Goal: Task Accomplishment & Management: Manage account settings

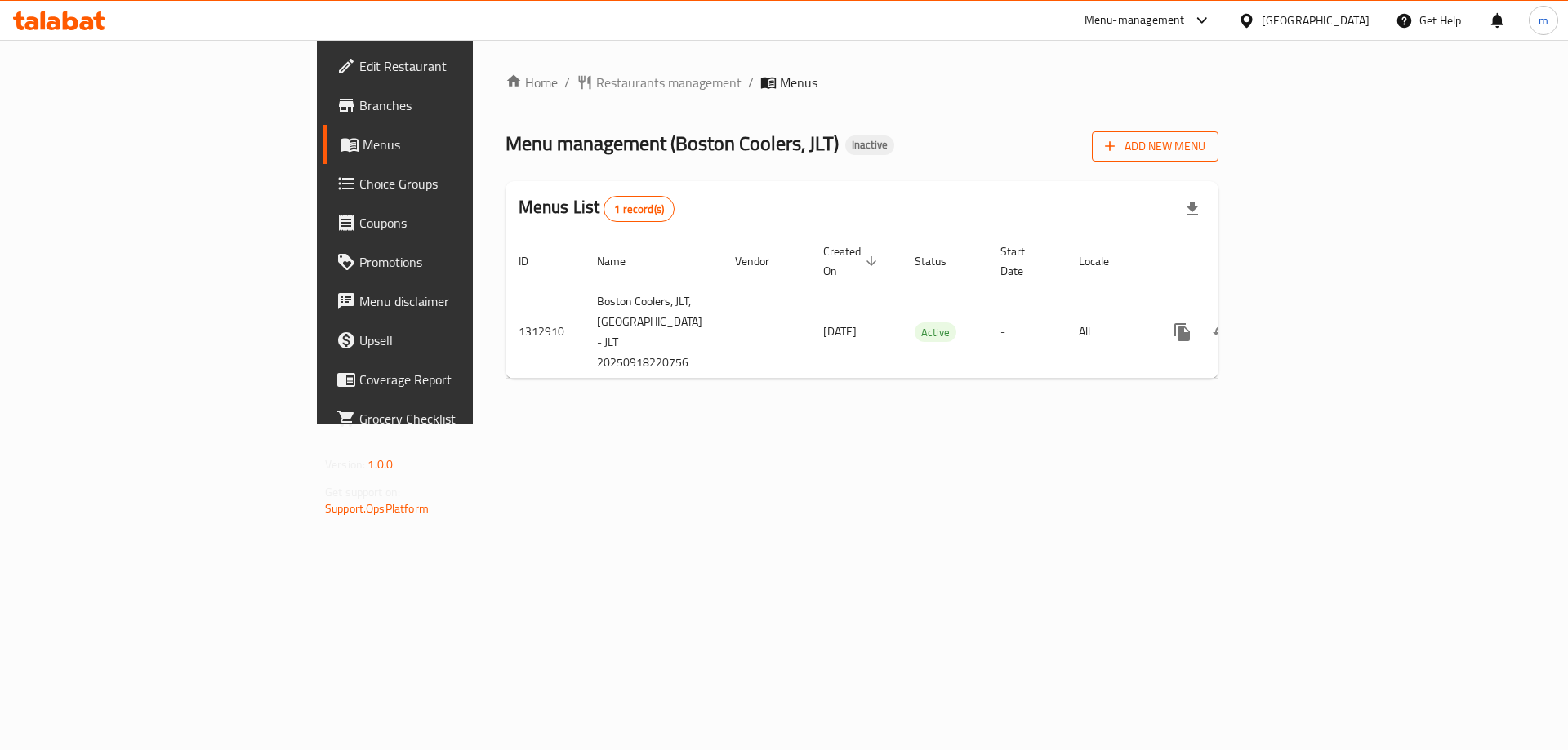
click at [1205, 151] on span "Add New Menu" at bounding box center [1154, 146] width 101 height 20
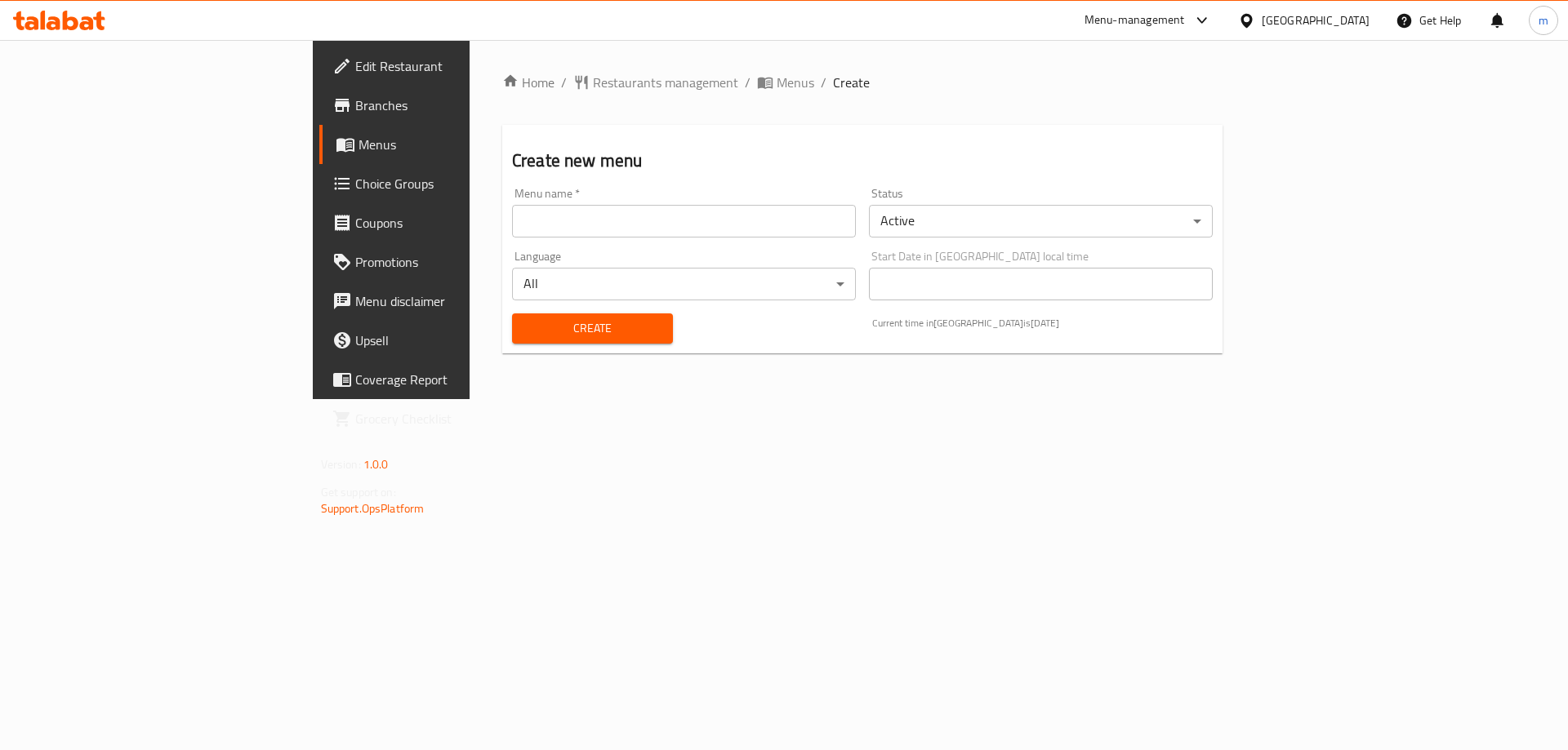
click at [721, 218] on input "text" at bounding box center [683, 220] width 344 height 32
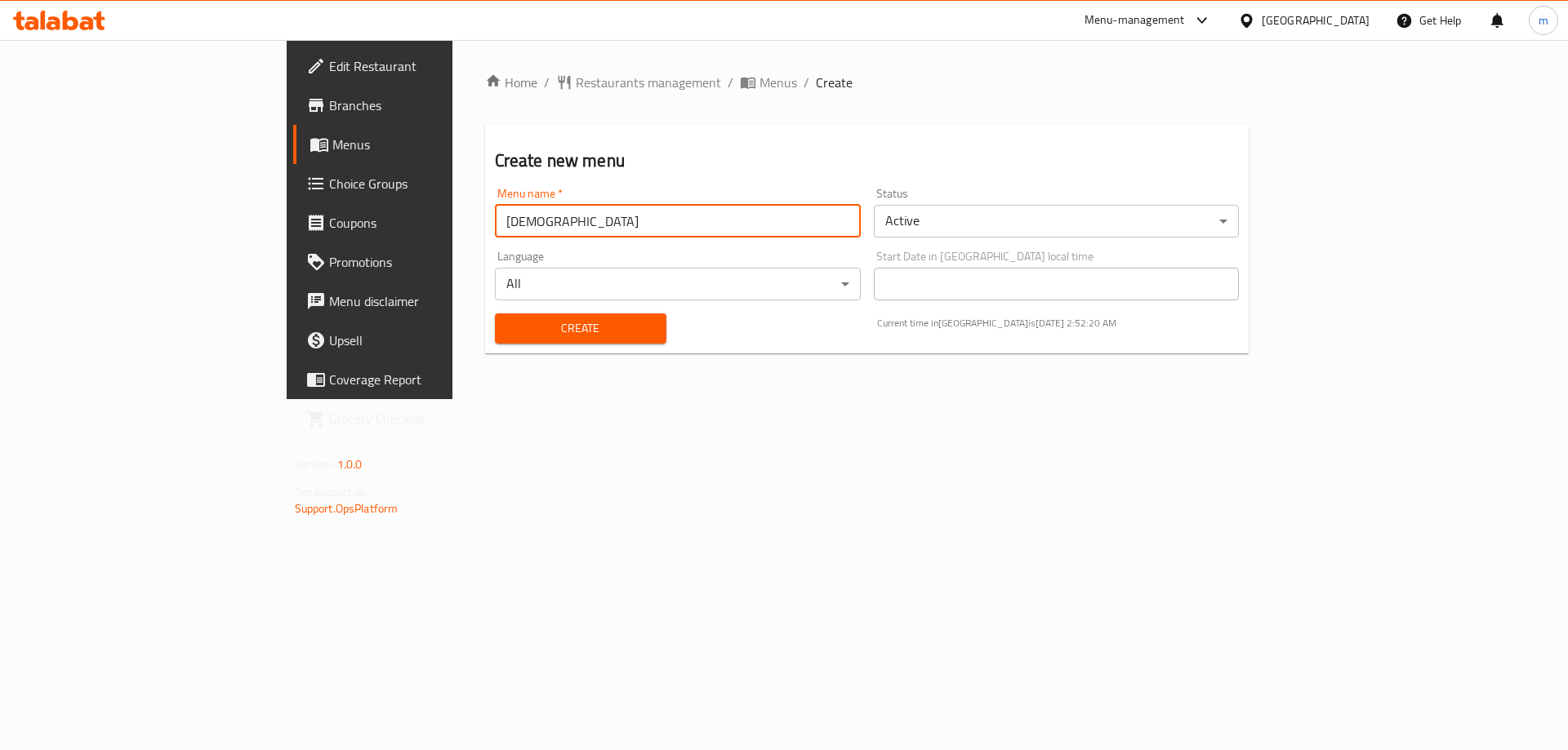
type input "ل"
type input "[GEOGRAPHIC_DATA] 19/9"
click at [495, 314] on button "Create" at bounding box center [581, 329] width 171 height 31
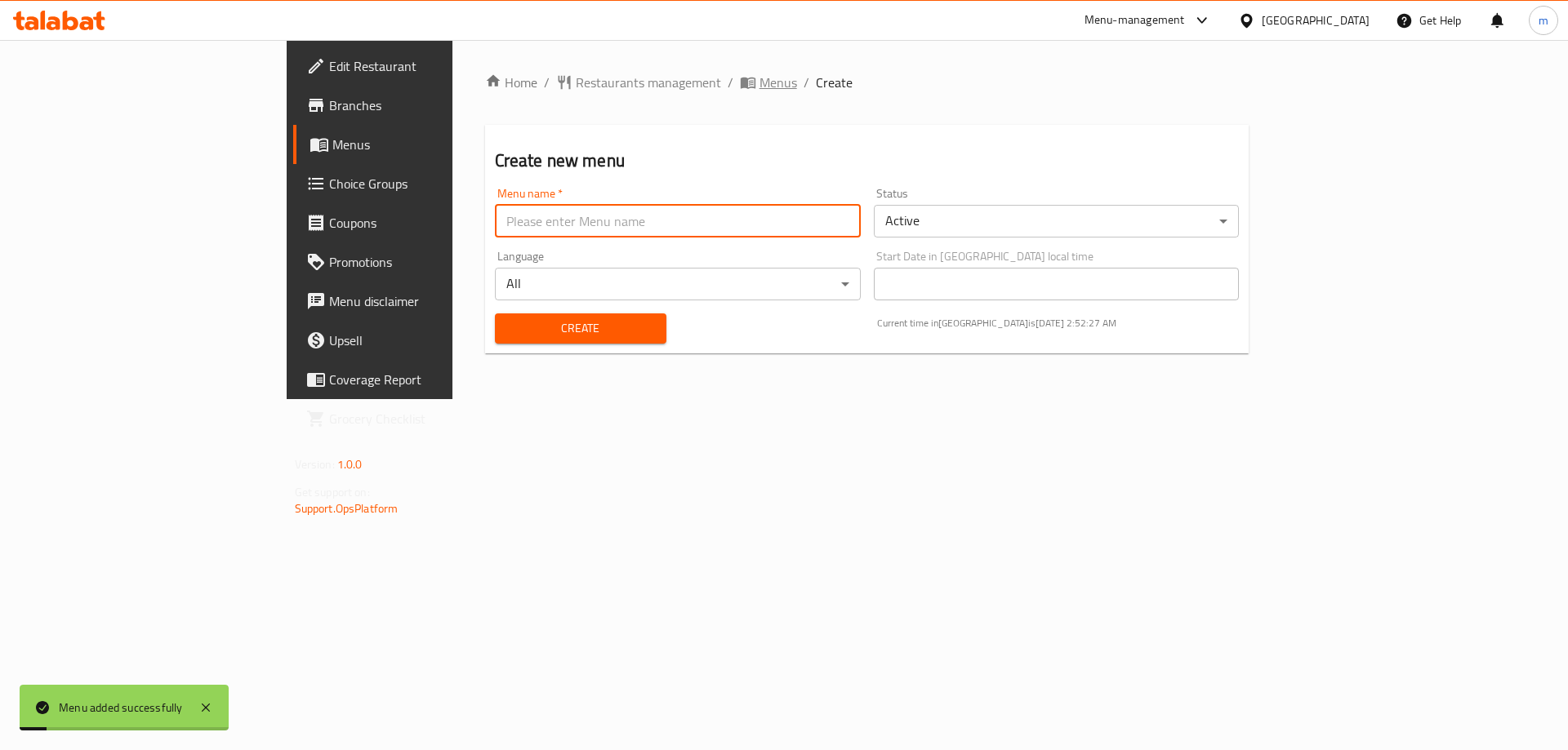
click at [759, 78] on span "Menus" at bounding box center [777, 82] width 38 height 19
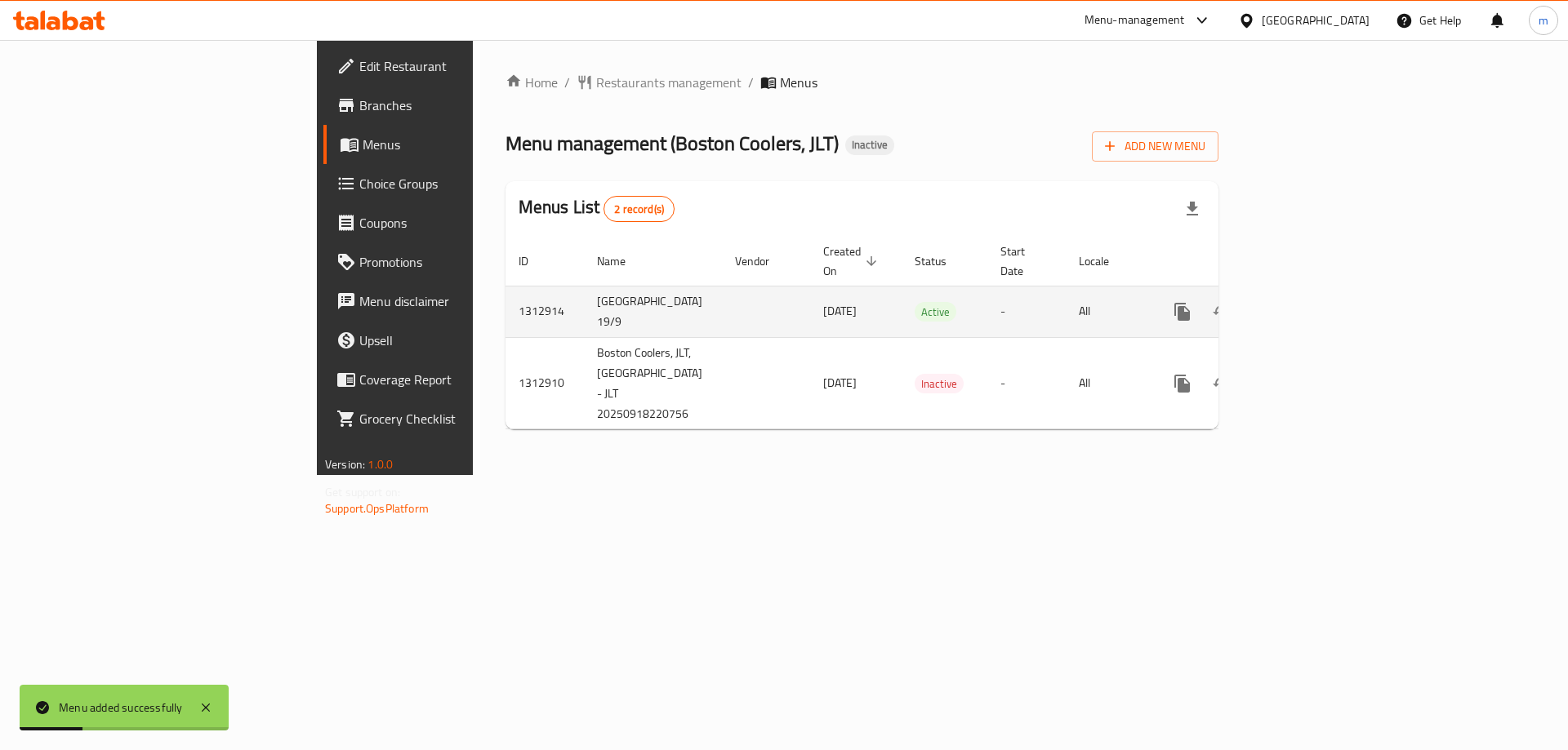
click at [1307, 304] on icon "enhanced table" at bounding box center [1300, 311] width 15 height 15
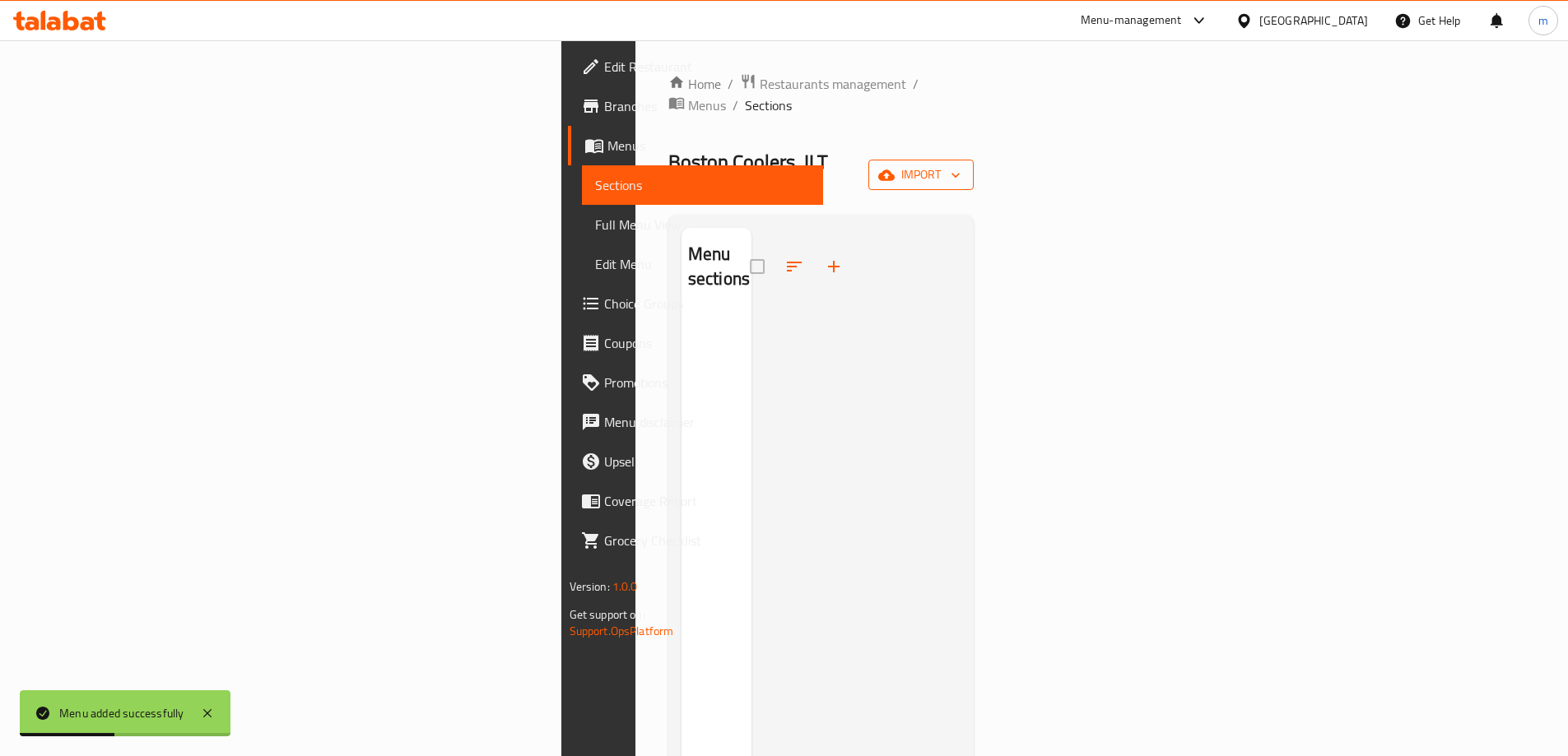
click at [961, 165] on span "import" at bounding box center [921, 174] width 79 height 20
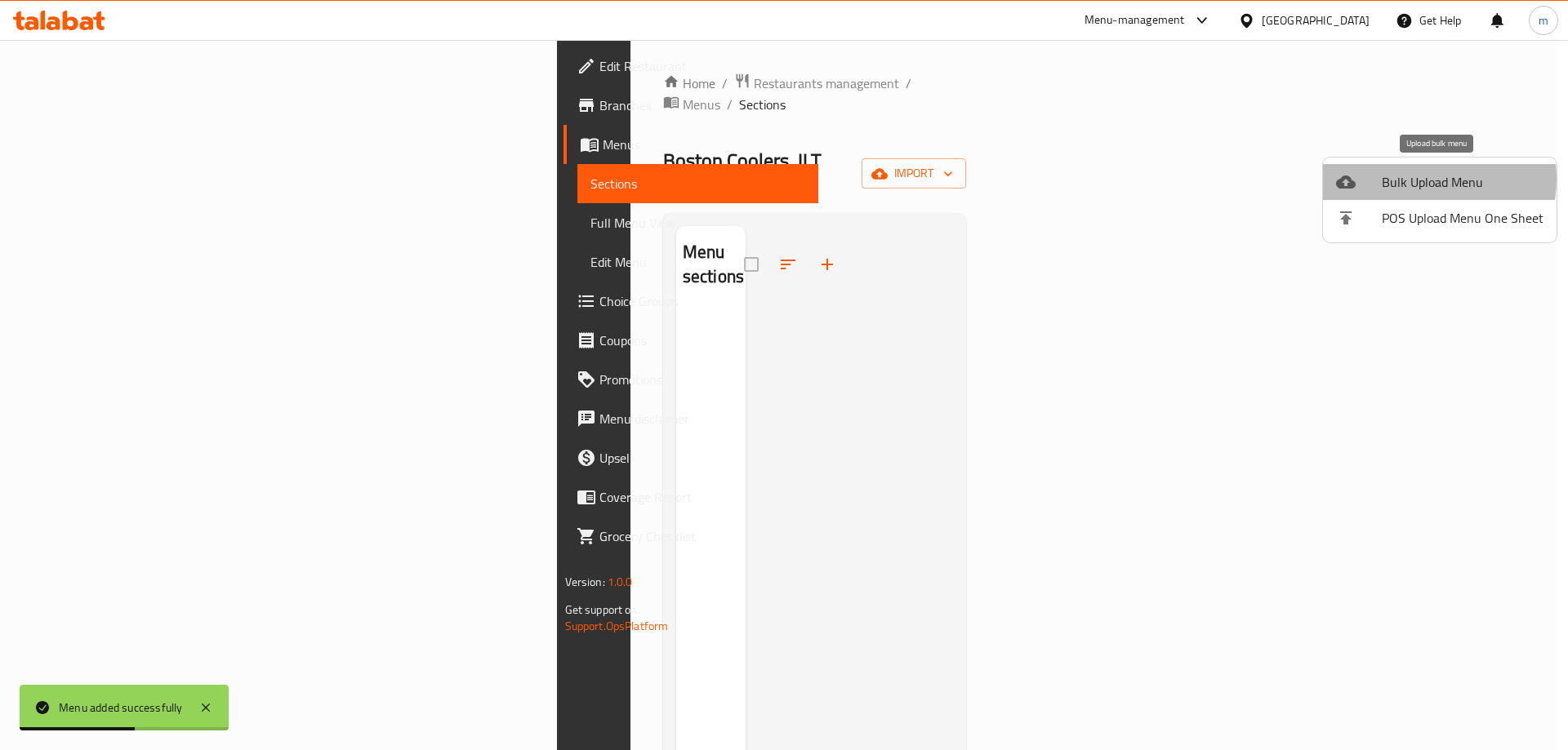
click at [1411, 178] on span "Bulk Upload Menu" at bounding box center [1462, 182] width 162 height 19
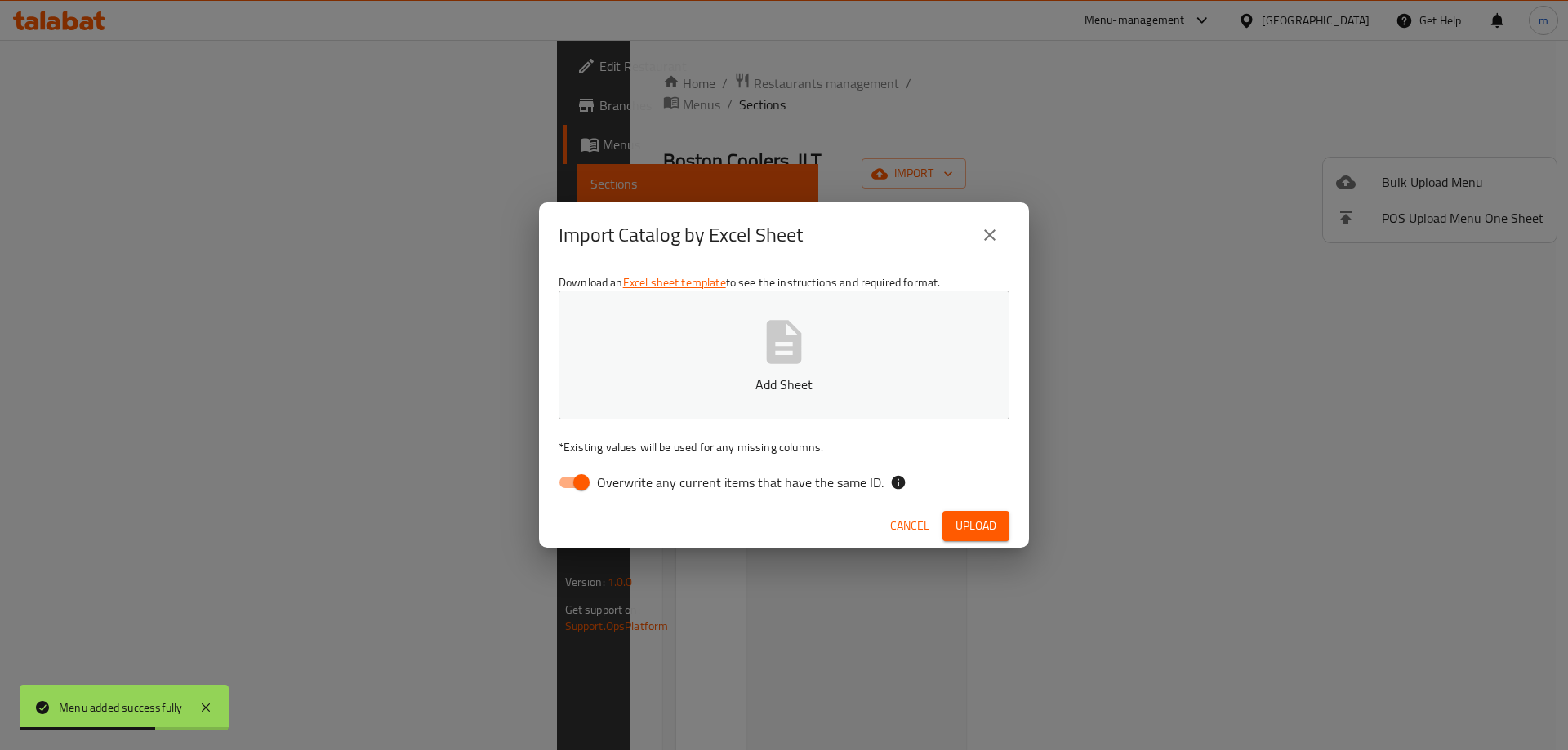
click at [564, 497] on input "Overwrite any current items that have the same ID." at bounding box center [582, 482] width 93 height 31
checkbox input "false"
click at [994, 524] on span "Upload" at bounding box center [976, 525] width 41 height 20
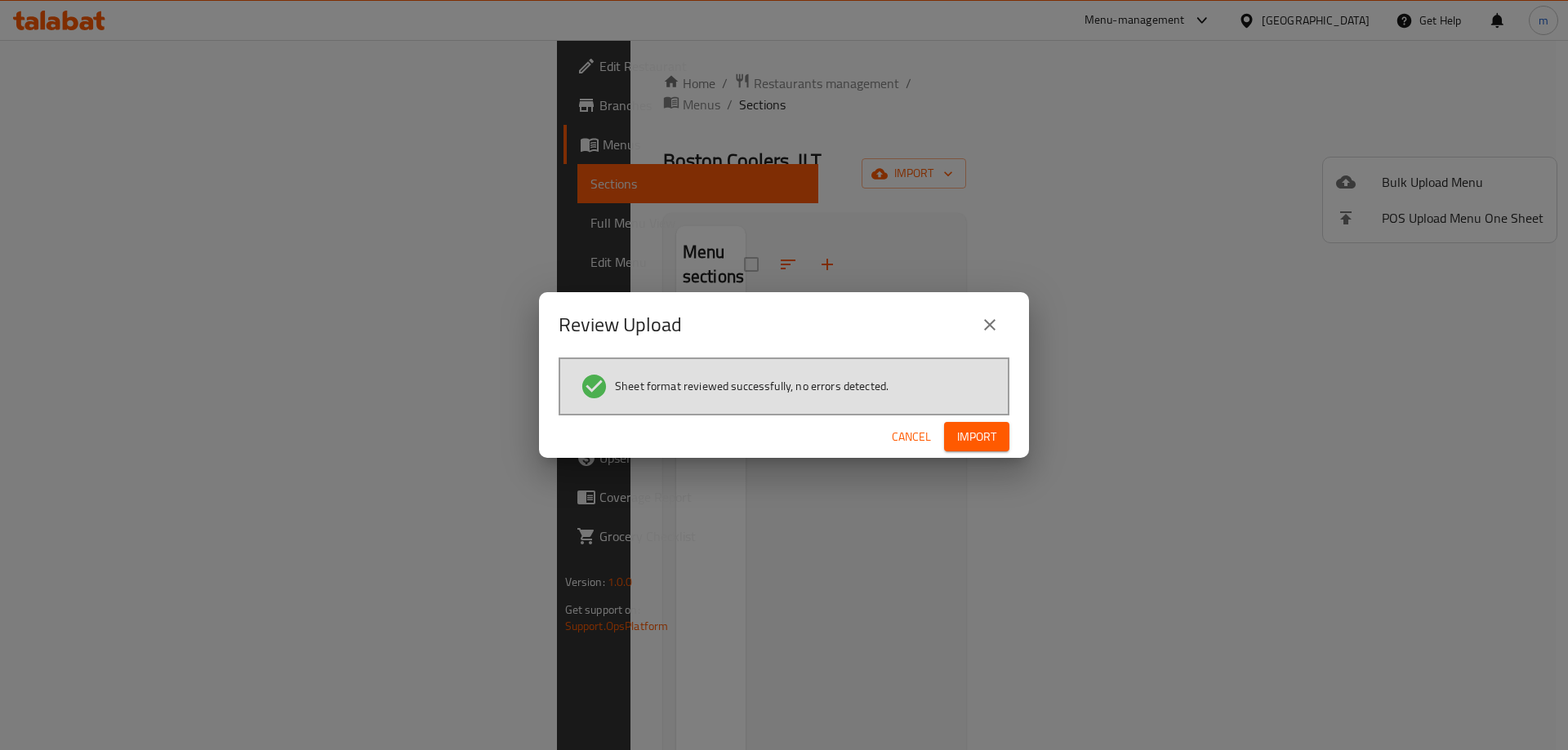
click at [979, 432] on span "Import" at bounding box center [976, 436] width 39 height 20
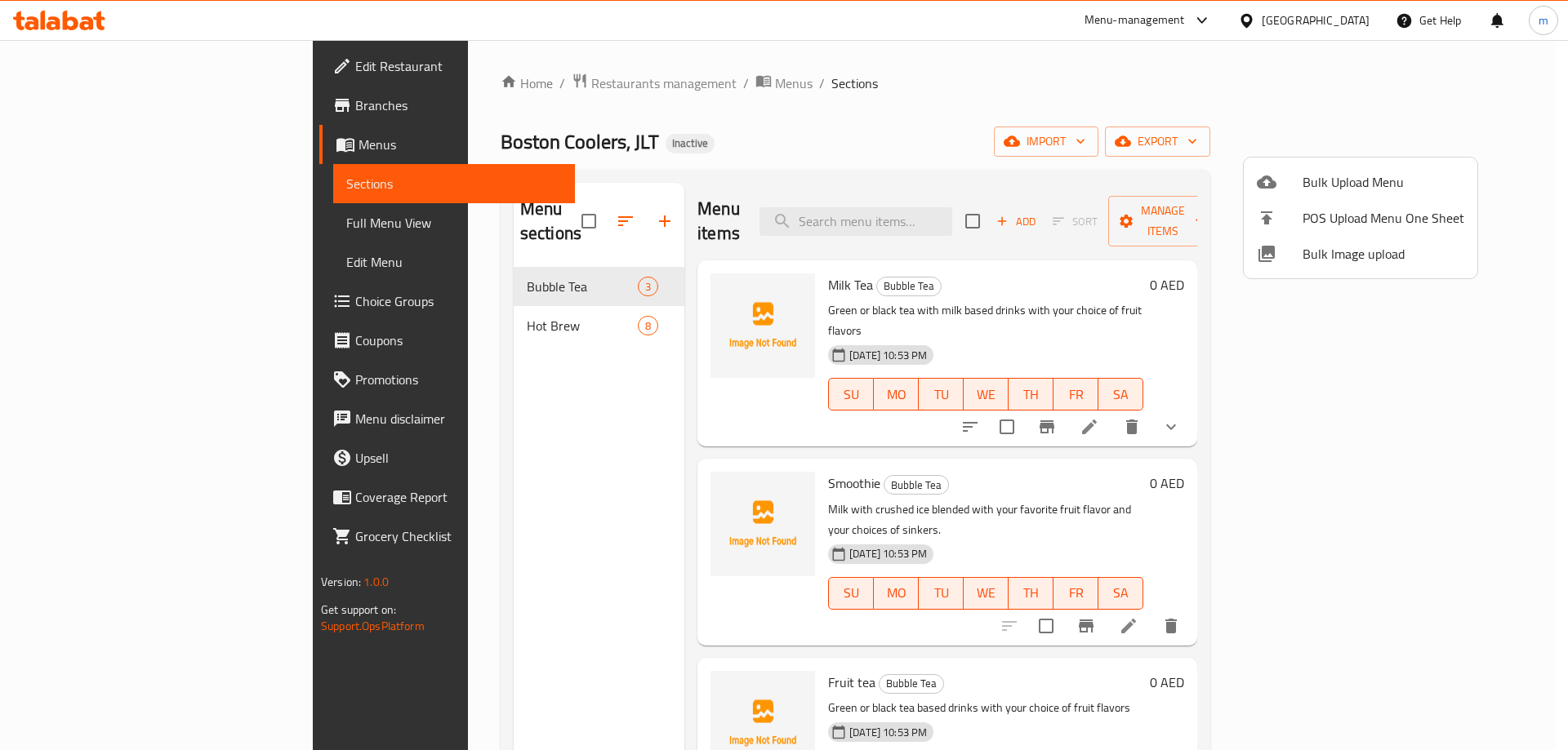
click at [73, 299] on div at bounding box center [784, 375] width 1568 height 750
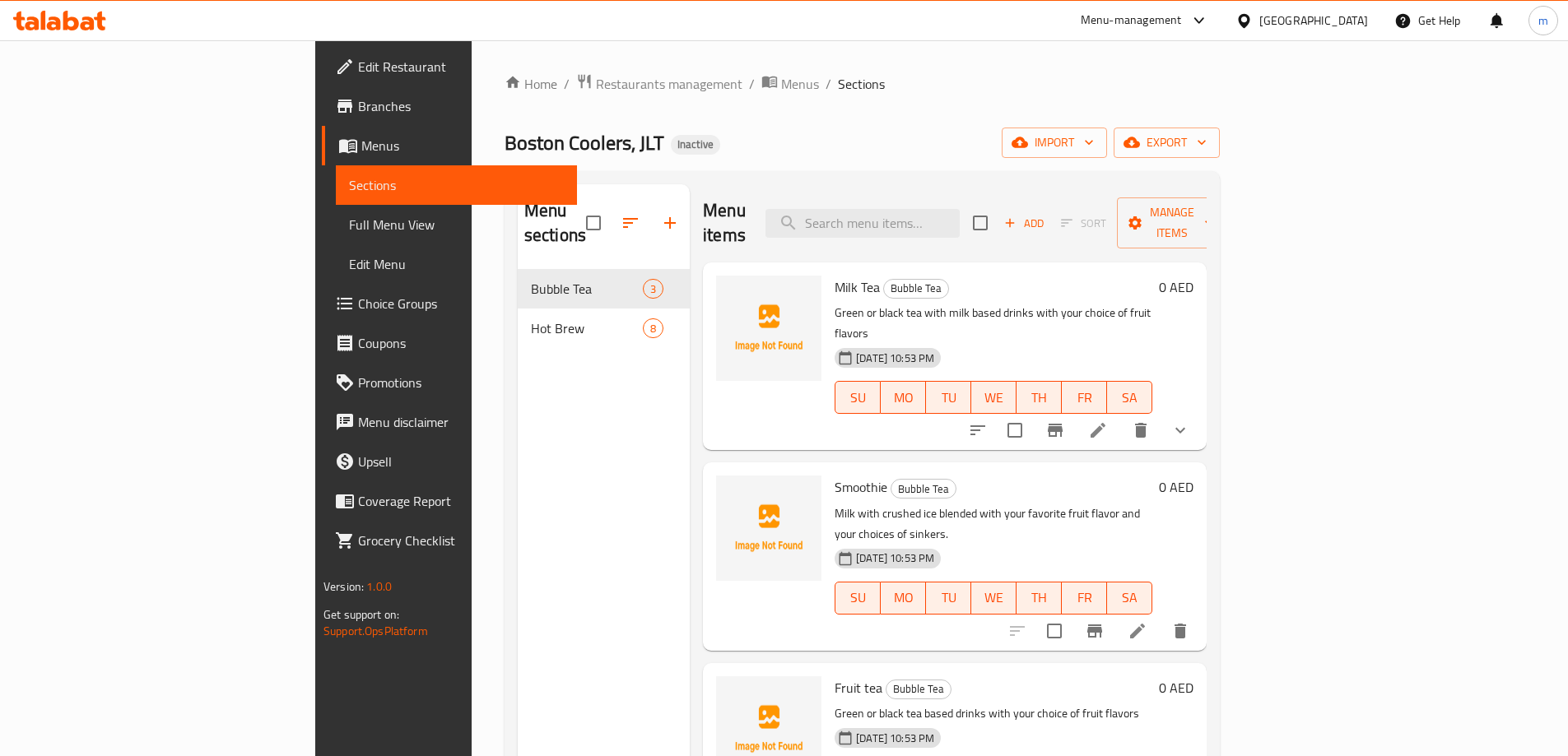
click at [358, 304] on span "Choice Groups" at bounding box center [460, 303] width 205 height 19
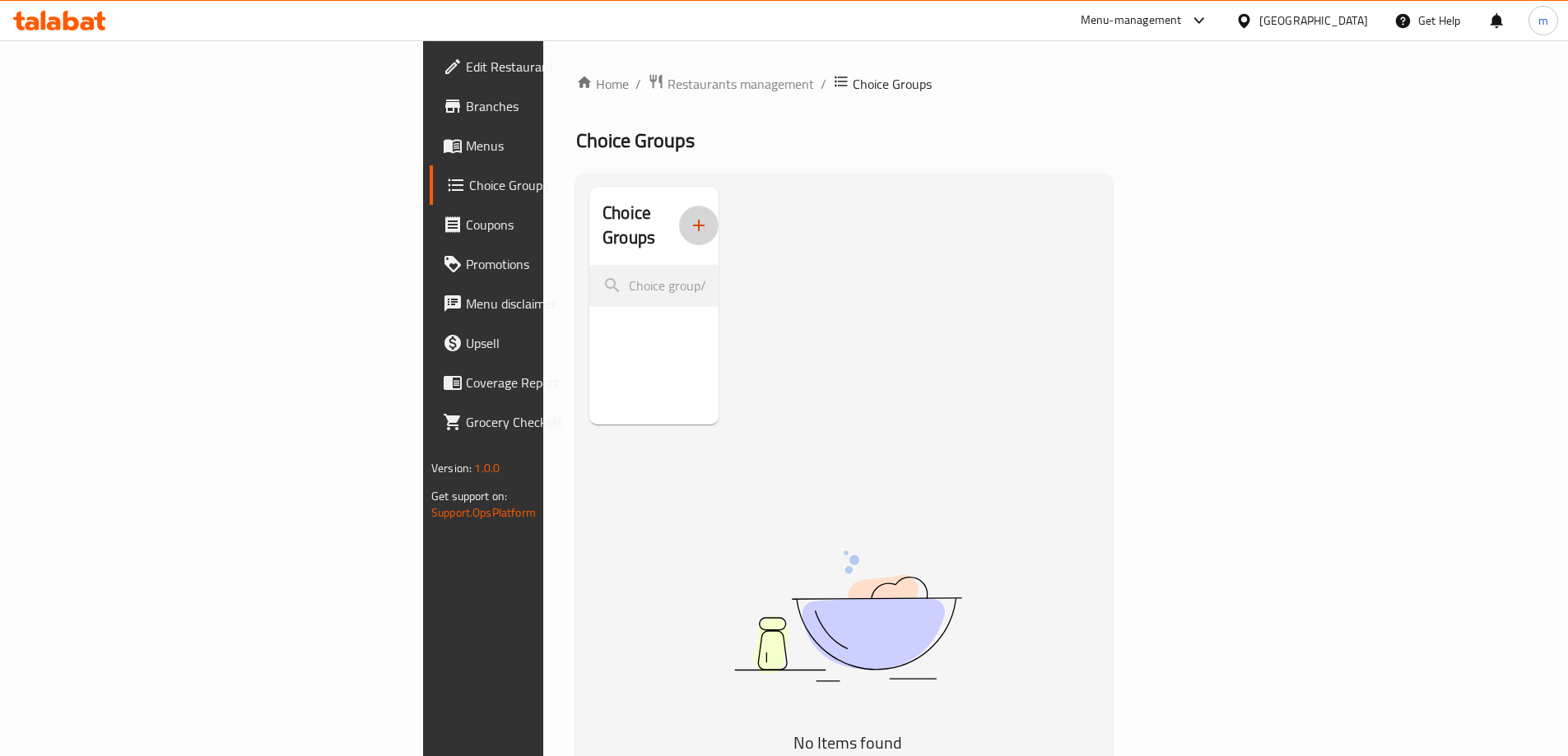
click at [689, 218] on icon "button" at bounding box center [699, 226] width 19 height 19
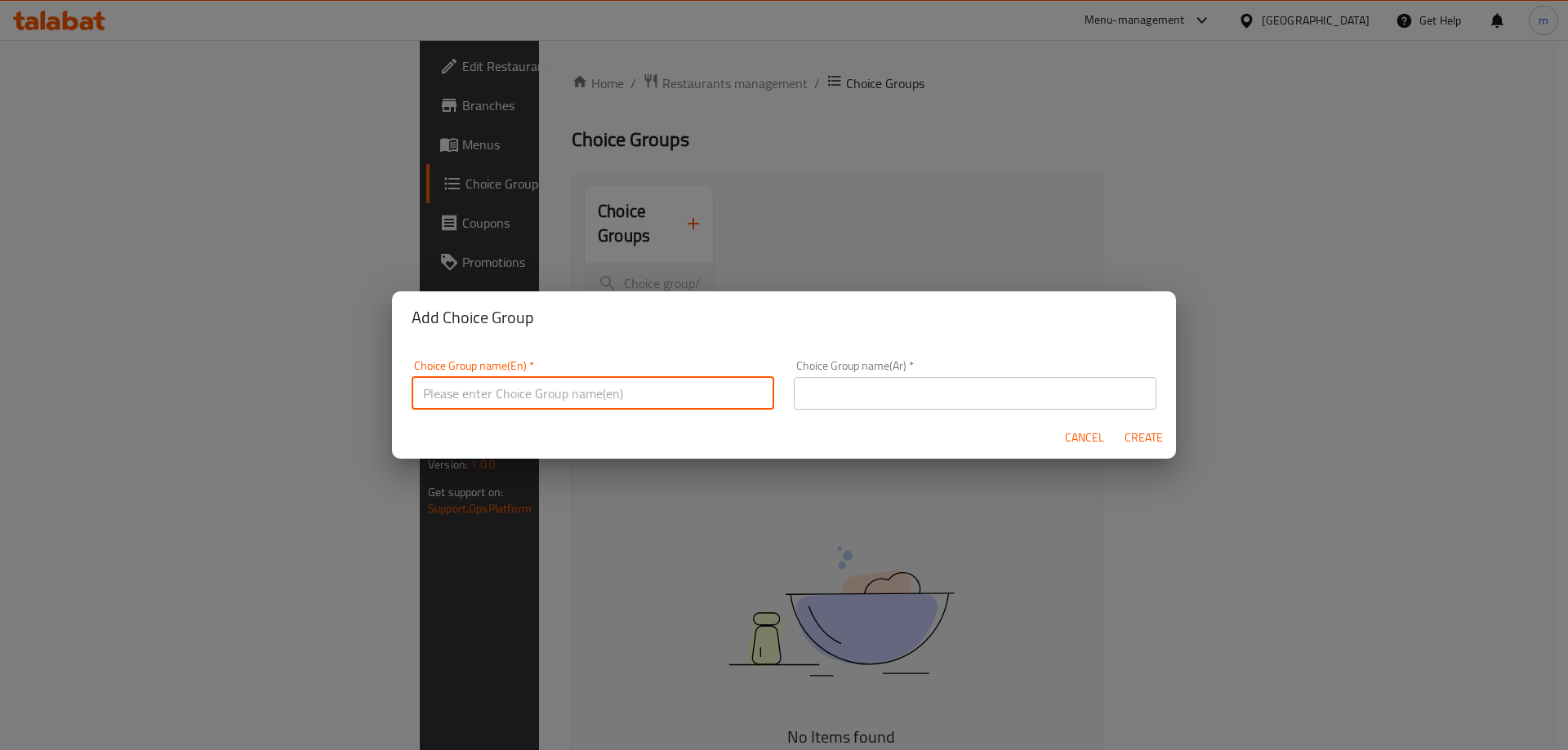
click at [606, 400] on input "text" at bounding box center [593, 392] width 363 height 32
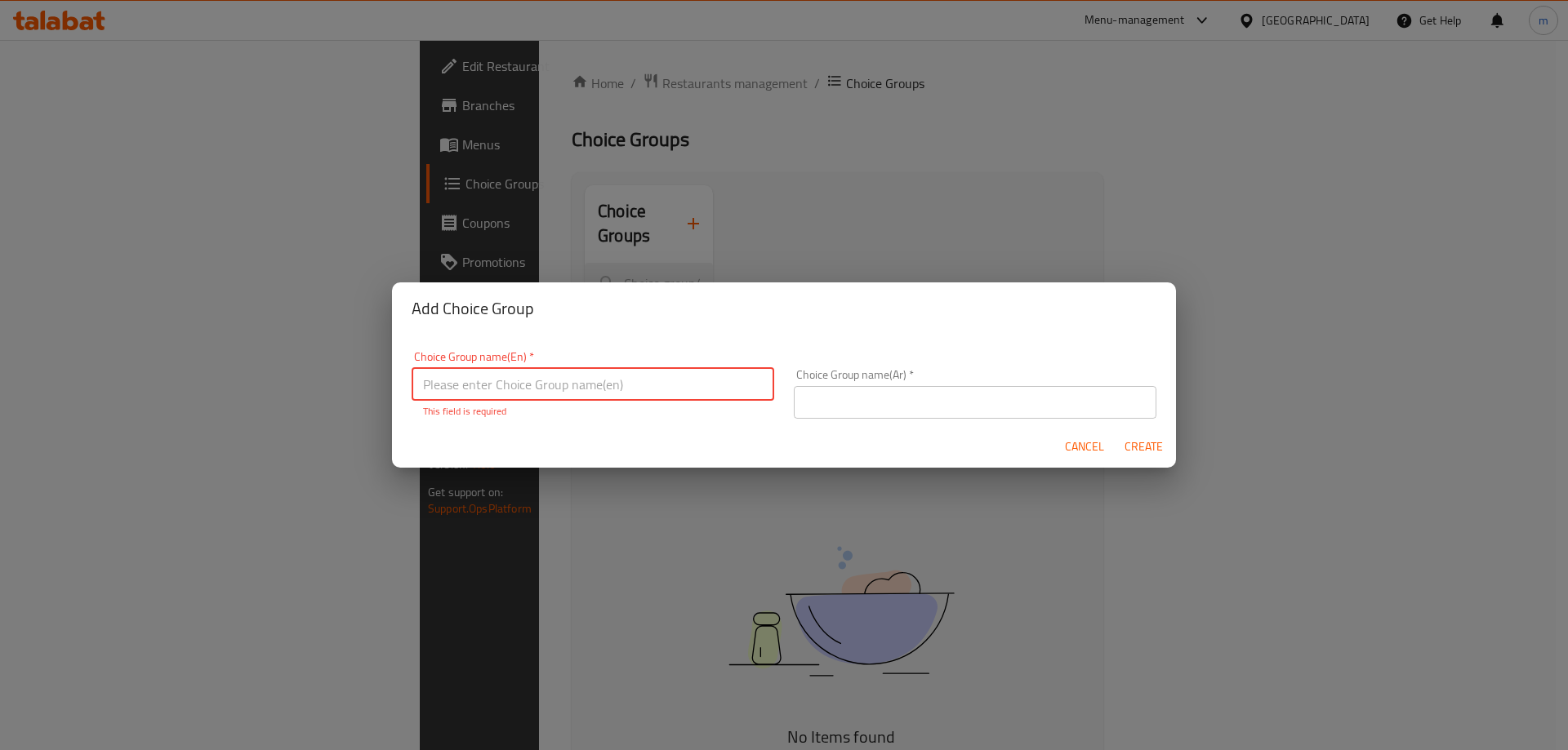
click at [667, 372] on input "text" at bounding box center [593, 384] width 363 height 32
paste input "Your Choice Of Flavor:"
type input "Your Choice Of Flavor:"
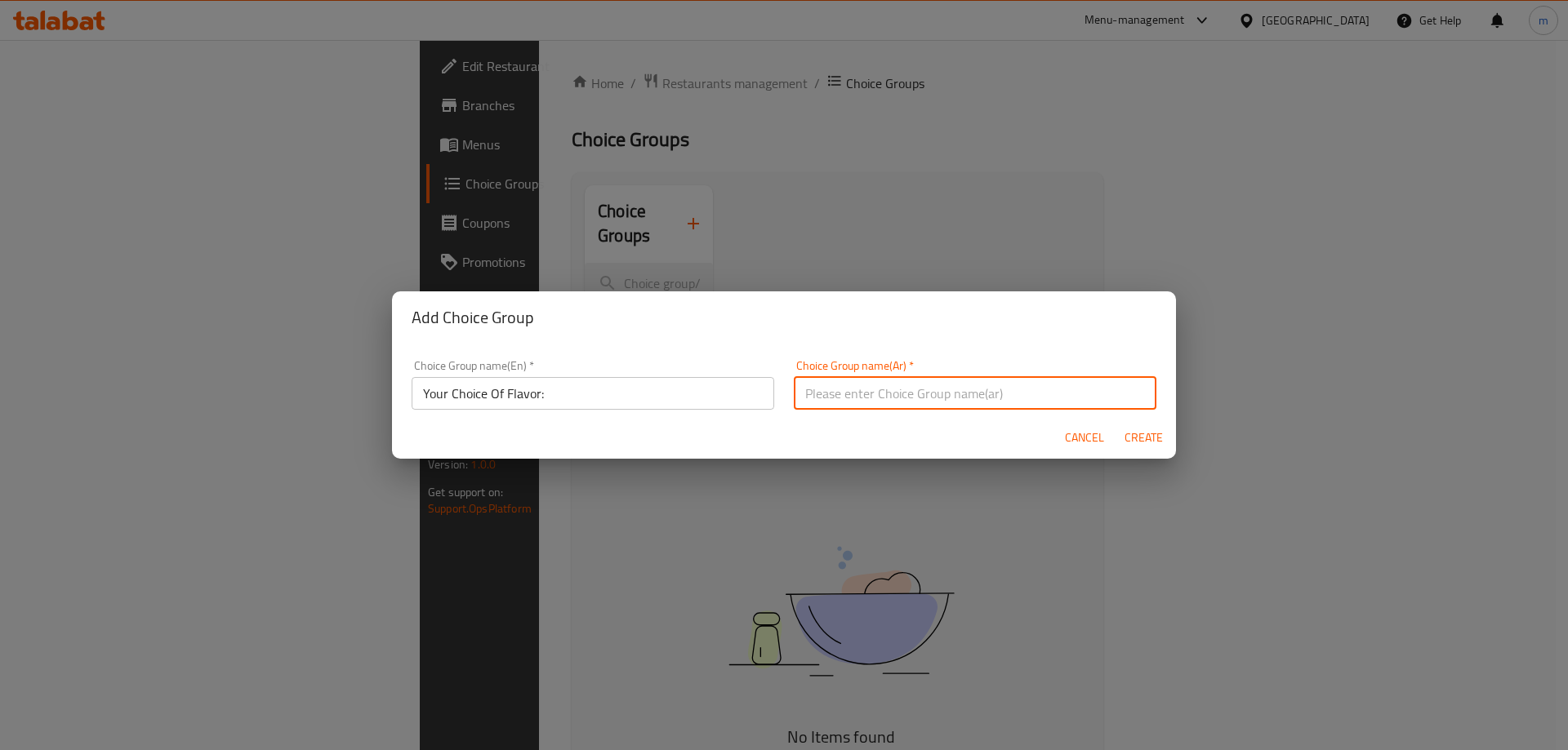
click at [1021, 390] on input "text" at bounding box center [975, 392] width 363 height 32
paste input "اختيارك للنكهة:"
type input "اختيارك للنكهة:"
click at [1135, 437] on span "Create" at bounding box center [1143, 437] width 39 height 20
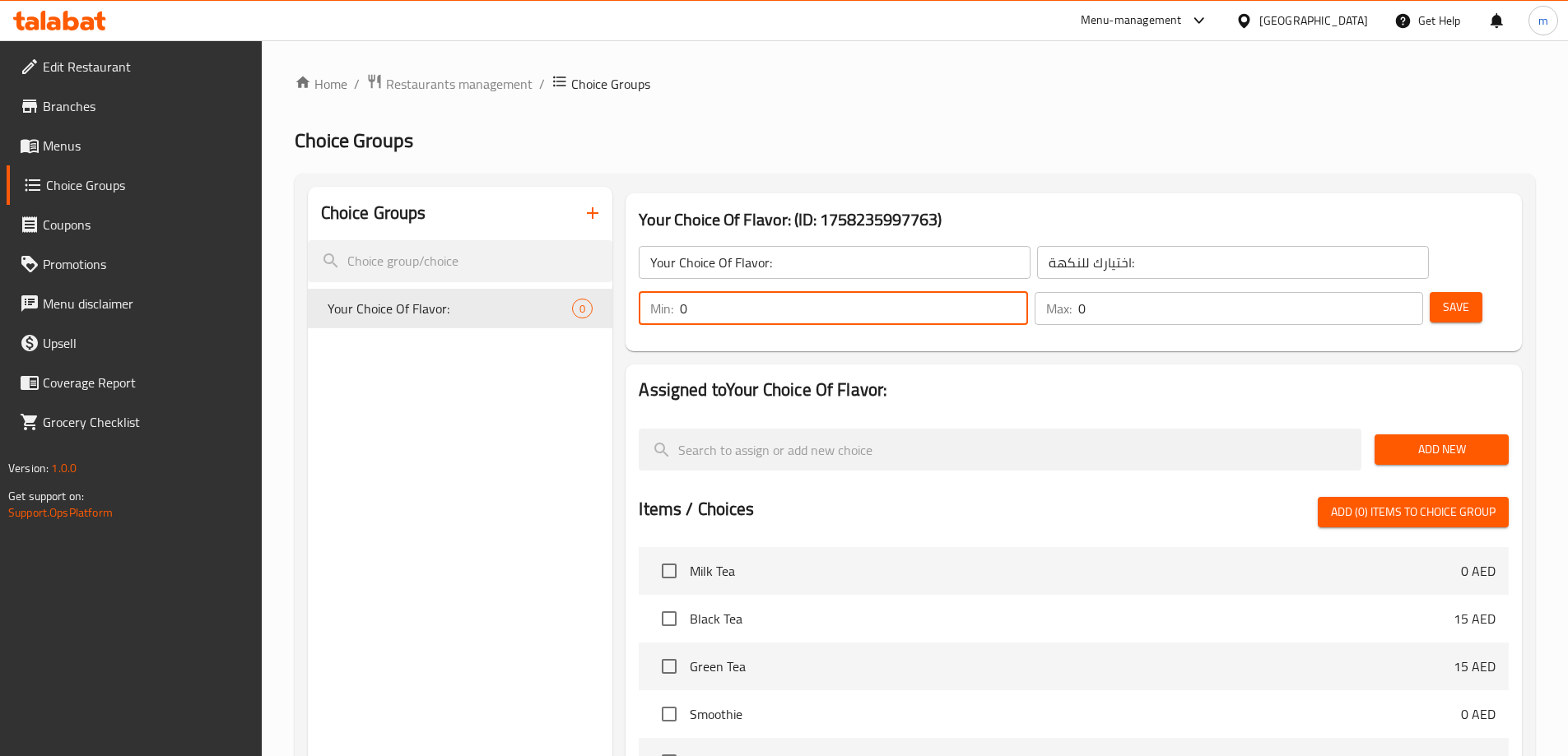
drag, startPoint x: 1272, startPoint y: 266, endPoint x: 1260, endPoint y: 267, distance: 12.0
click at [1027, 292] on div "Min: 0 ​" at bounding box center [833, 308] width 389 height 33
type input "1"
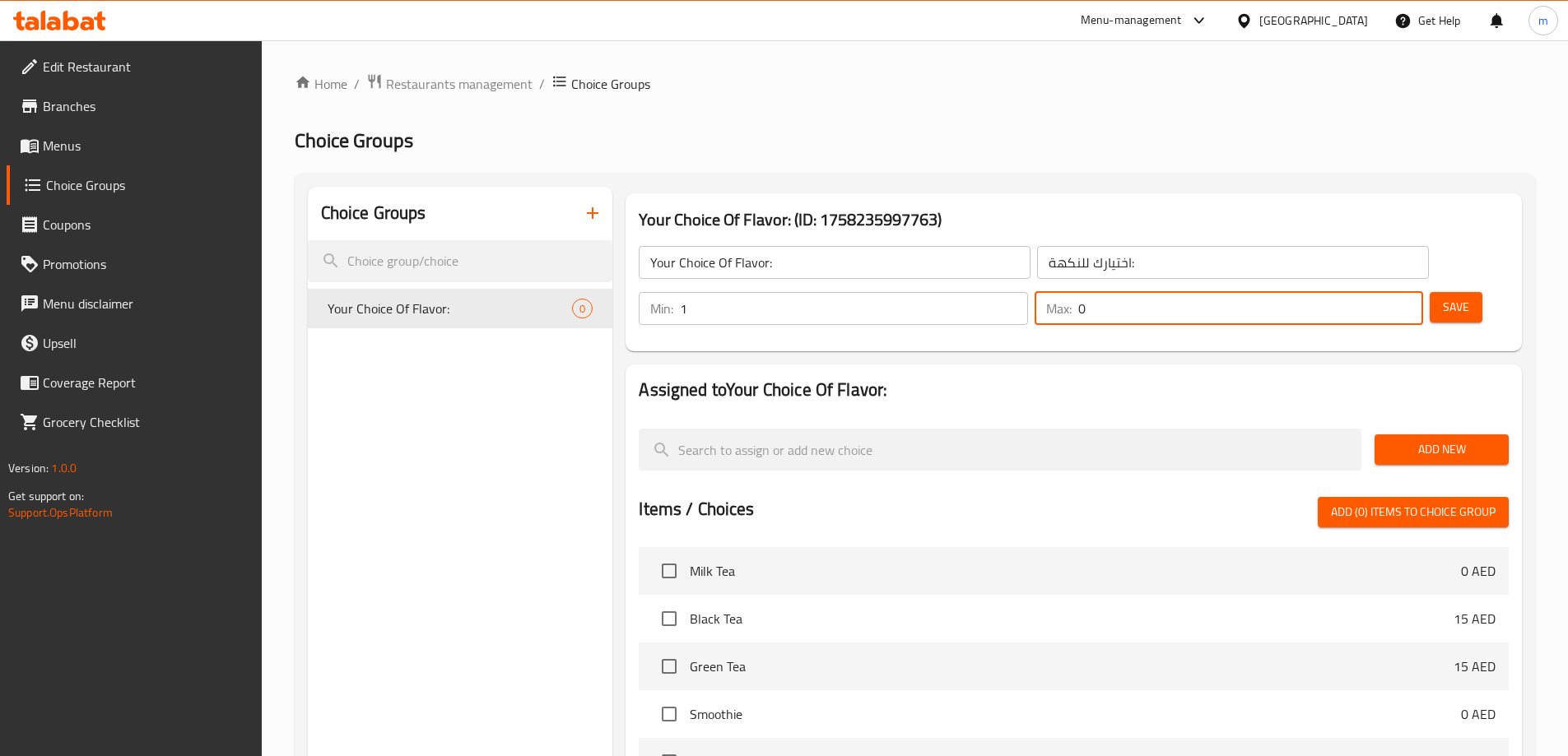
drag, startPoint x: 1361, startPoint y: 261, endPoint x: 1350, endPoint y: 261, distance: 11.0
click at [1350, 292] on div "Max: 0 ​" at bounding box center [1229, 308] width 389 height 33
type input "1"
click at [1443, 297] on span "Save" at bounding box center [1456, 307] width 26 height 20
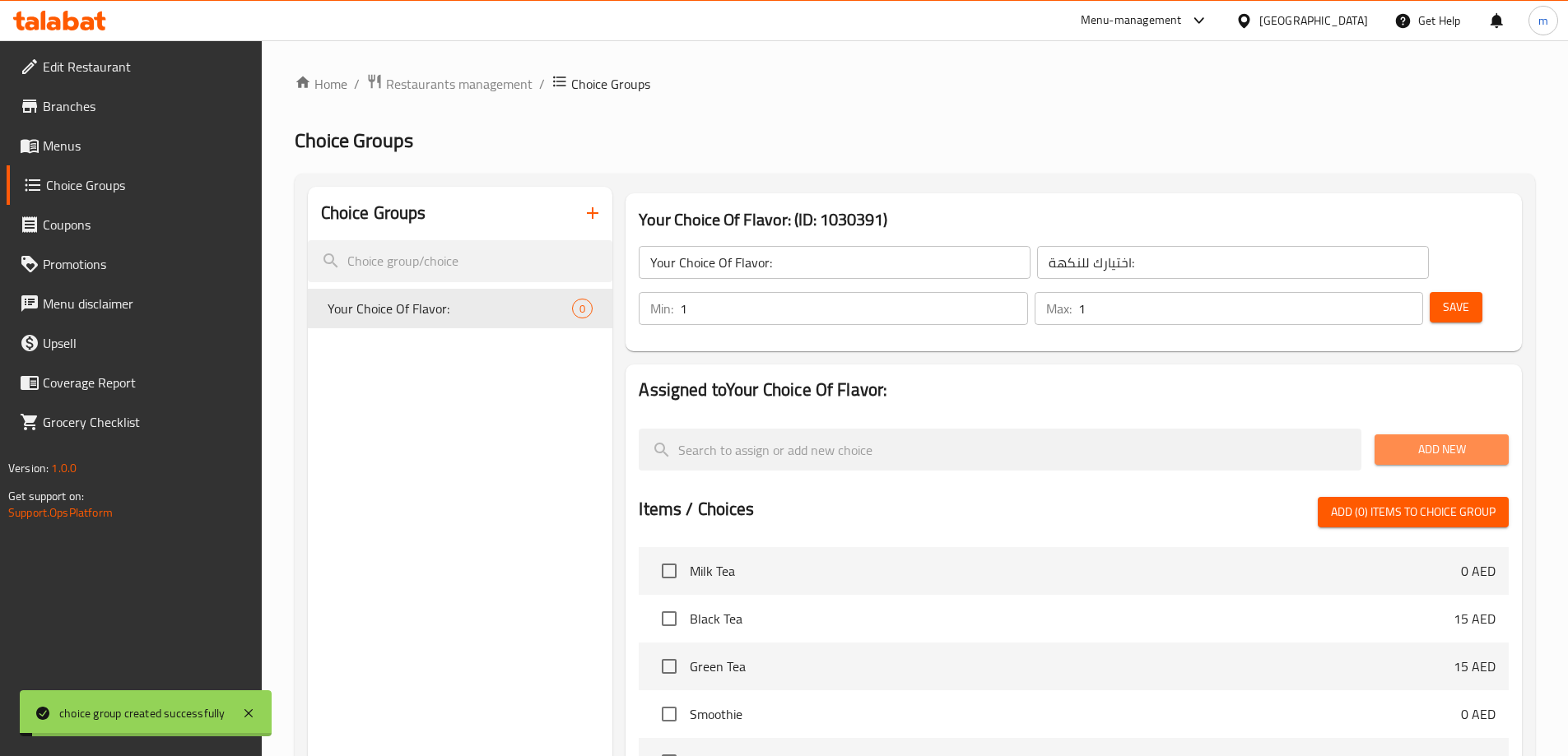
click at [1457, 440] on span "Add New" at bounding box center [1441, 449] width 108 height 20
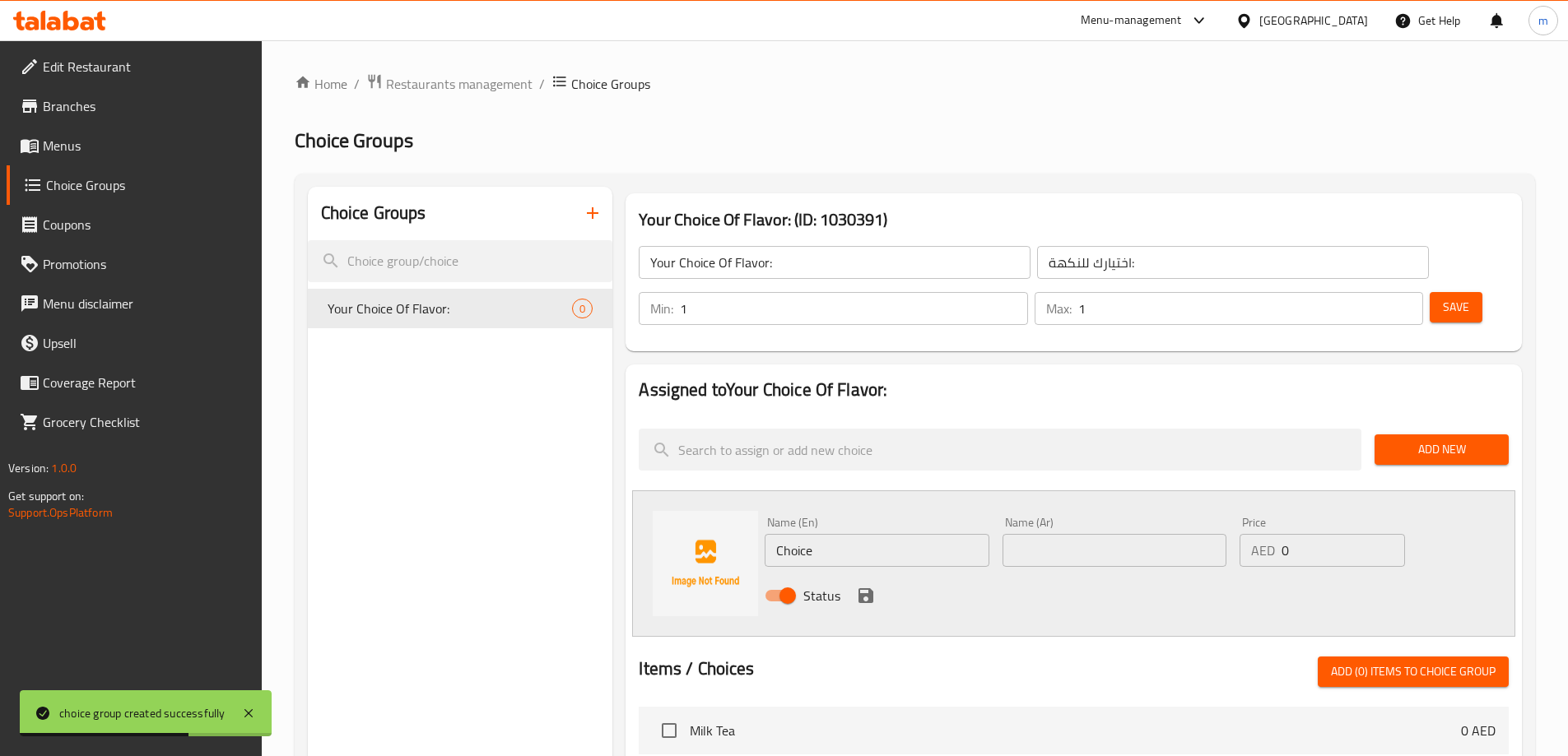
click at [784, 534] on input "Choice" at bounding box center [876, 550] width 224 height 33
paste input "offe"
type input "Coffee"
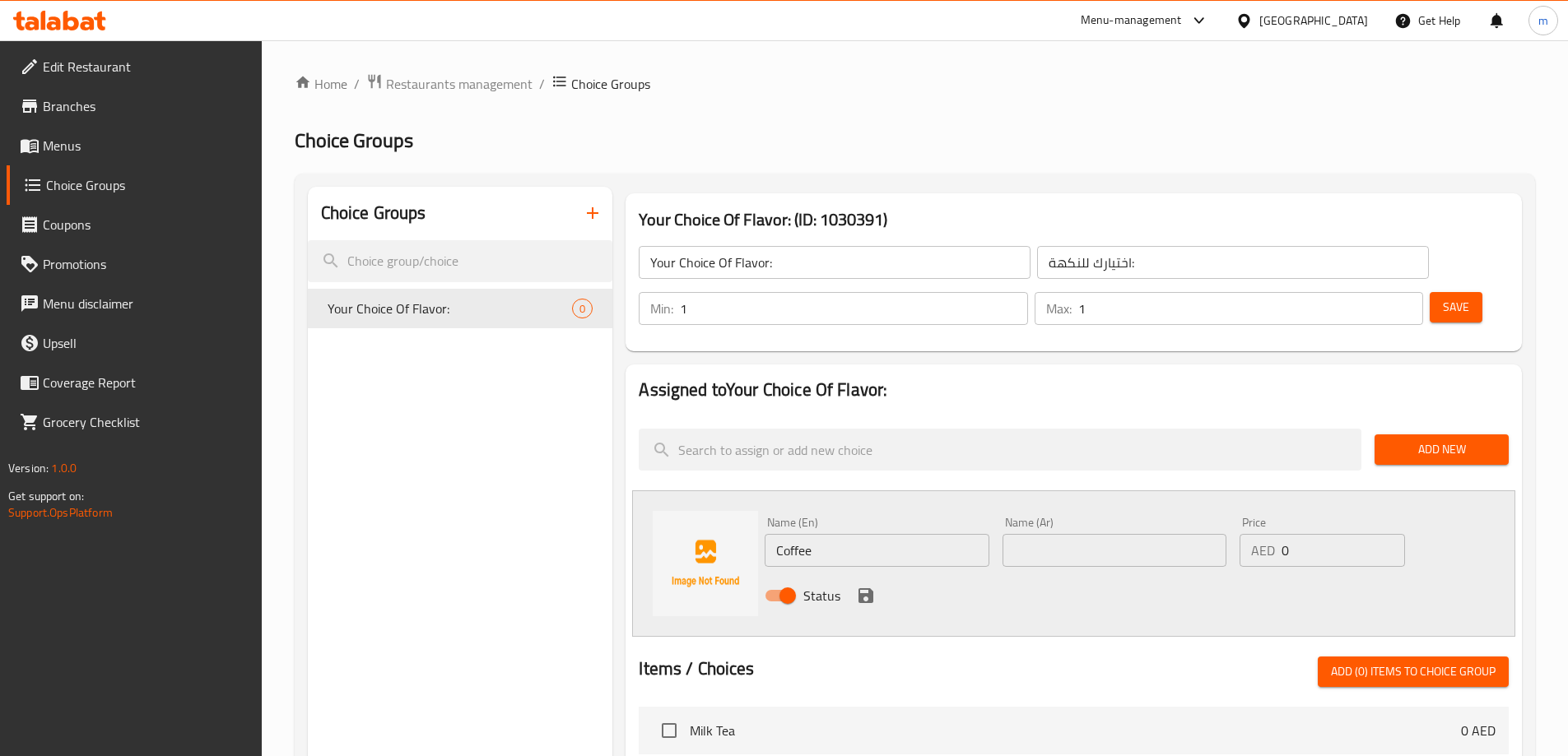
click at [1070, 534] on input "text" at bounding box center [1114, 550] width 224 height 33
paste input "قهوة"
type input "قهوة"
click at [869, 589] on icon "save" at bounding box center [866, 596] width 15 height 15
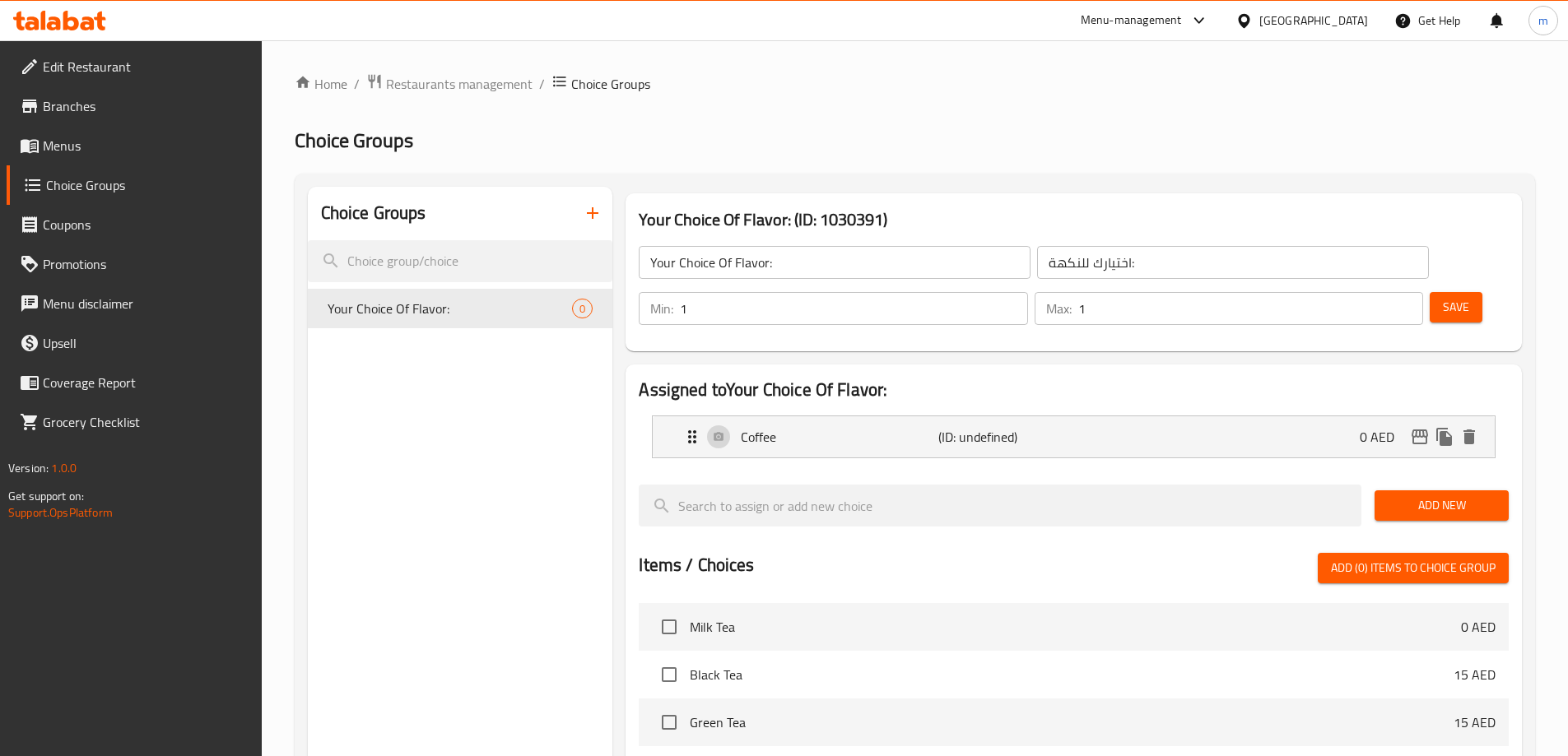
click at [1424, 495] on span "Add New" at bounding box center [1441, 505] width 108 height 20
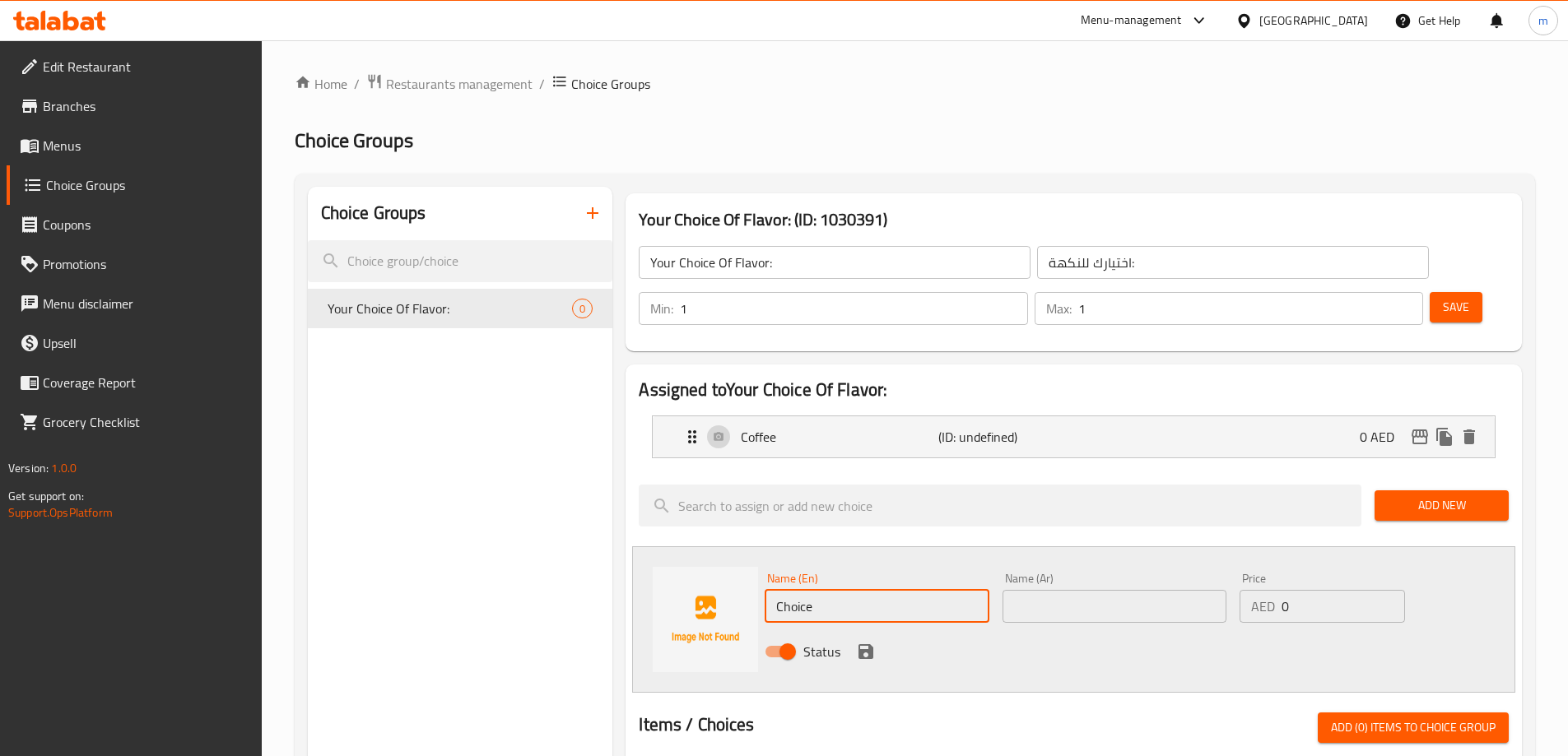
click at [802, 590] on input "Choice" at bounding box center [876, 606] width 224 height 33
paste input "colat"
type input "Chocolate"
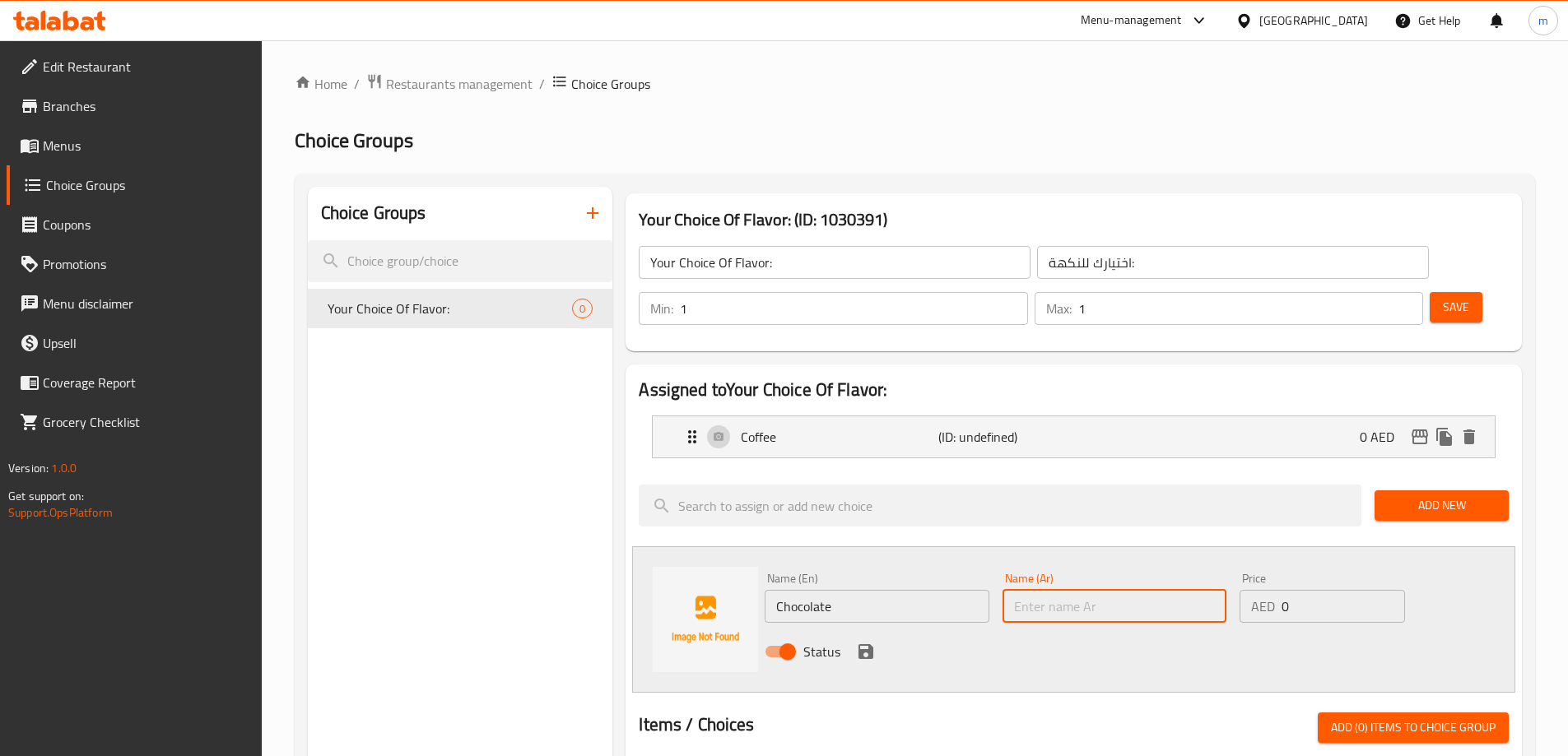
click at [1147, 590] on input "text" at bounding box center [1114, 606] width 224 height 33
paste input "الشوكولاتة"
type input "الشوكولاتة"
click at [858, 641] on icon "save" at bounding box center [866, 651] width 19 height 19
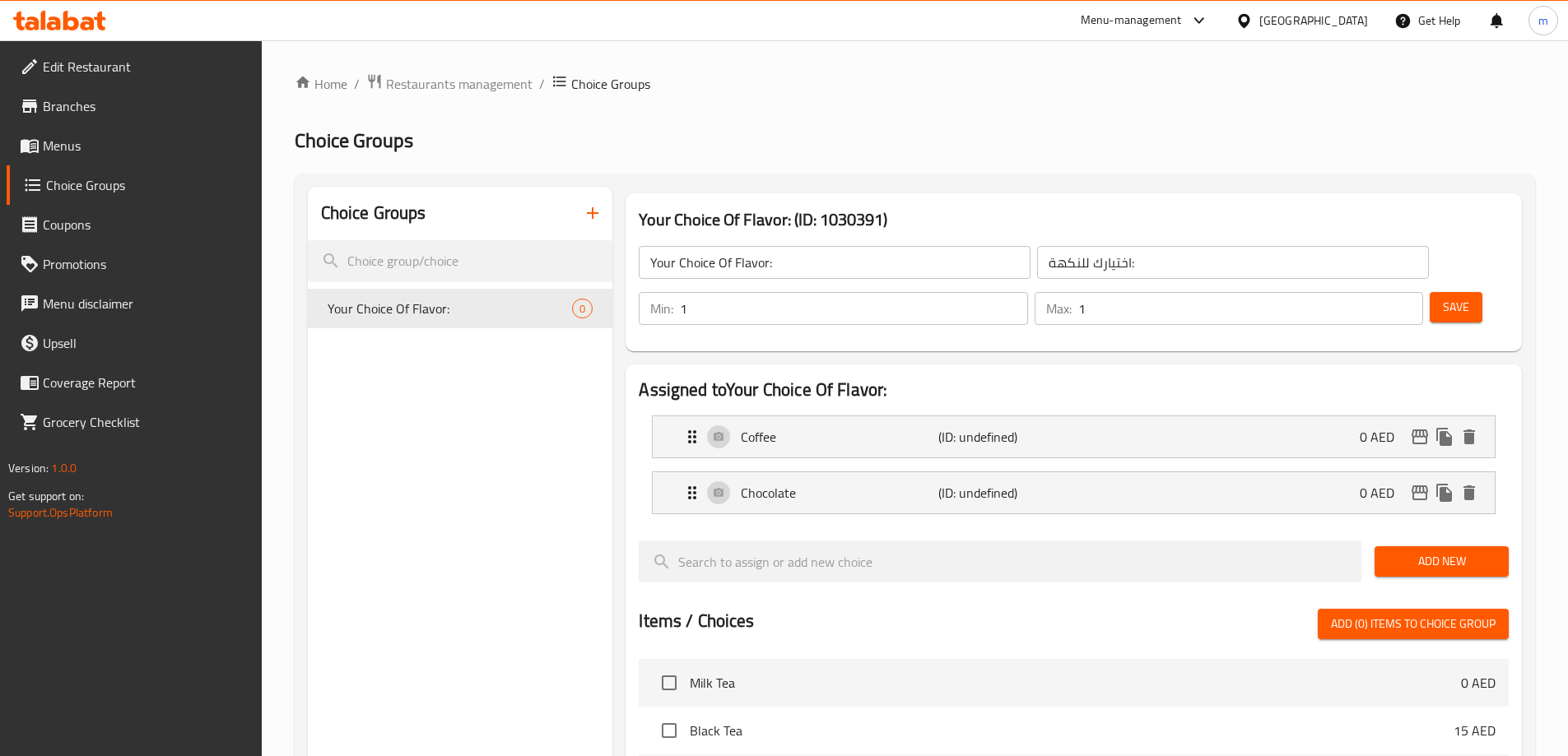
click at [1445, 534] on div "Add New" at bounding box center [1441, 561] width 147 height 56
click at [1448, 552] on span "Add New" at bounding box center [1441, 561] width 108 height 20
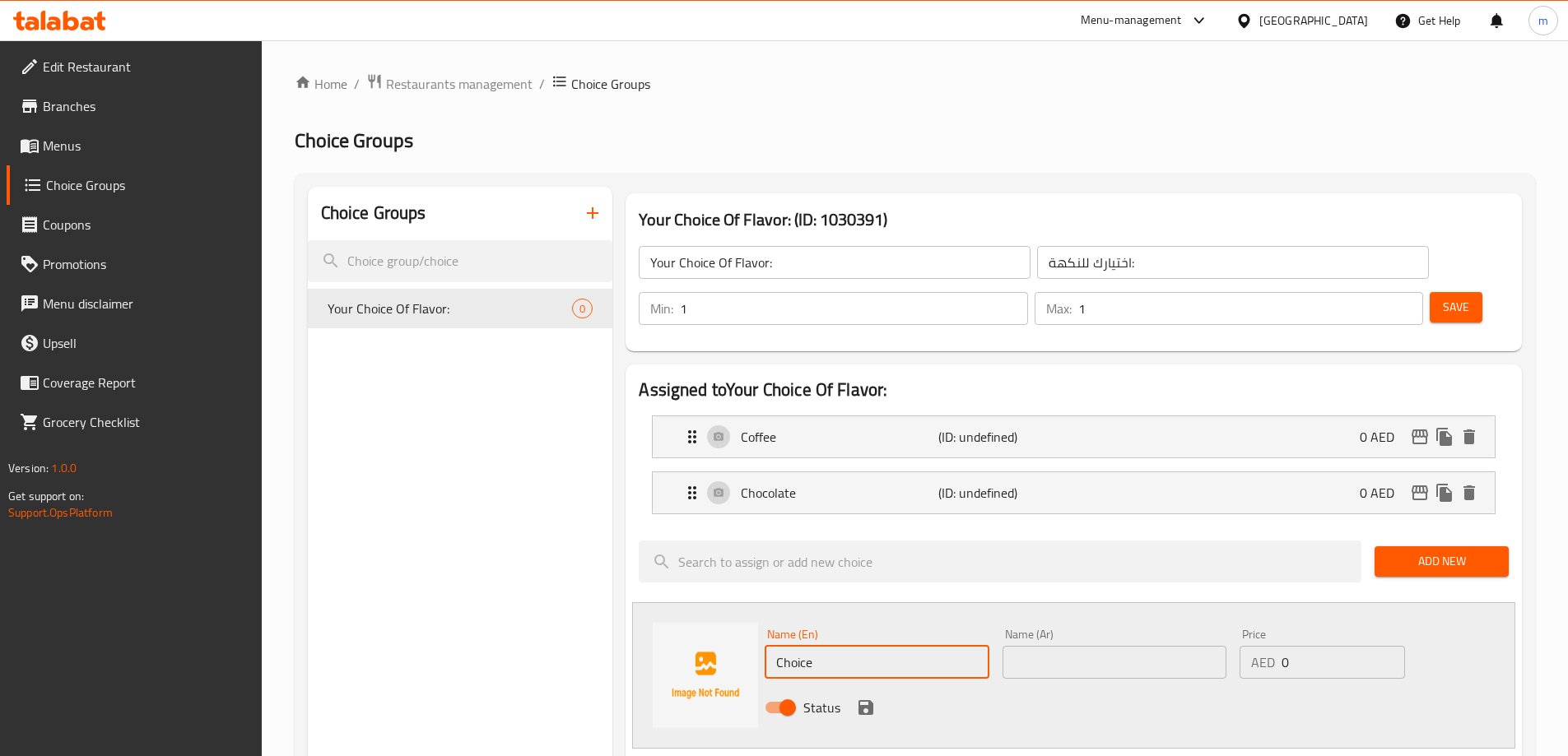
click at [817, 646] on input "Choice" at bounding box center [876, 662] width 224 height 33
paste input "oconut"
type input "Coconut"
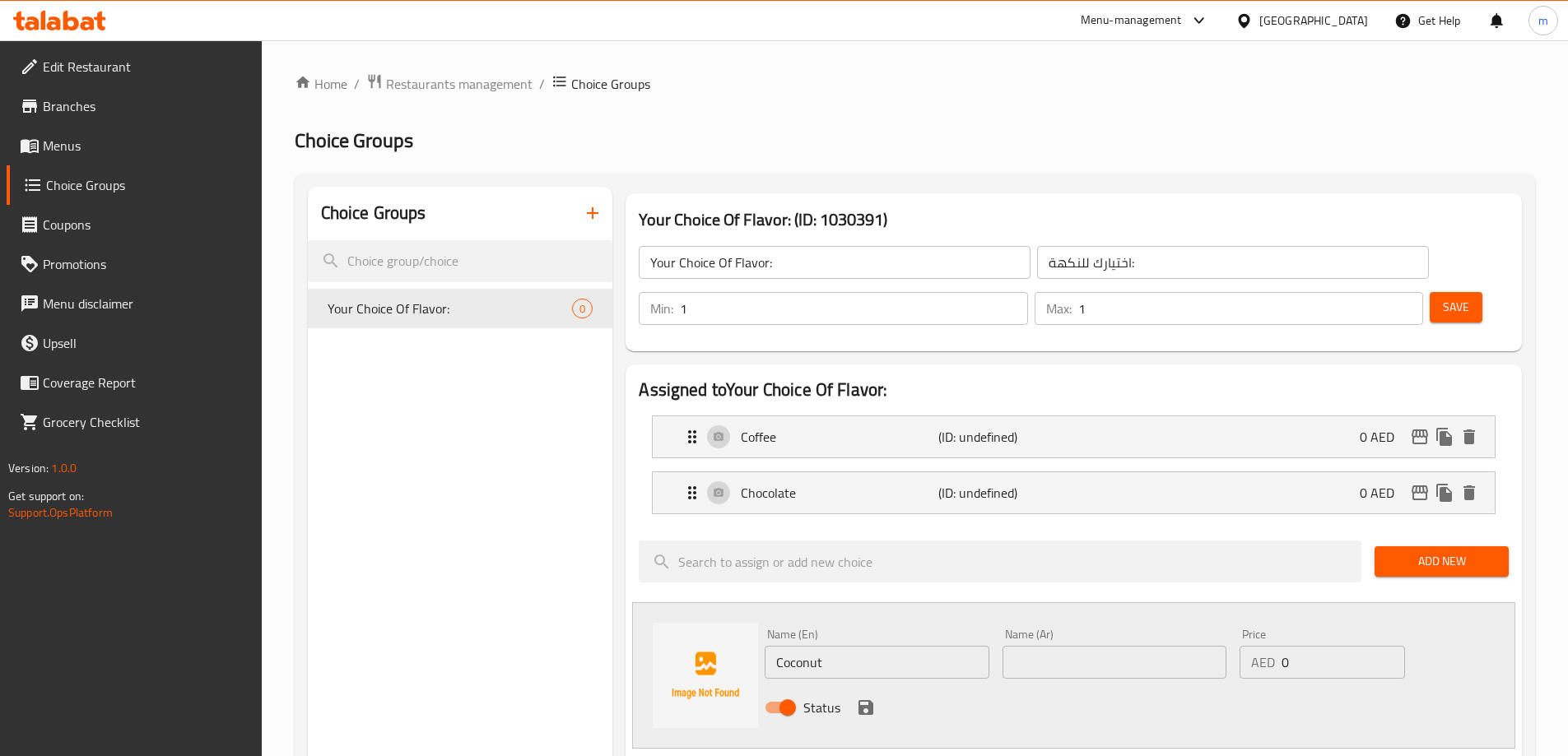
click at [1058, 646] on input "text" at bounding box center [1114, 662] width 224 height 33
paste input "جوزة الهند"
type input "جوزة الهند"
click at [866, 698] on icon "save" at bounding box center [866, 708] width 19 height 19
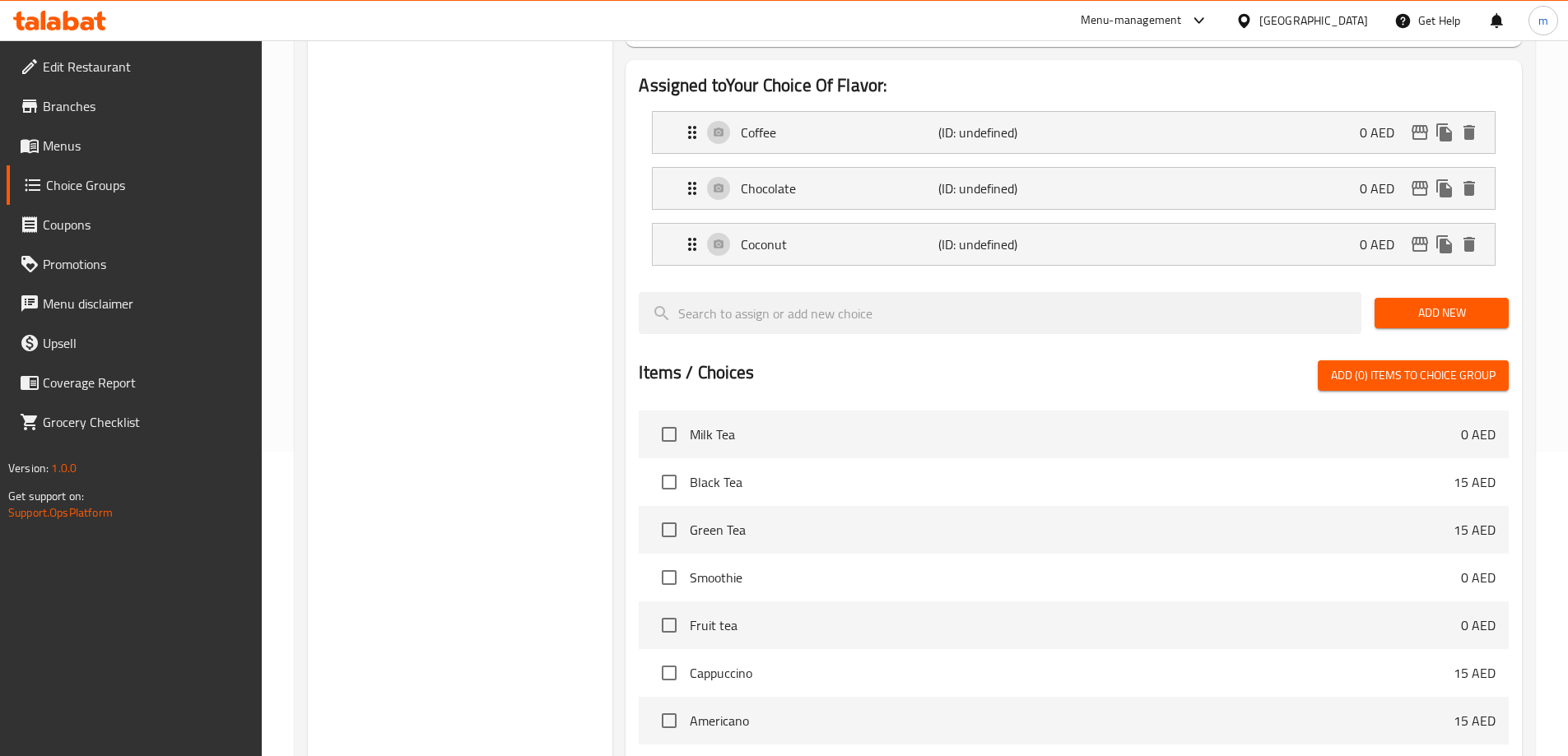
scroll to position [330, 0]
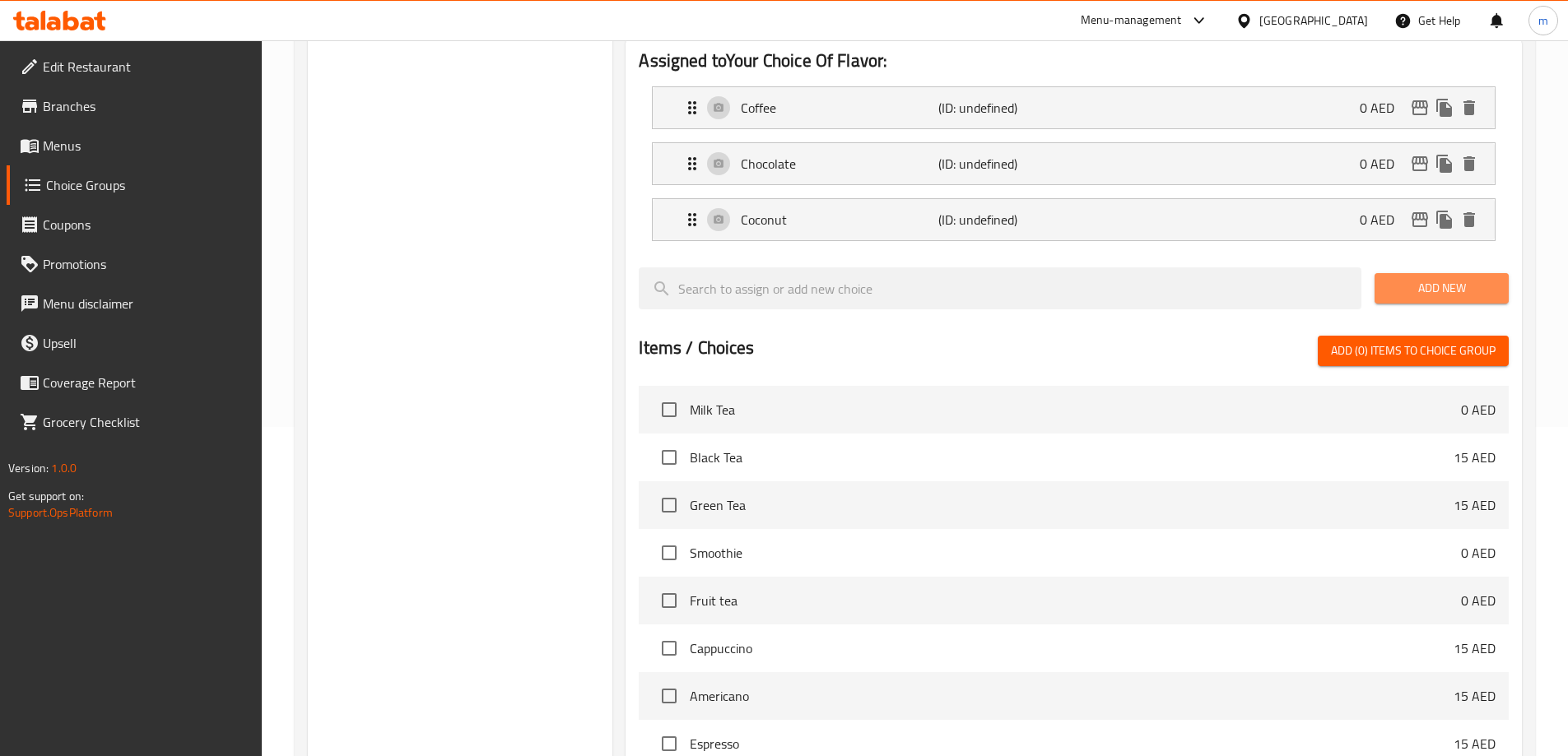
click at [1433, 273] on button "Add New" at bounding box center [1441, 288] width 134 height 31
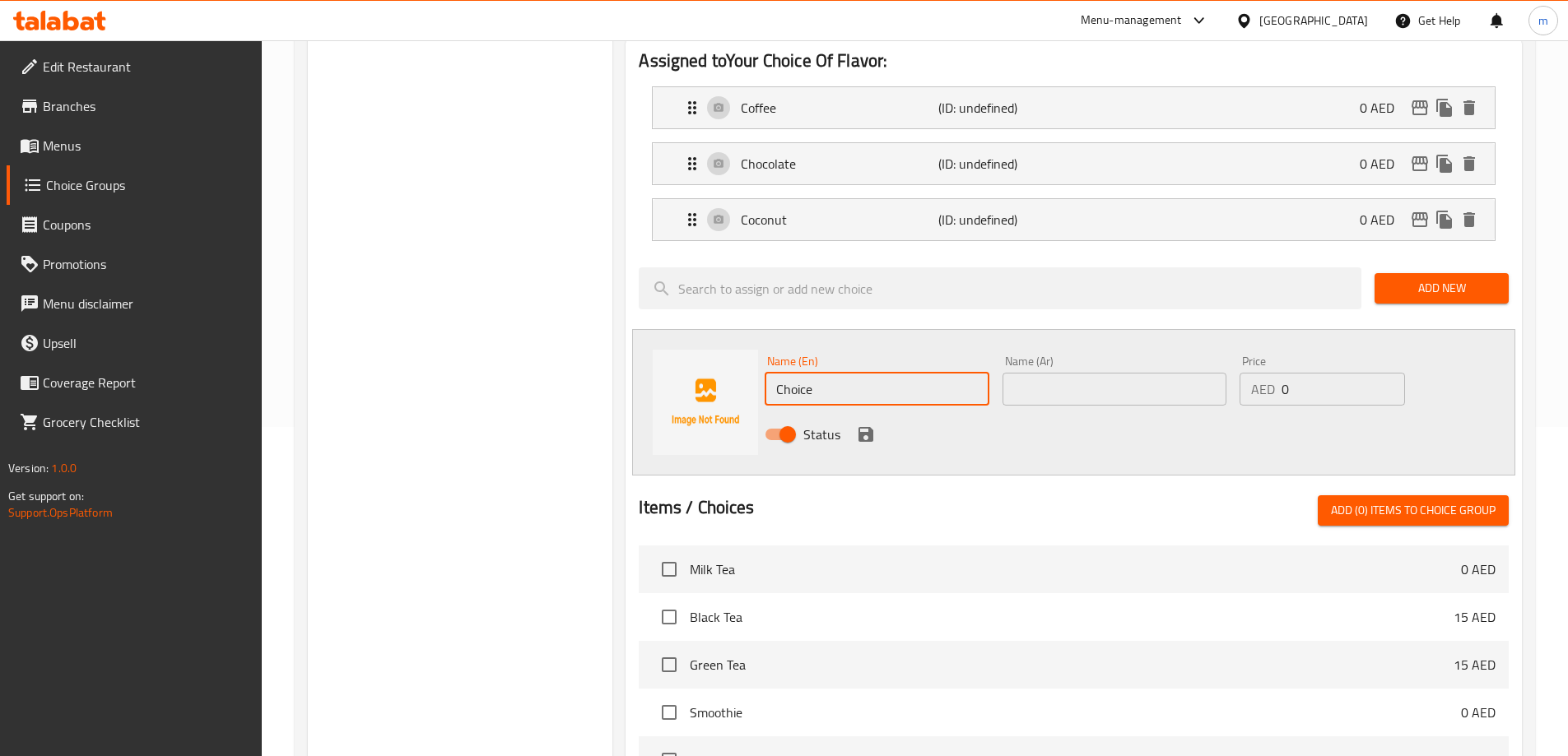
click at [845, 373] on input "Choice" at bounding box center [876, 389] width 224 height 33
paste input "Bubblegum"
click at [815, 373] on input "Bubblegum" at bounding box center [876, 389] width 224 height 33
type input "Bubblegum"
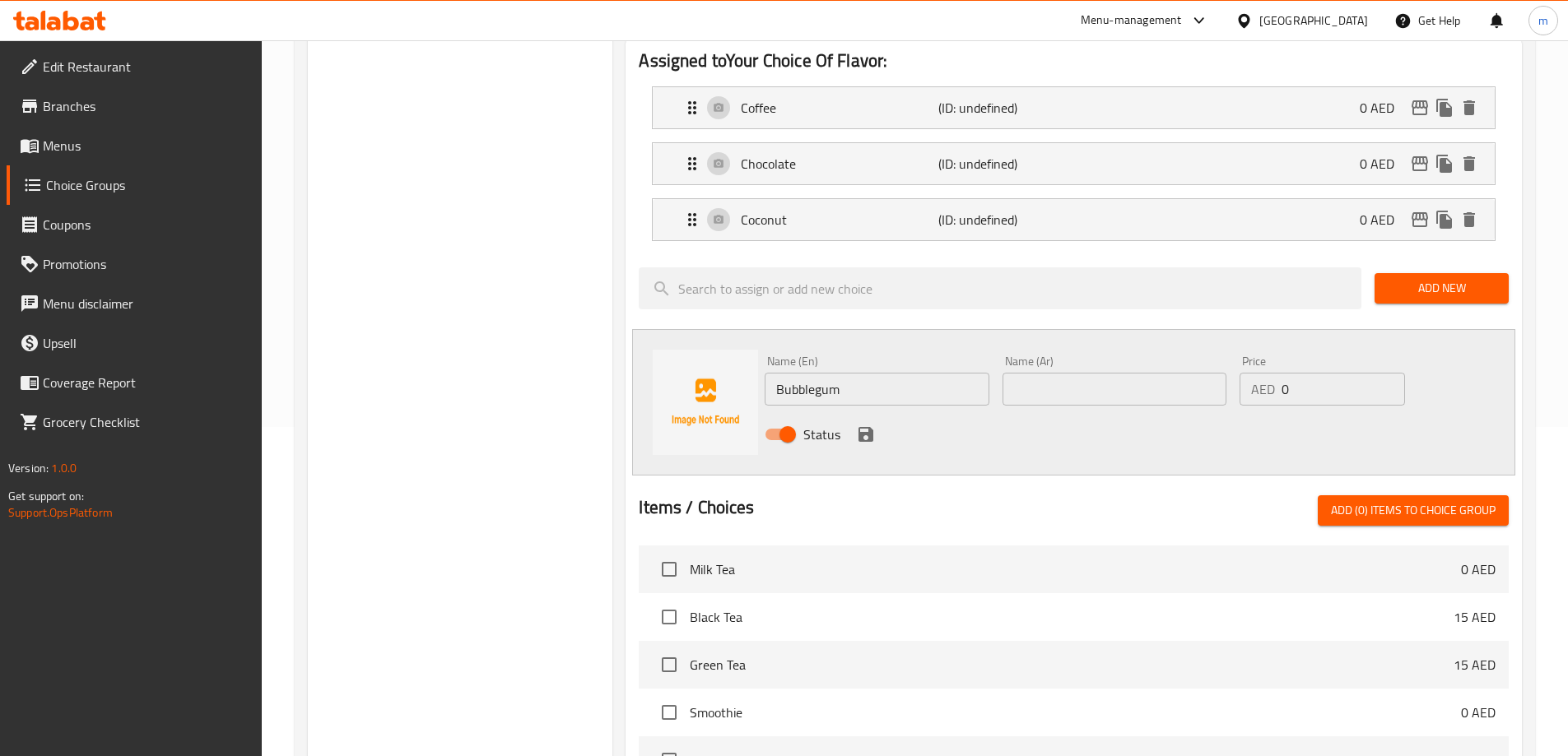
click at [1036, 373] on input "text" at bounding box center [1114, 389] width 224 height 33
type input "f"
type input "بابل جم"
click at [814, 373] on input "Bubblegum" at bounding box center [876, 389] width 224 height 33
type input "Bubble gum"
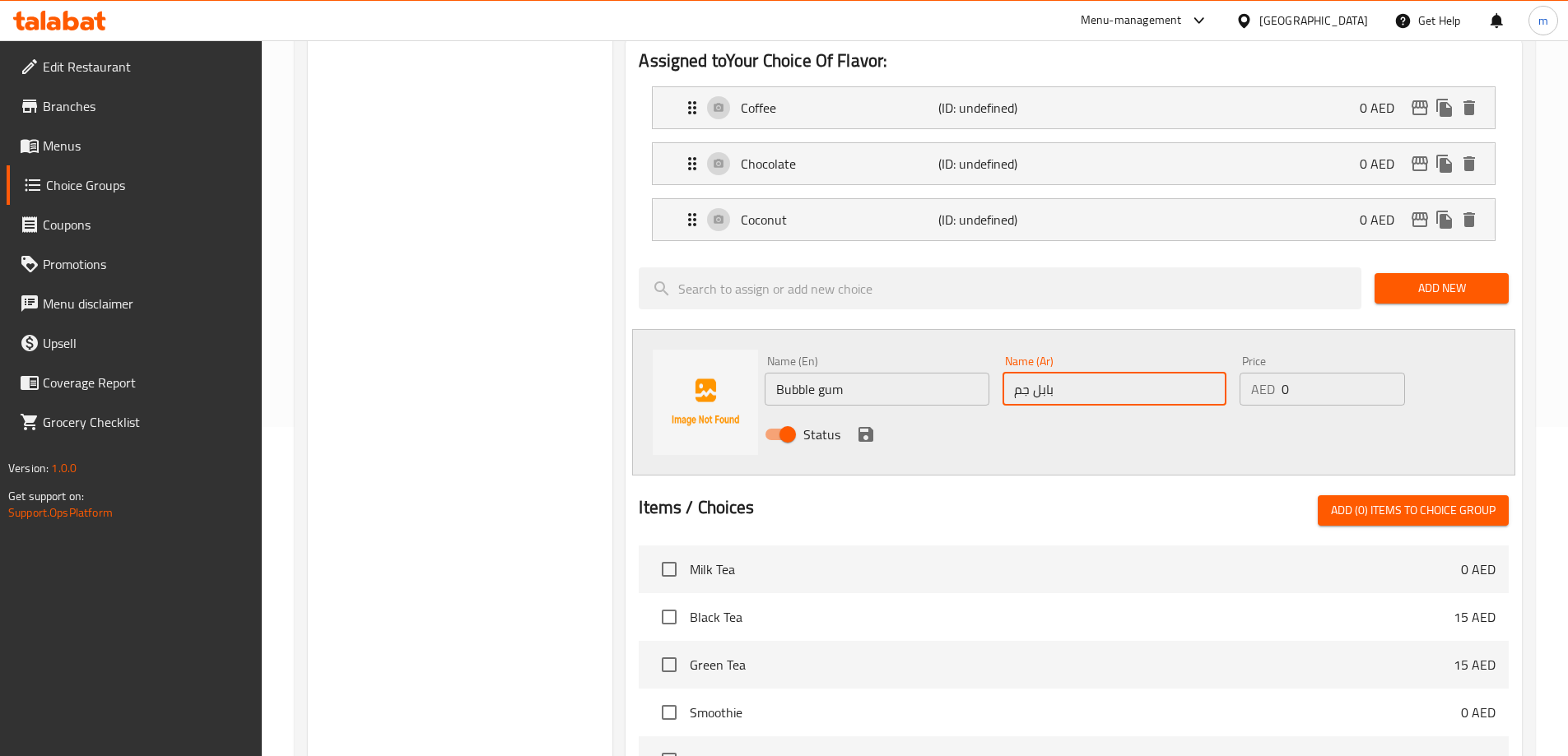
drag, startPoint x: 1056, startPoint y: 346, endPoint x: 990, endPoint y: 364, distance: 68.4
click at [990, 364] on div "Name (En) Bubble gum Name (En) Name (Ar) بابل جم Name (Ar) Price AED 0 Price St…" at bounding box center [1114, 403] width 713 height 107
paste input "لكة"
type input "علكة"
click at [820, 373] on input "Bubble gum" at bounding box center [876, 389] width 224 height 33
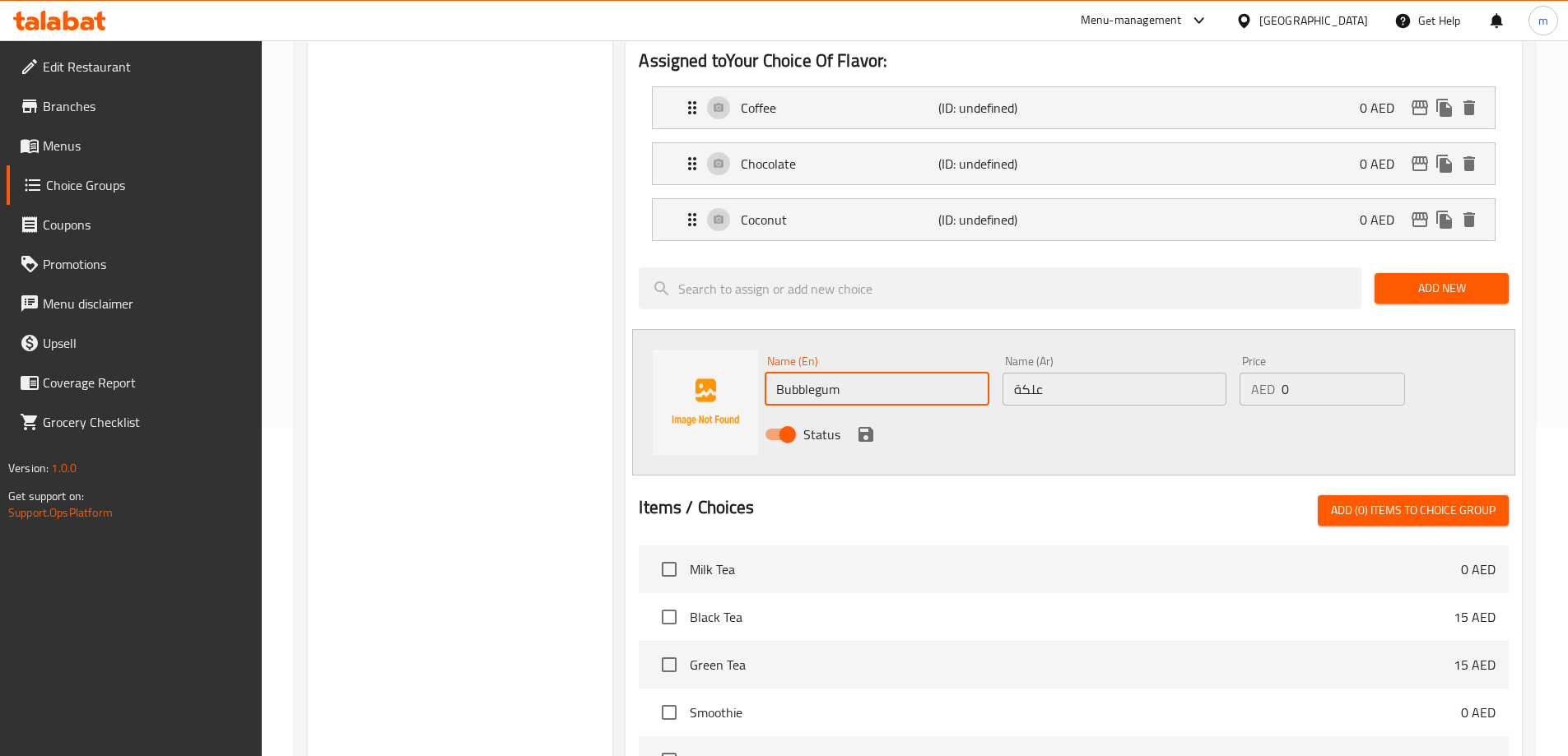
type input "Bubblegum"
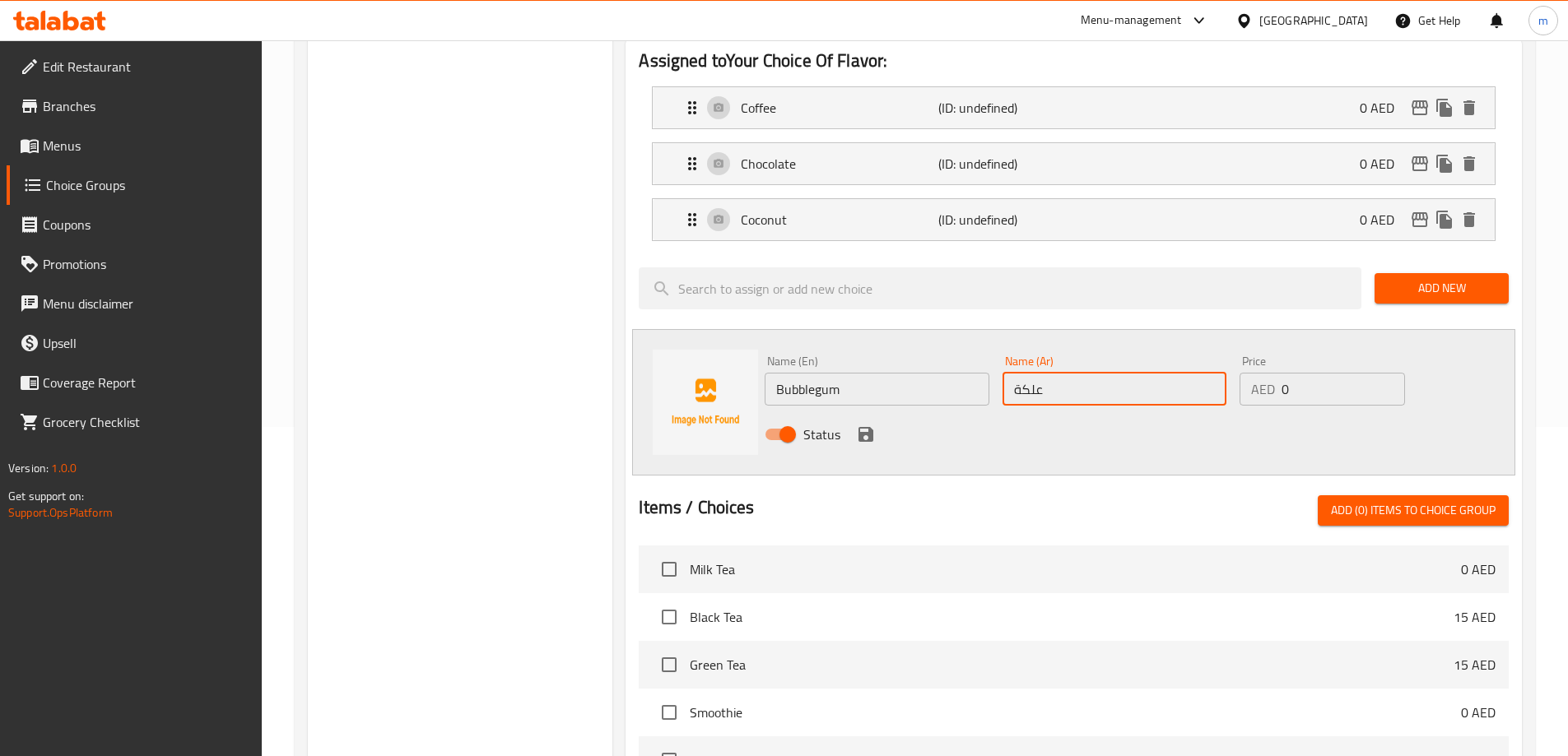
click at [1012, 373] on input "علكة" at bounding box center [1114, 389] width 224 height 33
type input "بابل جم"
click at [866, 427] on icon "save" at bounding box center [866, 434] width 15 height 15
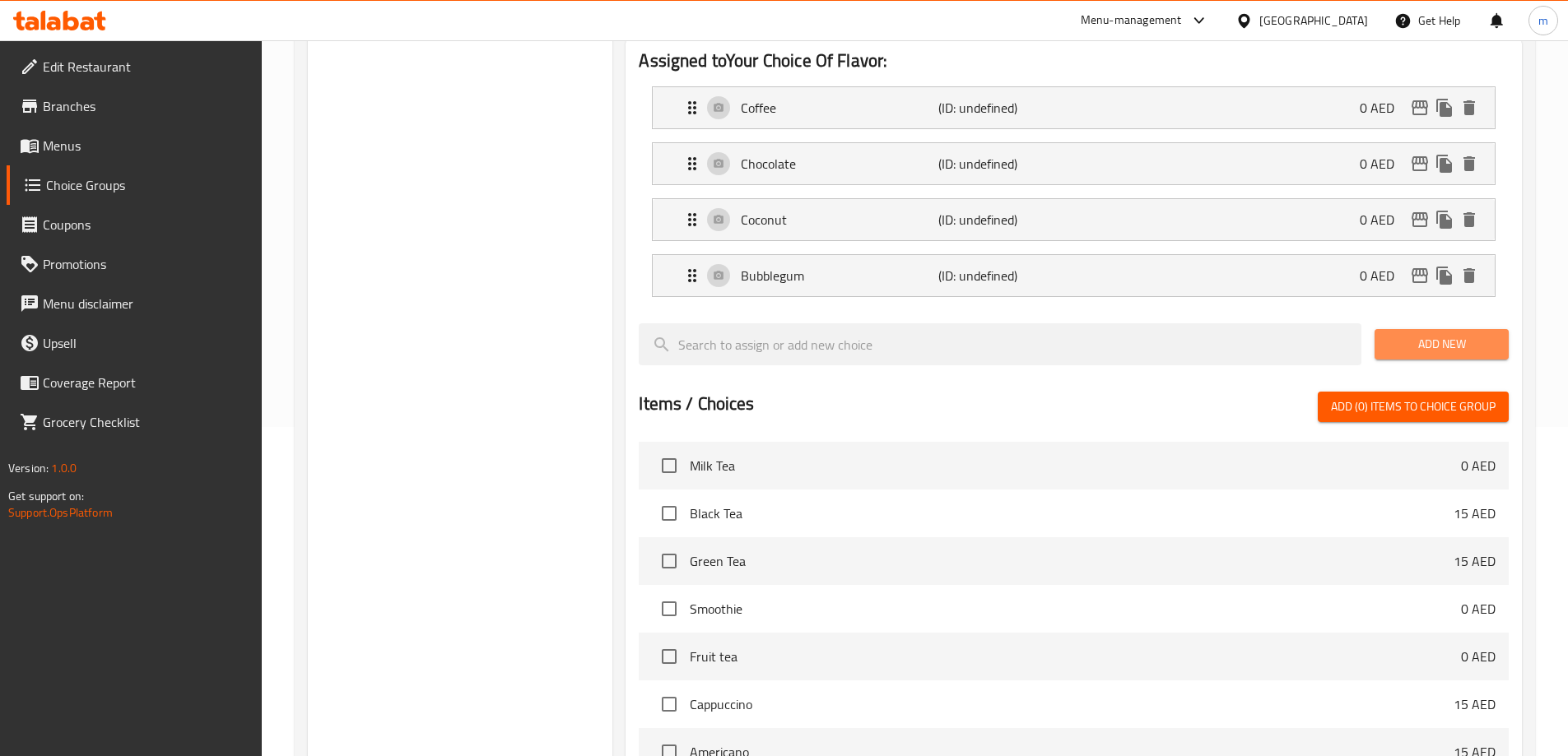
click at [1439, 334] on span "Add New" at bounding box center [1441, 344] width 108 height 20
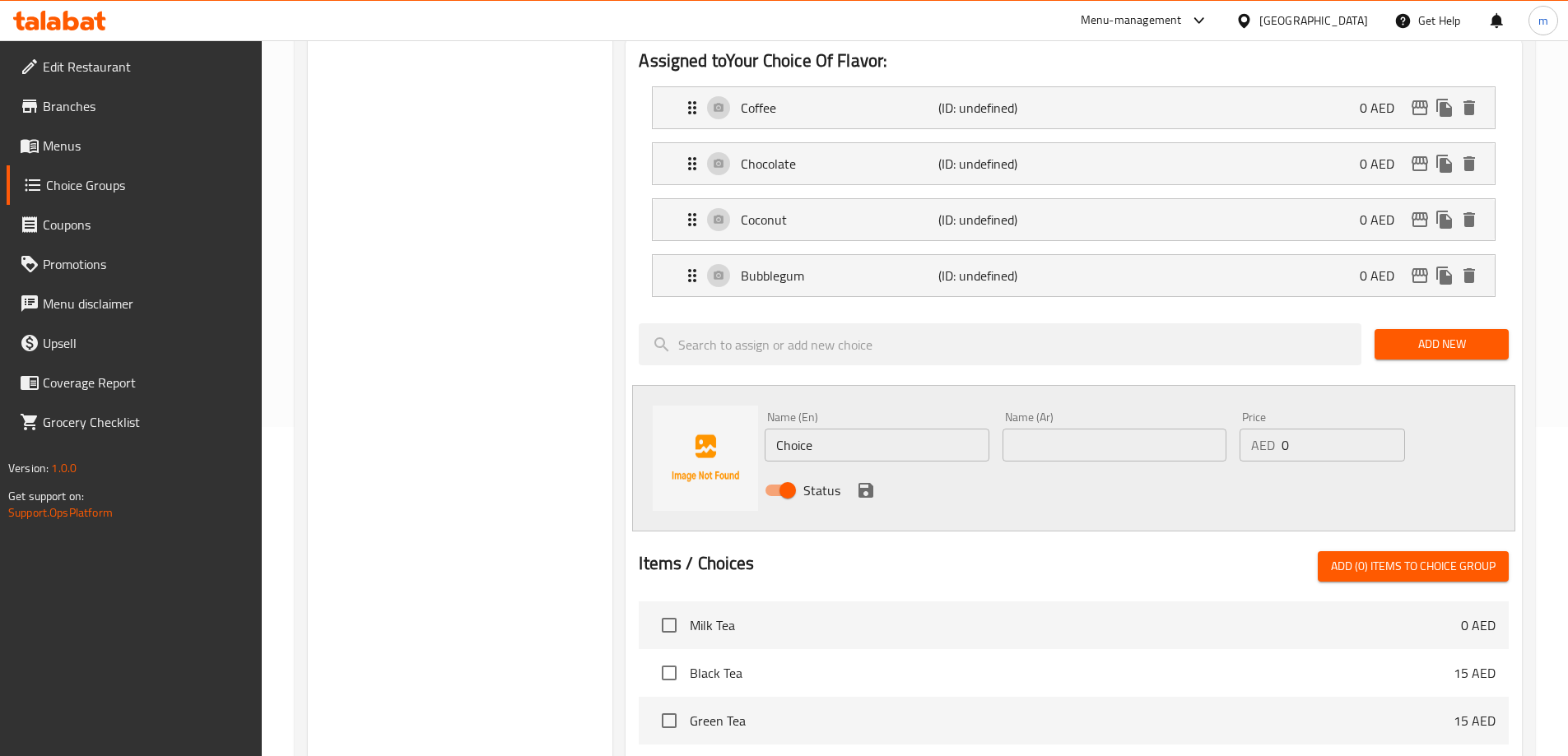
click at [794, 428] on input "Choice" at bounding box center [876, 444] width 224 height 33
paste input "Watermelon"
type input "Watermelon"
click at [1046, 428] on input "text" at bounding box center [1114, 444] width 224 height 33
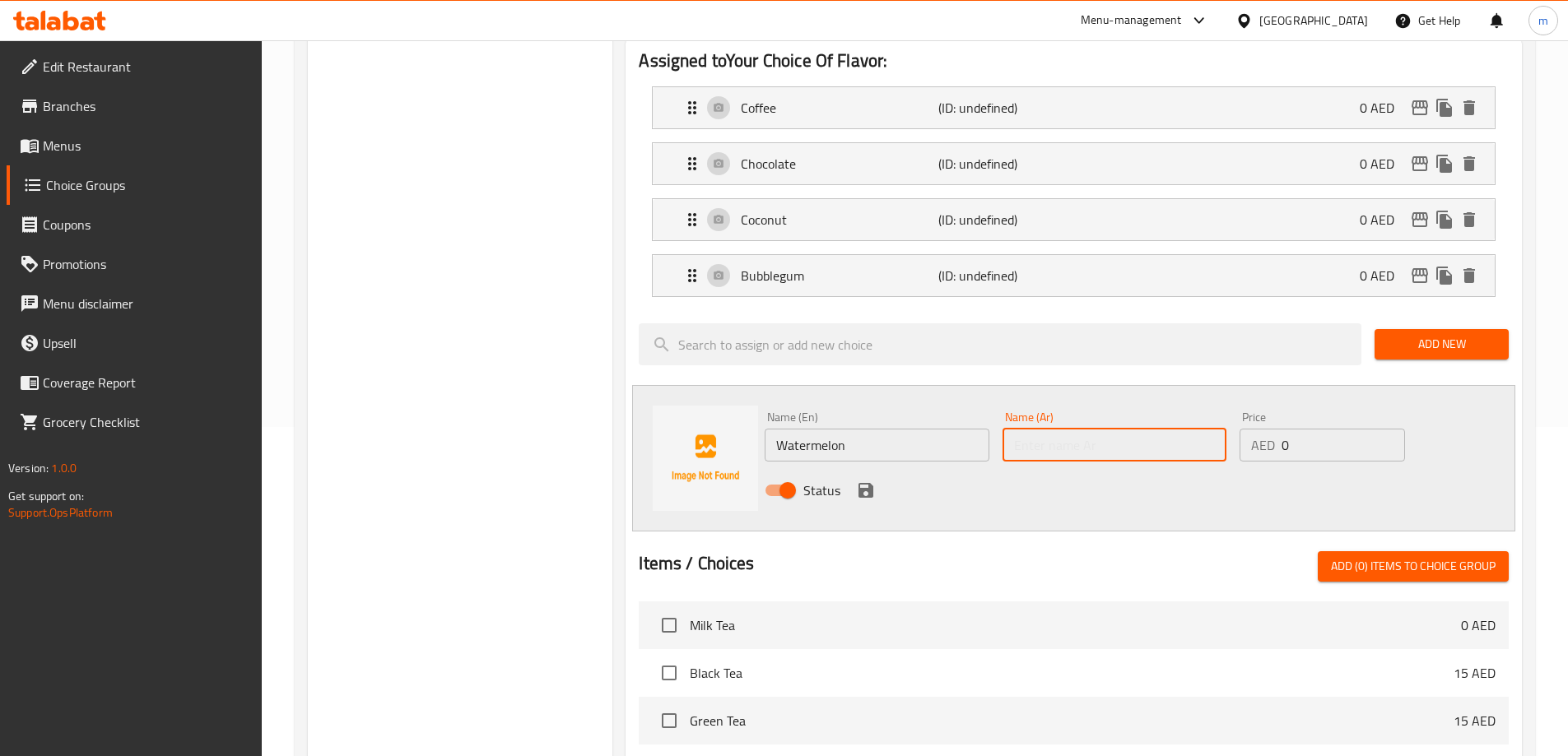
paste input "بطيخ"
type input "بطيخ"
click at [867, 483] on icon "save" at bounding box center [866, 490] width 15 height 15
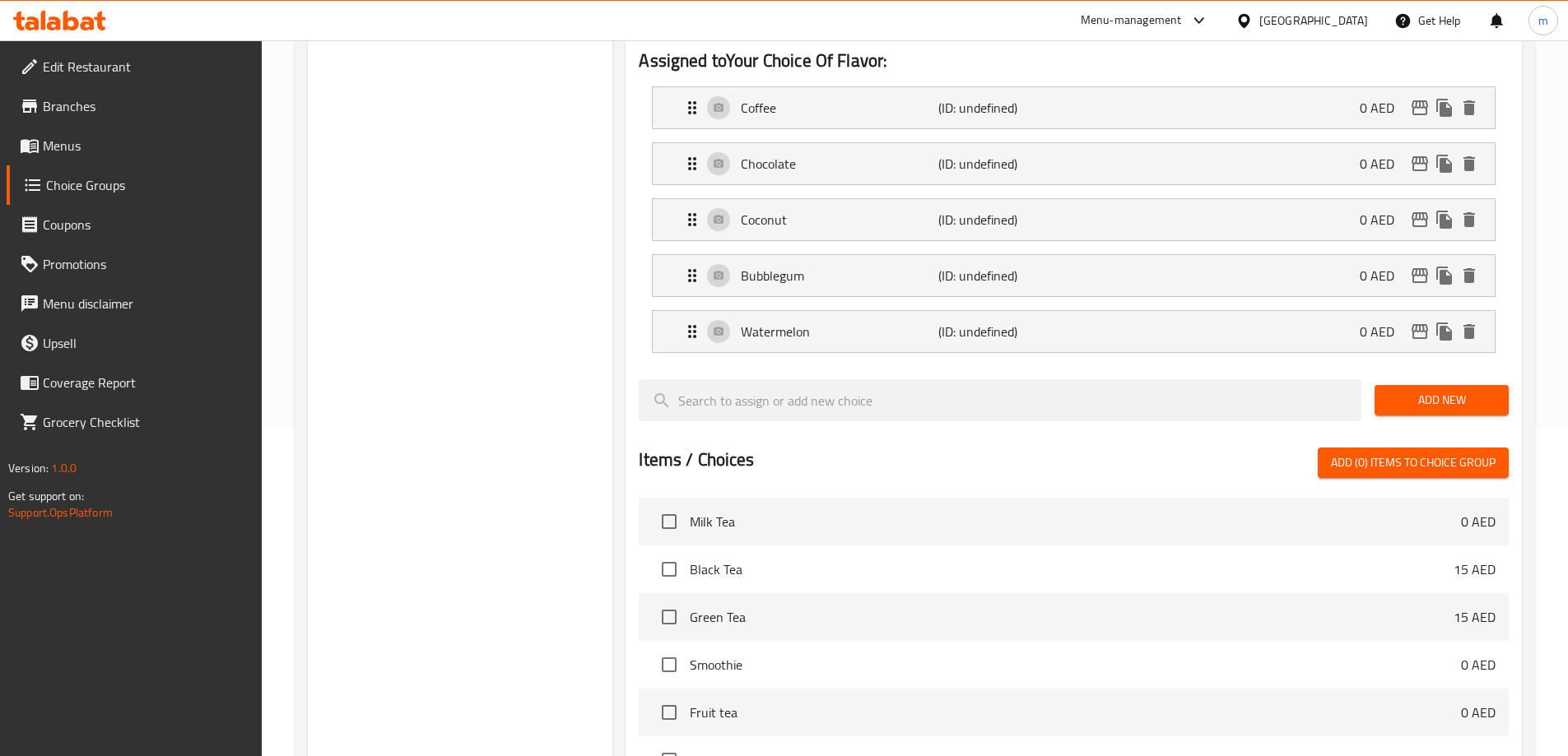
click at [1442, 390] on span "Add New" at bounding box center [1441, 400] width 108 height 20
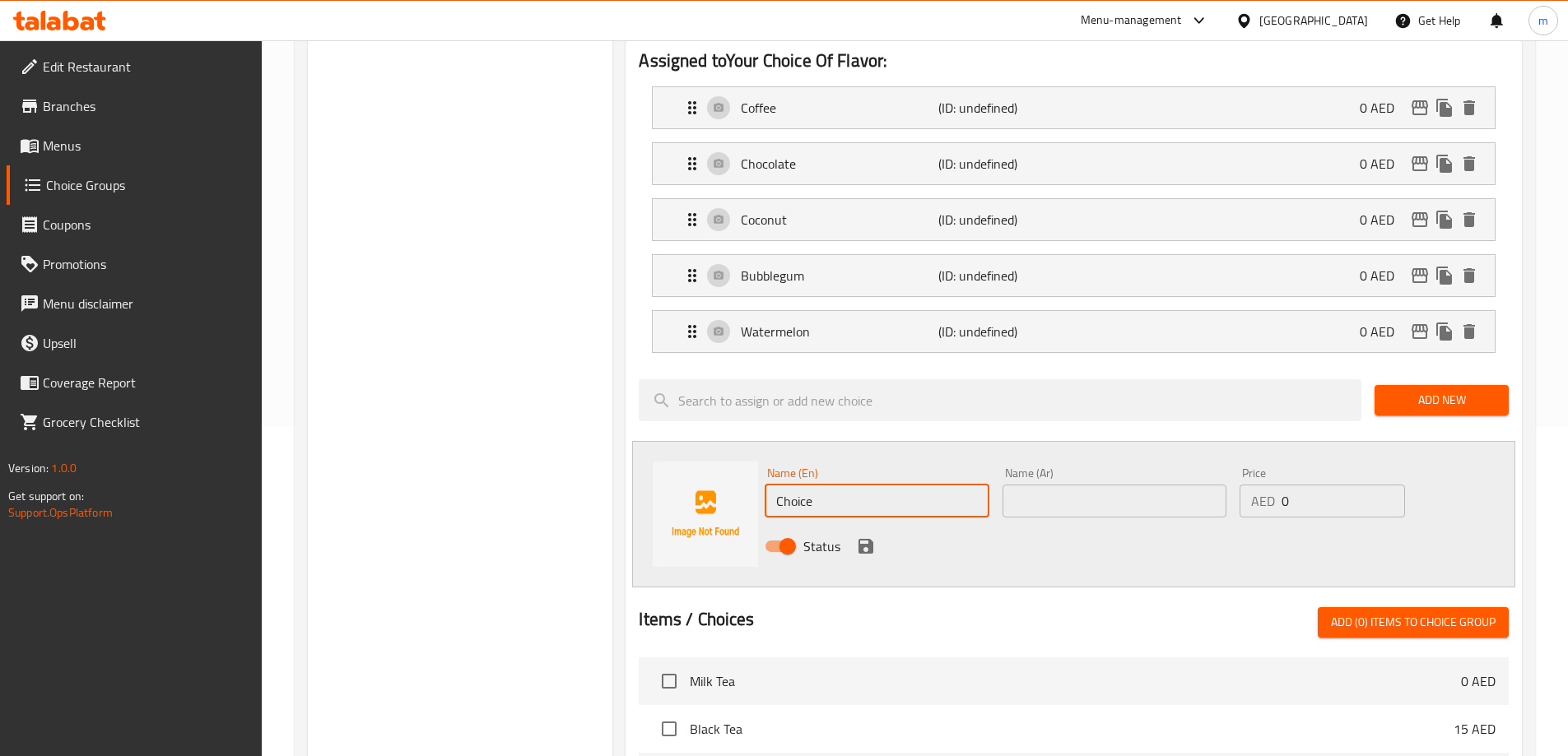
click at [795, 485] on input "Choice" at bounding box center [876, 500] width 224 height 33
paste input "Hamimelon"
type input "Hamimelon"
click at [1180, 467] on div "Name (Ar) Name (Ar)" at bounding box center [1114, 492] width 224 height 50
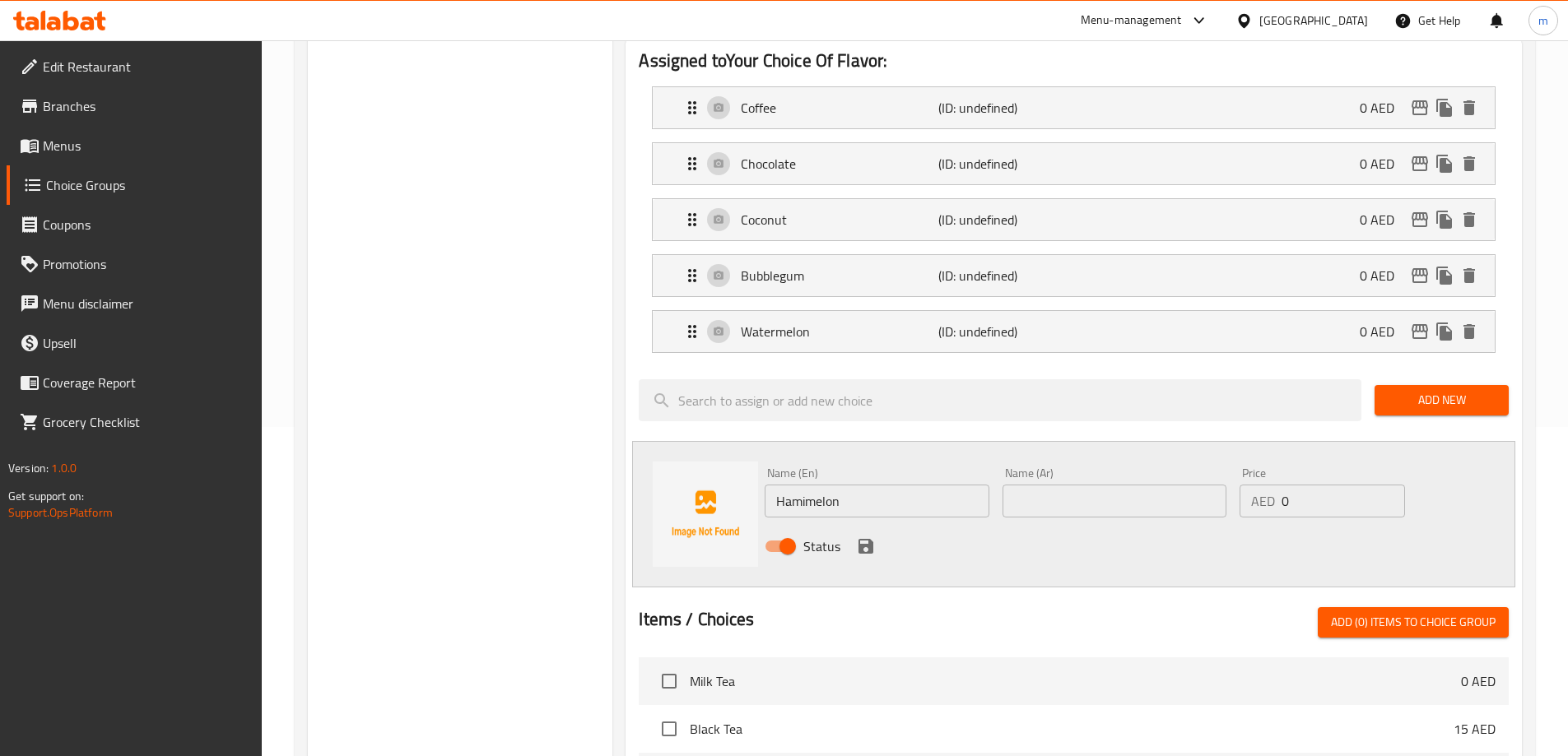
click at [1183, 485] on input "text" at bounding box center [1114, 500] width 224 height 33
paste input "هاميميلون"
type input "هاميميلون"
click at [824, 485] on input "Hamimelon" at bounding box center [876, 500] width 224 height 33
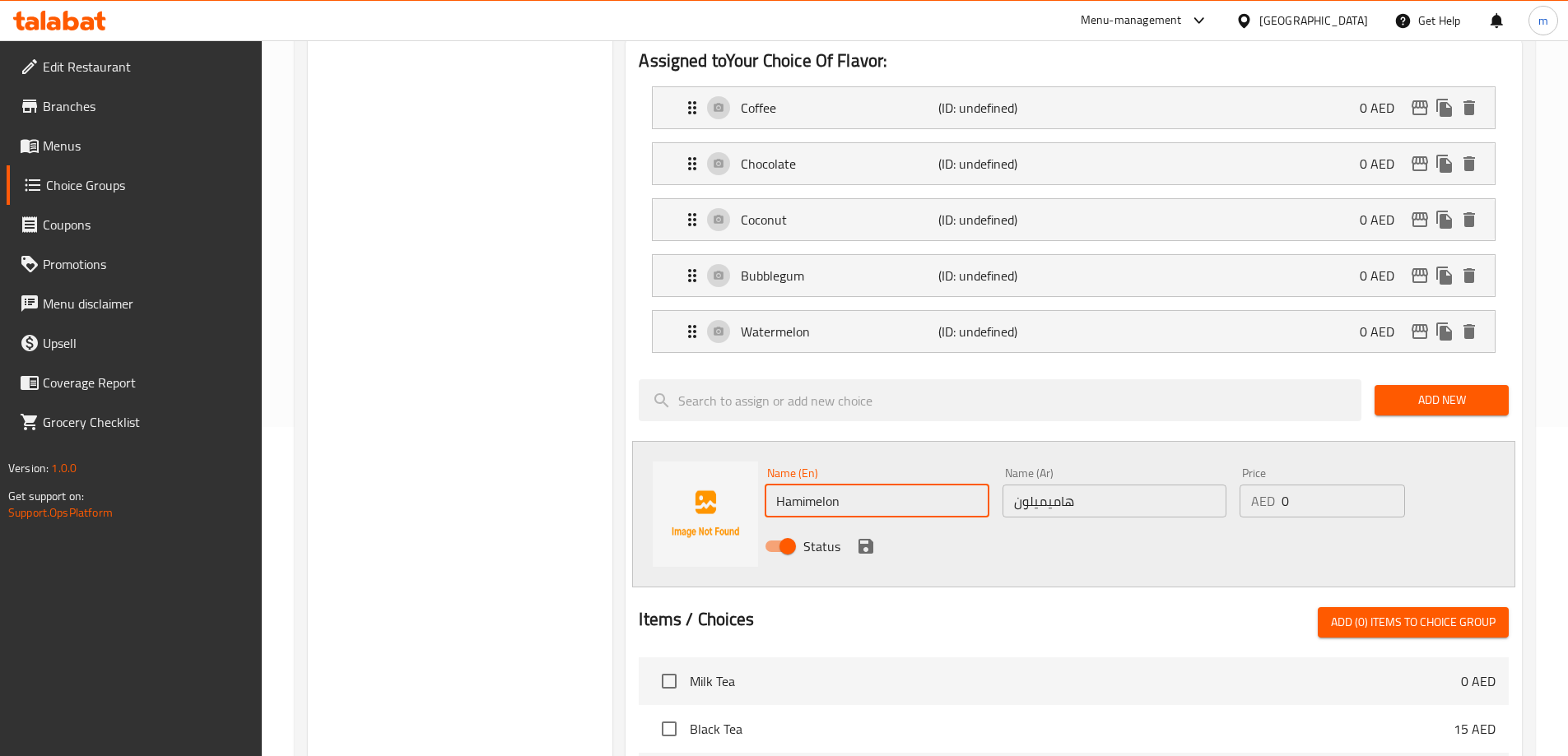
click at [866, 537] on icon "save" at bounding box center [866, 546] width 19 height 19
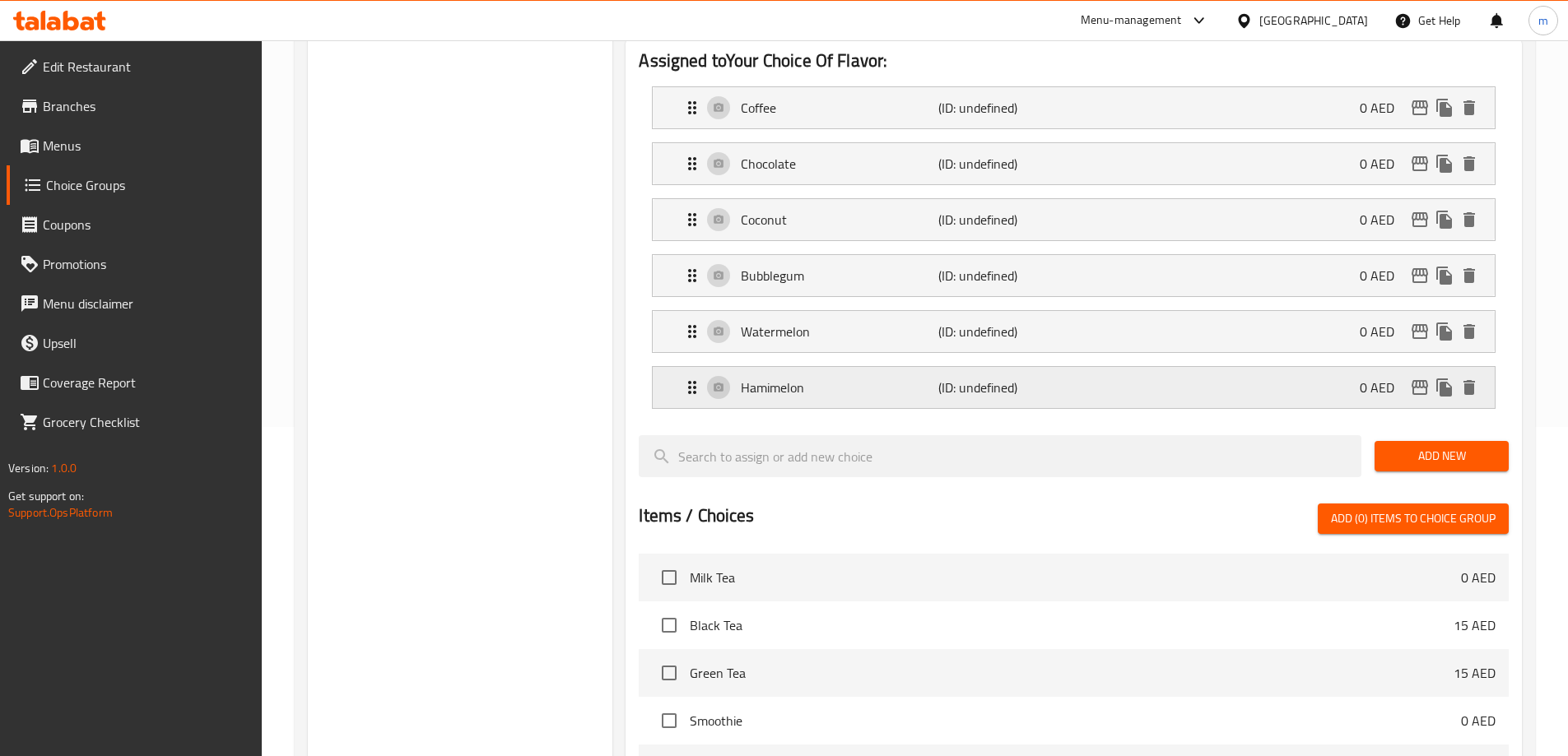
click at [864, 378] on p "Hamimelon" at bounding box center [838, 388] width 197 height 19
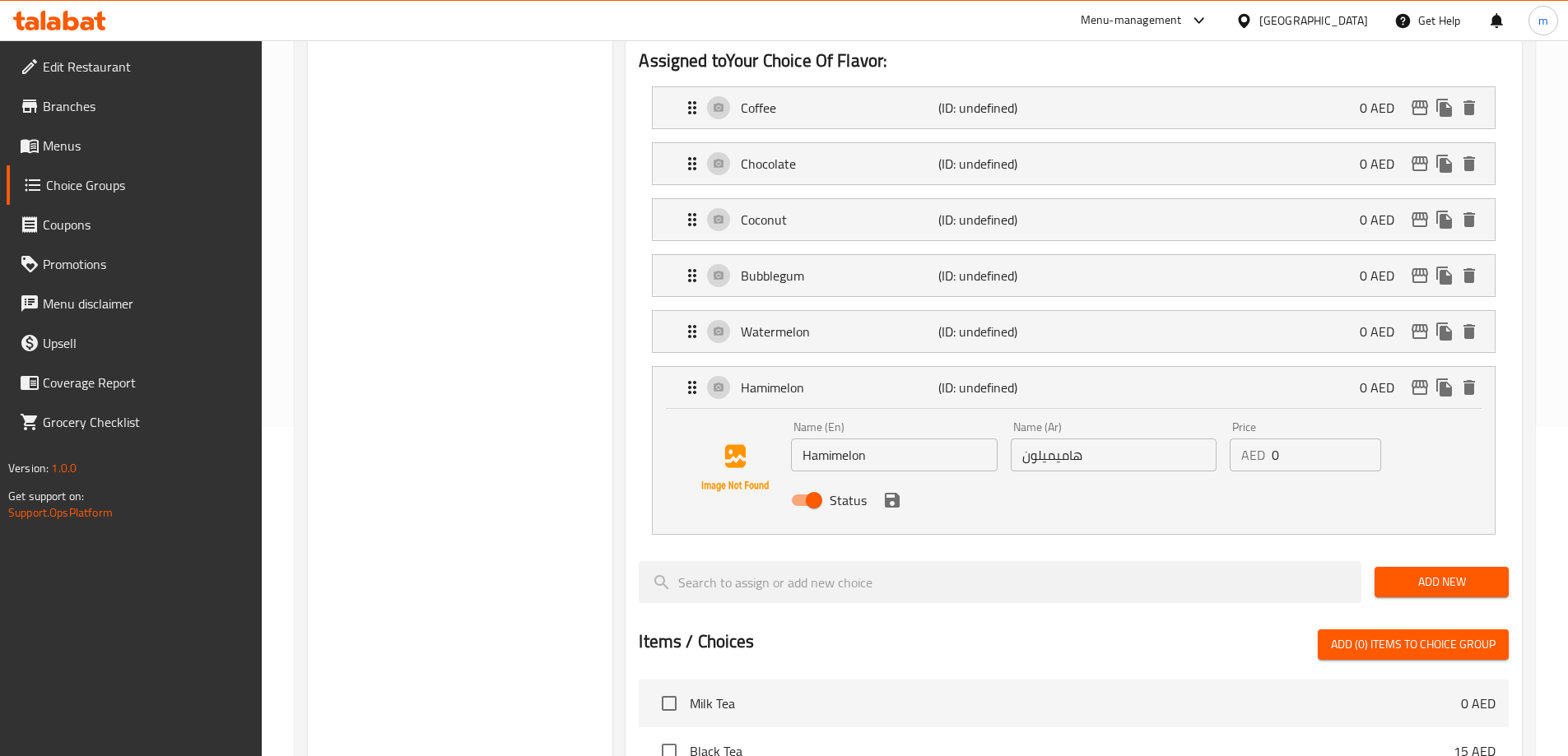
click at [843, 439] on input "Hamimelon" at bounding box center [893, 455] width 205 height 33
click at [874, 439] on input "Hamimelon" at bounding box center [893, 455] width 205 height 33
click at [873, 439] on input "Hamimelon" at bounding box center [893, 455] width 205 height 33
paste input "M"
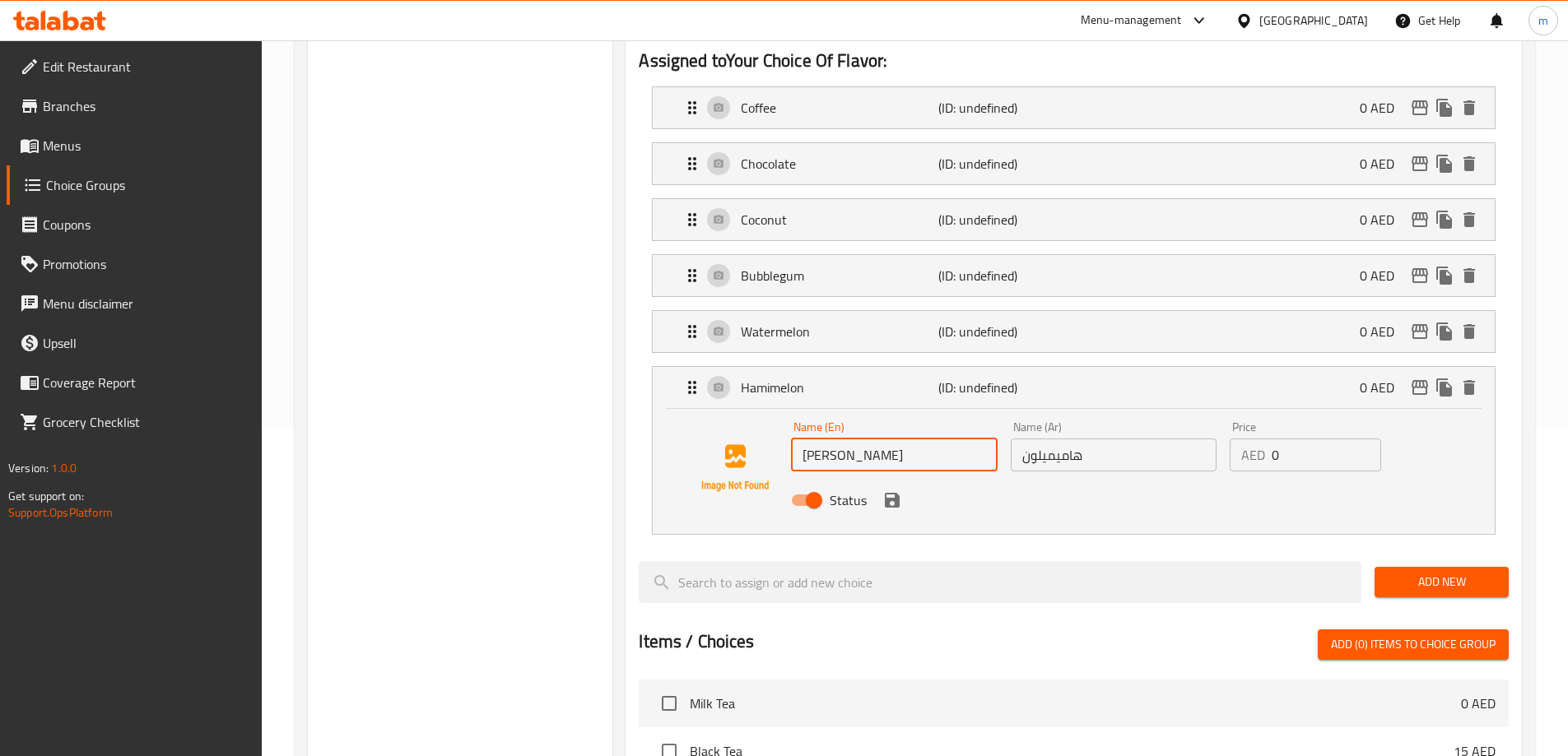
type input "[PERSON_NAME]"
click at [1037, 439] on input "هاميميلون" at bounding box center [1113, 455] width 205 height 33
paste input "text"
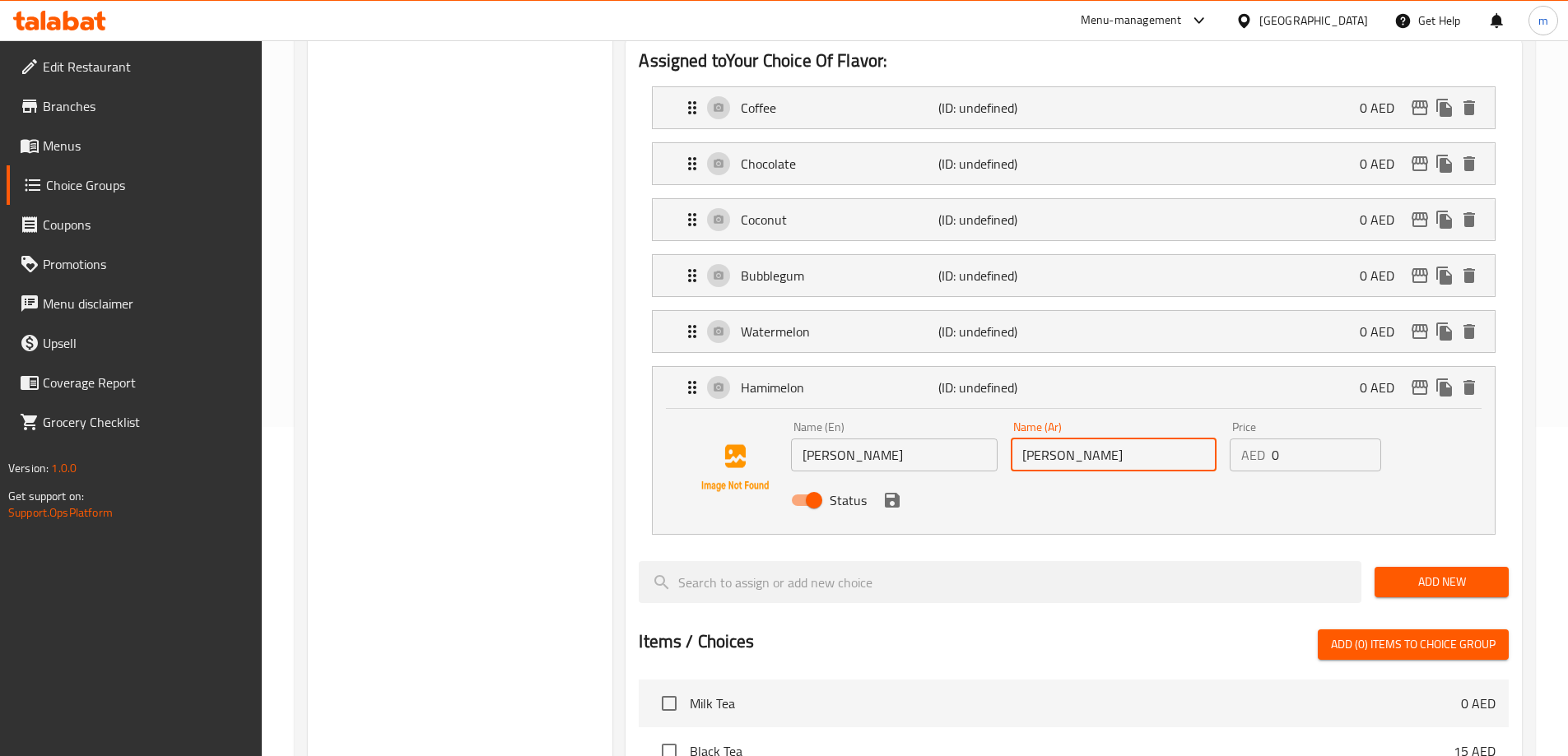
click at [888, 478] on div "Status" at bounding box center [1113, 500] width 658 height 44
click at [887, 493] on icon "save" at bounding box center [892, 500] width 15 height 15
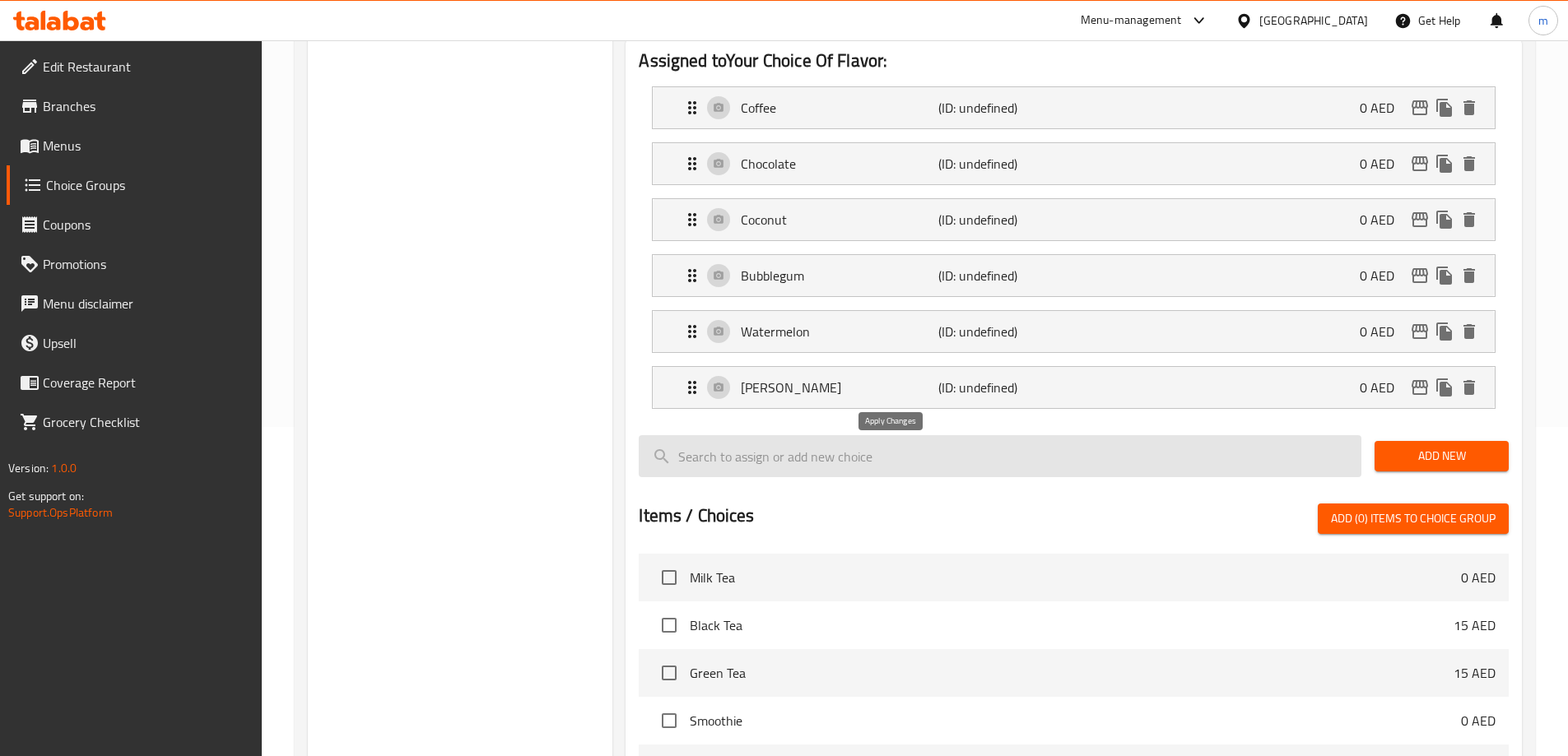
type input "[PERSON_NAME]"
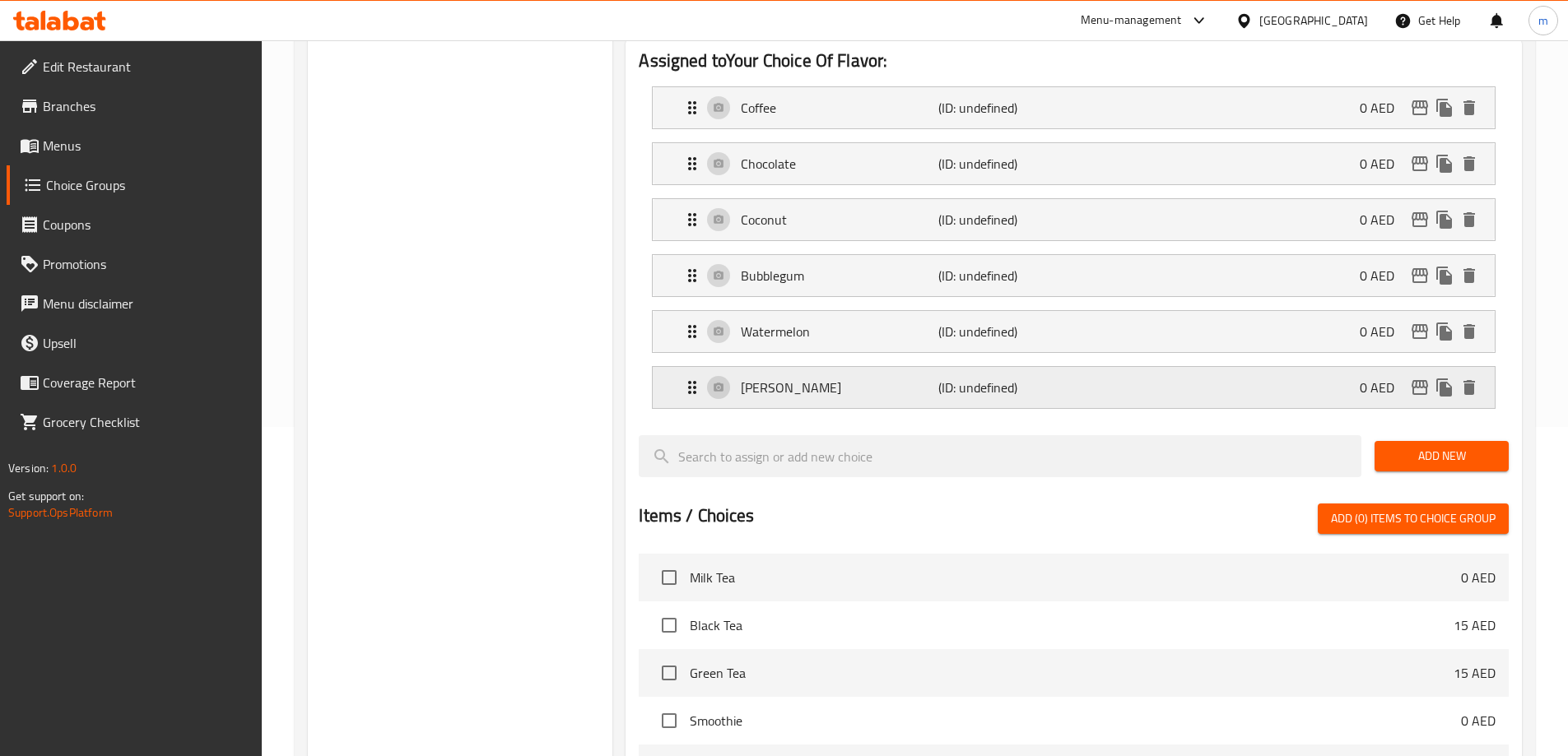
click at [929, 378] on p "[PERSON_NAME]" at bounding box center [838, 388] width 197 height 19
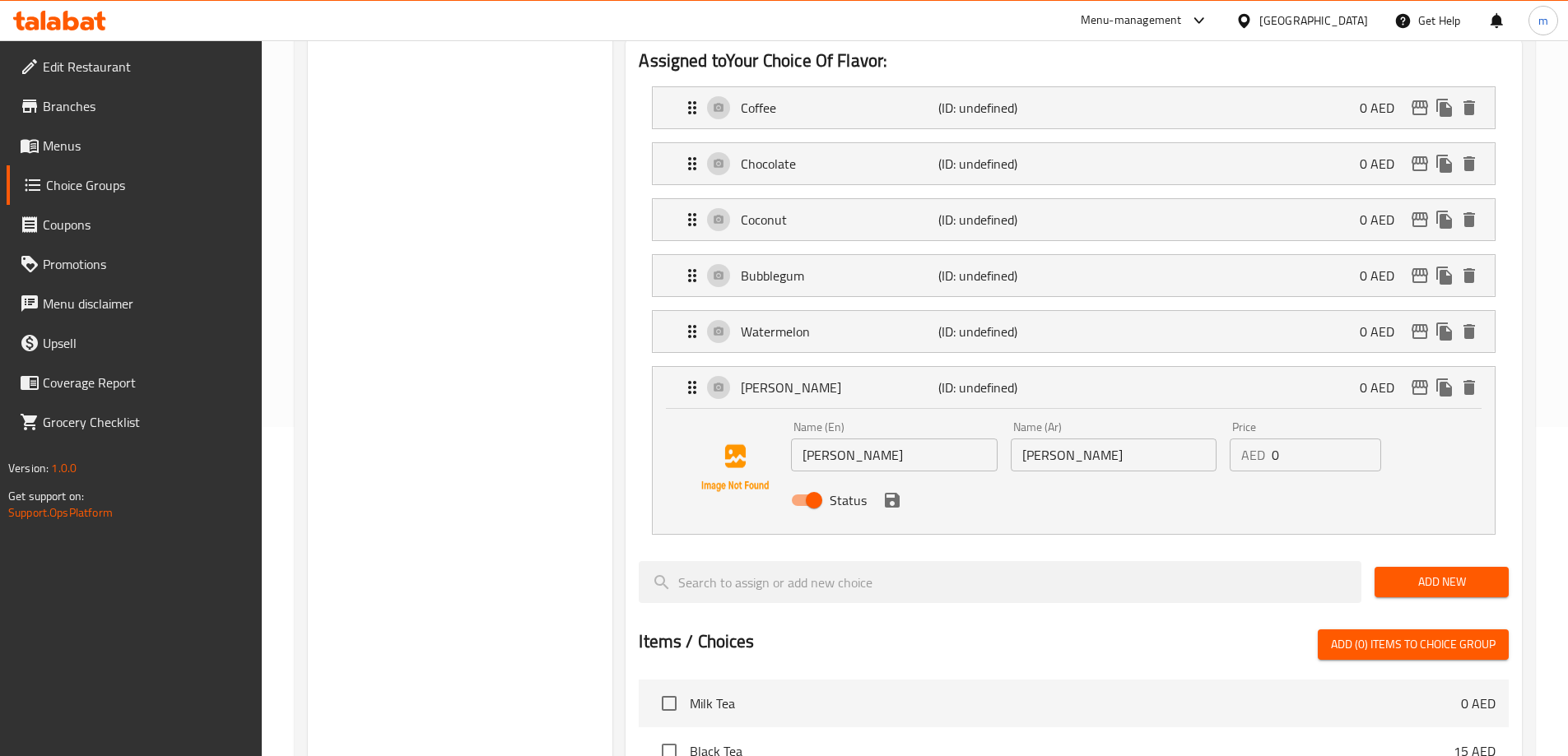
click at [897, 493] on icon "save" at bounding box center [892, 500] width 15 height 15
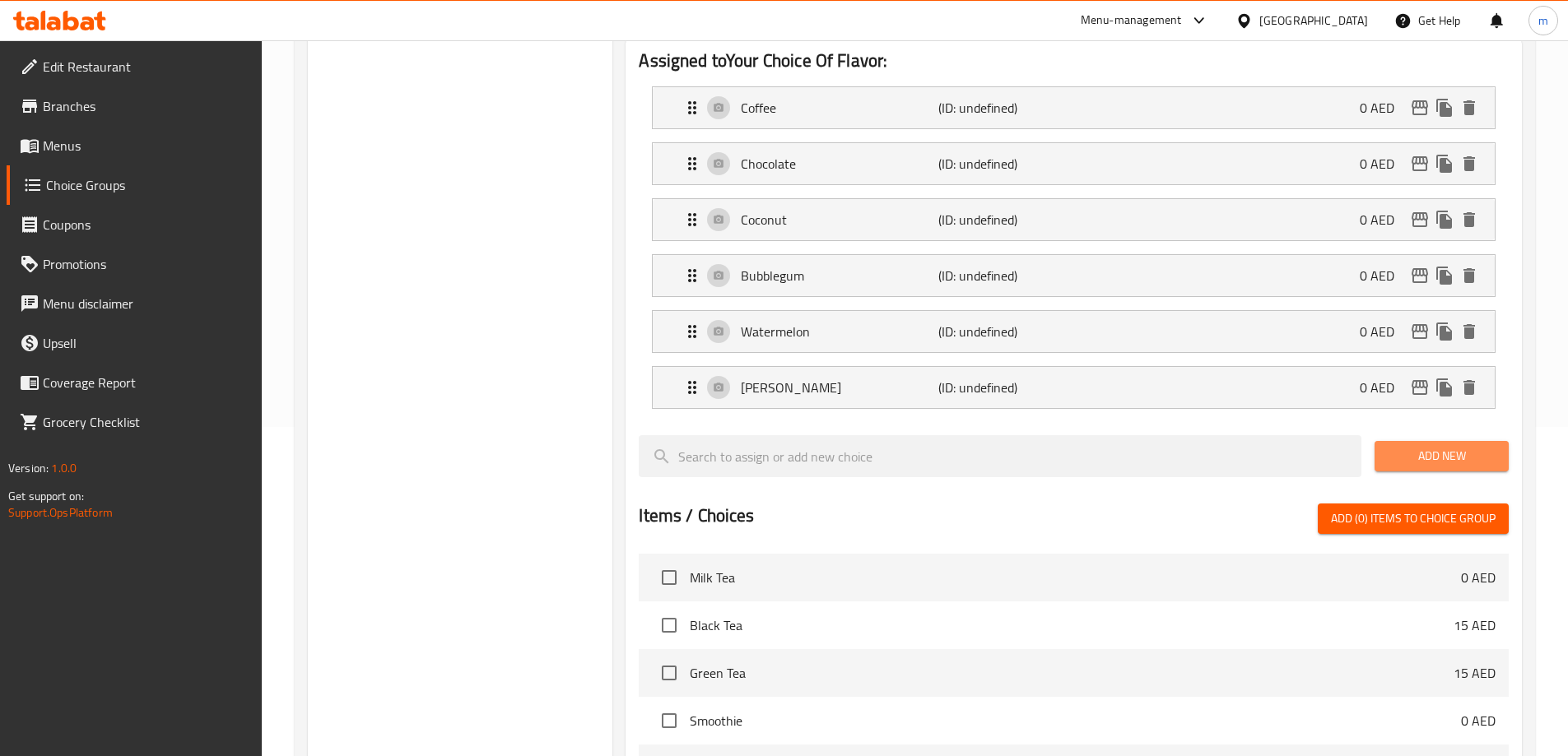
click at [1438, 446] on span "Add New" at bounding box center [1441, 456] width 108 height 20
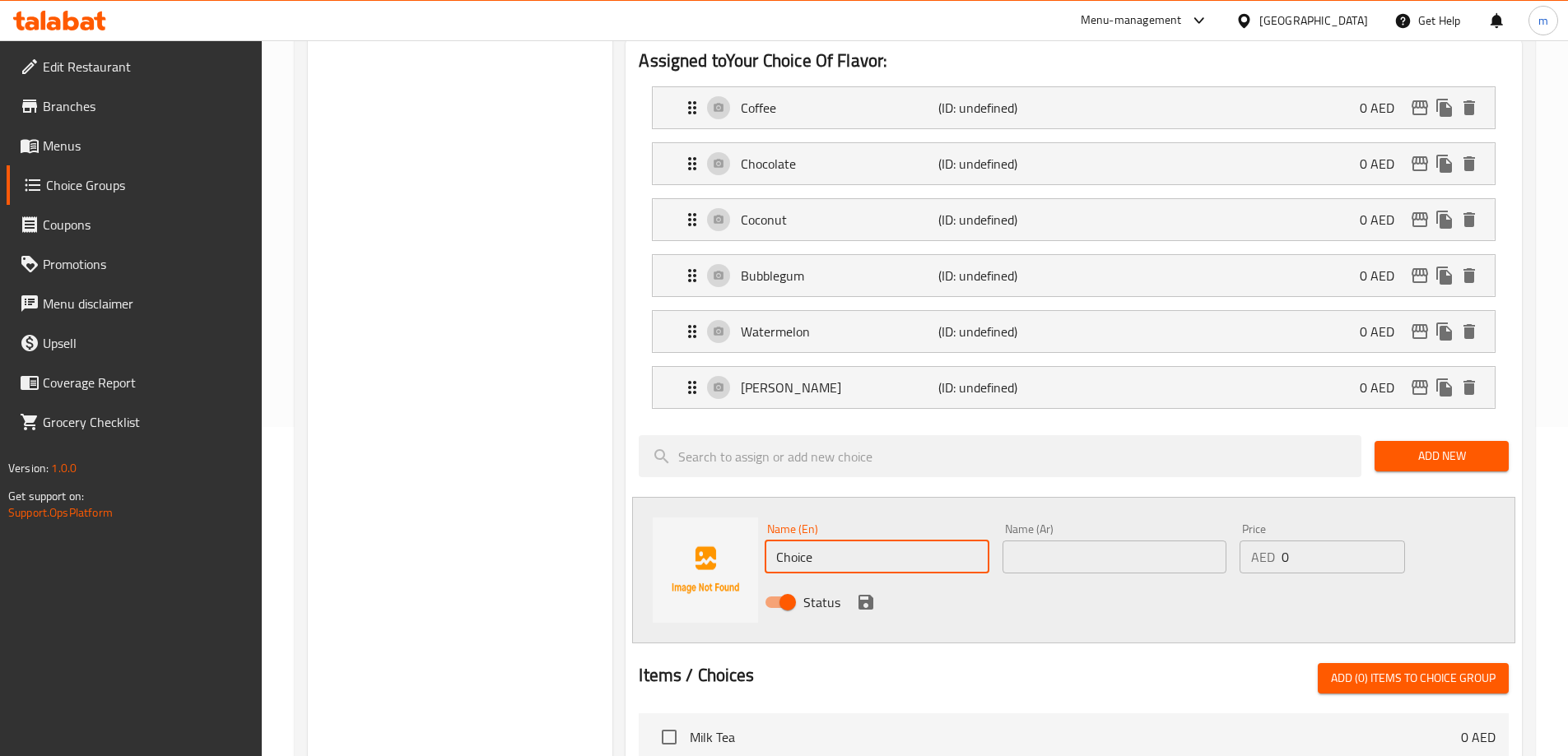
click at [794, 540] on input "Choice" at bounding box center [876, 556] width 224 height 33
paste input "Blueberry"
type input "Blueberry"
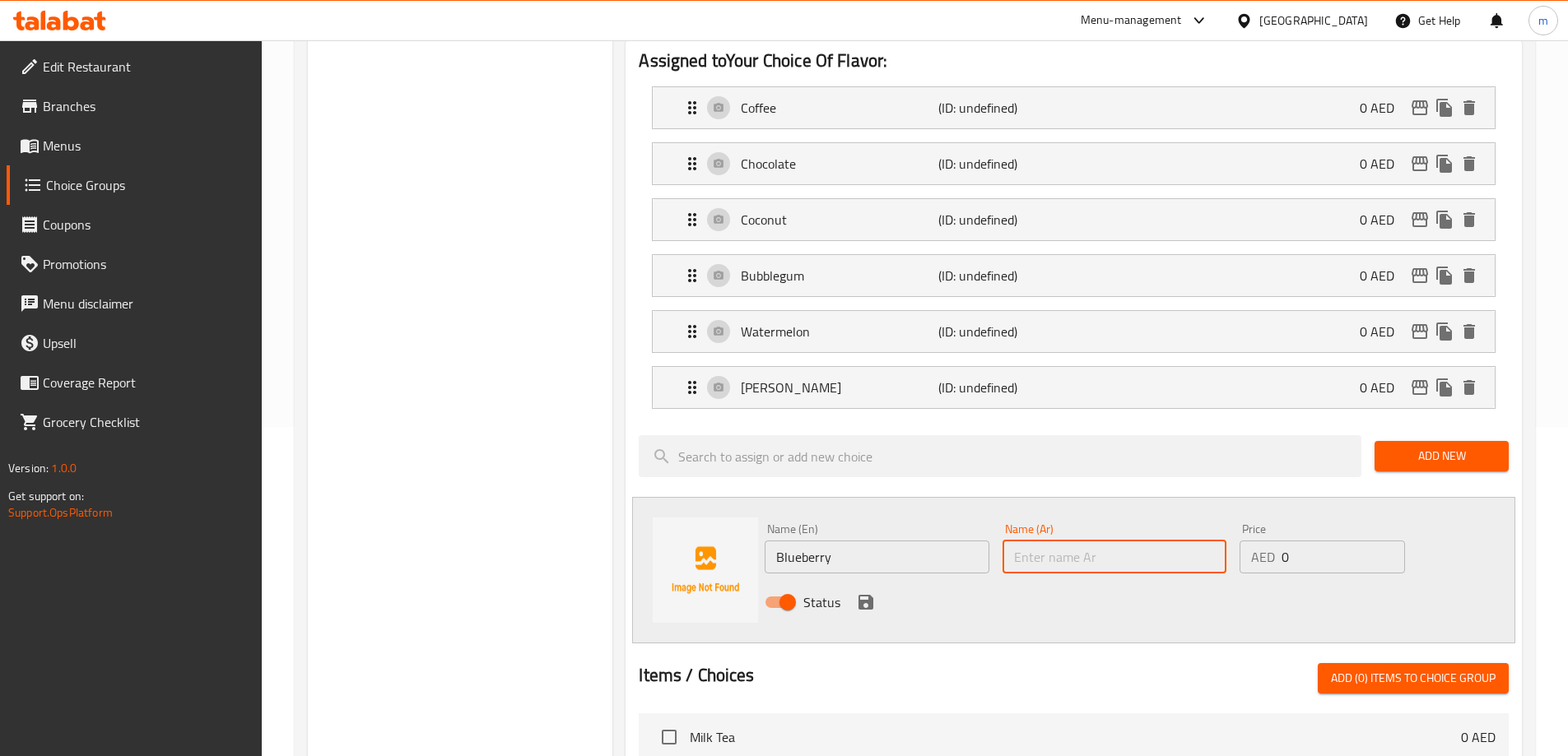
click at [1075, 540] on input "text" at bounding box center [1114, 556] width 224 height 33
click at [1080, 540] on input "text" at bounding box center [1114, 556] width 224 height 33
paste input "توت أزرق"
type input "توت أزرق"
click at [869, 595] on icon "save" at bounding box center [866, 602] width 15 height 15
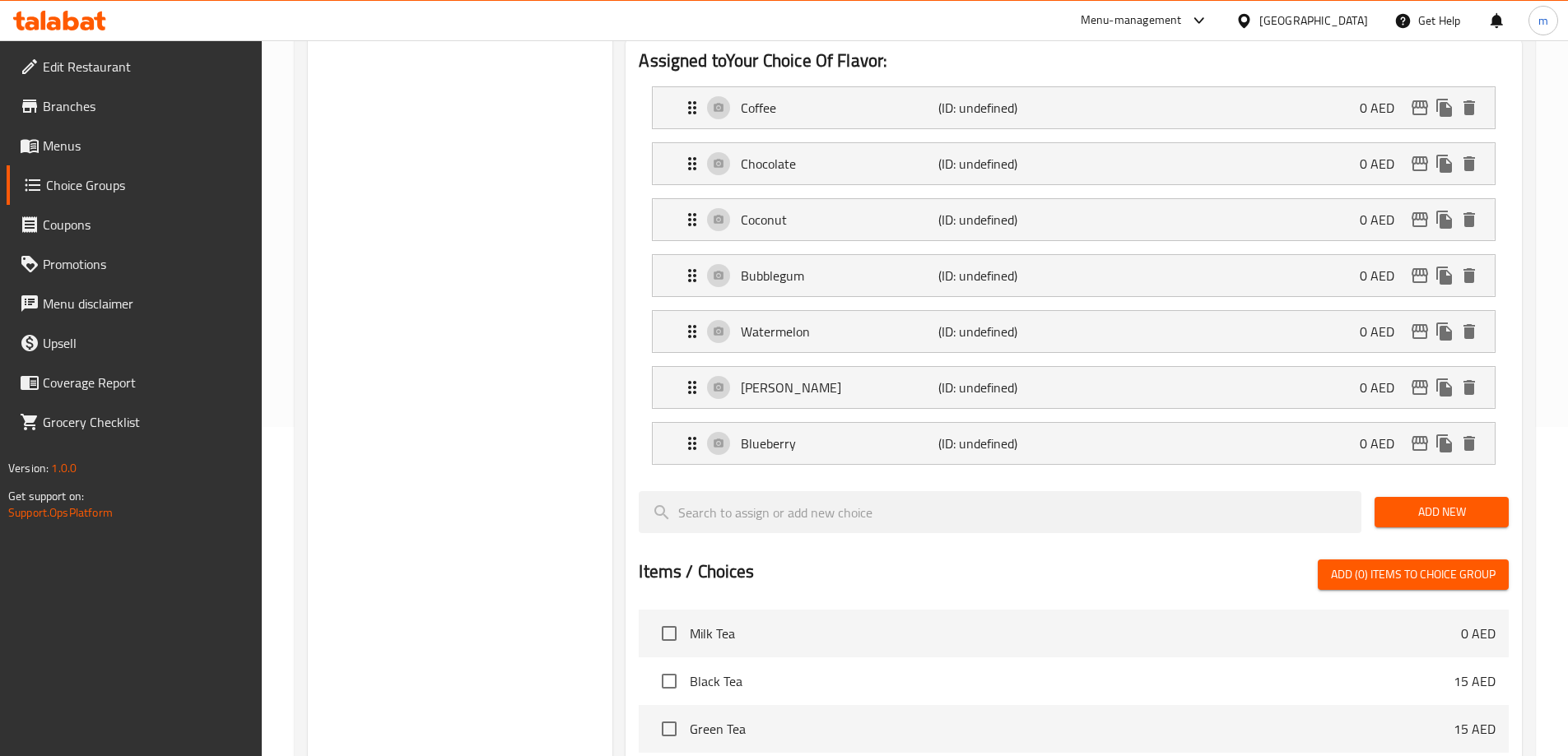
click at [1468, 502] on span "Add New" at bounding box center [1441, 512] width 108 height 20
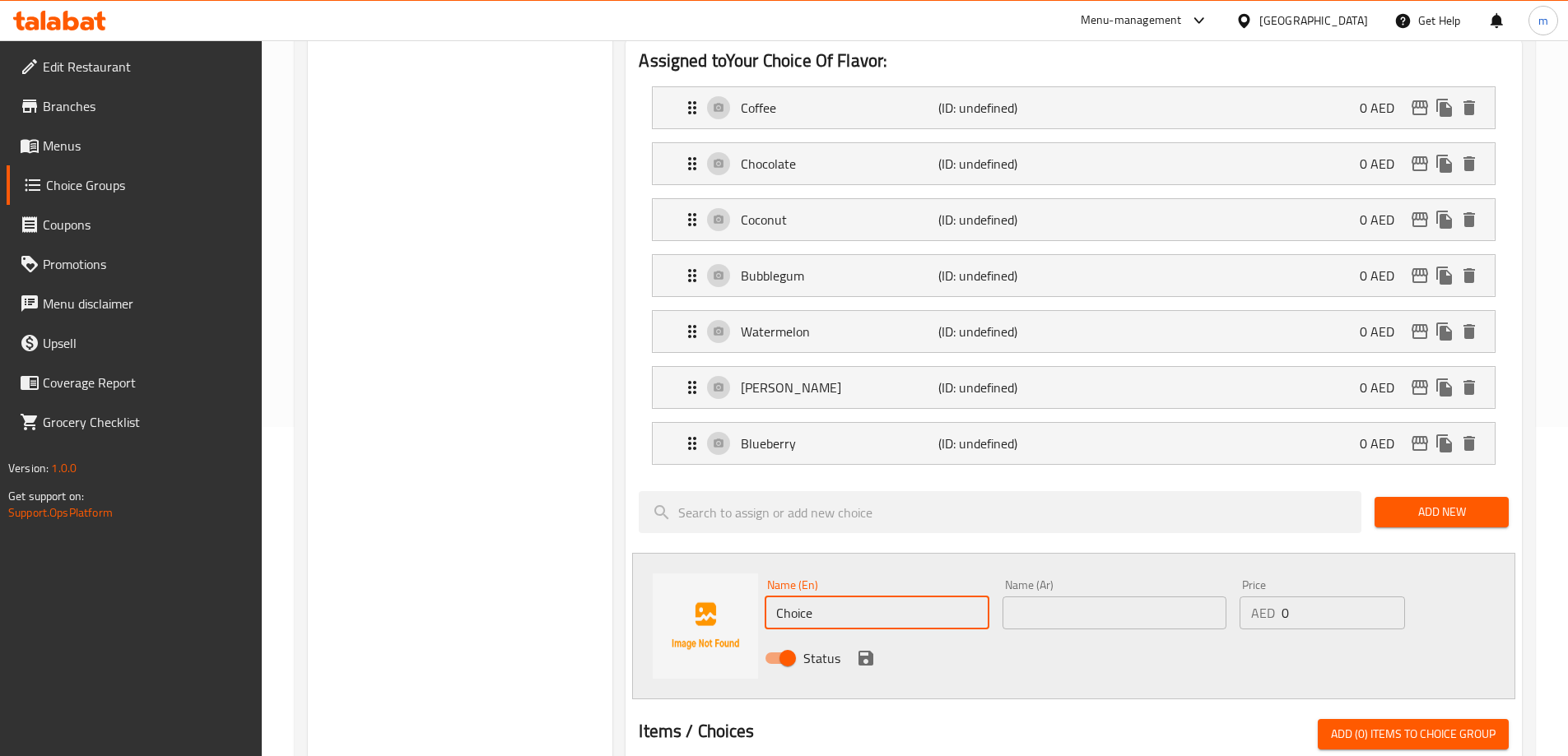
click at [827, 597] on input "Choice" at bounding box center [876, 612] width 224 height 33
paste input "Avocado"
type input "Avocado"
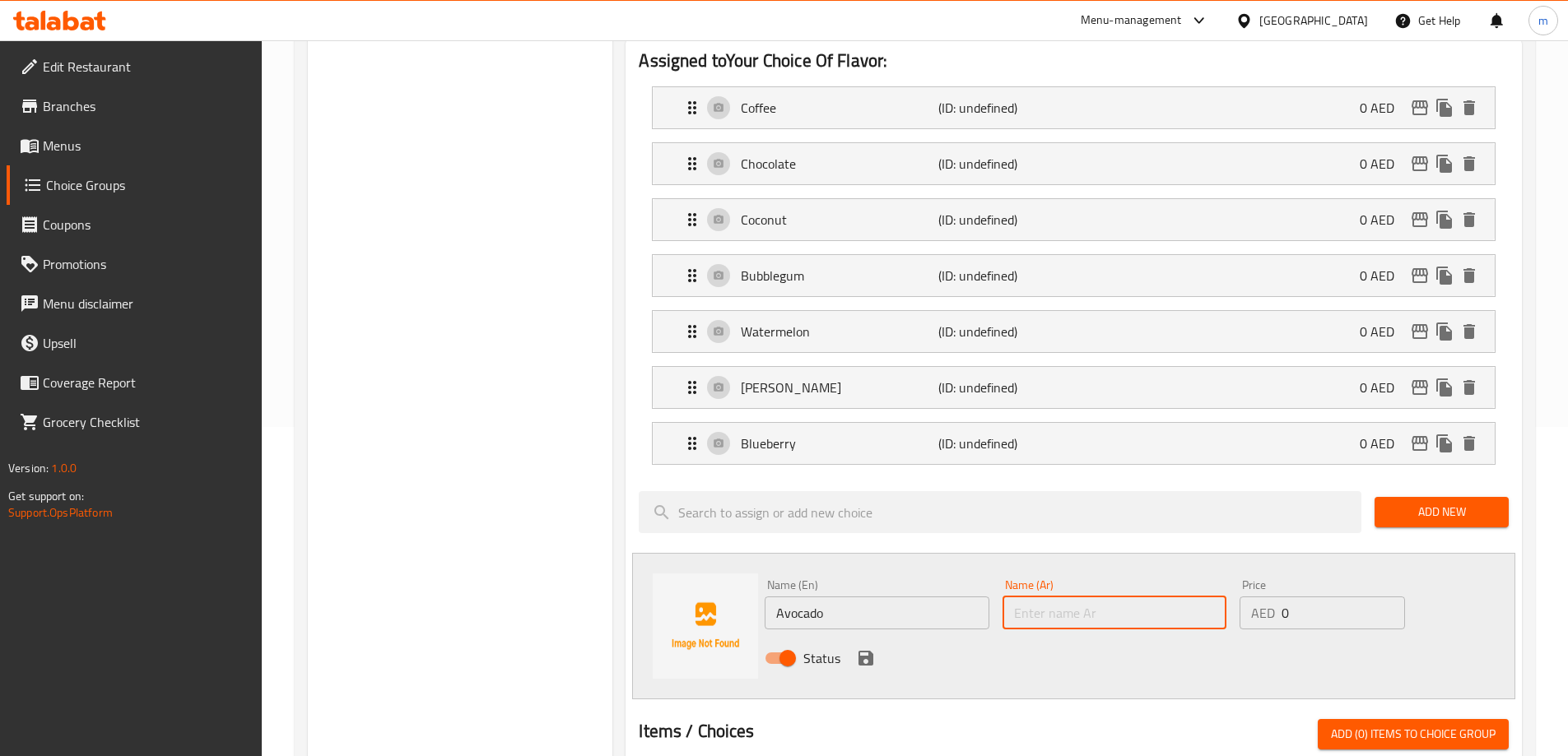
click at [1056, 597] on input "text" at bounding box center [1114, 612] width 224 height 33
paste input "الأفوكادو"
type input "الأفوكادو"
click at [876, 646] on button "save" at bounding box center [866, 658] width 25 height 25
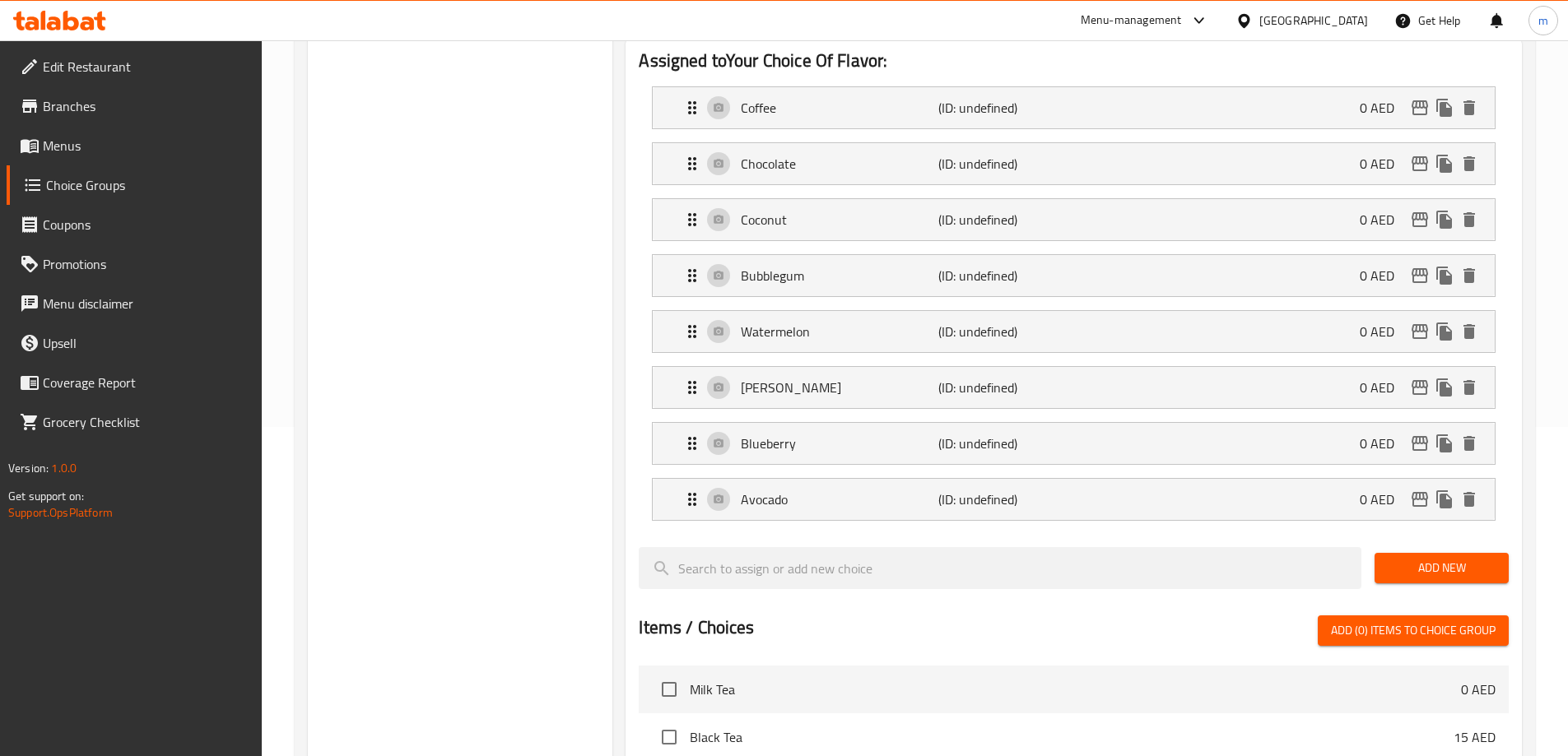
click at [1446, 558] on span "Add New" at bounding box center [1441, 567] width 108 height 20
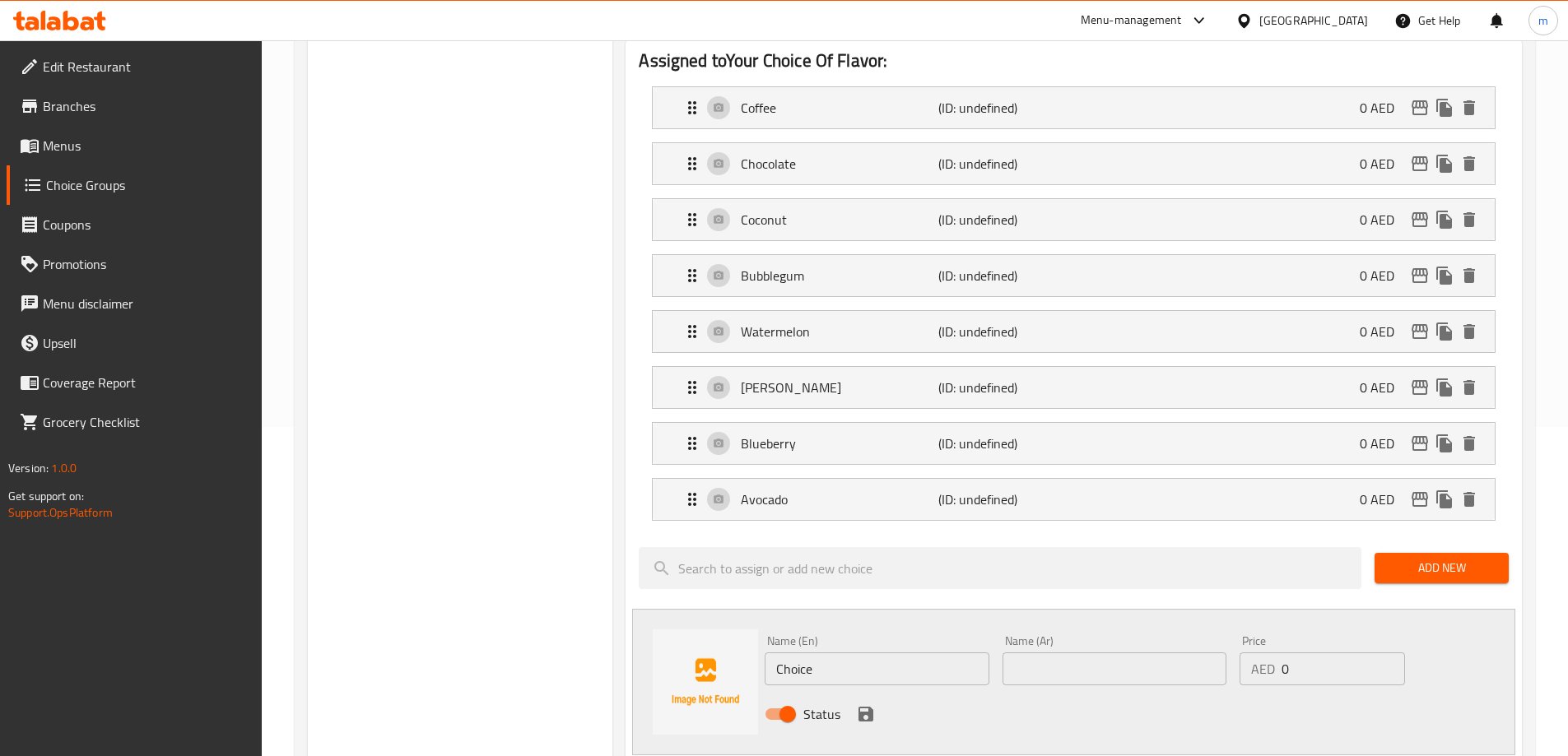
click at [794, 652] on input "Choice" at bounding box center [876, 668] width 224 height 33
drag, startPoint x: 794, startPoint y: 627, endPoint x: 801, endPoint y: 622, distance: 8.6
click at [794, 652] on input "Choice" at bounding box center [876, 668] width 224 height 33
paste input "Mango"
type input "Mango"
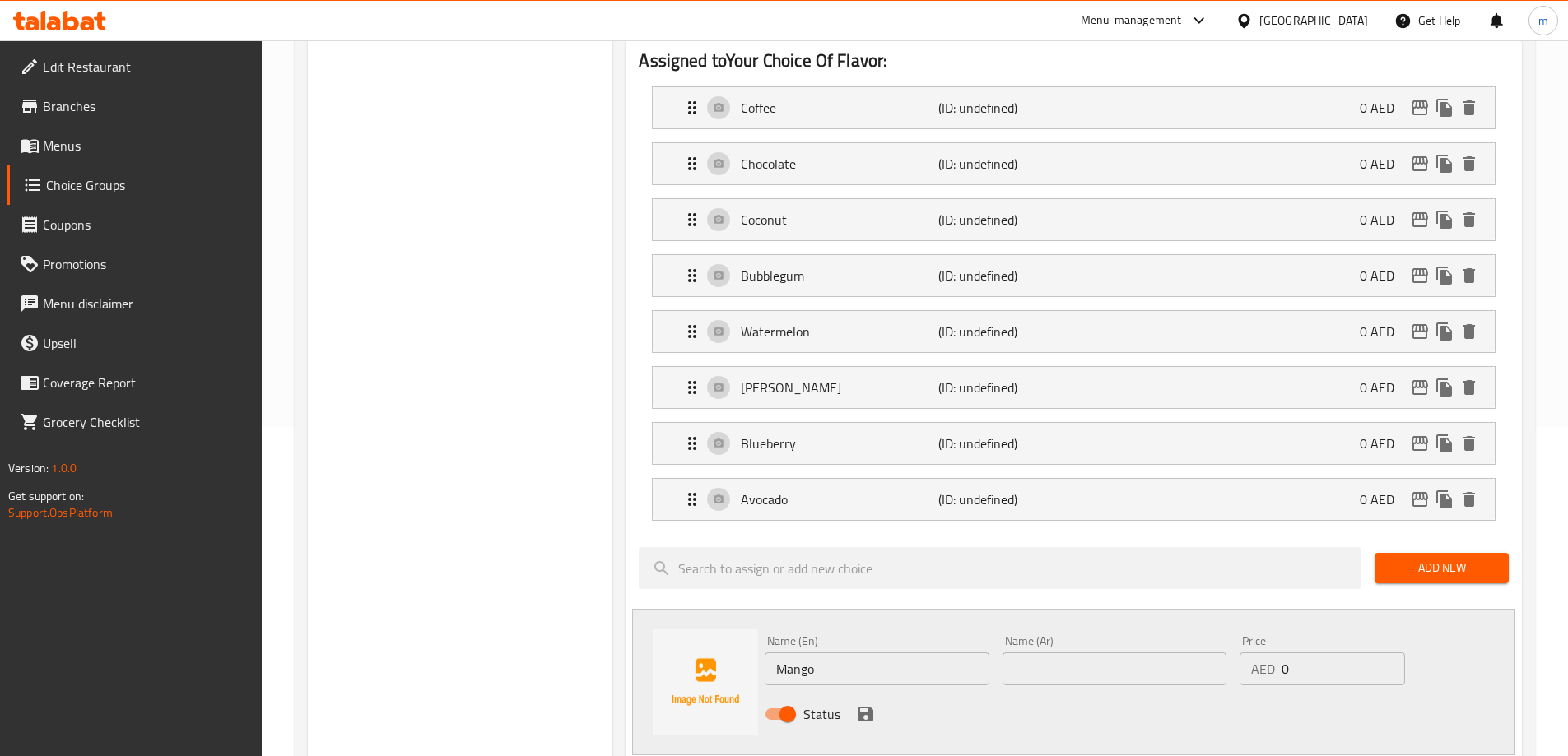
click at [1103, 652] on input "text" at bounding box center [1114, 668] width 224 height 33
paste input "مانجو"
type input "مانجو"
click at [868, 707] on icon "save" at bounding box center [866, 714] width 15 height 15
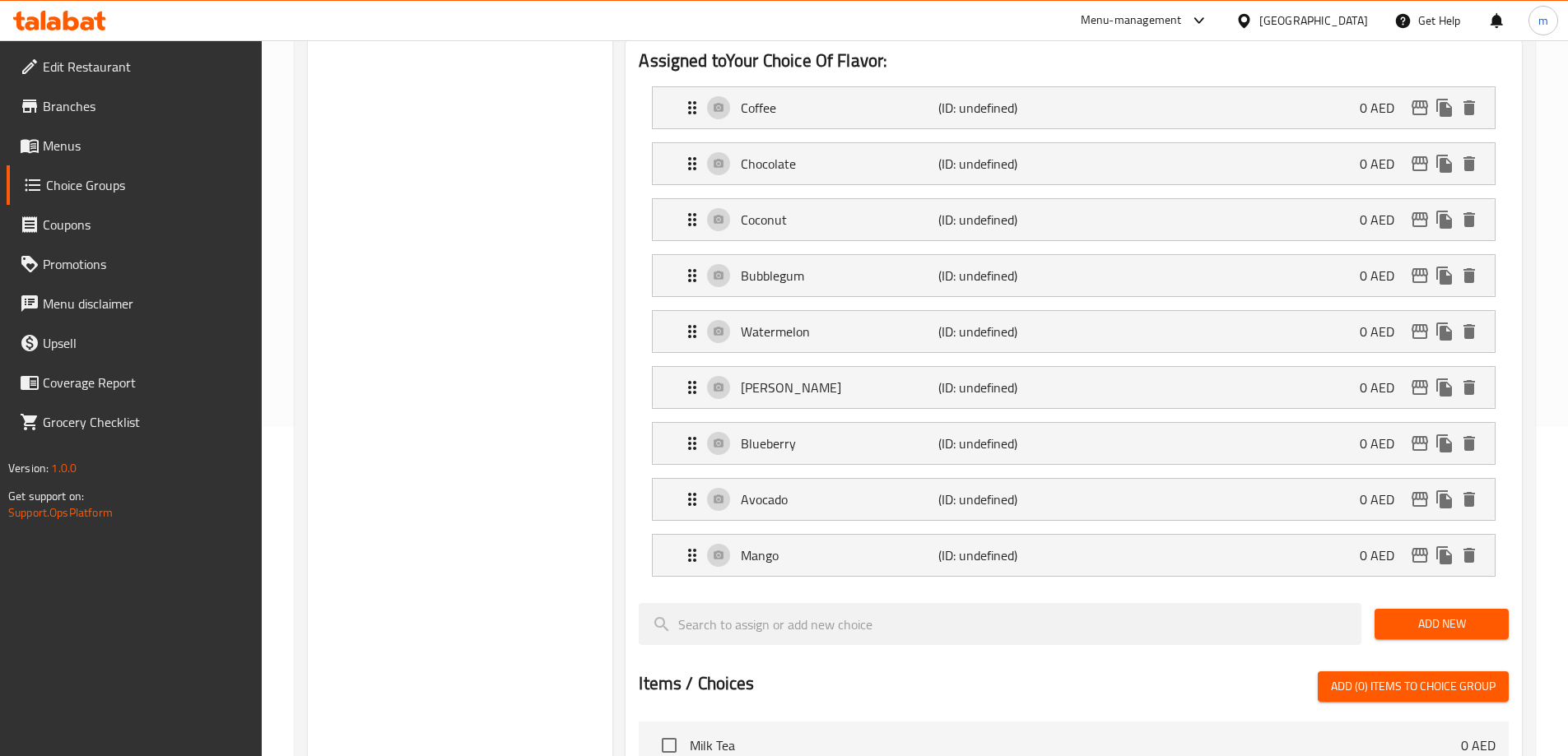
click at [1453, 614] on span "Add New" at bounding box center [1441, 624] width 108 height 20
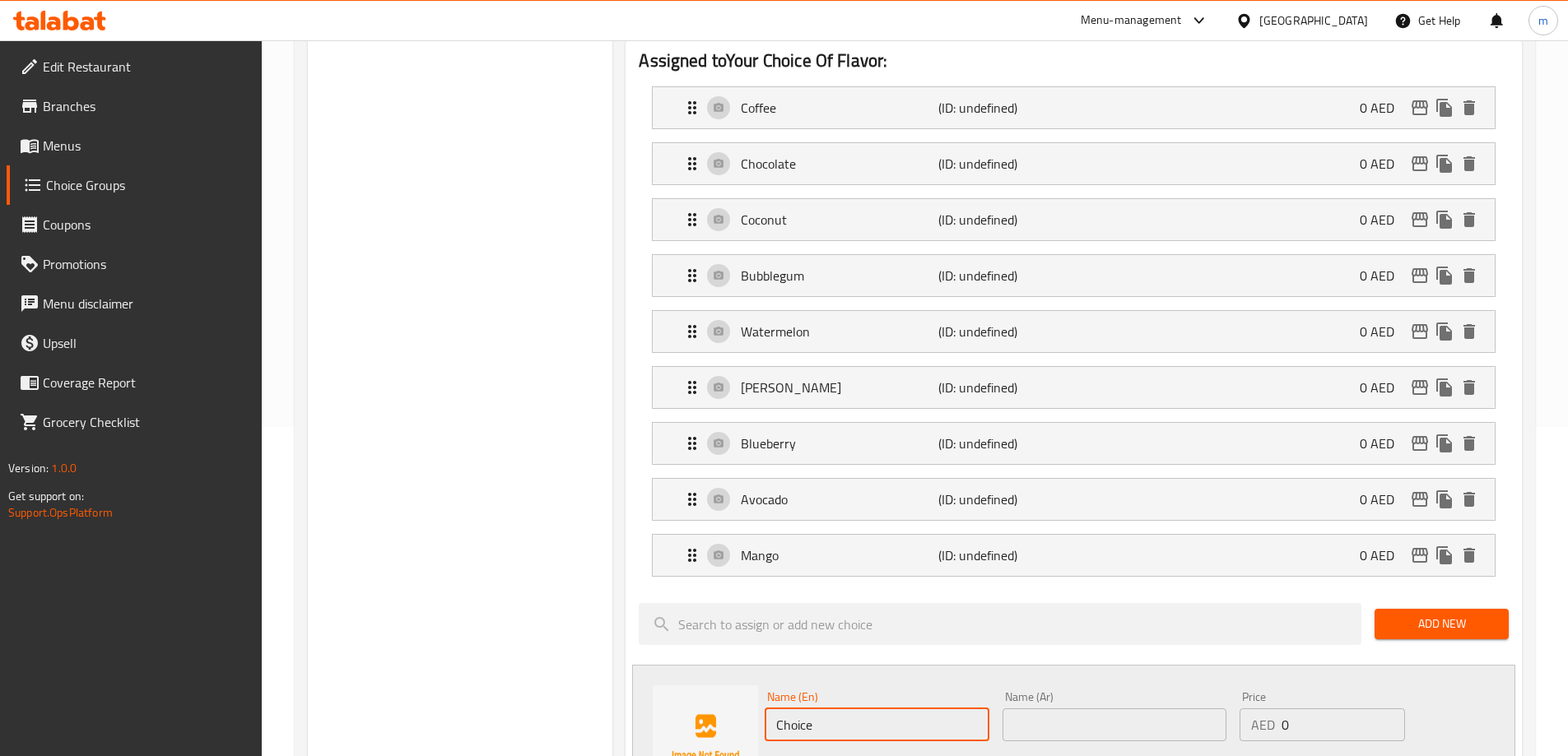
click at [820, 708] on input "Choice" at bounding box center [876, 724] width 224 height 33
paste input "Red velvet"
type input "Red velvet"
click at [1098, 708] on input "text" at bounding box center [1114, 724] width 224 height 33
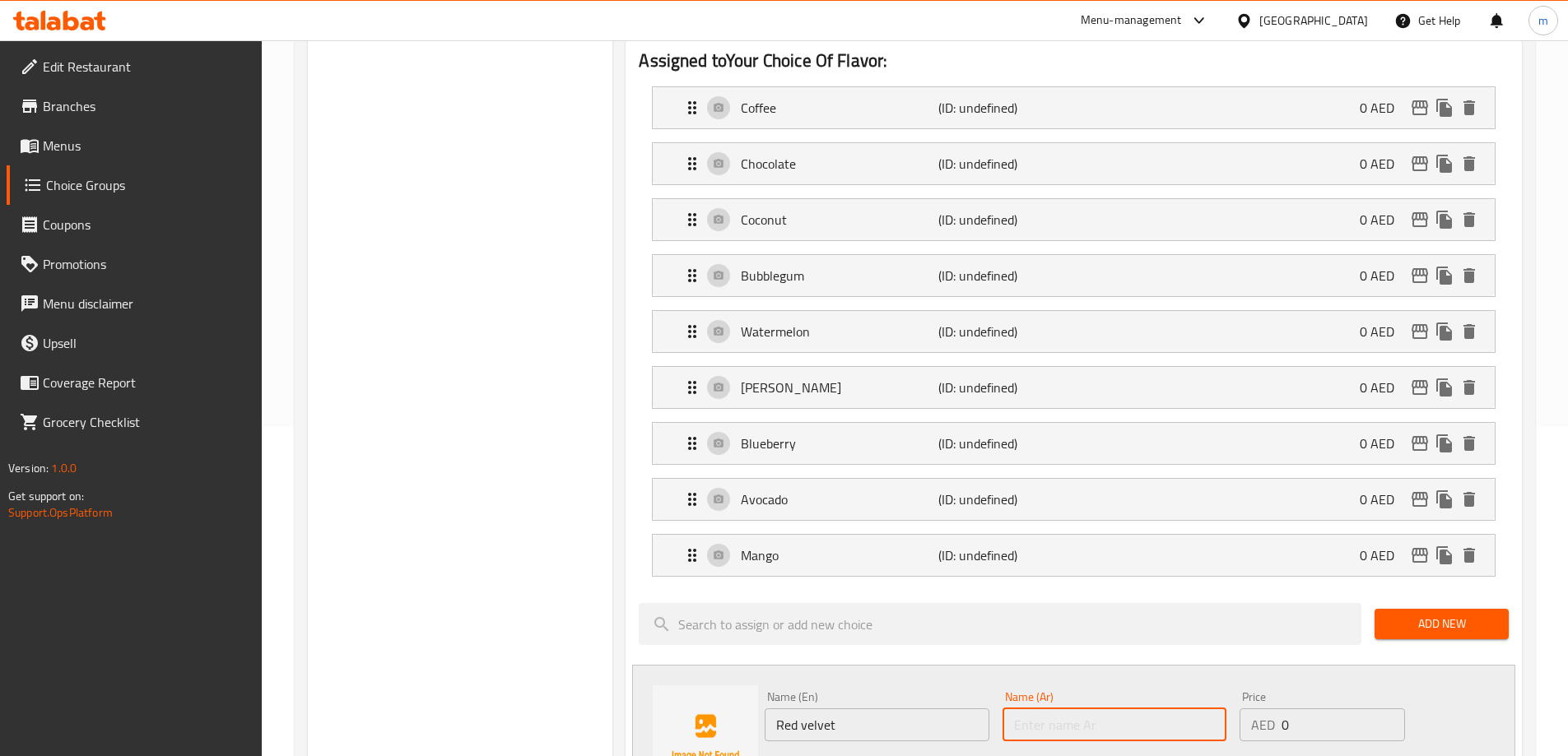
paste input "ريد فيلفت"
type input "ريد فيلفت"
click at [857, 755] on icon "save" at bounding box center [866, 770] width 19 height 19
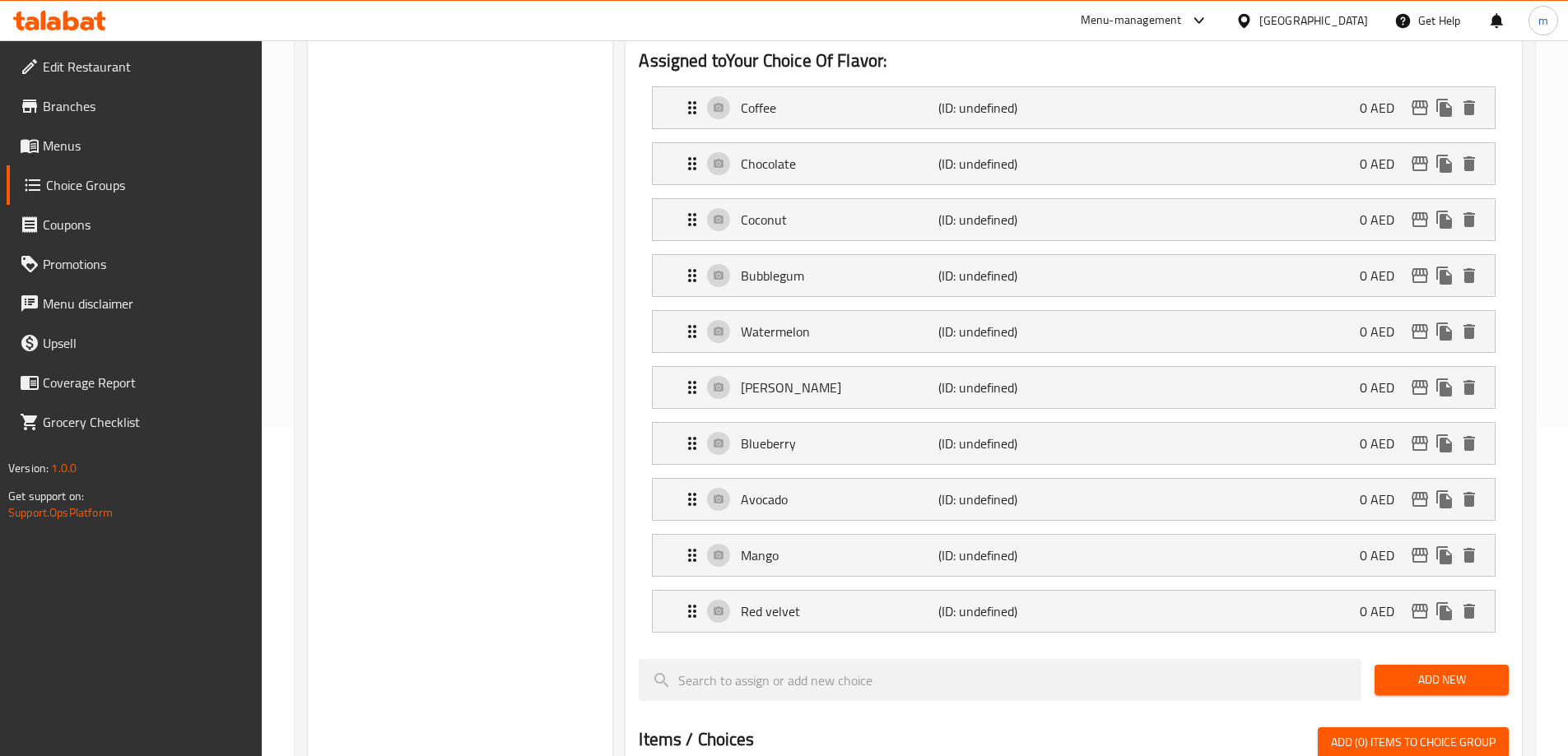
click at [1468, 670] on span "Add New" at bounding box center [1441, 679] width 108 height 20
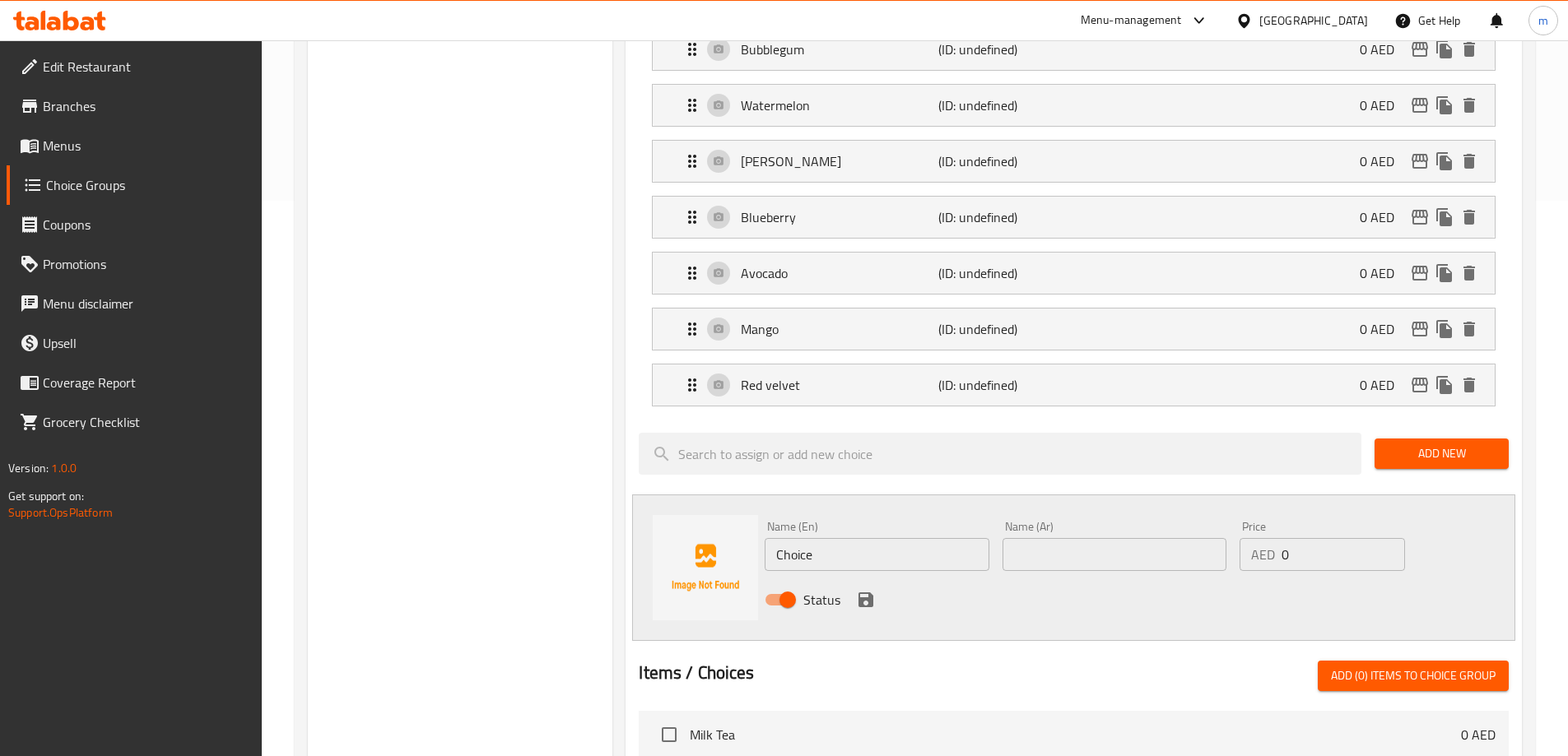
scroll to position [576, 0]
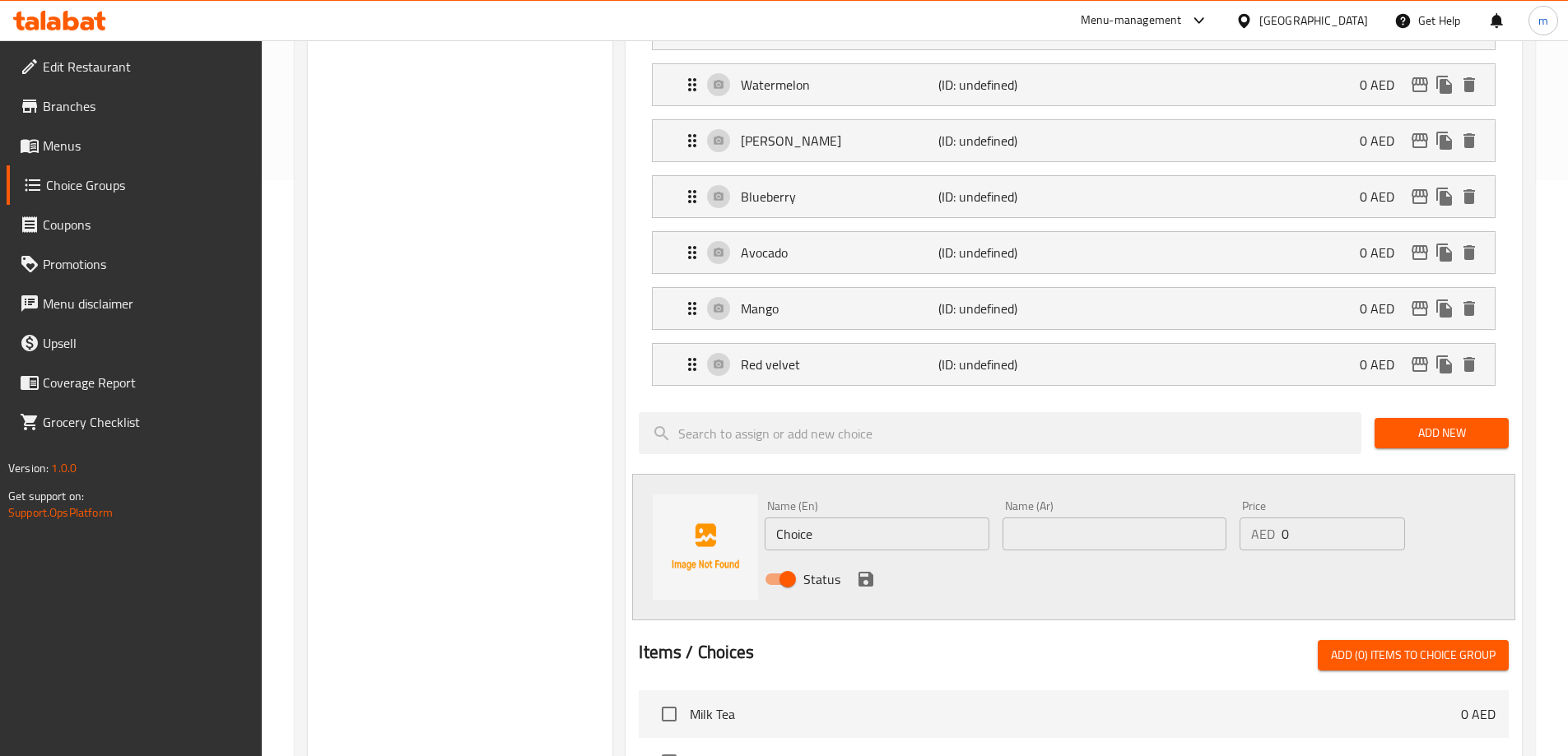
click at [797, 517] on input "Choice" at bounding box center [876, 533] width 224 height 33
paste input "Strawberry"
type input "Strawberry"
click at [1129, 517] on input "text" at bounding box center [1114, 533] width 224 height 33
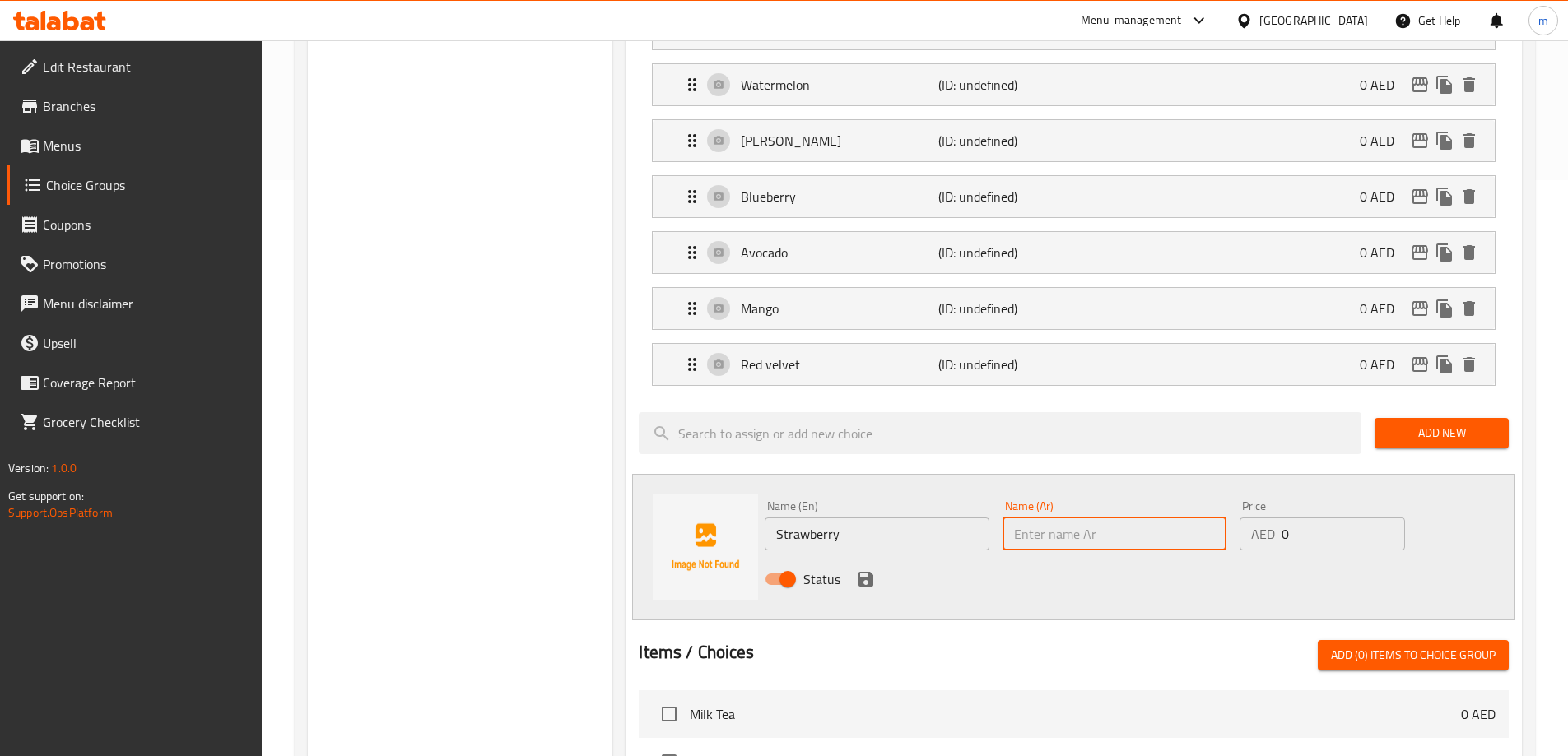
paste input "الفراولة"
type input "الفراولة"
click at [871, 557] on div "Status" at bounding box center [1114, 579] width 713 height 44
click at [869, 572] on icon "save" at bounding box center [866, 579] width 15 height 15
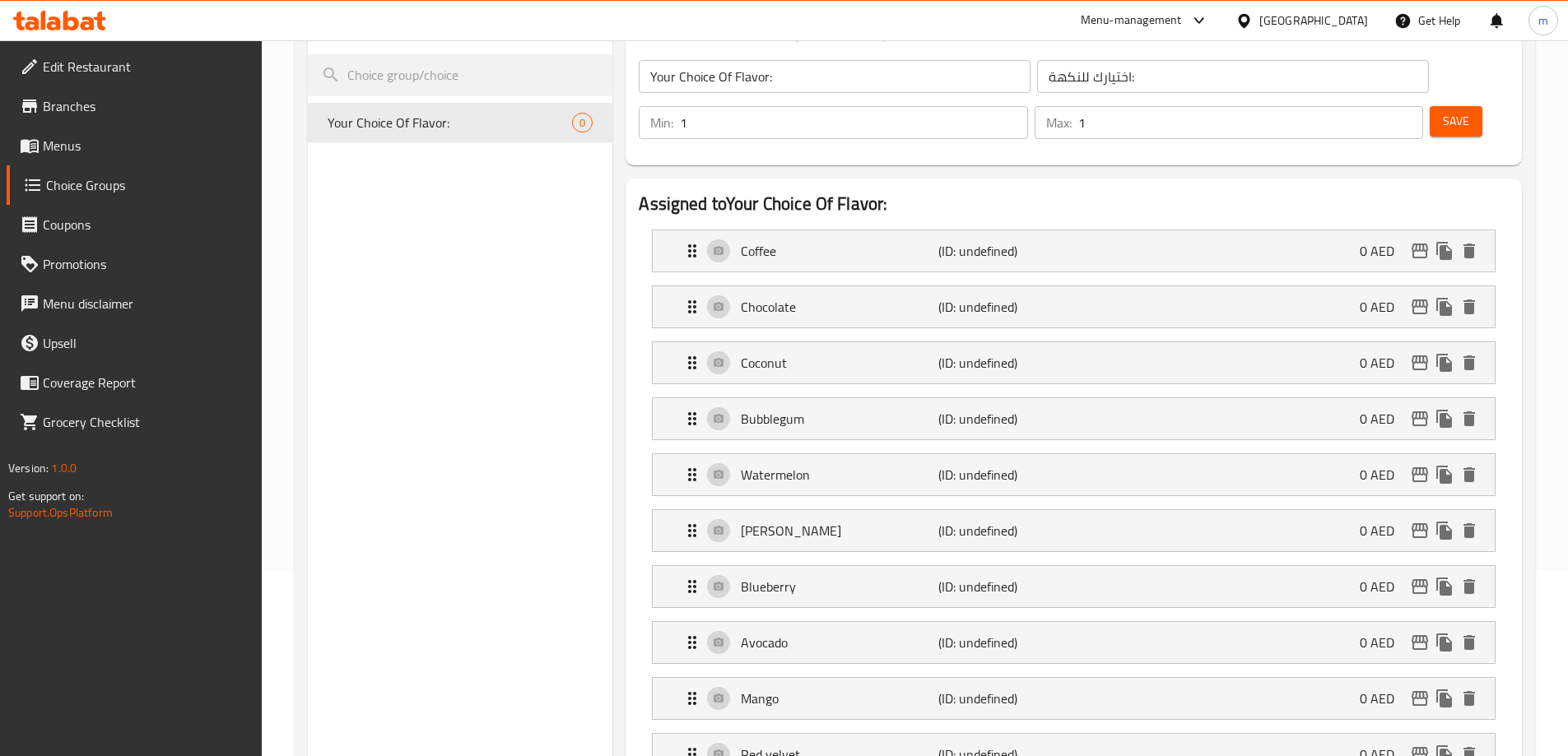
scroll to position [0, 0]
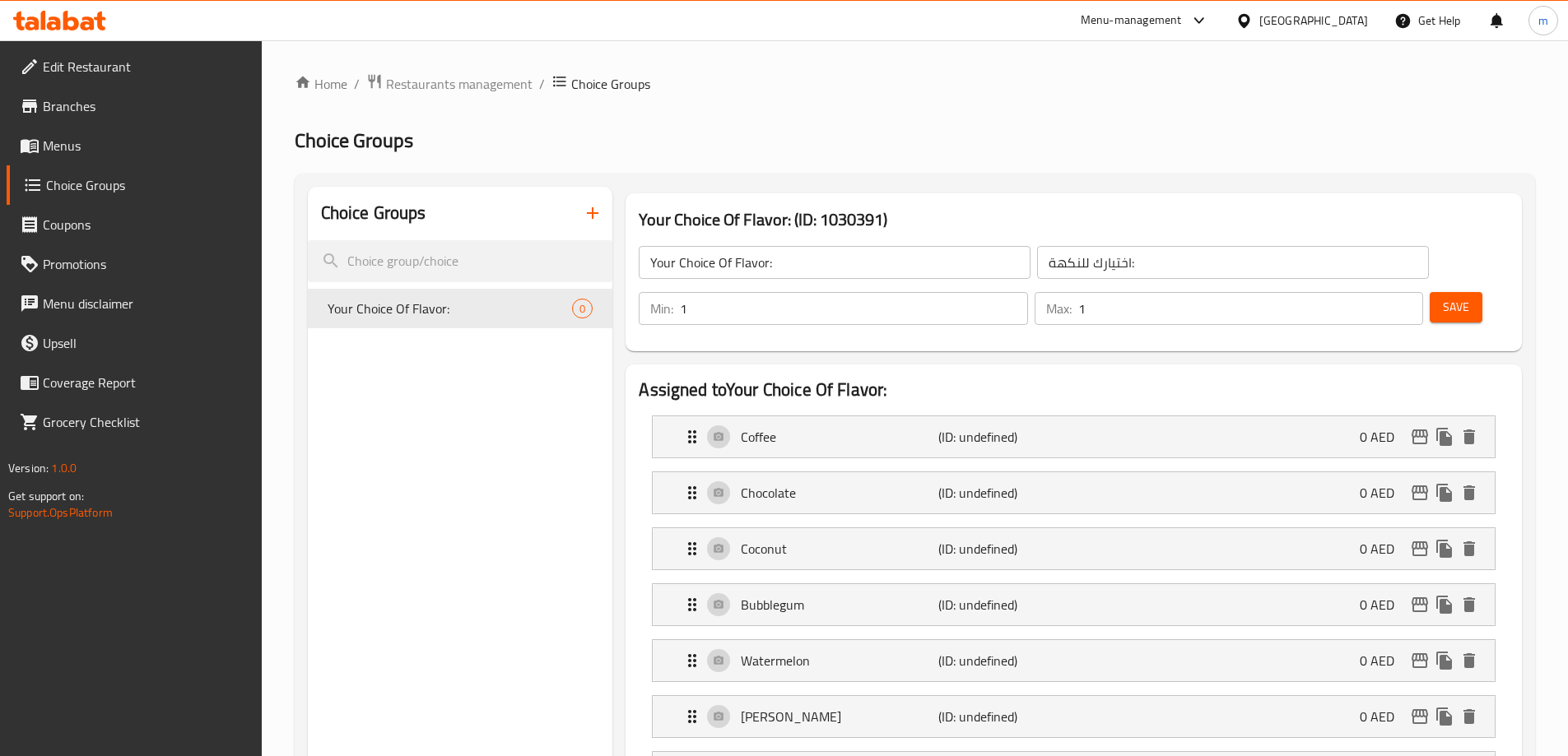
click at [1443, 297] on span "Save" at bounding box center [1456, 307] width 26 height 20
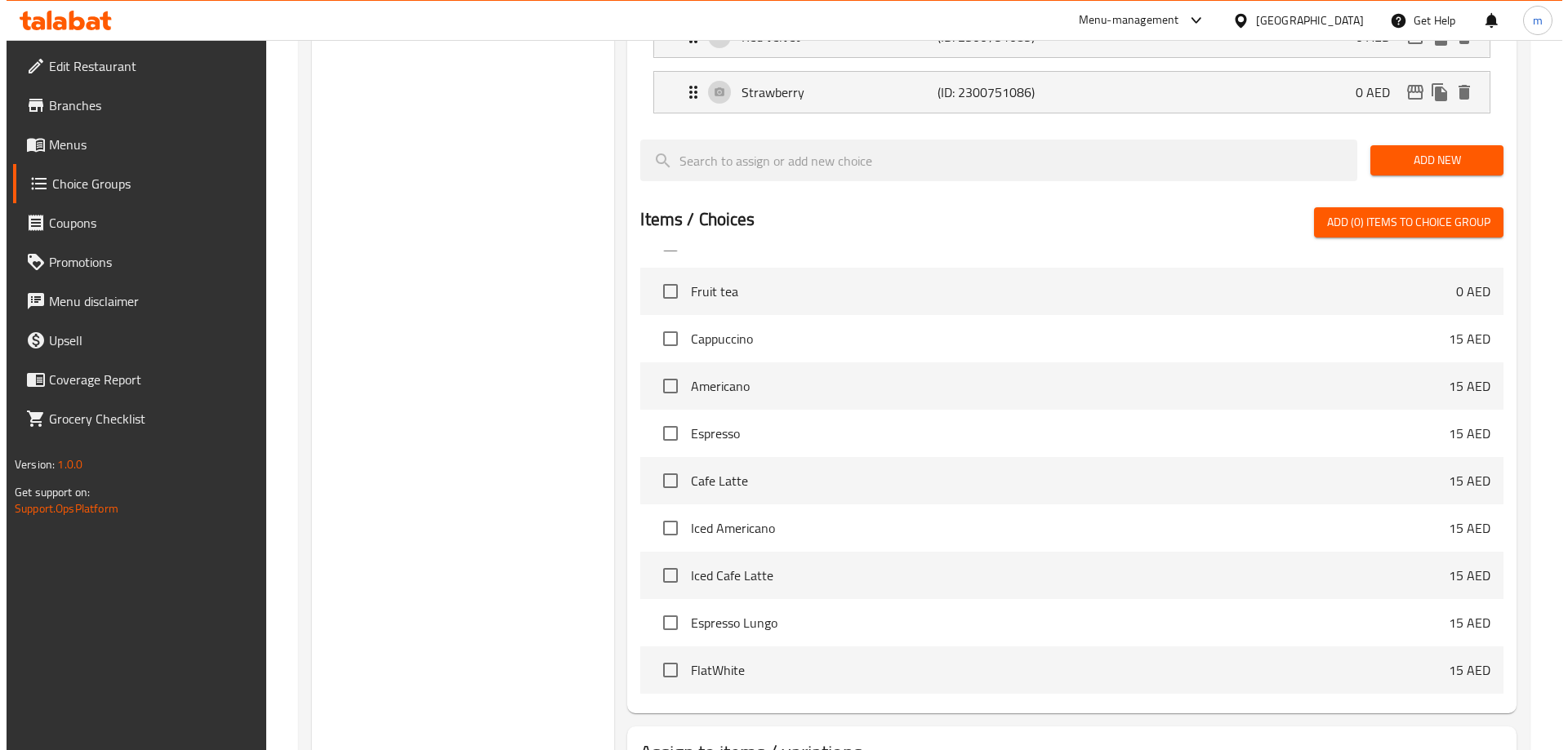
scroll to position [898, 0]
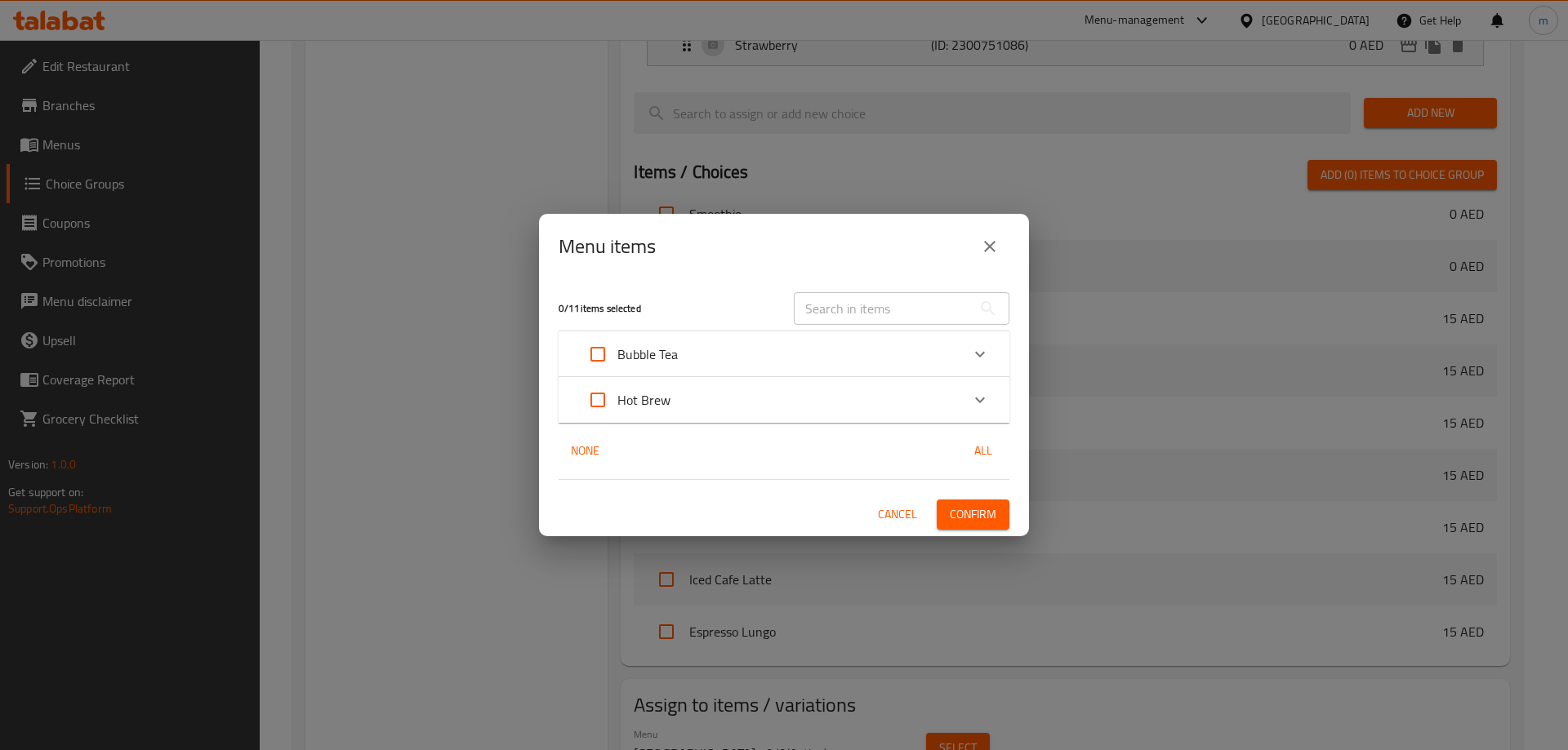
click at [770, 361] on div "Bubble Tea" at bounding box center [769, 354] width 382 height 39
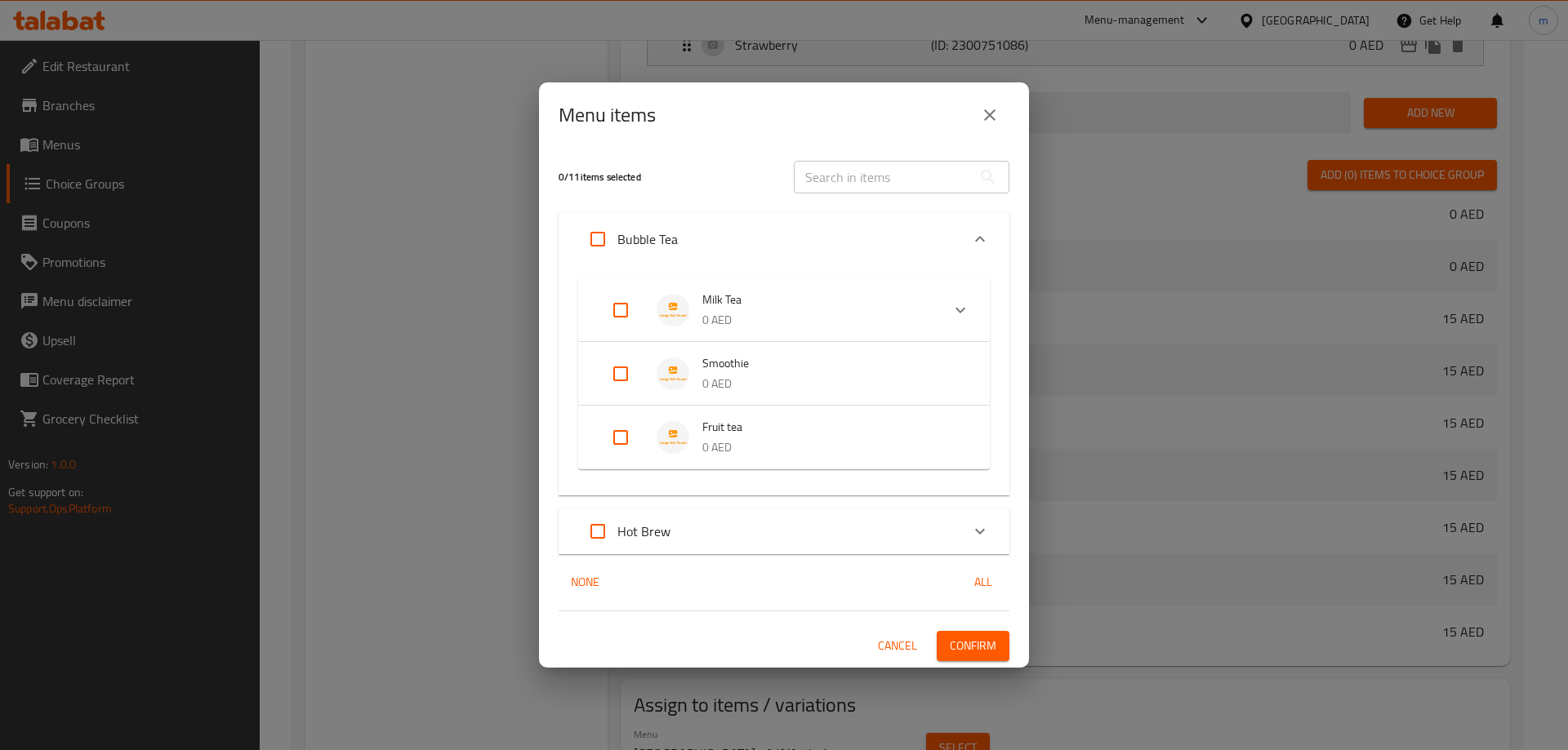
click at [624, 314] on input "Expand" at bounding box center [620, 309] width 39 height 39
checkbox input "true"
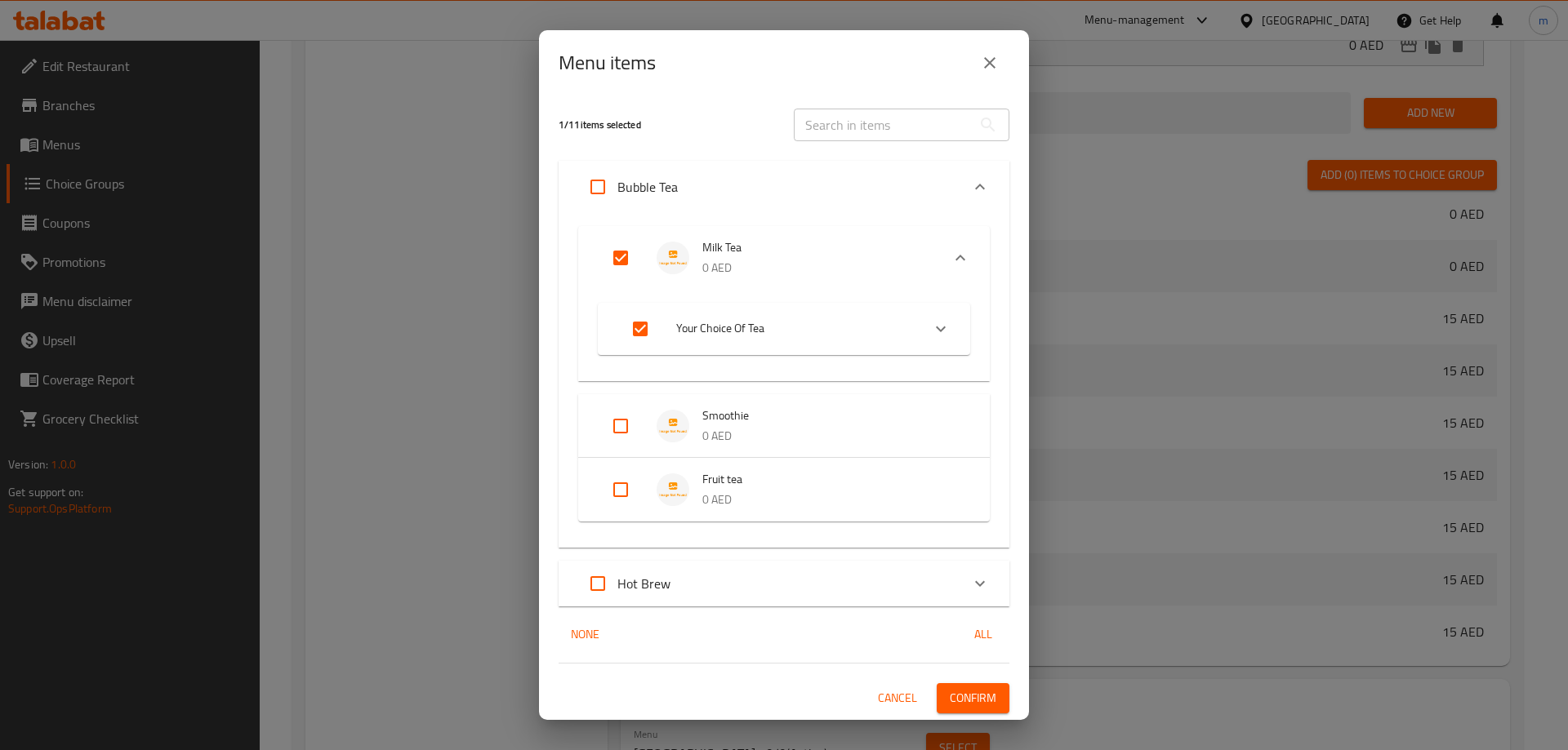
click at [978, 708] on span "Confirm" at bounding box center [972, 698] width 46 height 20
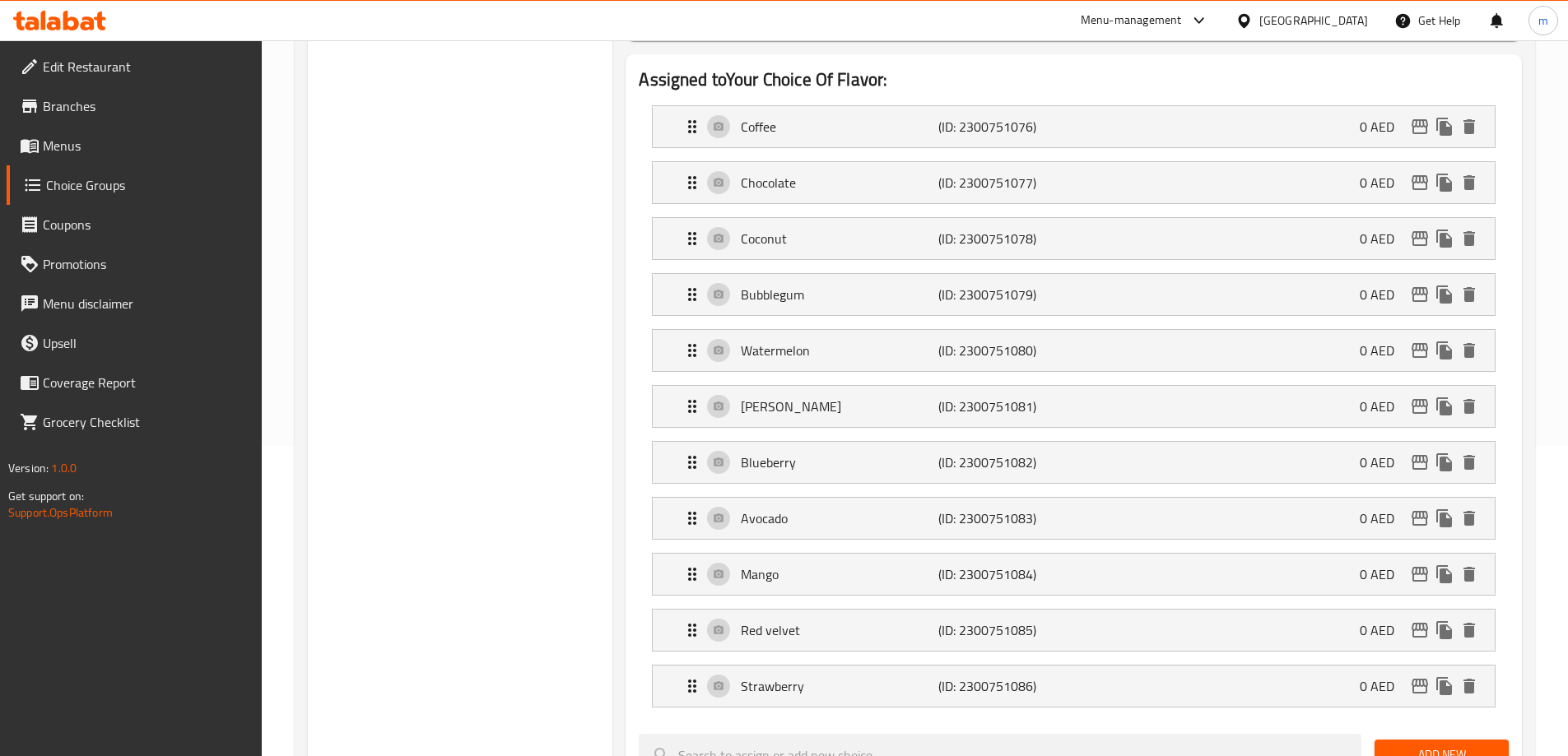
scroll to position [13, 0]
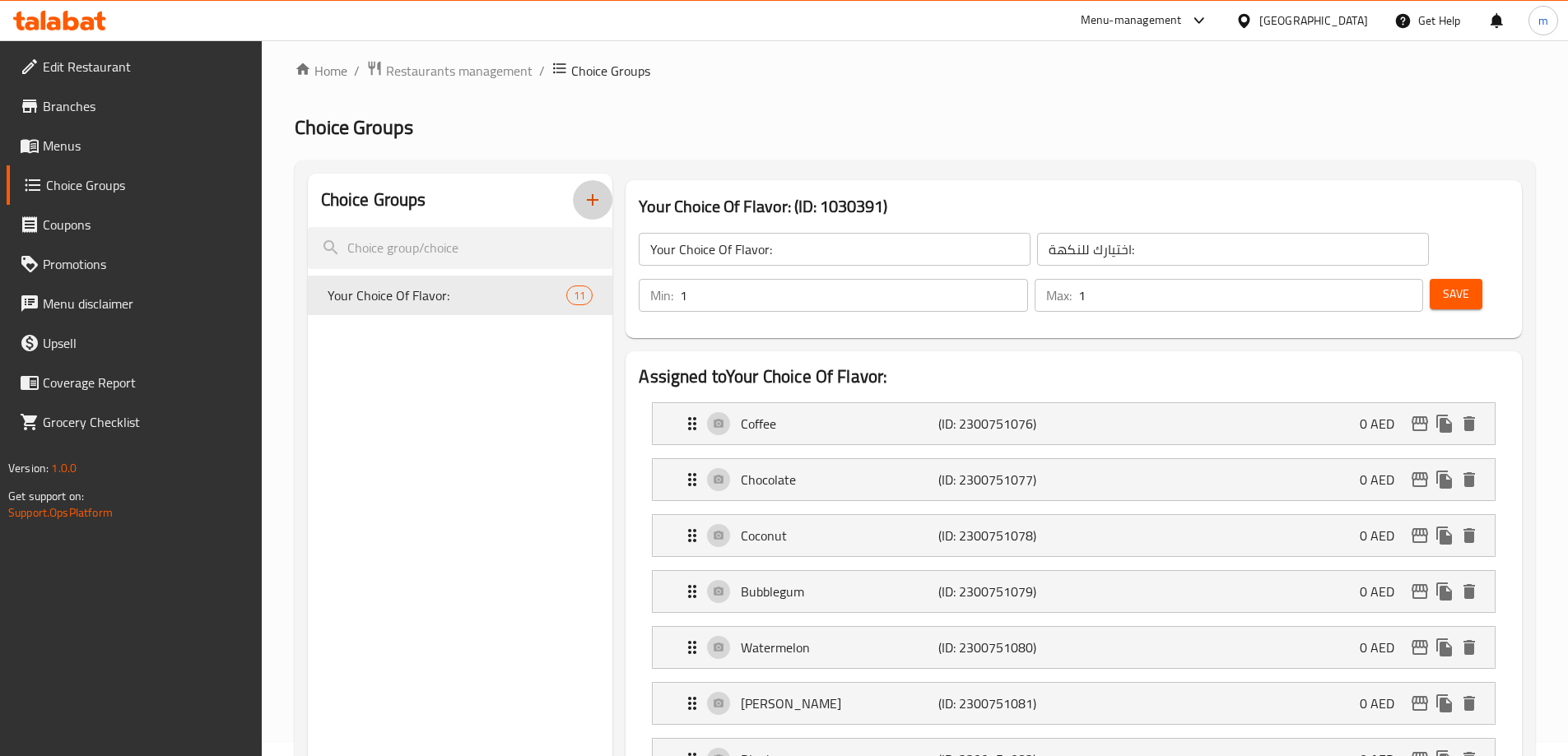
click at [590, 197] on icon "button" at bounding box center [592, 200] width 19 height 19
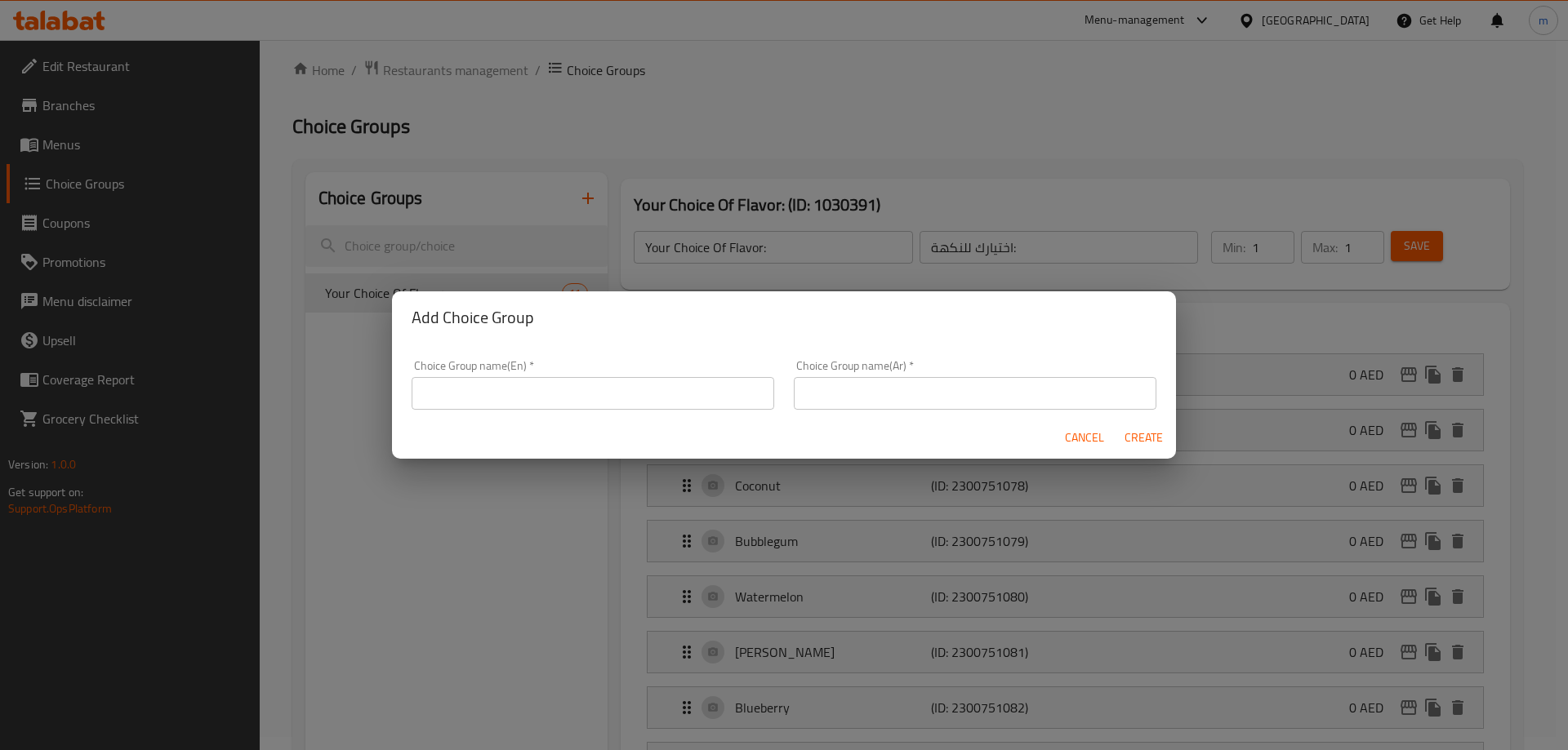
click at [724, 393] on input "text" at bounding box center [593, 392] width 363 height 32
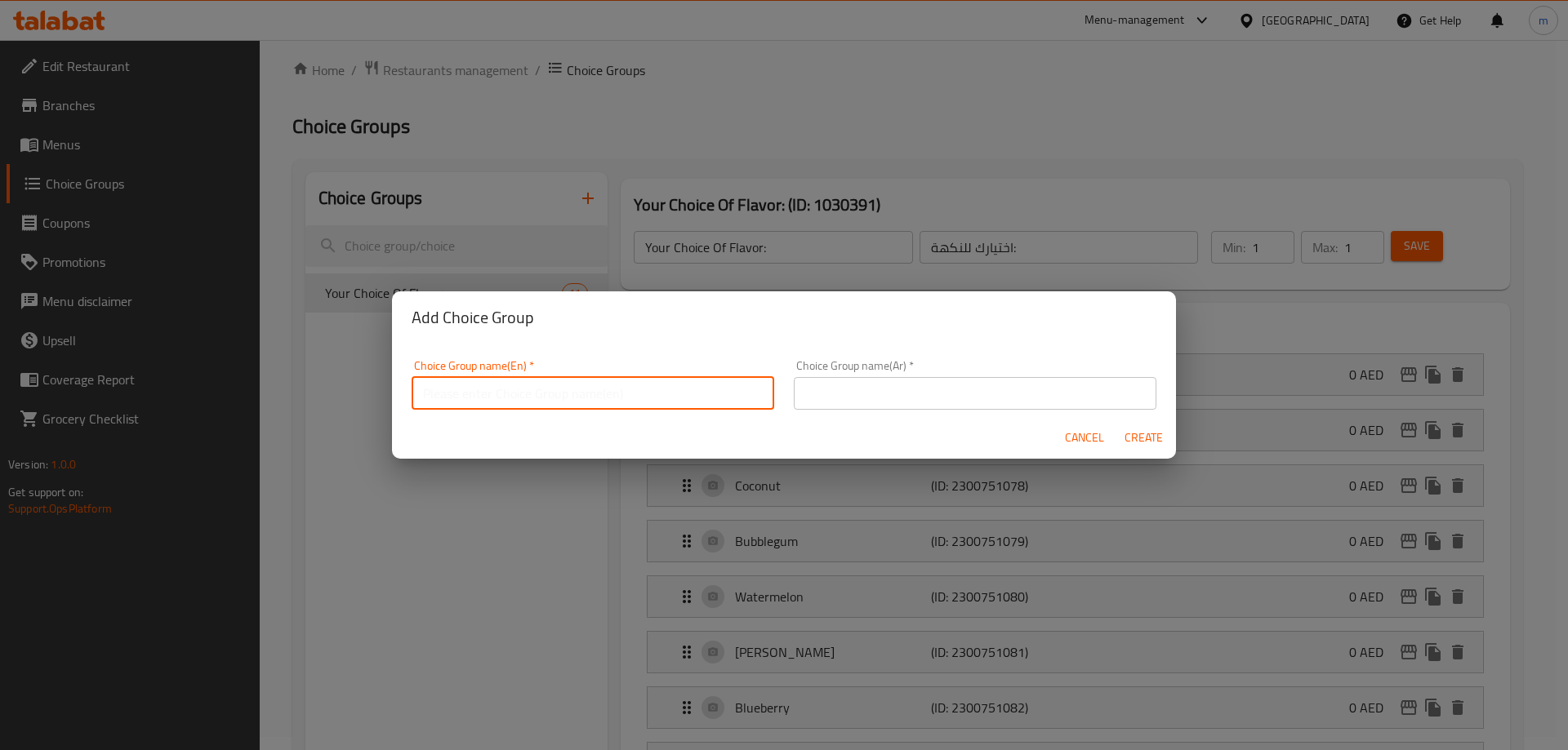
paste input "Your Choice Of Flavor:"
type input "Your Choice Of Flavor:"
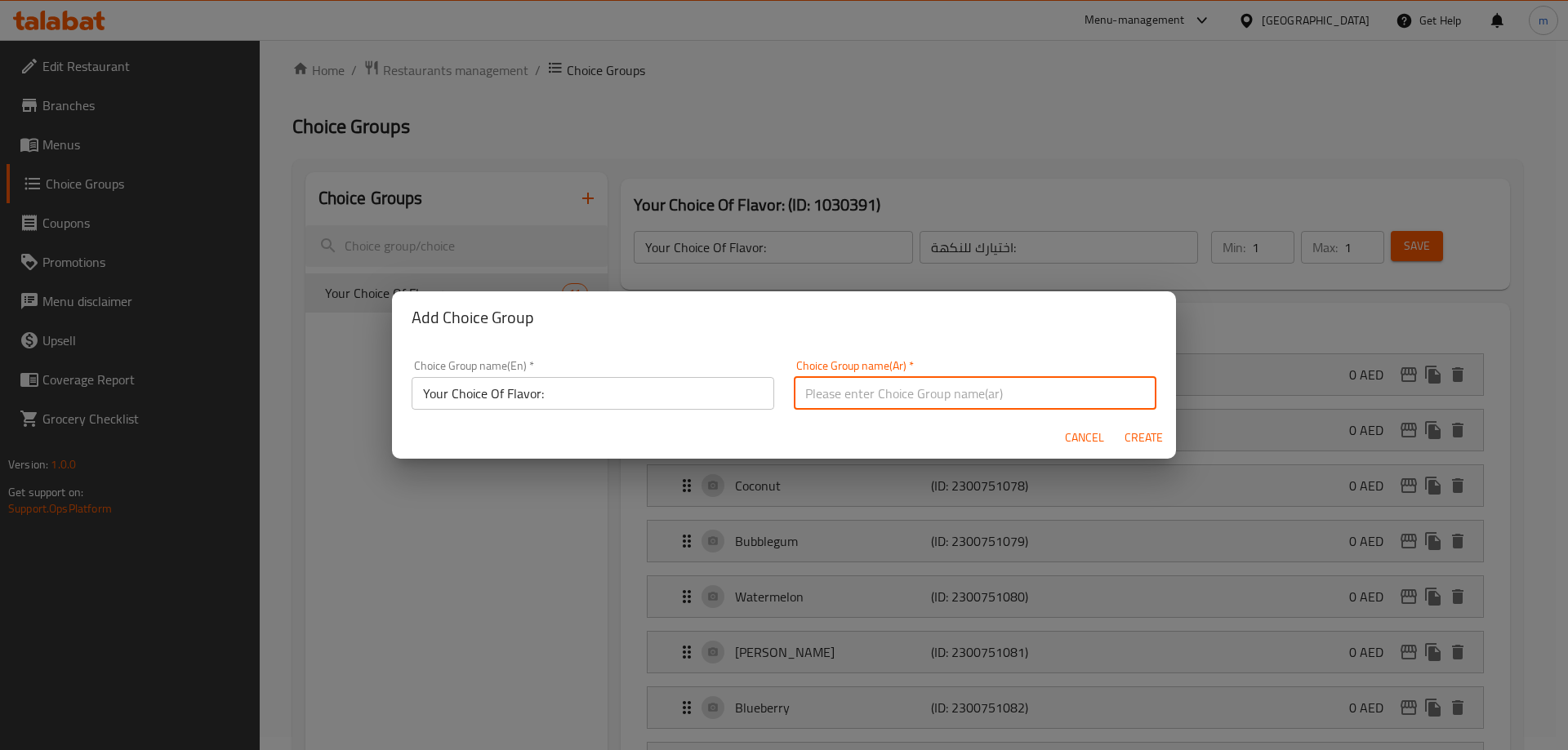
click at [1031, 400] on input "text" at bounding box center [975, 392] width 363 height 32
paste input "اختيارك للنكهة:"
type input "اختيارك للنكهة:"
click at [1153, 439] on span "Create" at bounding box center [1143, 437] width 39 height 20
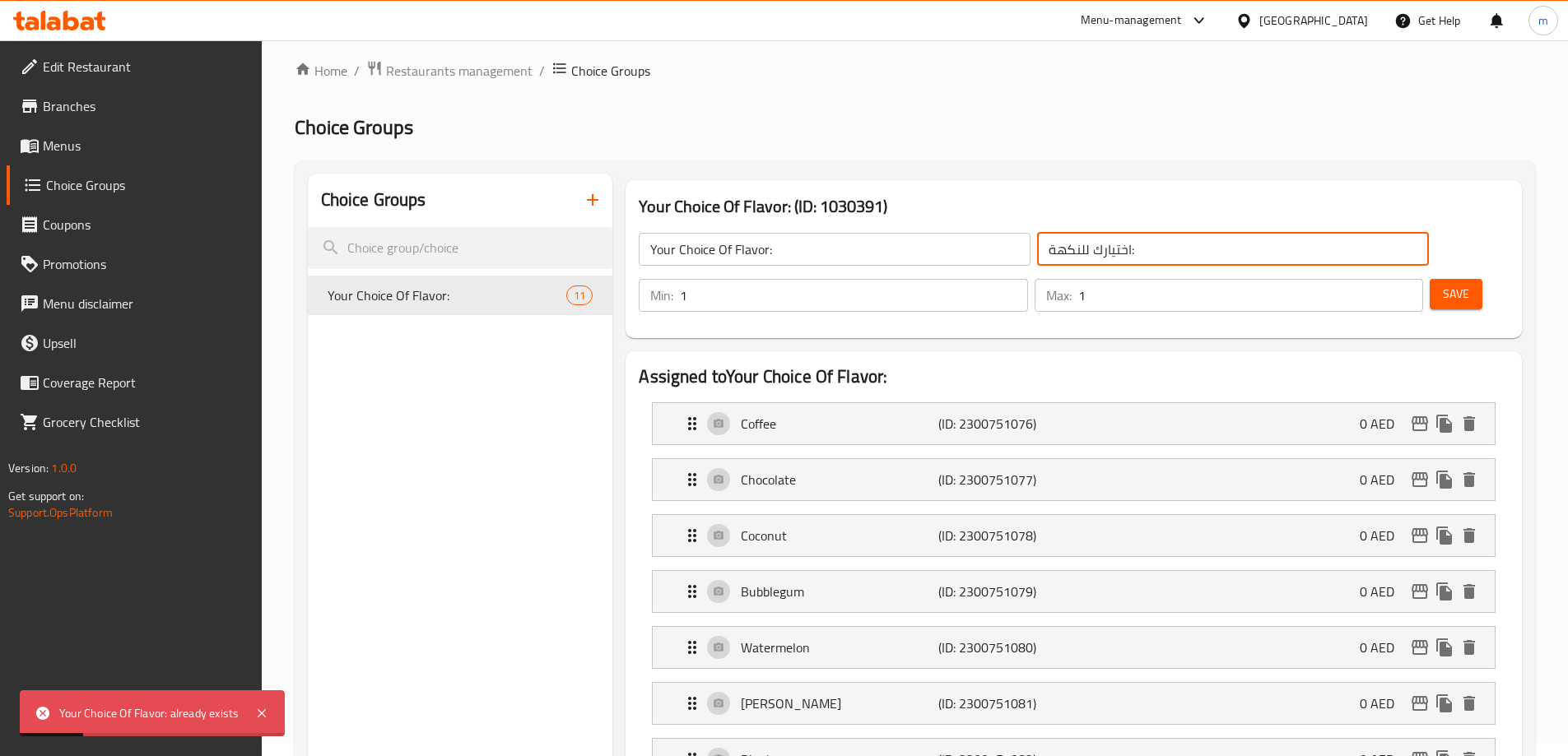
click at [1049, 251] on input "اختيارك للنكهة:" at bounding box center [1233, 248] width 391 height 33
type input "اختيارك للنكهة:"
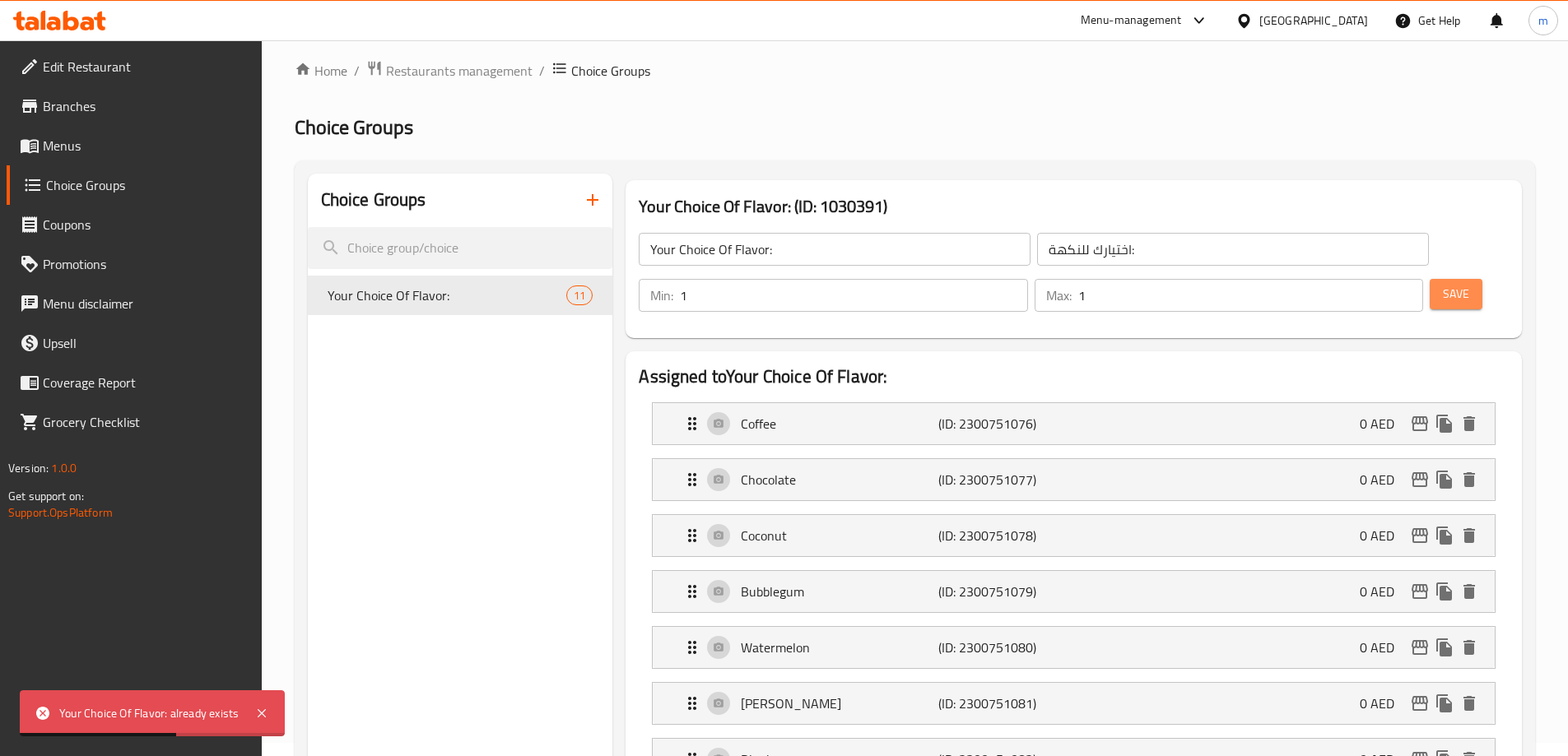
click at [1443, 284] on span "Save" at bounding box center [1456, 293] width 26 height 20
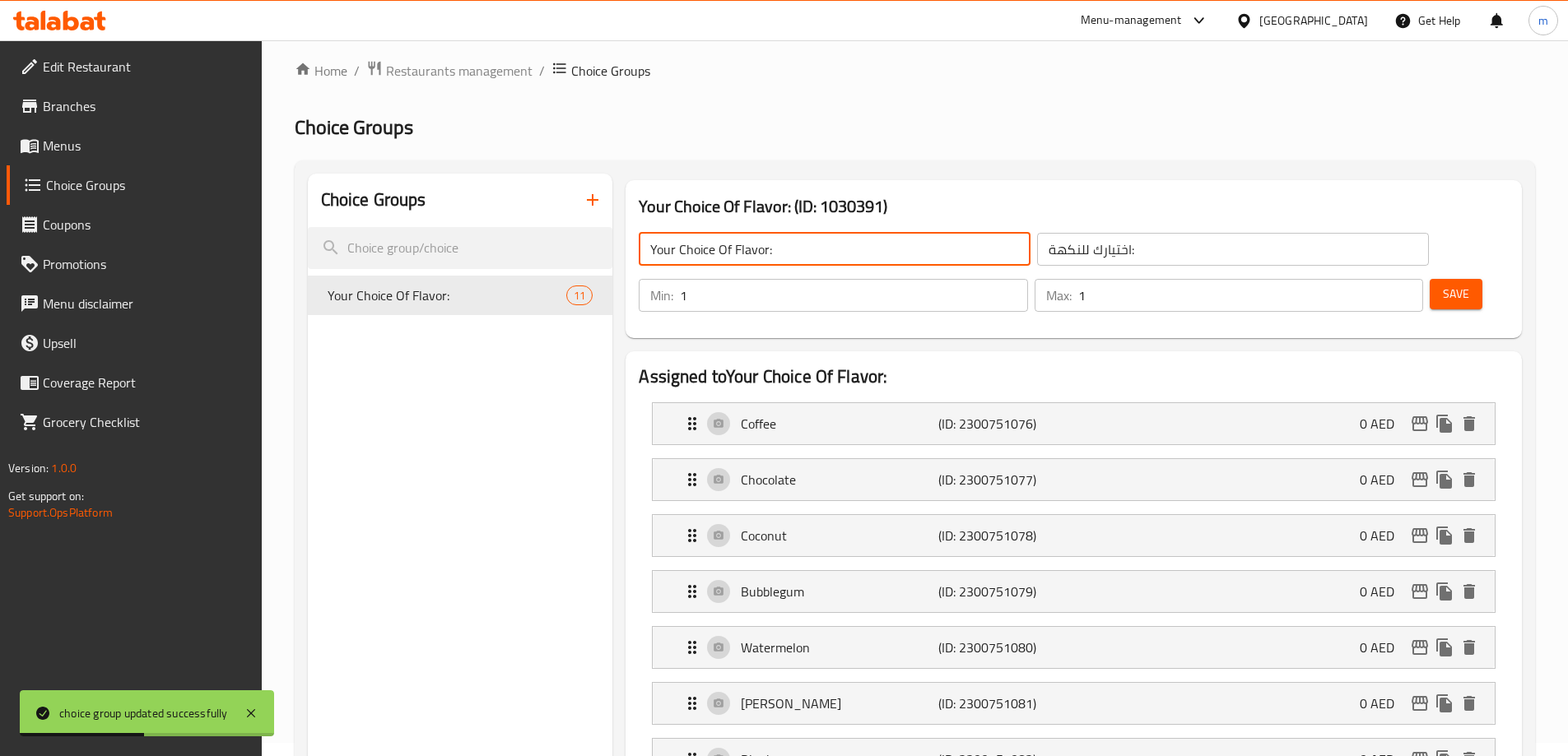
click at [818, 247] on input "Your Choice Of Flavor:" at bounding box center [835, 248] width 391 height 33
click at [600, 203] on icon "button" at bounding box center [592, 200] width 19 height 19
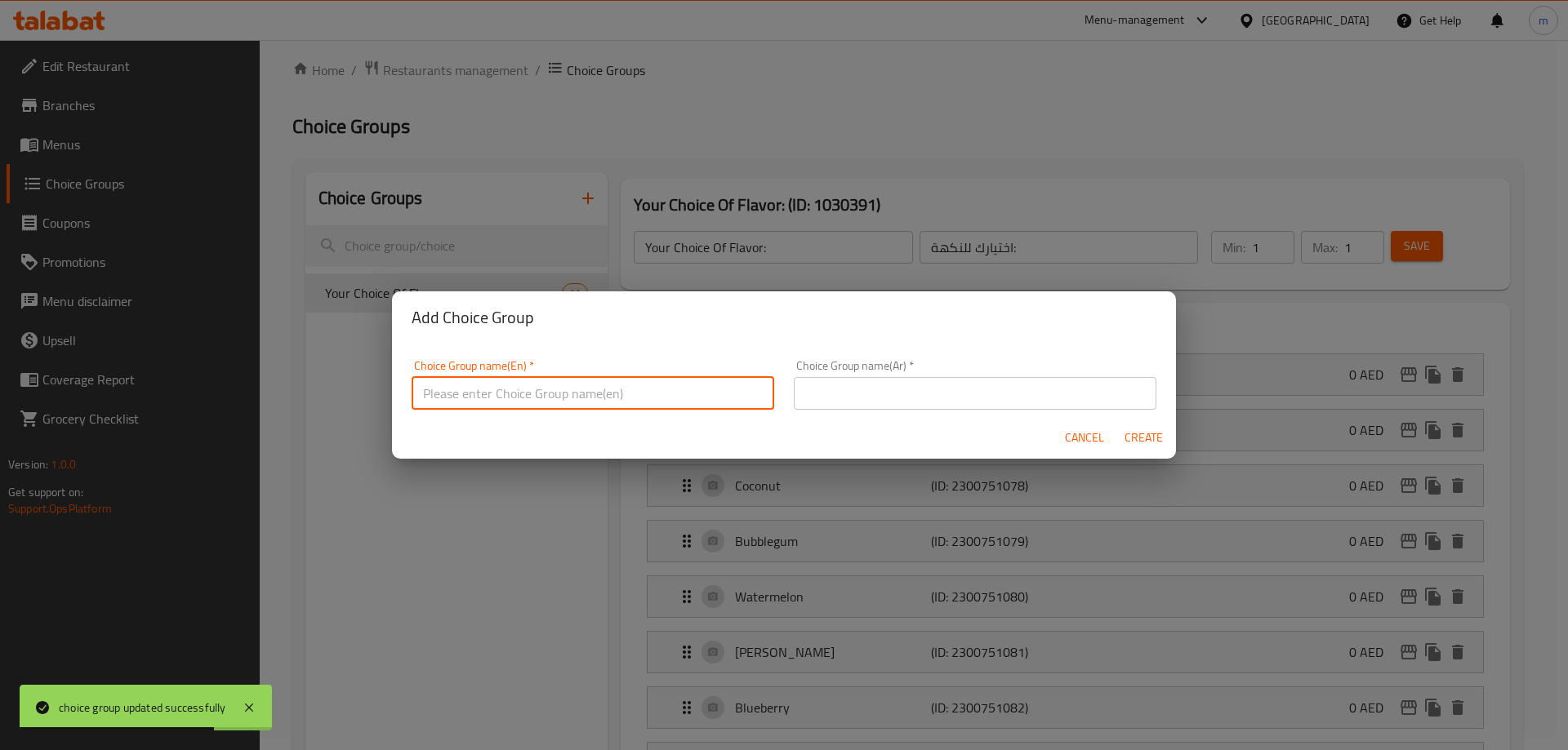
click at [656, 379] on input "text" at bounding box center [593, 392] width 363 height 32
paste input "اختيارك للنكهة:"
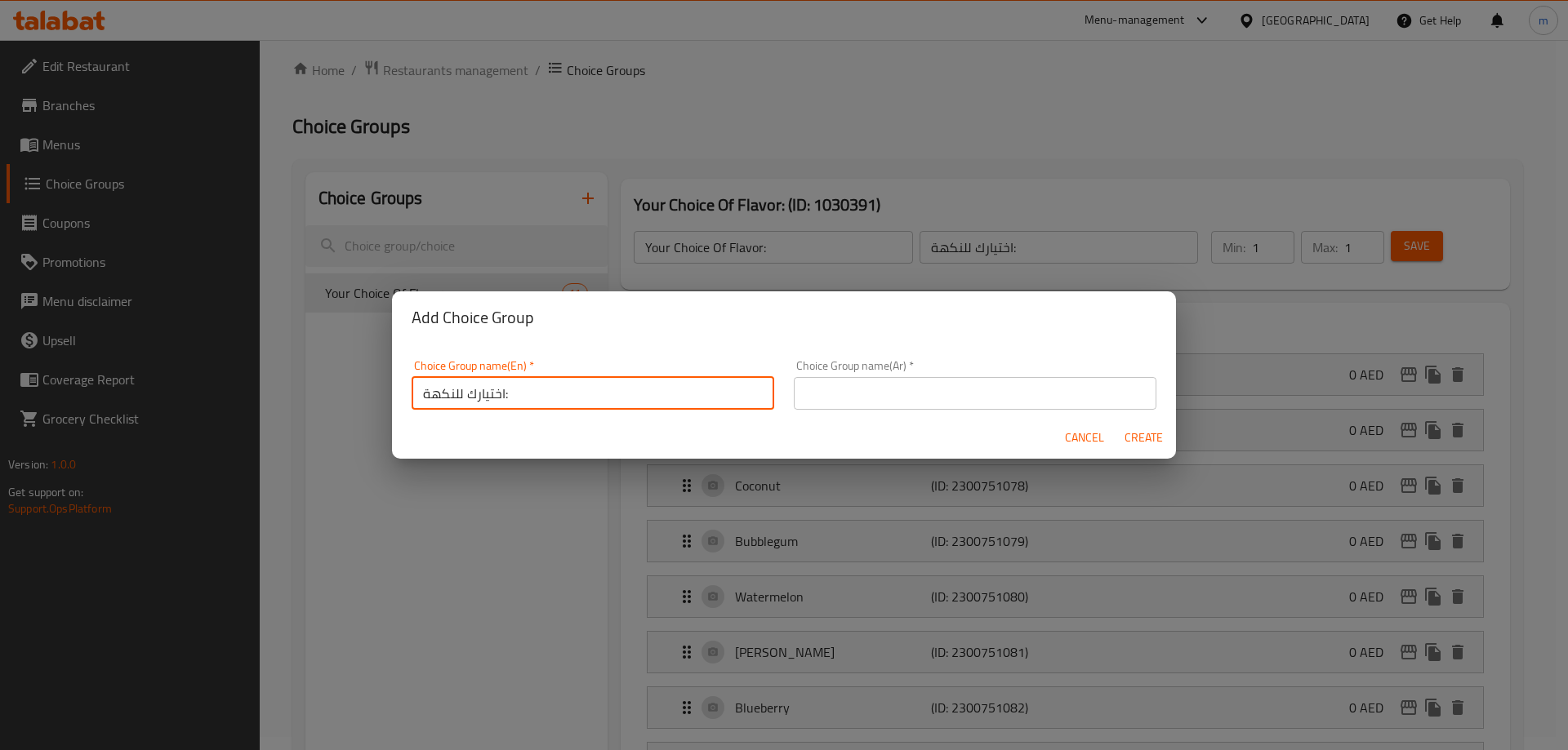
type input "اختيارك للنكهة:"
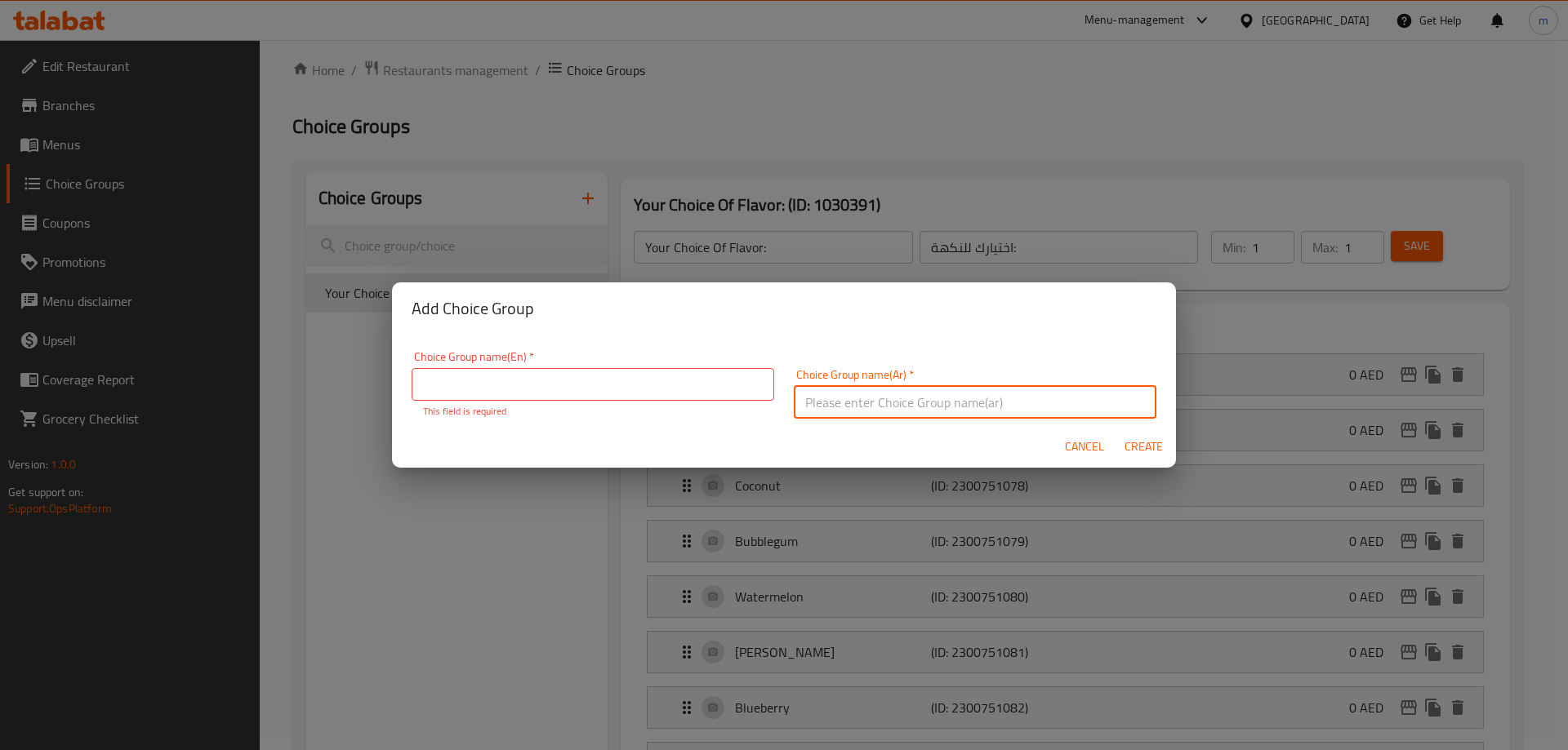
click at [866, 396] on input "text" at bounding box center [975, 402] width 363 height 32
paste input "اختيارك للنكهة:"
type input "اختيارك للنكهة:"
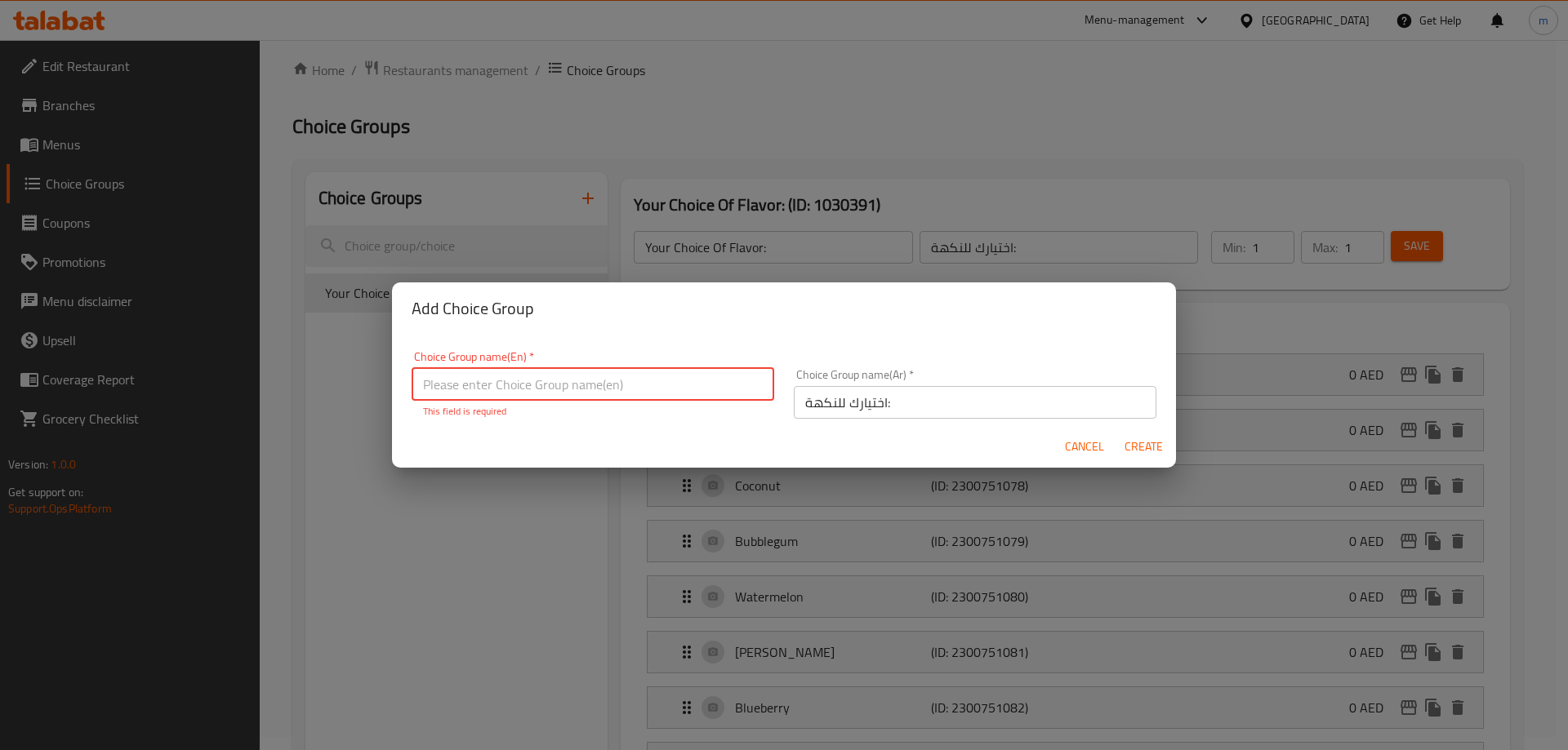
click at [540, 374] on input "text" at bounding box center [593, 384] width 363 height 32
paste input "Your Choice Of Flavor:"
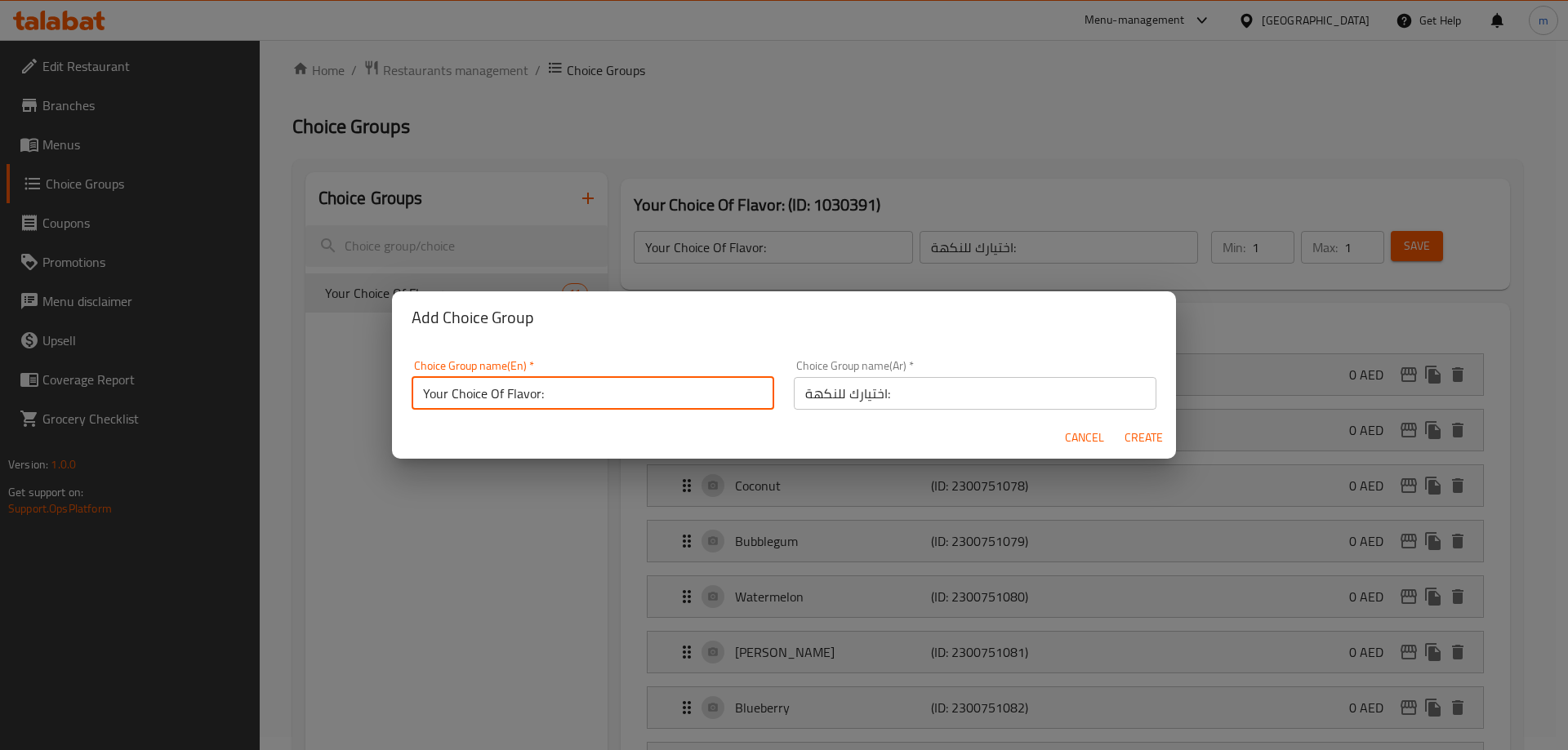
type input "Your Choice Of Flavor:"
click at [1138, 447] on span "Create" at bounding box center [1143, 437] width 39 height 20
type input "Your Choice Of Flavor:"
type input "اختيارك للنكهة:"
type input "0"
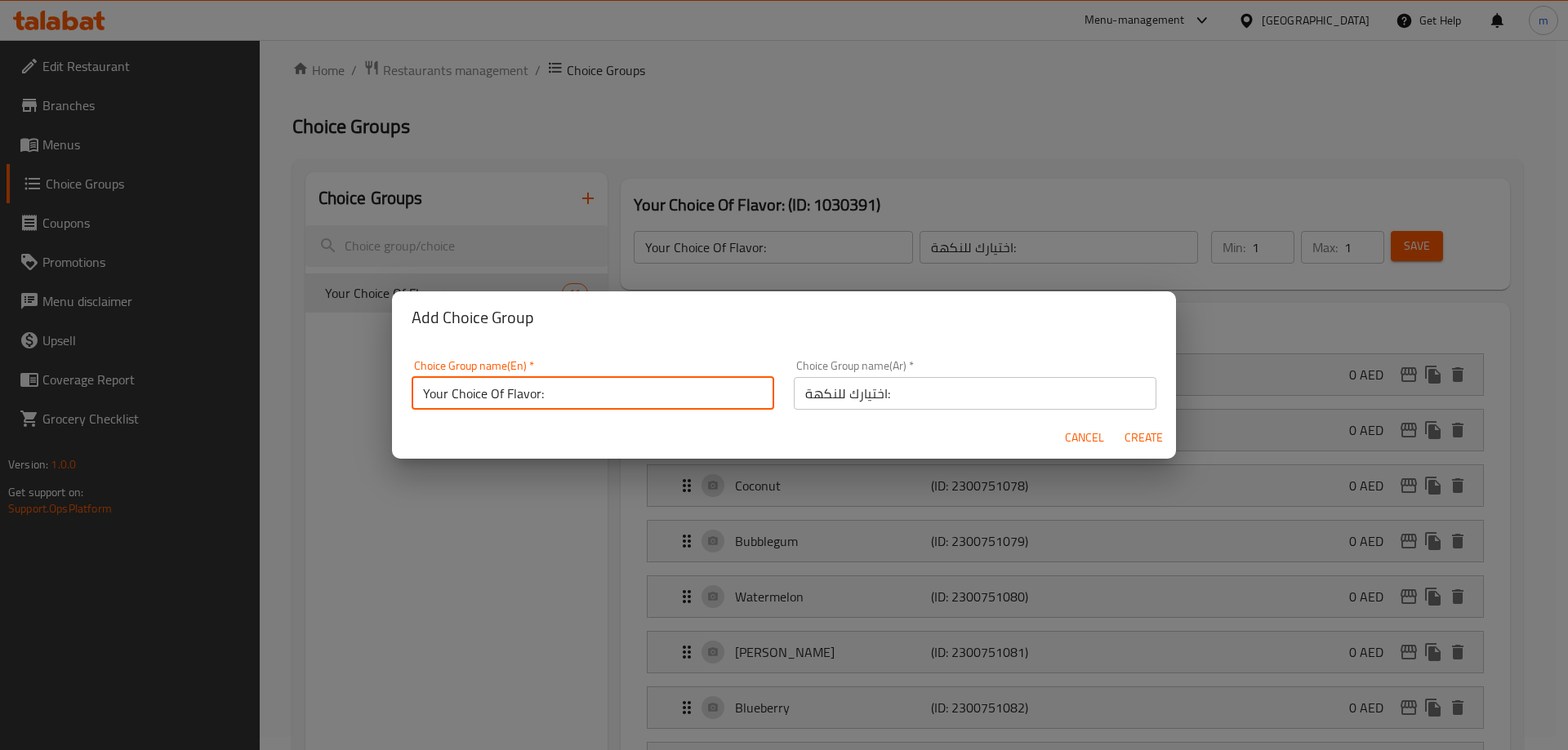
type input "0"
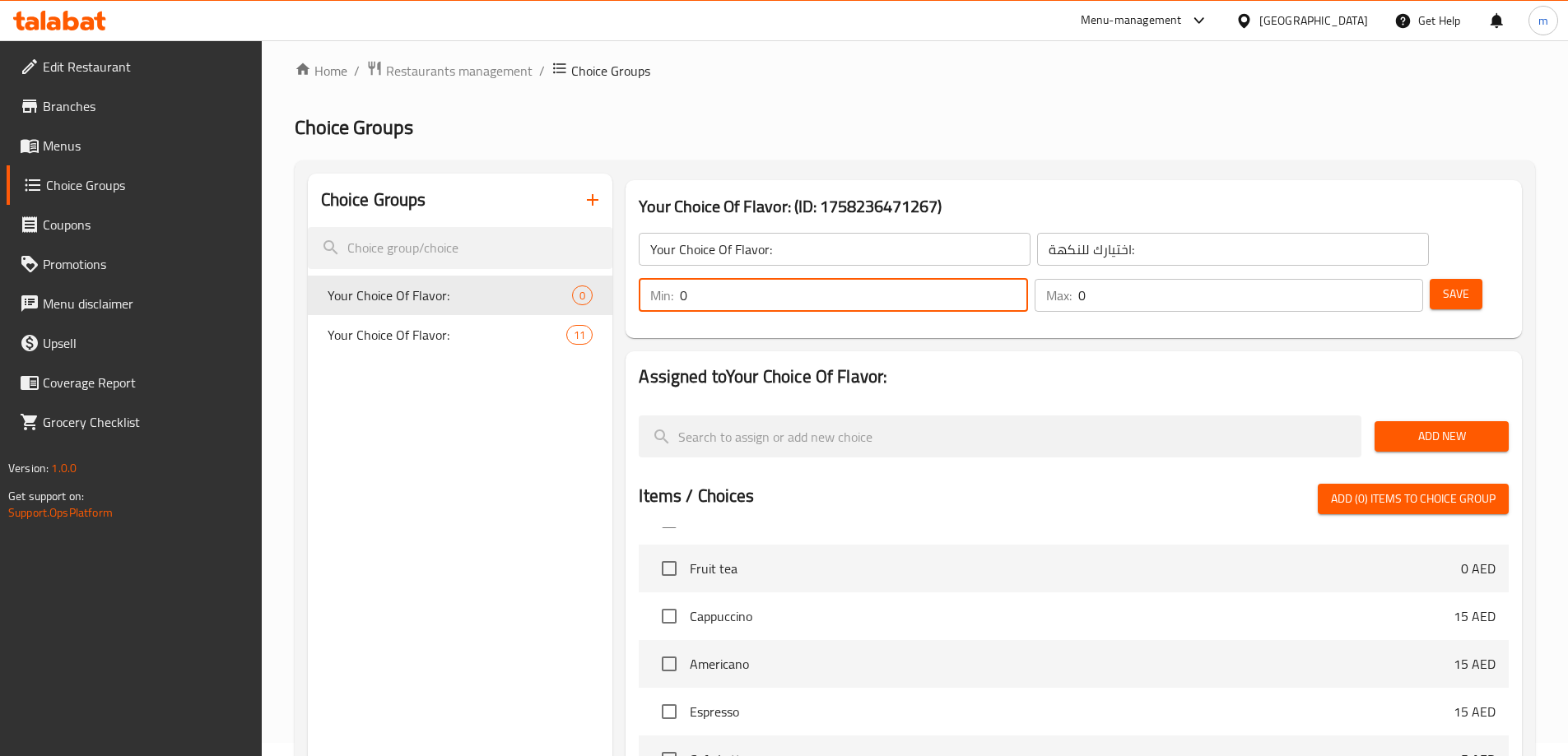
drag, startPoint x: 1267, startPoint y: 248, endPoint x: 1252, endPoint y: 256, distance: 17.0
click at [1027, 279] on div "Min: 0 ​" at bounding box center [833, 295] width 389 height 33
type input "1"
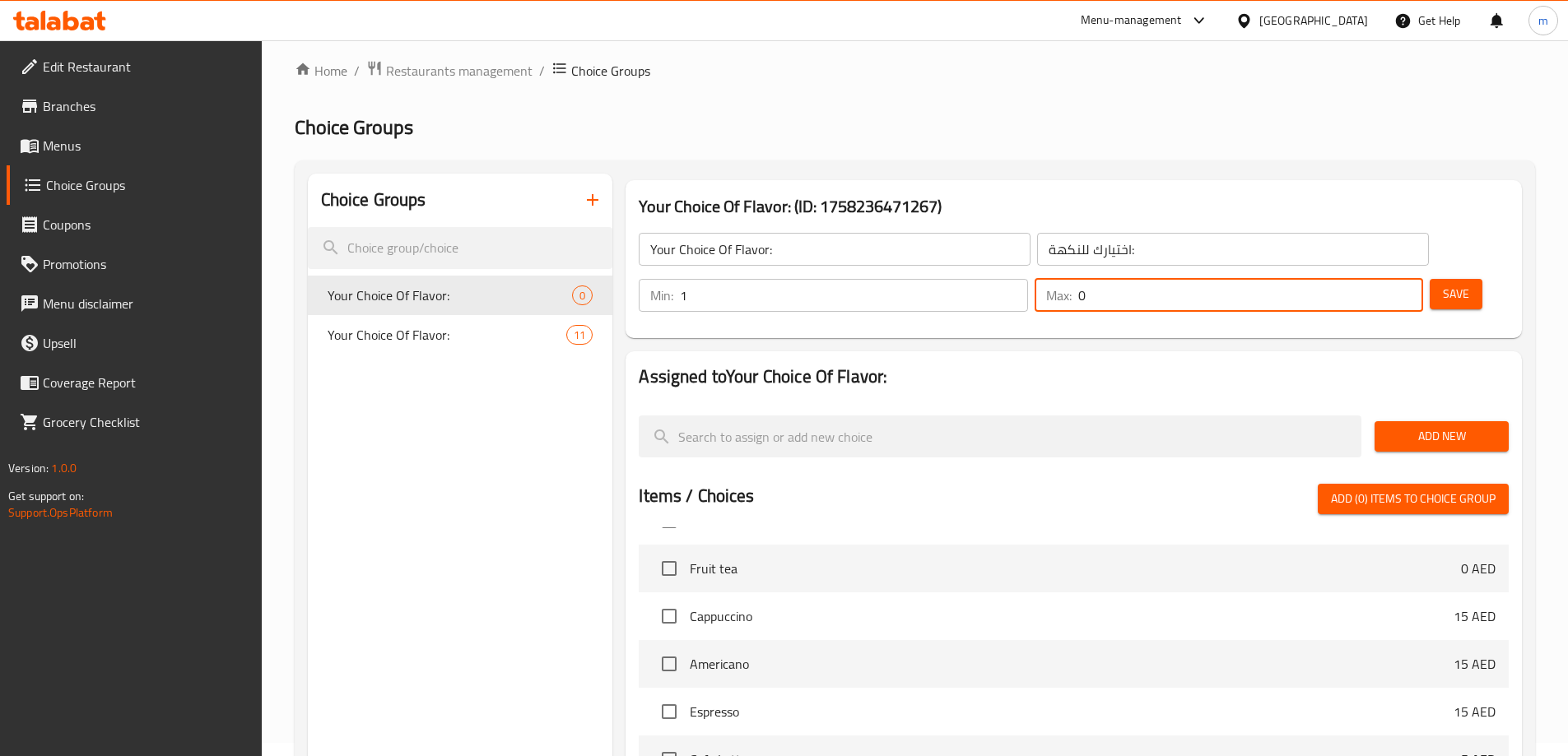
drag, startPoint x: 1356, startPoint y: 255, endPoint x: 1365, endPoint y: 255, distance: 9.0
click at [1365, 279] on input "0" at bounding box center [1250, 295] width 345 height 33
type input "1"
click at [1430, 279] on button "Save" at bounding box center [1456, 294] width 53 height 31
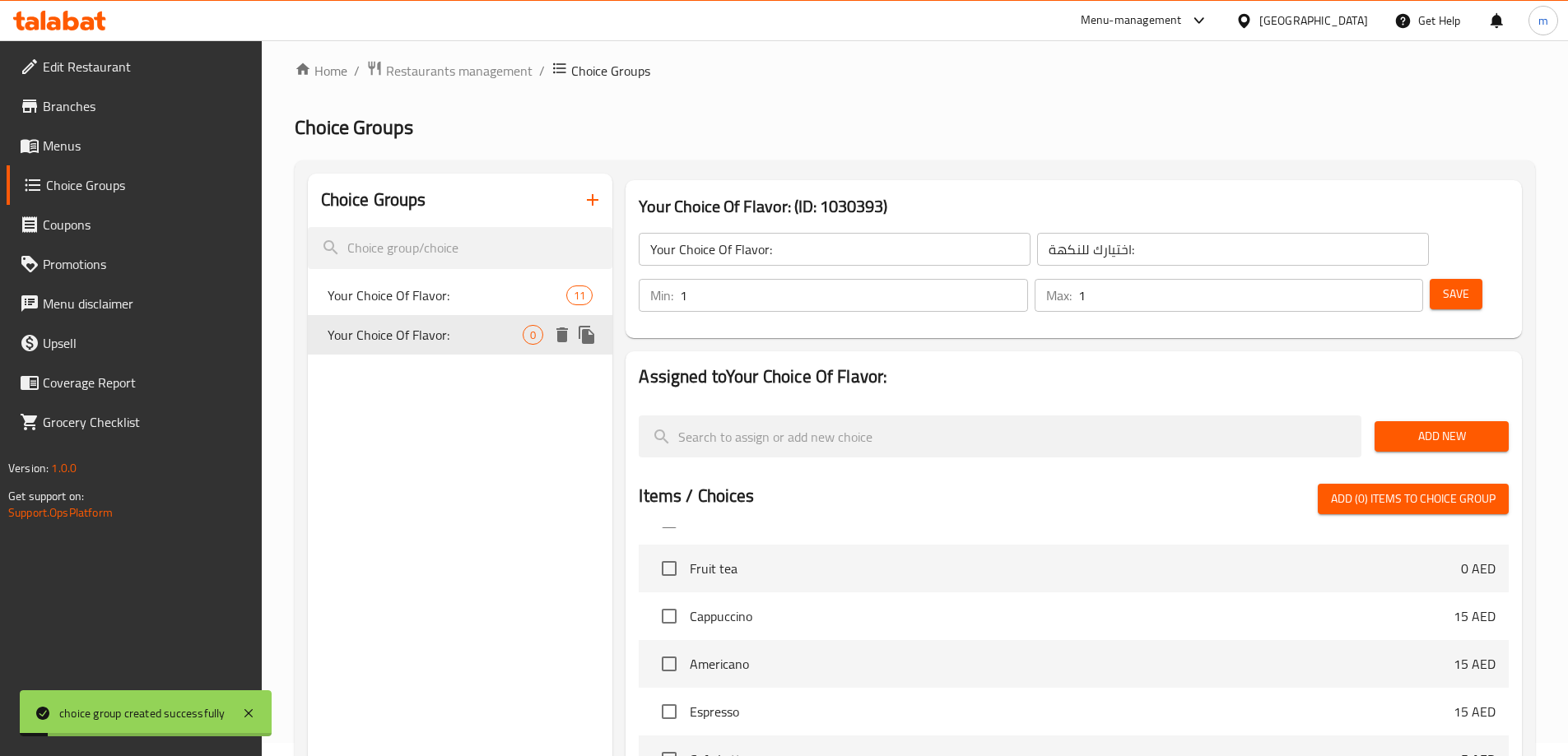
click at [505, 345] on div "Your Choice Of Flavor: 0" at bounding box center [460, 335] width 305 height 40
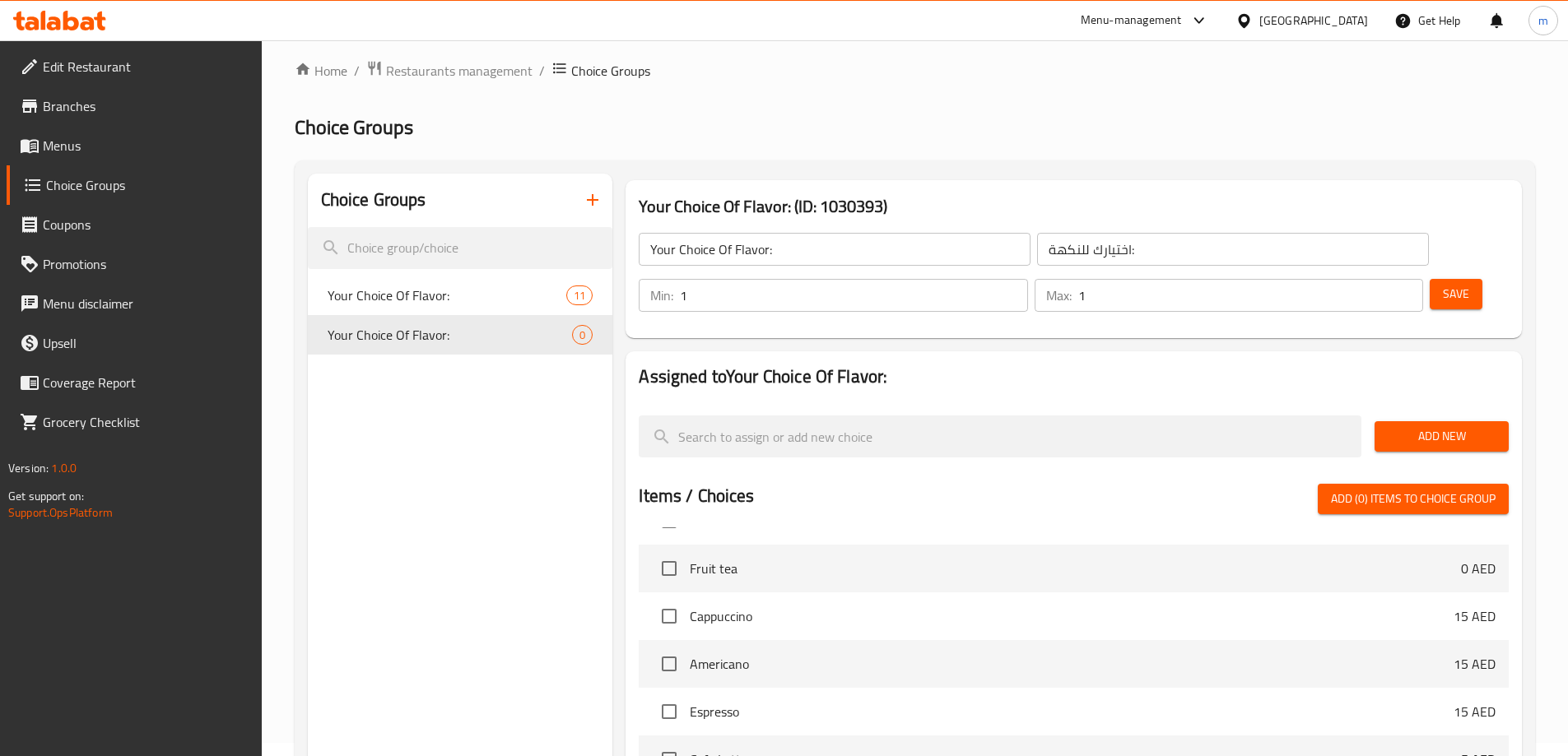
drag, startPoint x: 1396, startPoint y: 390, endPoint x: 1388, endPoint y: 395, distance: 9.4
click at [1396, 426] on span "Add New" at bounding box center [1441, 436] width 108 height 20
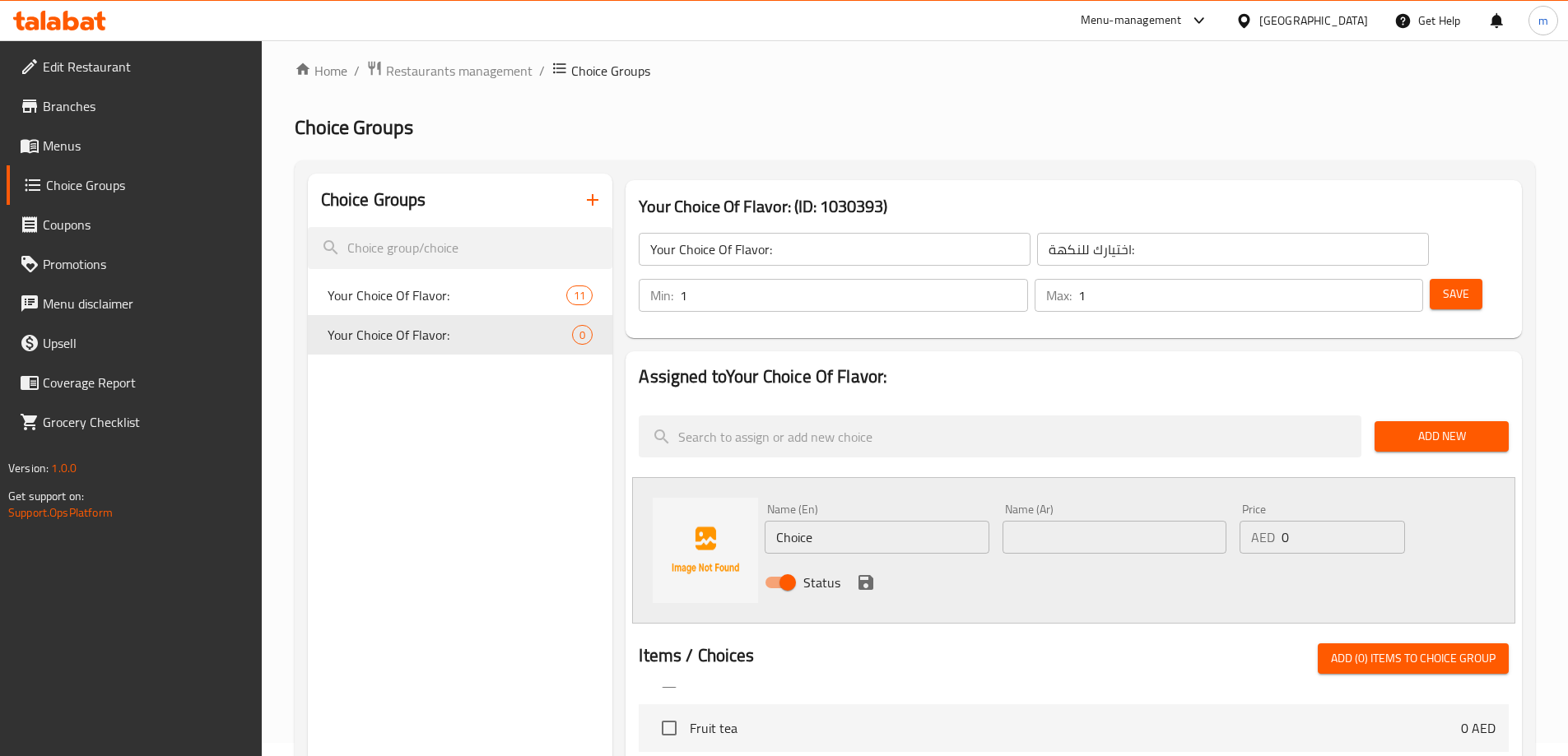
click at [799, 521] on input "Choice" at bounding box center [876, 537] width 224 height 33
paste input "Blueberry"
type input "Blueberry"
click at [1046, 521] on input "text" at bounding box center [1114, 537] width 224 height 33
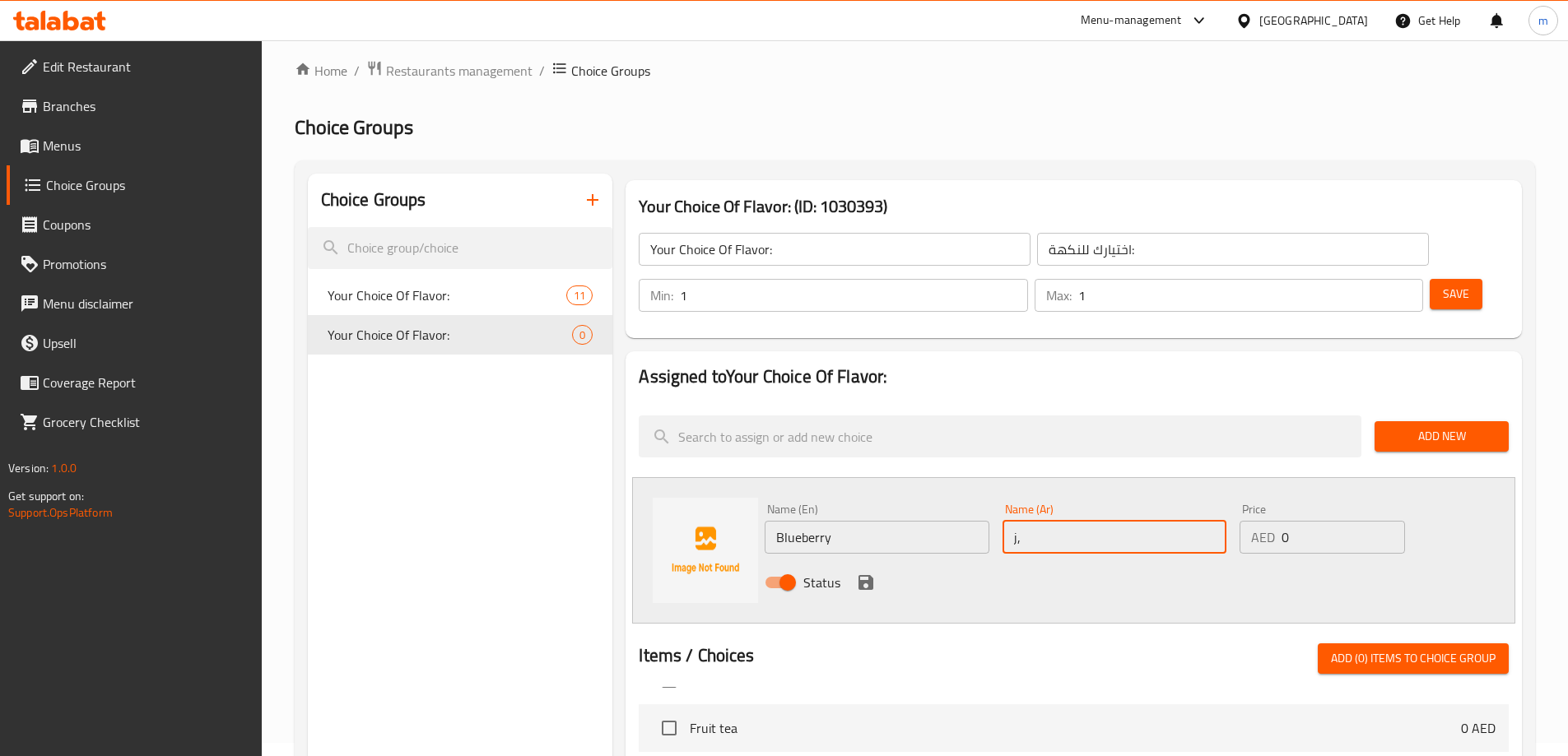
type input "j"
type input "توت ازرق"
click at [858, 573] on icon "save" at bounding box center [866, 582] width 19 height 19
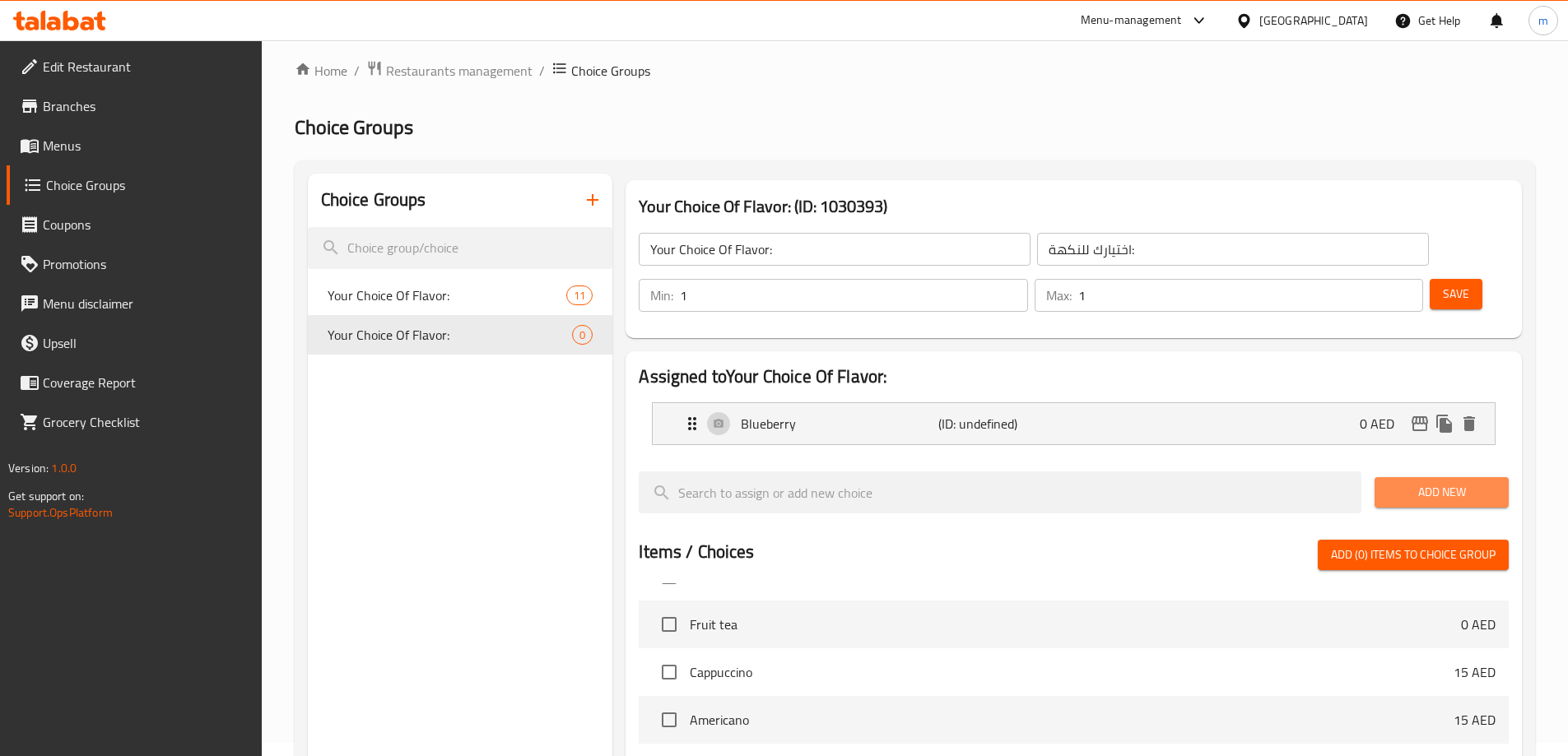
click at [1433, 482] on span "Add New" at bounding box center [1441, 492] width 108 height 20
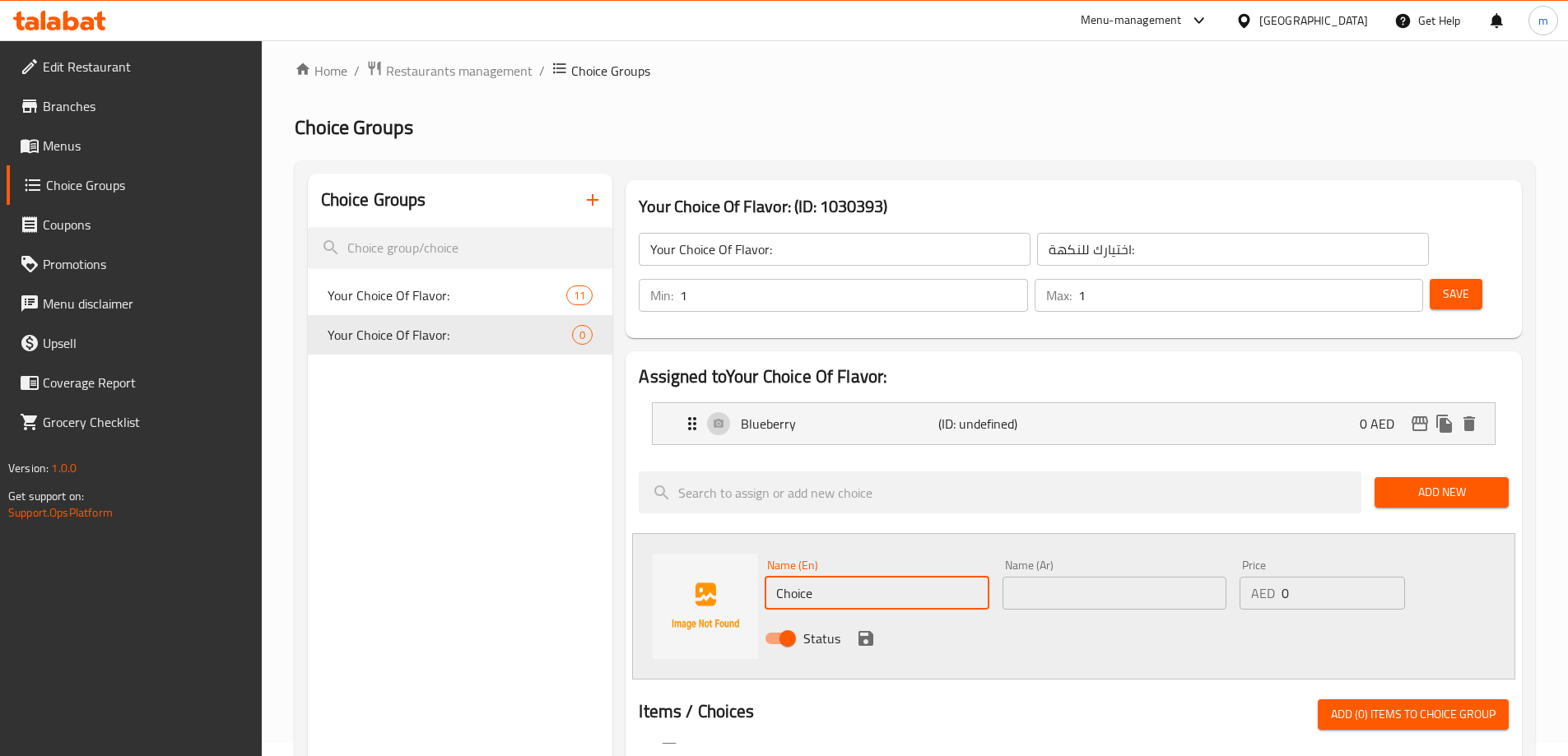
click at [799, 577] on input "Choice" at bounding box center [876, 593] width 224 height 33
paste input "Orang"
type input "Orange"
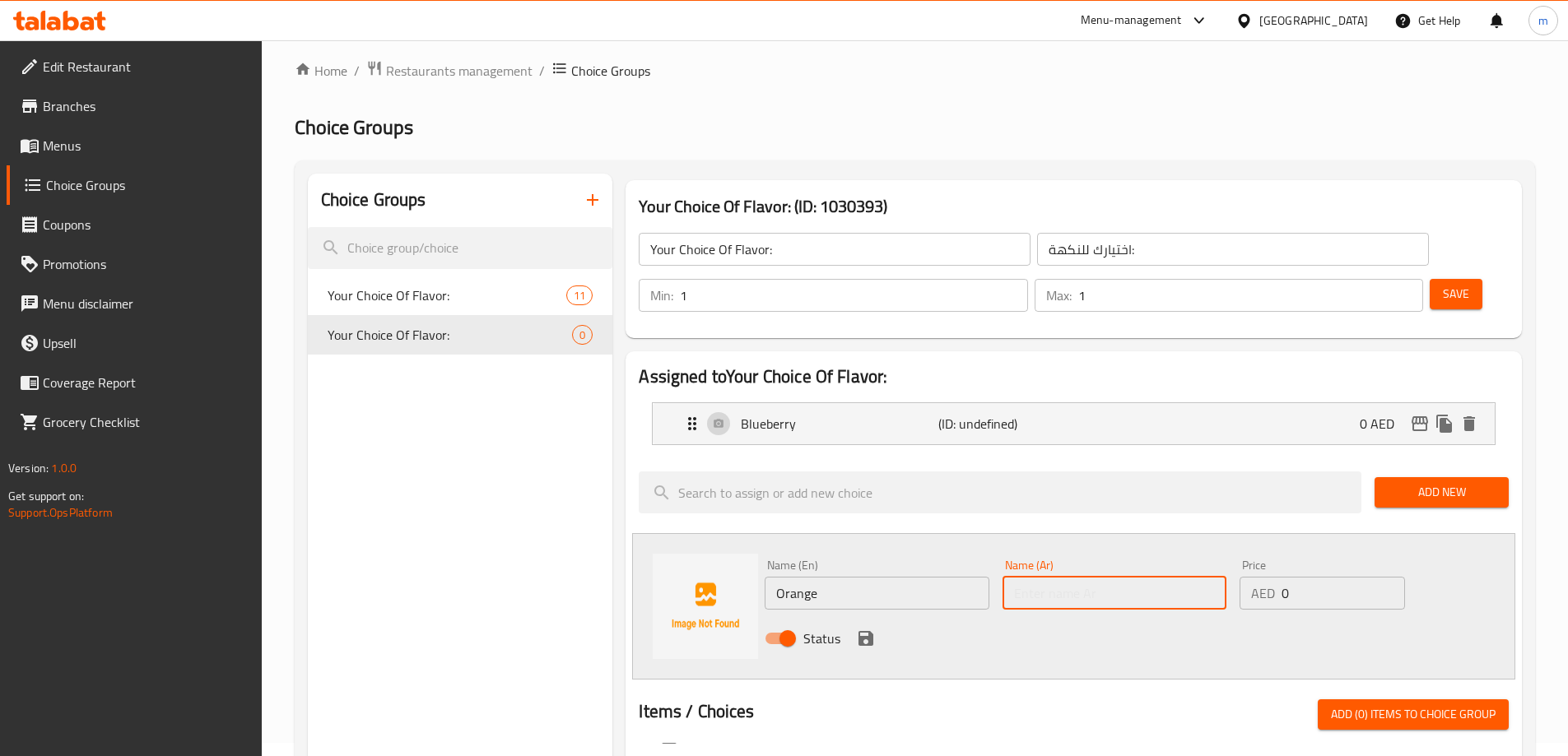
click at [1103, 577] on input "text" at bounding box center [1114, 593] width 224 height 33
type input "برتقال"
click at [870, 631] on icon "save" at bounding box center [866, 638] width 15 height 15
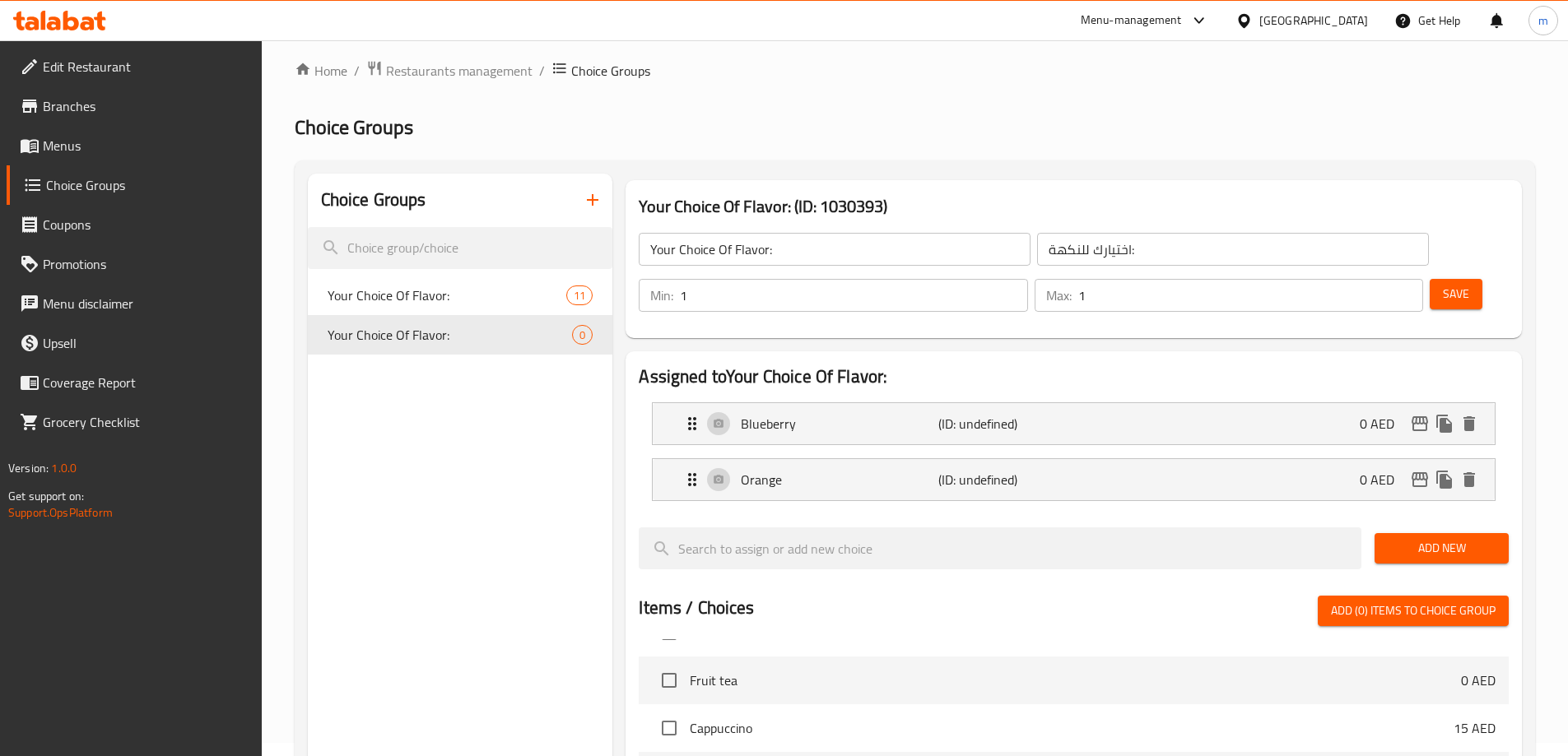
click at [1443, 284] on span "Save" at bounding box center [1456, 293] width 26 height 20
click at [1430, 279] on button "Save" at bounding box center [1456, 294] width 53 height 31
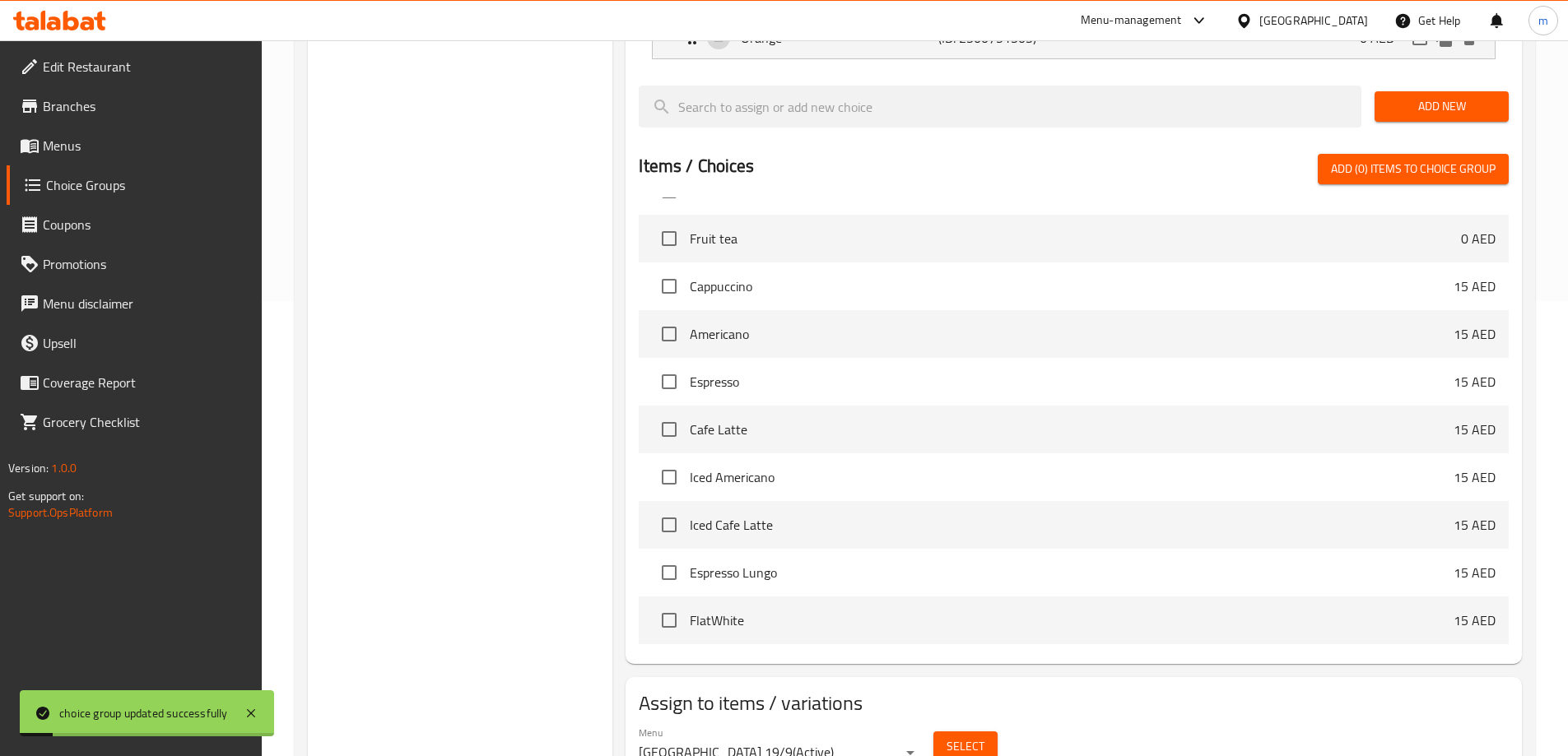
scroll to position [485, 0]
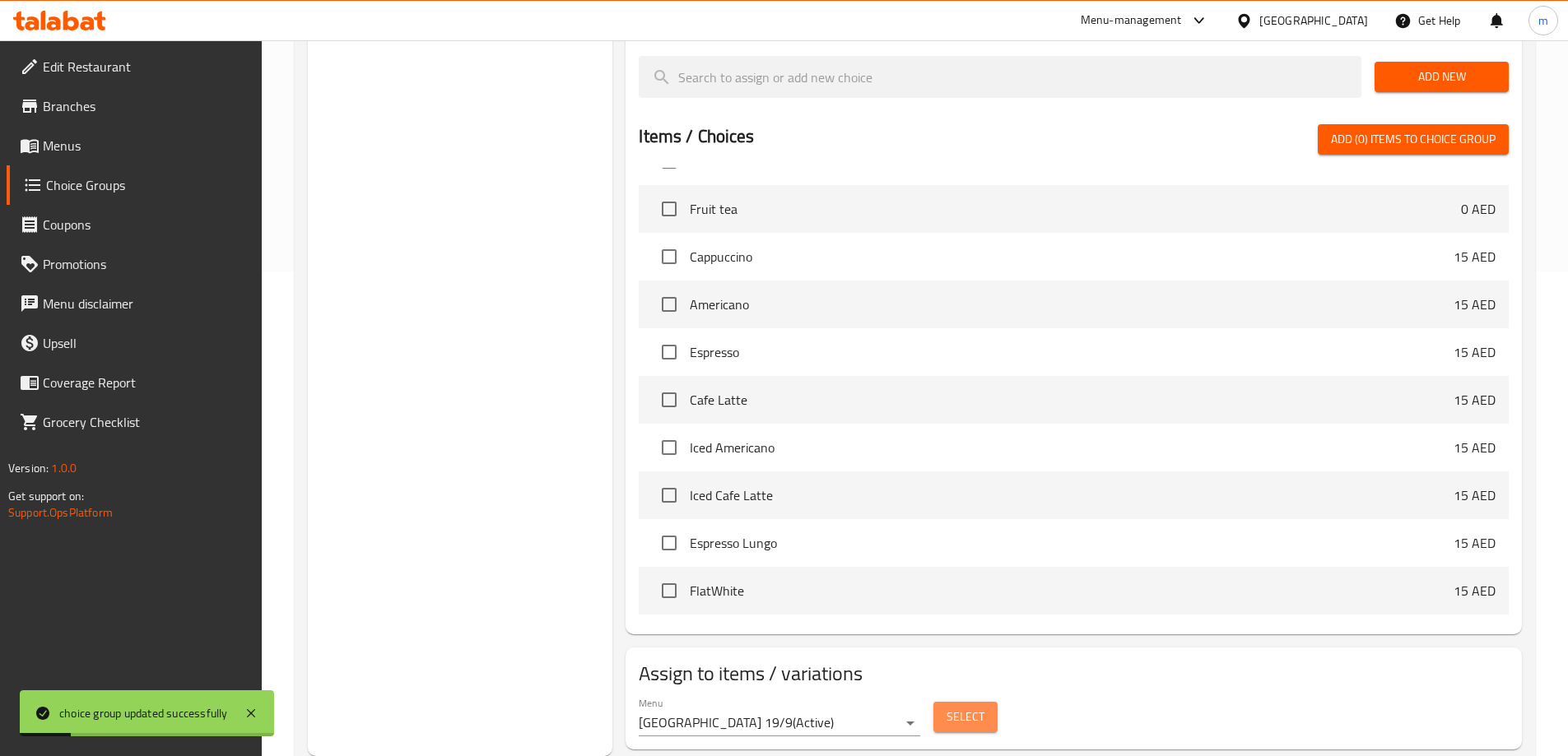
click at [962, 702] on button "Select" at bounding box center [965, 717] width 64 height 31
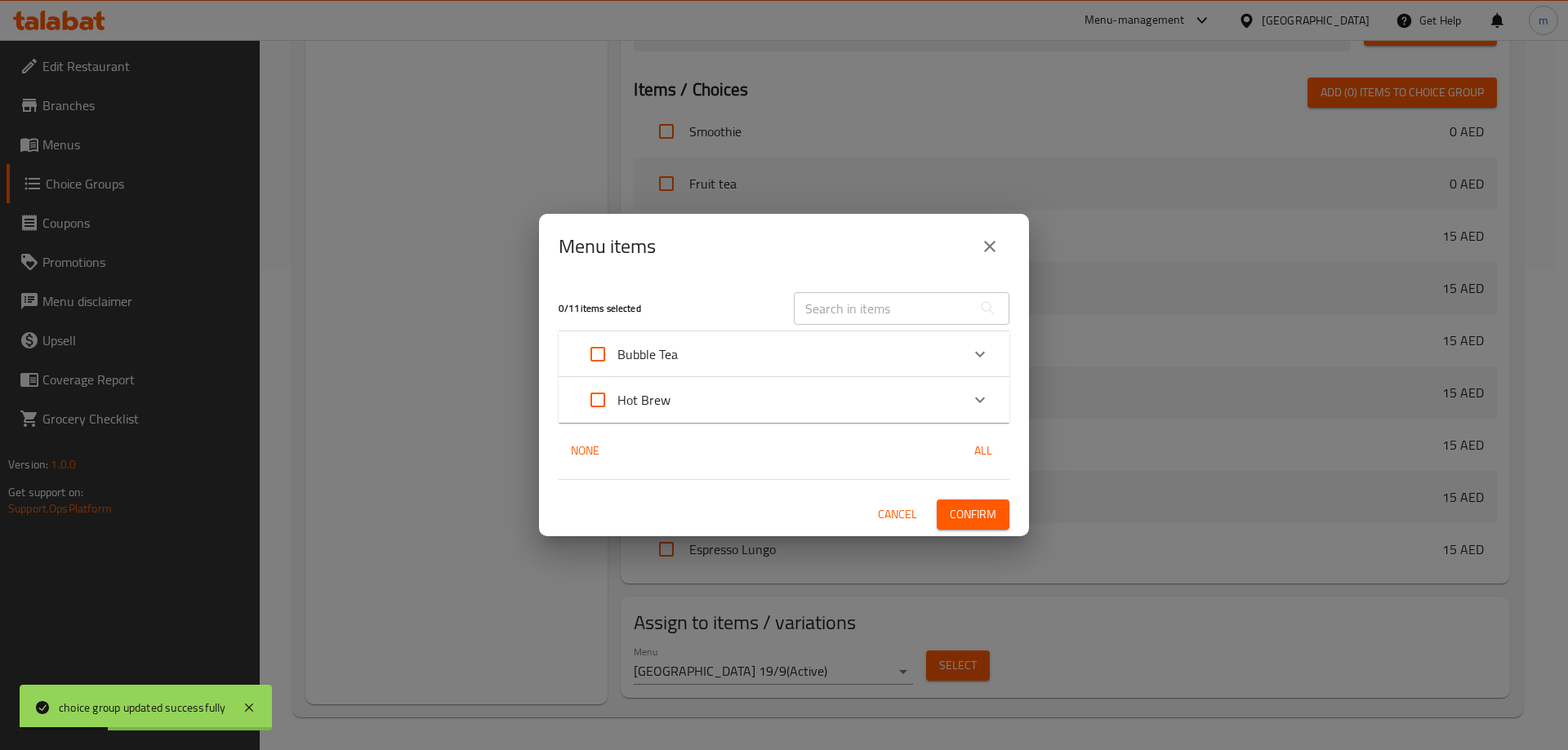
click at [982, 366] on div "Expand" at bounding box center [979, 354] width 39 height 39
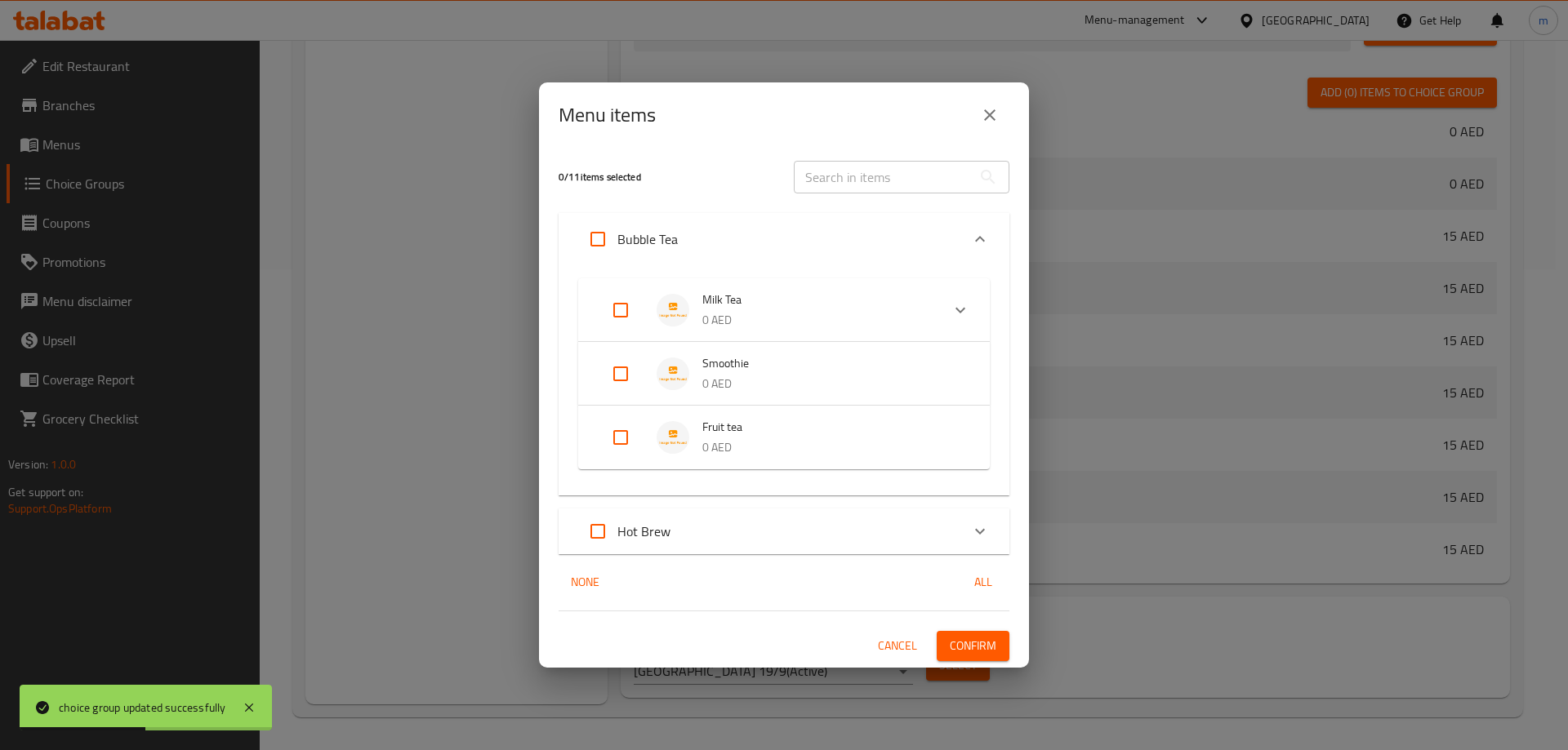
click at [620, 447] on input "Expand" at bounding box center [620, 437] width 39 height 39
checkbox input "true"
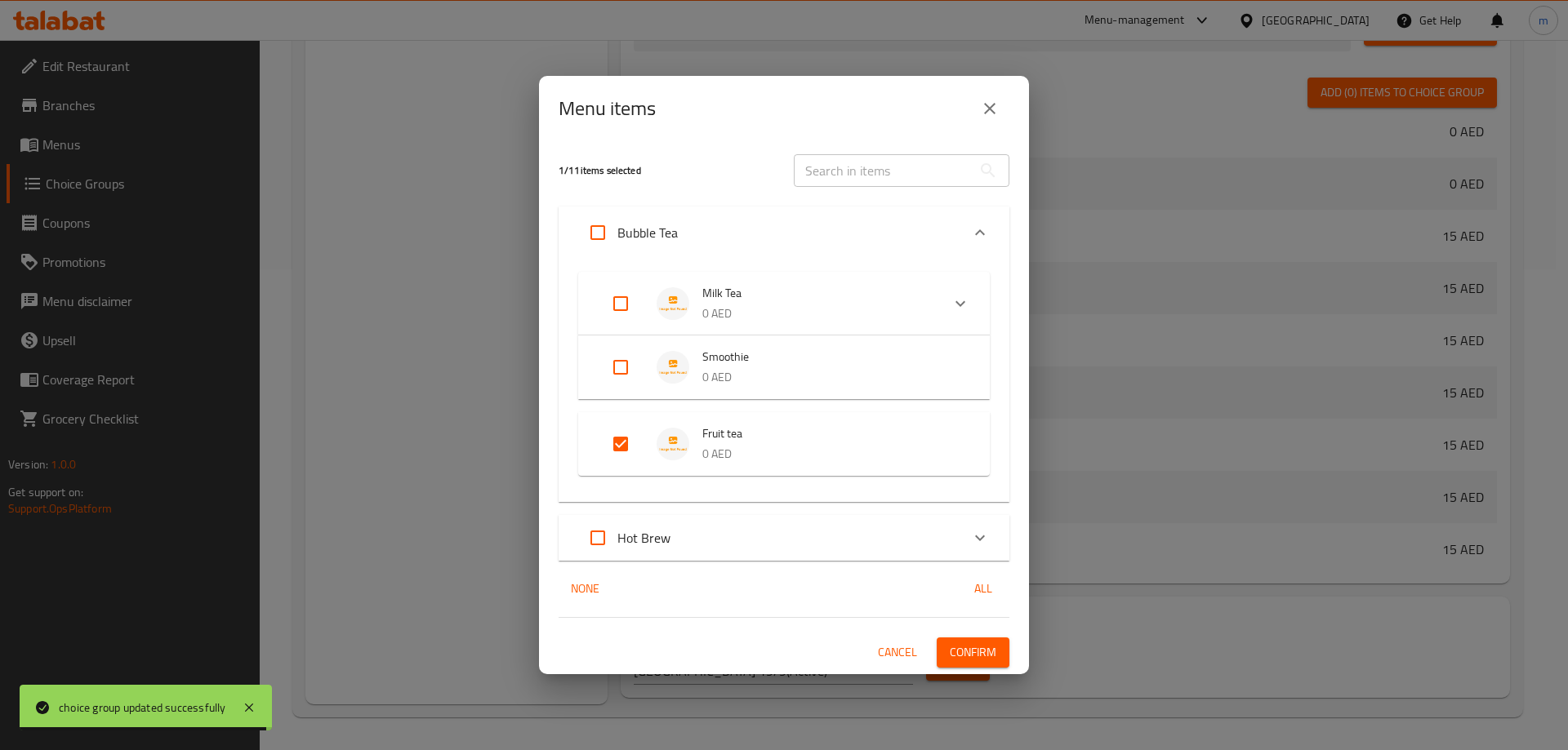
click at [891, 449] on p "0 AED" at bounding box center [829, 454] width 254 height 20
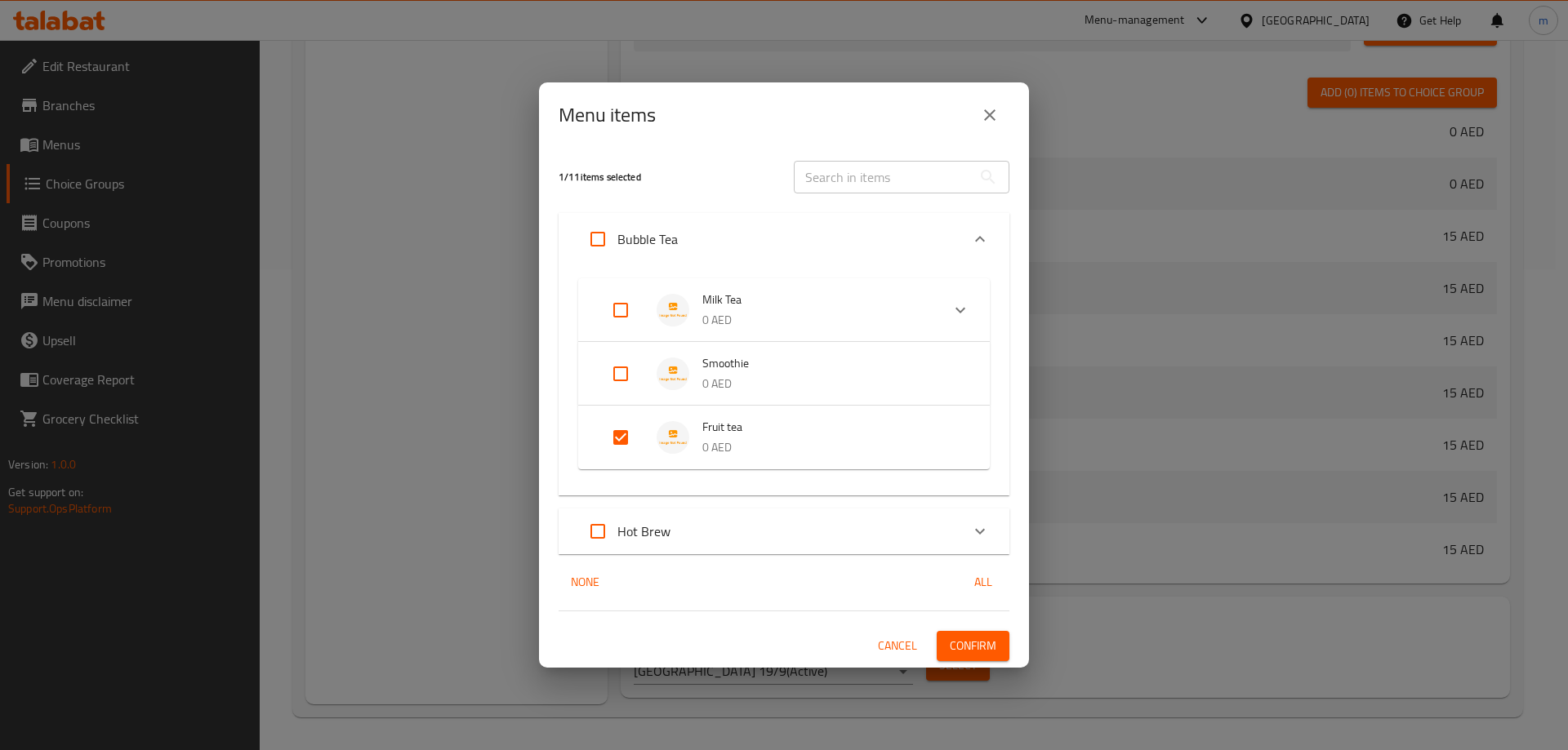
click at [891, 449] on p "0 AED" at bounding box center [829, 447] width 254 height 20
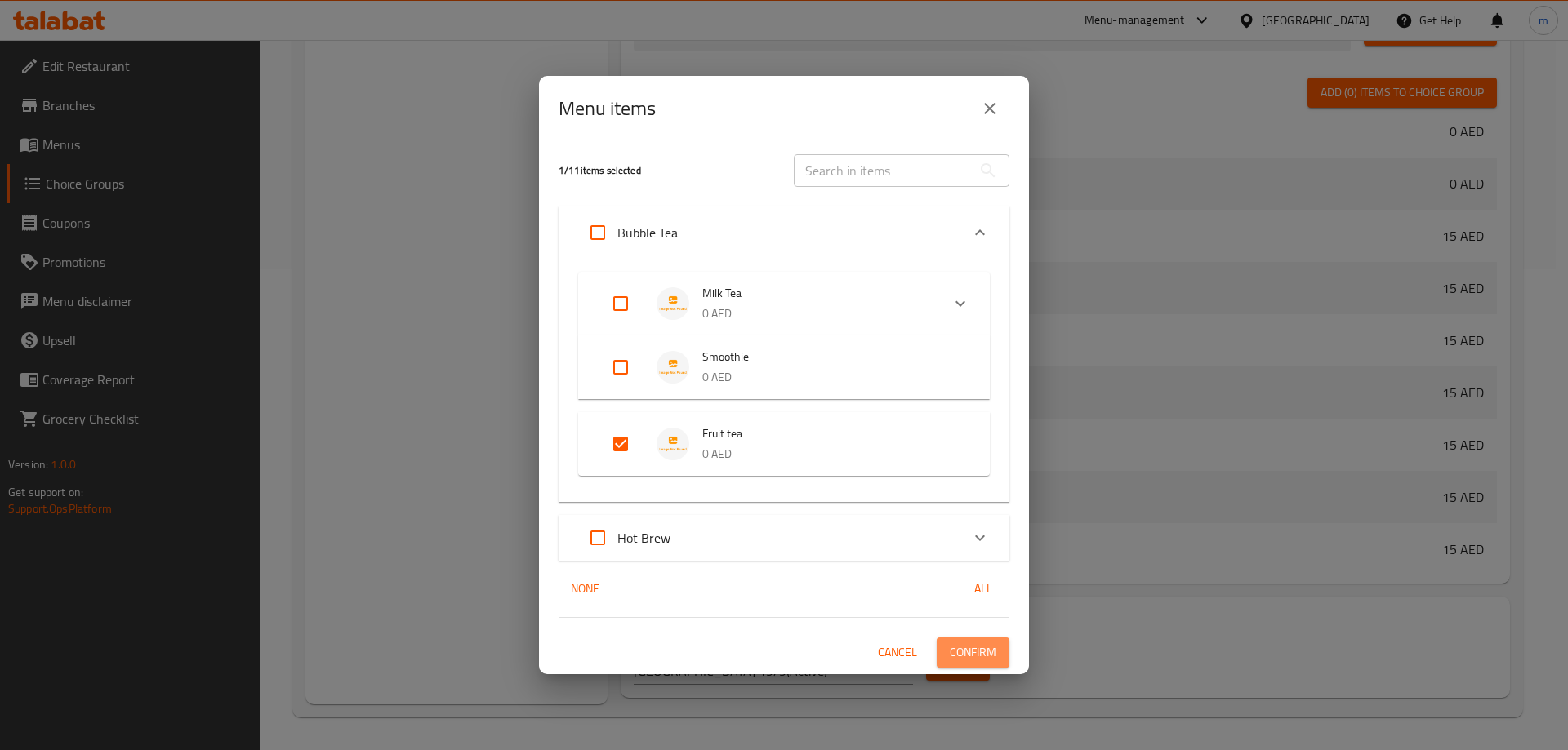
click at [979, 647] on span "Confirm" at bounding box center [972, 652] width 46 height 20
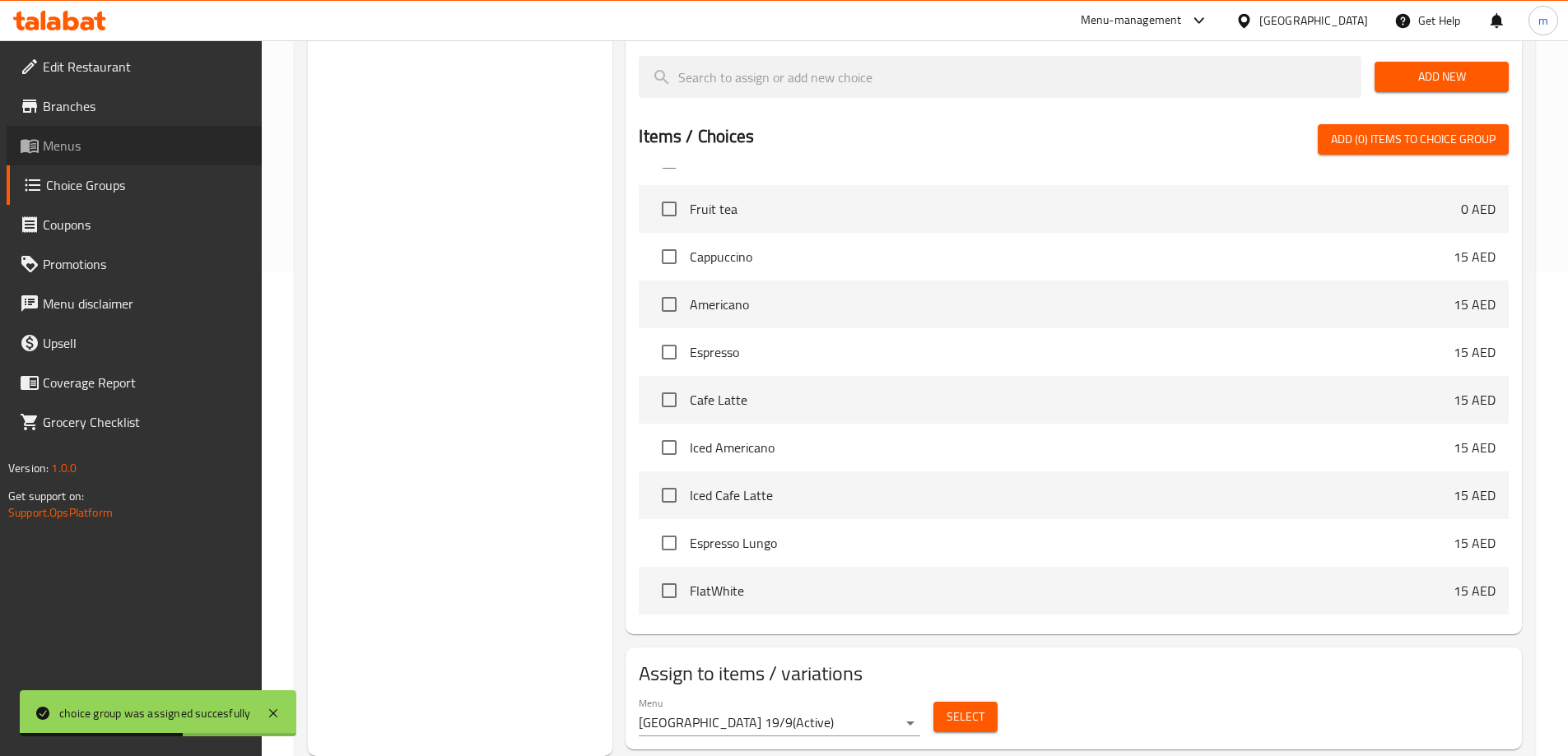
click at [72, 147] on span "Menus" at bounding box center [145, 145] width 205 height 19
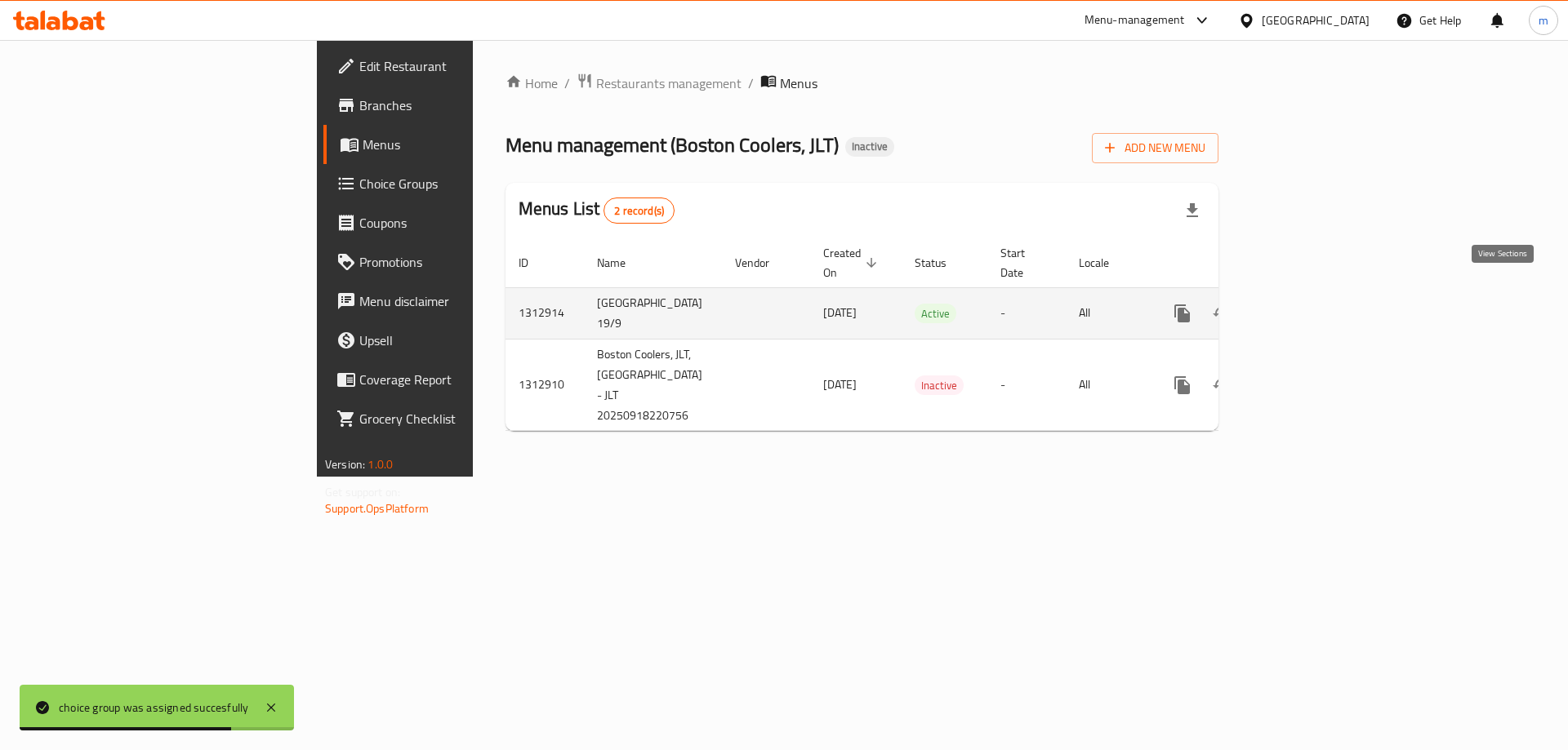
click at [1320, 294] on link "enhanced table" at bounding box center [1300, 313] width 39 height 39
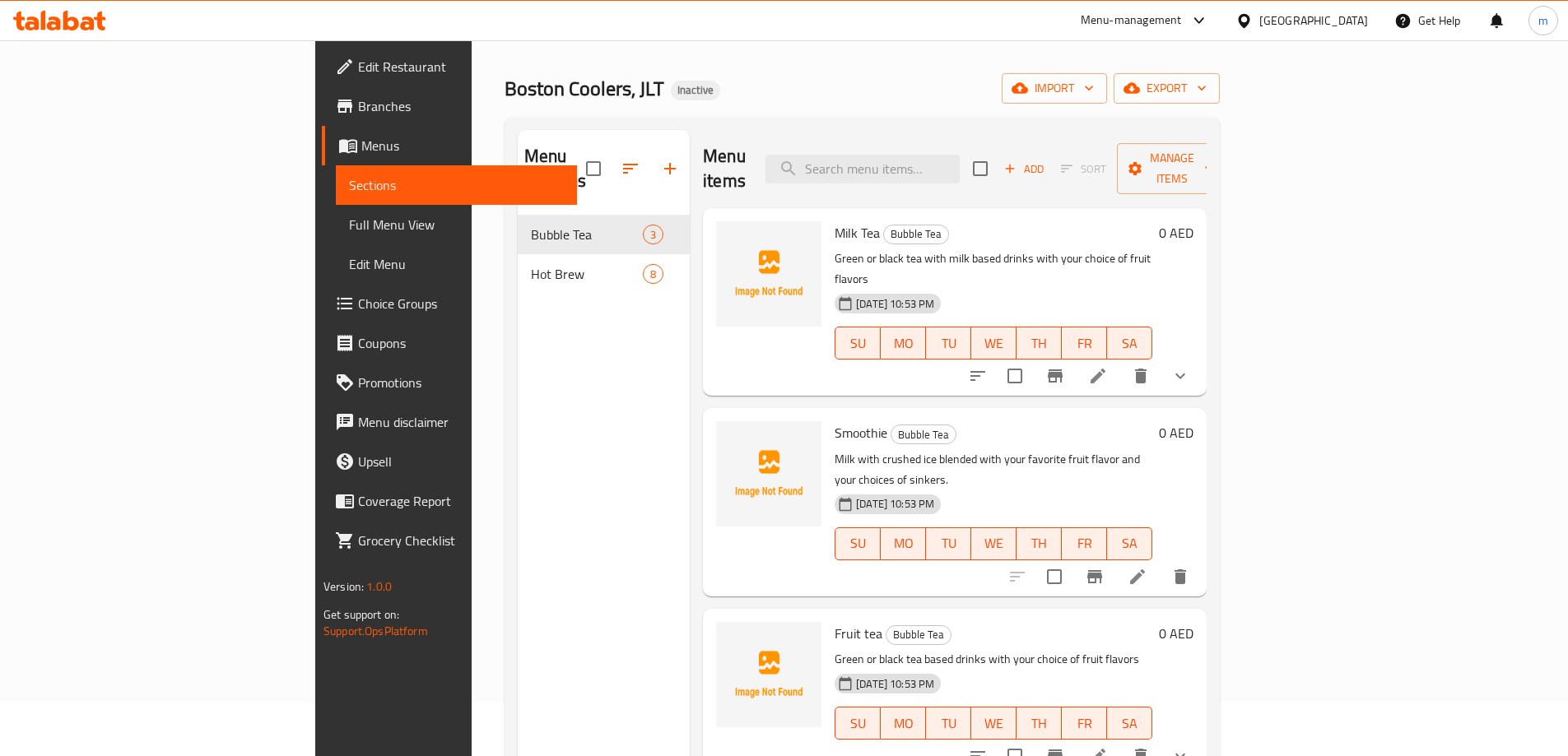
scroll to position [82, 0]
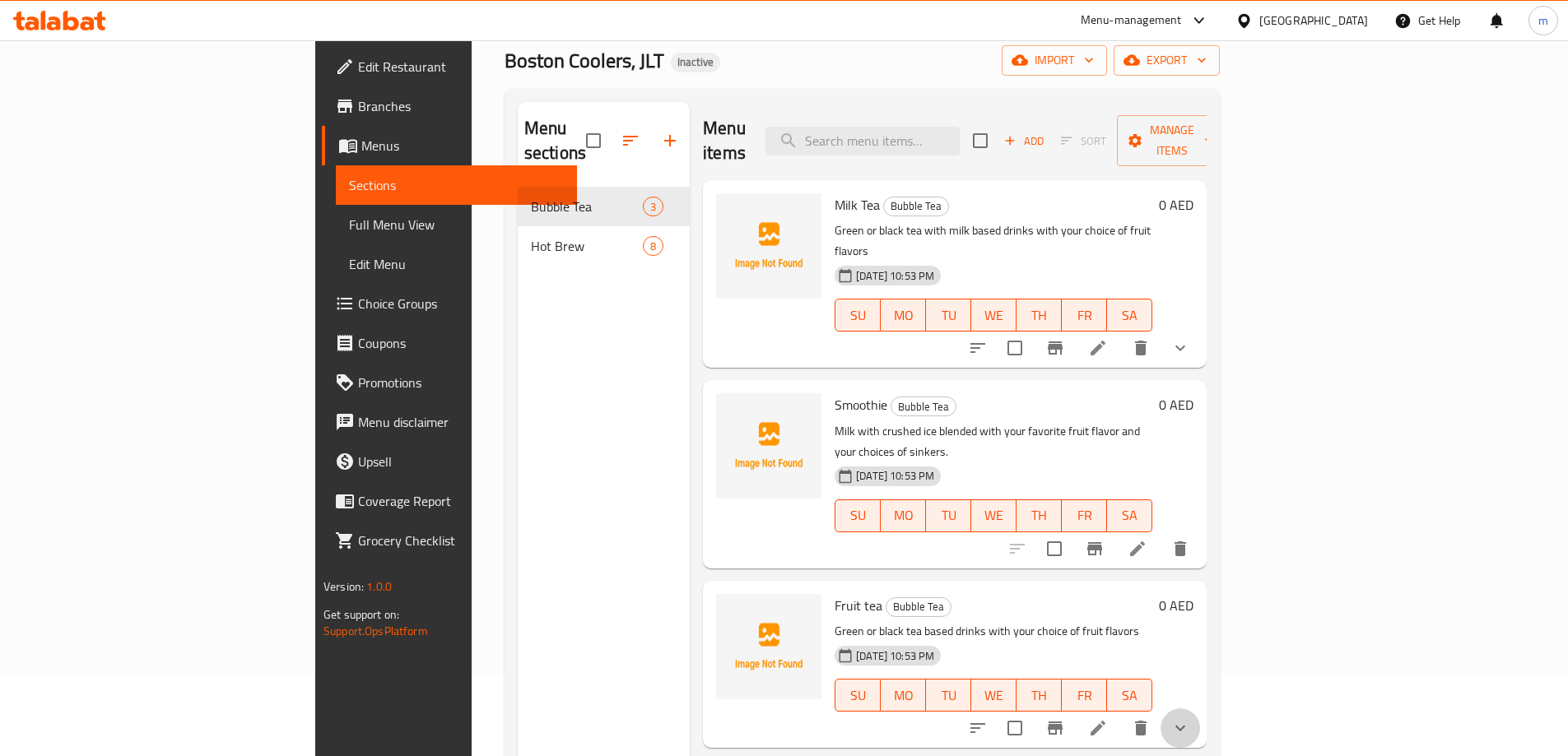
click at [1200, 708] on button "show more" at bounding box center [1180, 728] width 40 height 40
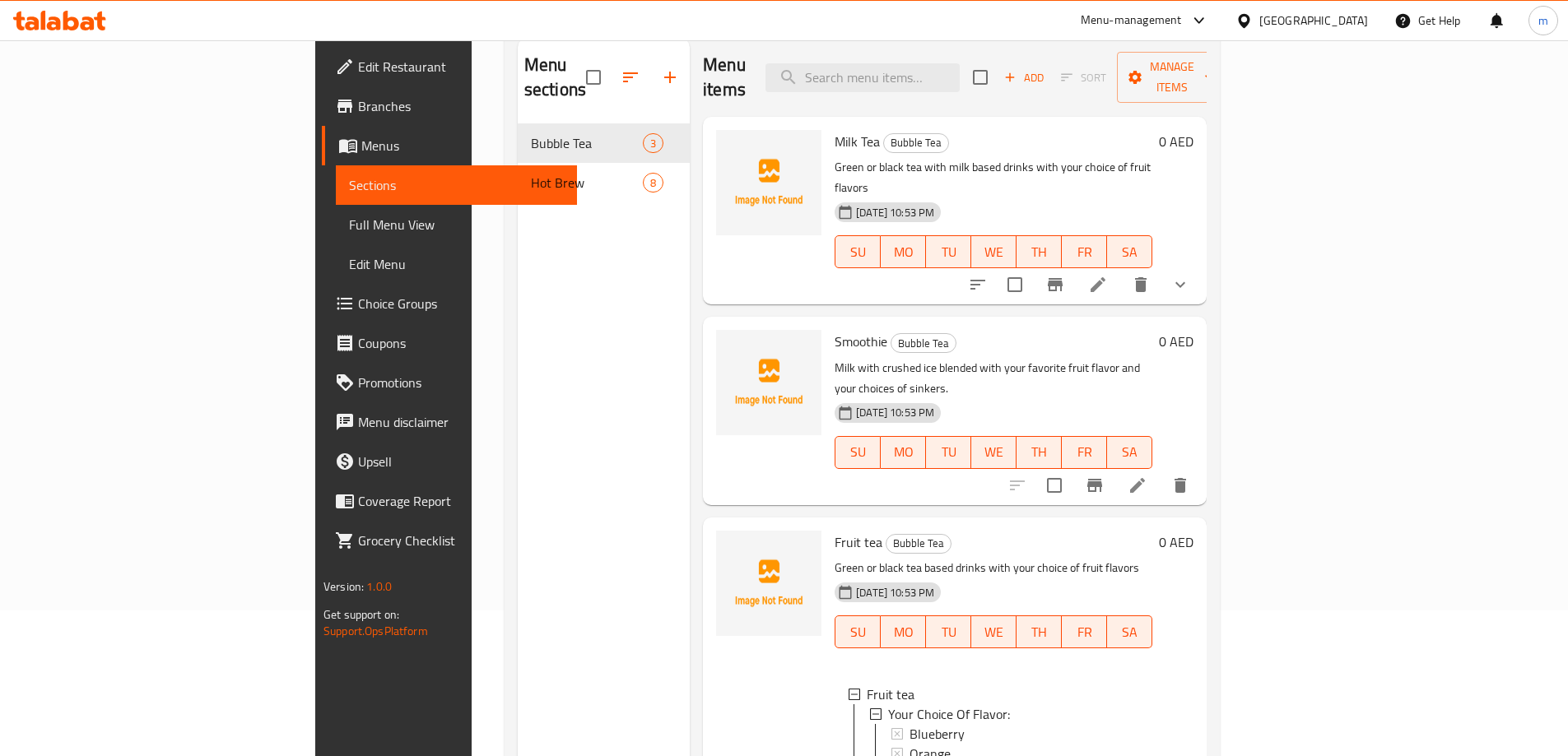
scroll to position [230, 0]
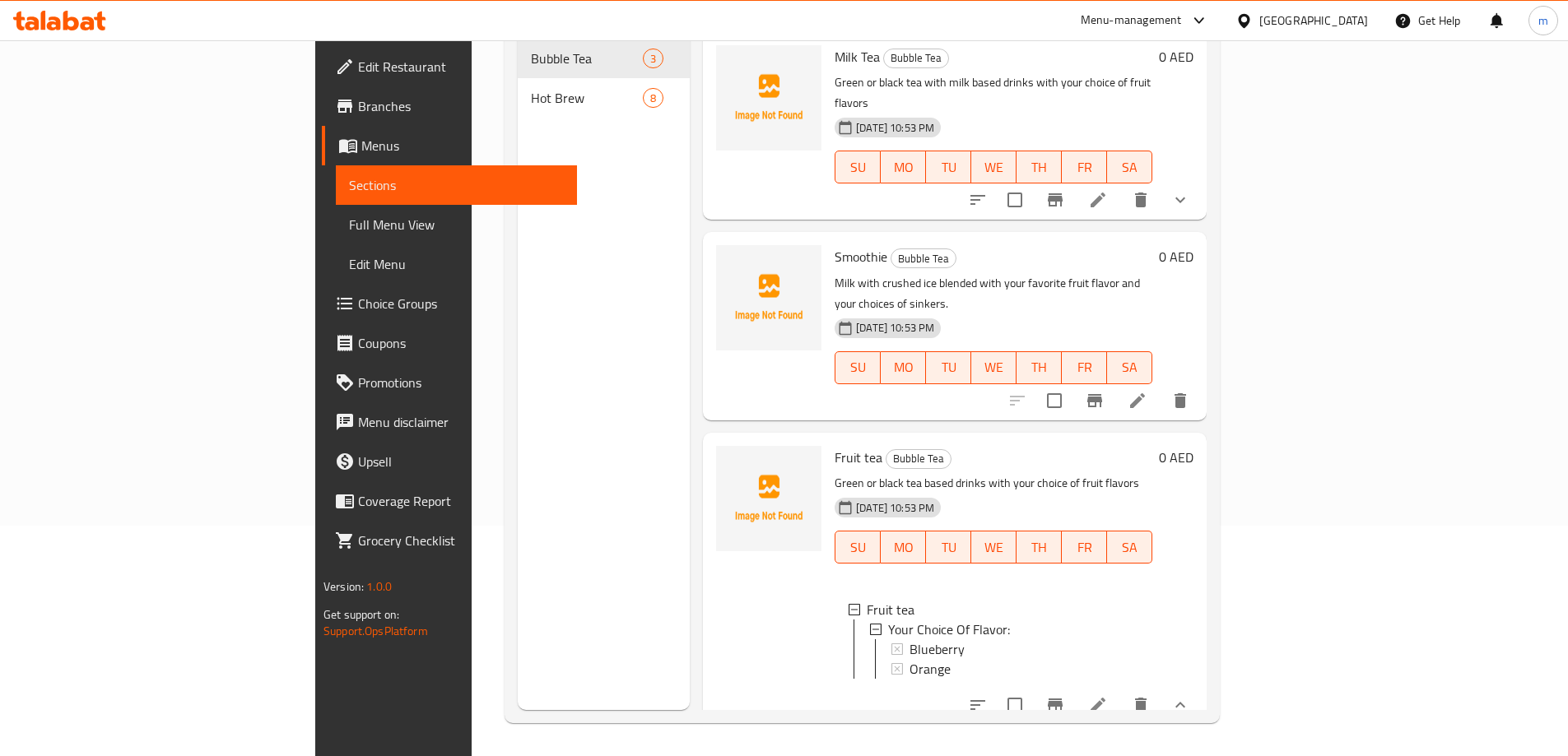
click at [1200, 686] on button "show more" at bounding box center [1180, 705] width 40 height 40
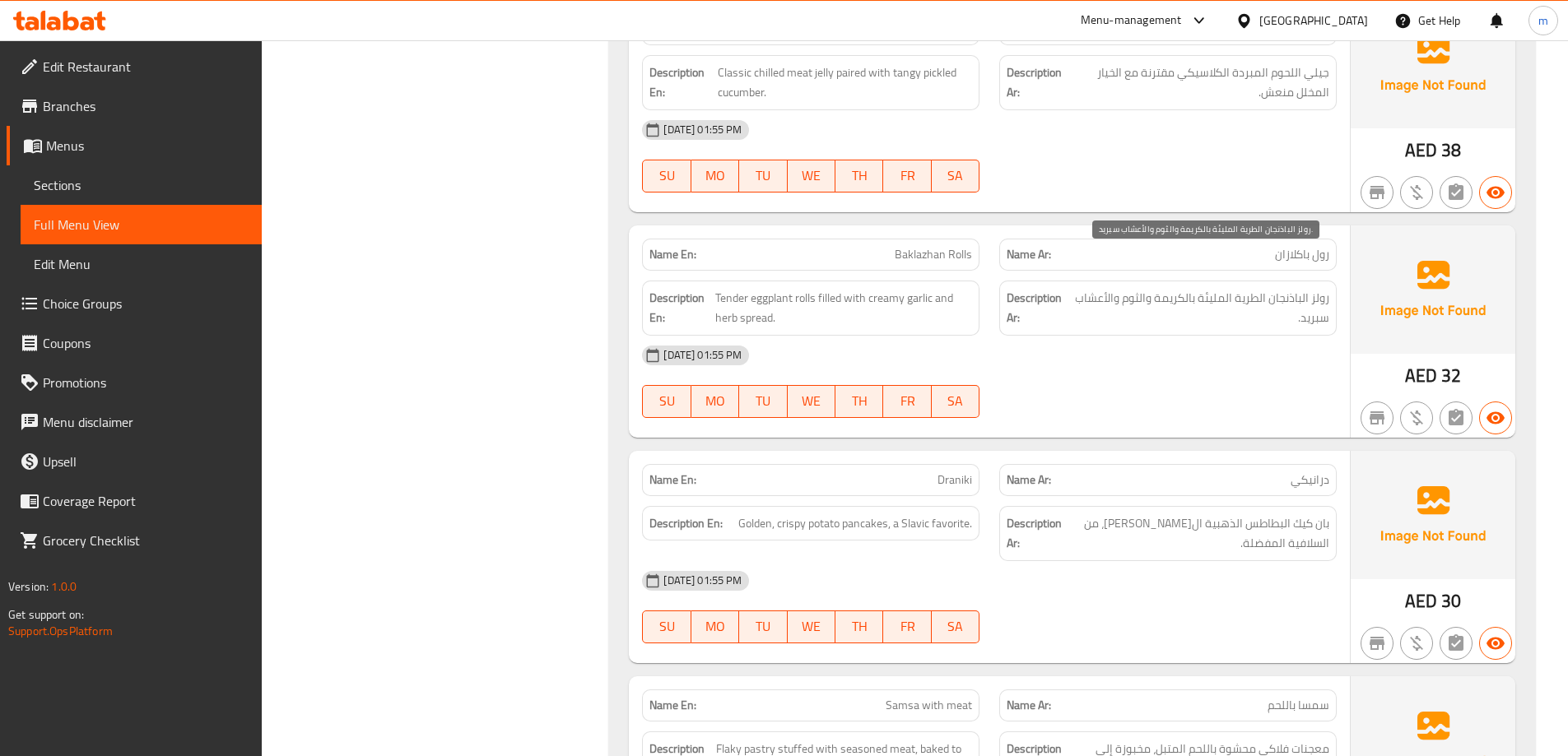
scroll to position [2645, 0]
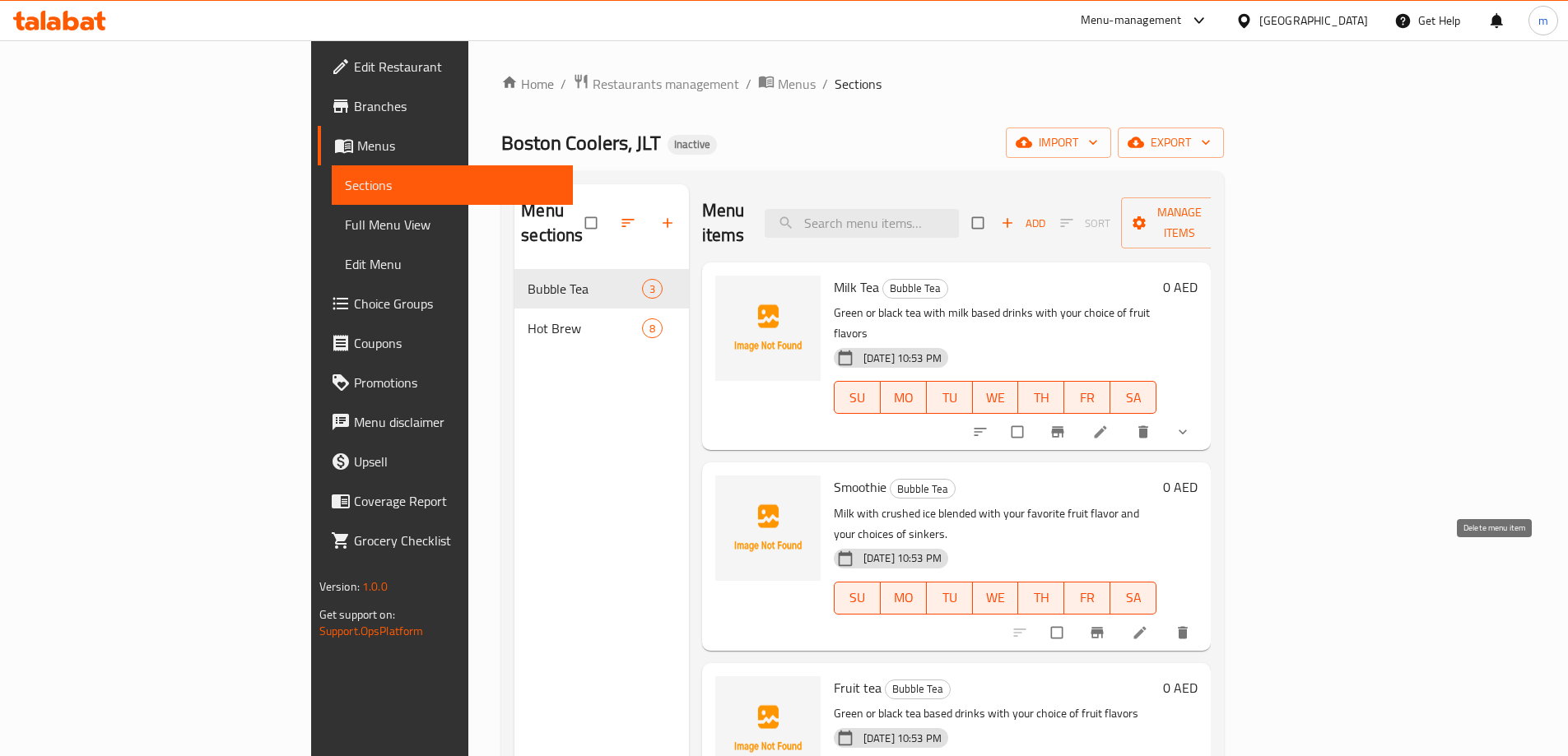
click at [1204, 615] on button "delete" at bounding box center [1184, 633] width 40 height 36
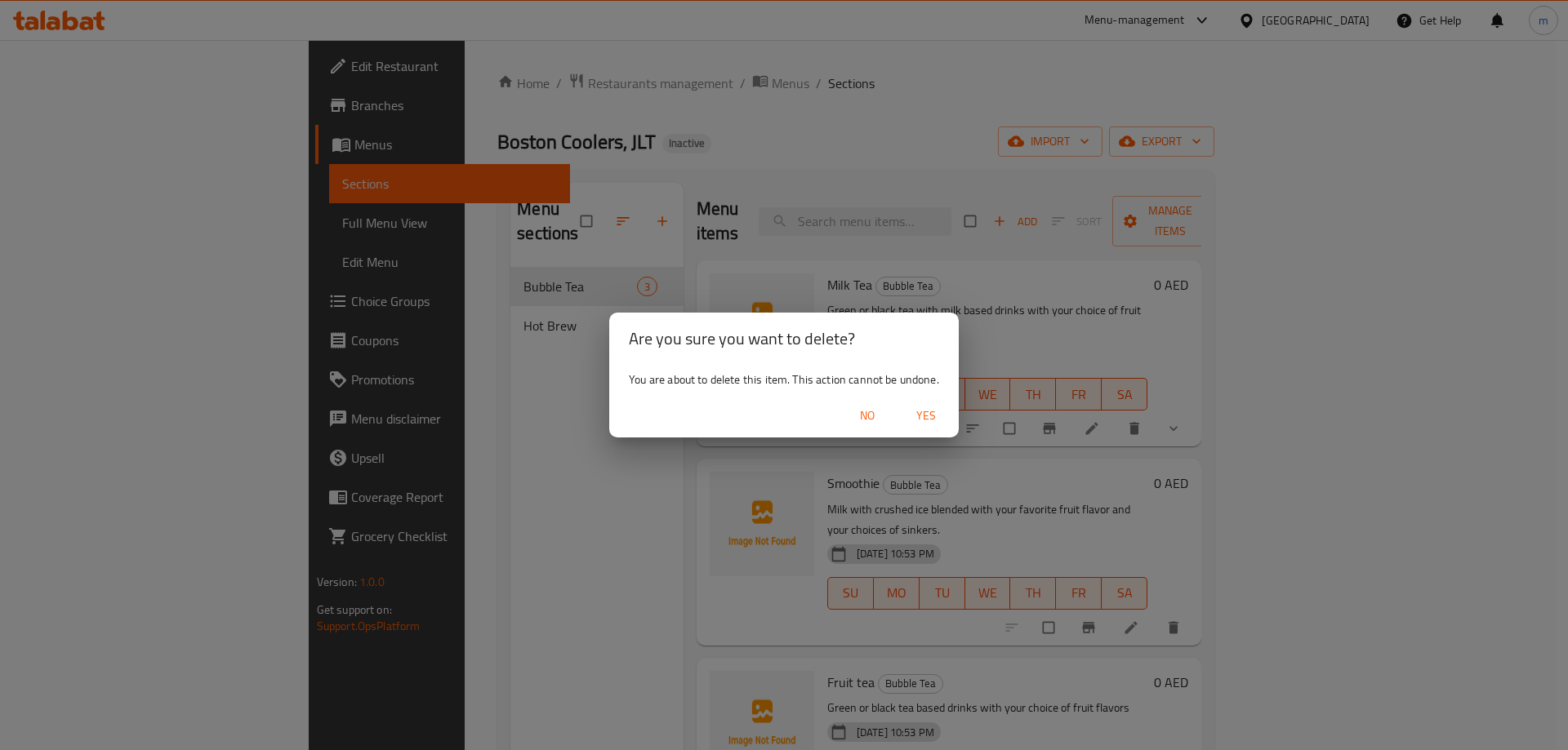
click at [922, 426] on button "Yes" at bounding box center [926, 415] width 52 height 31
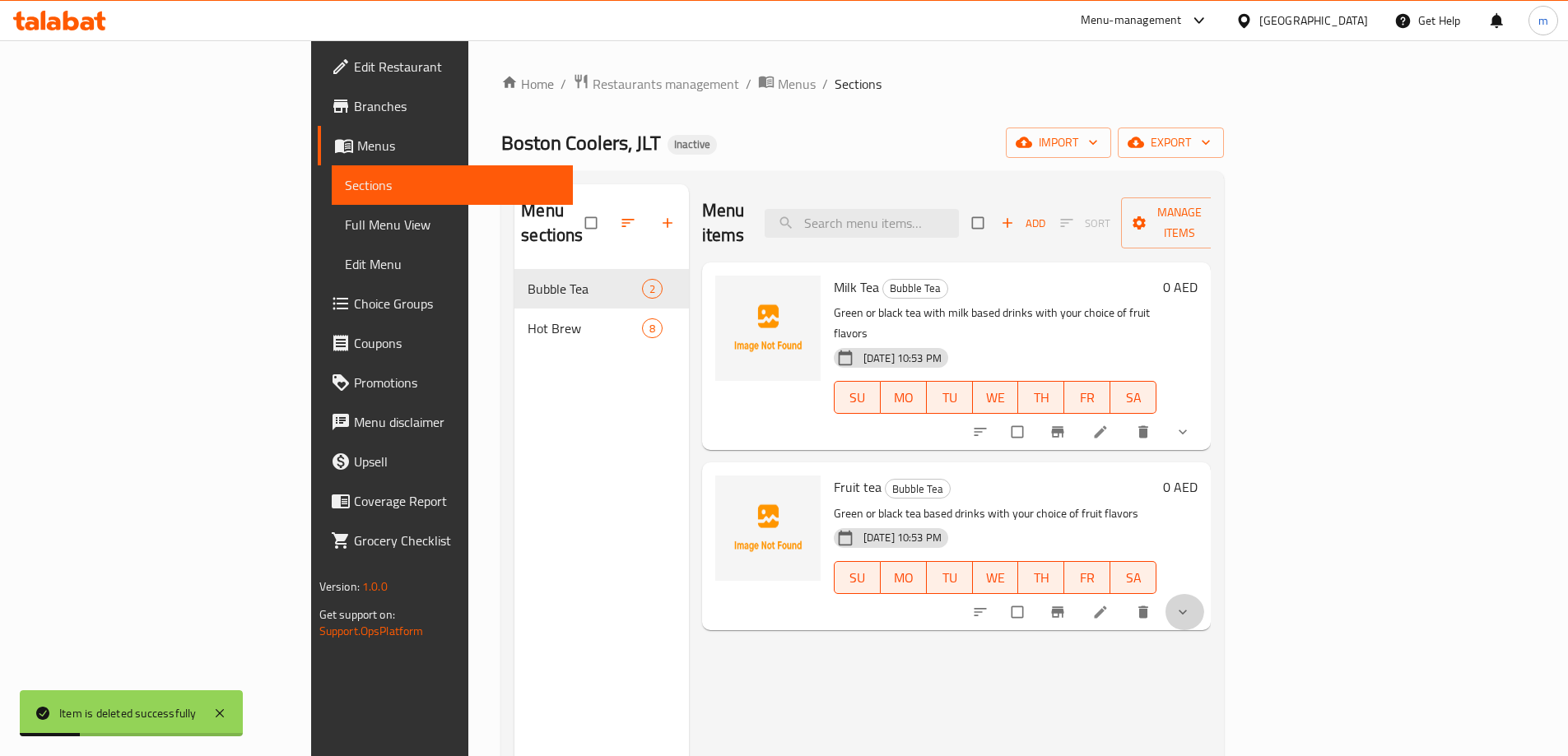
click at [1194, 604] on span "show more" at bounding box center [1184, 611] width 19 height 17
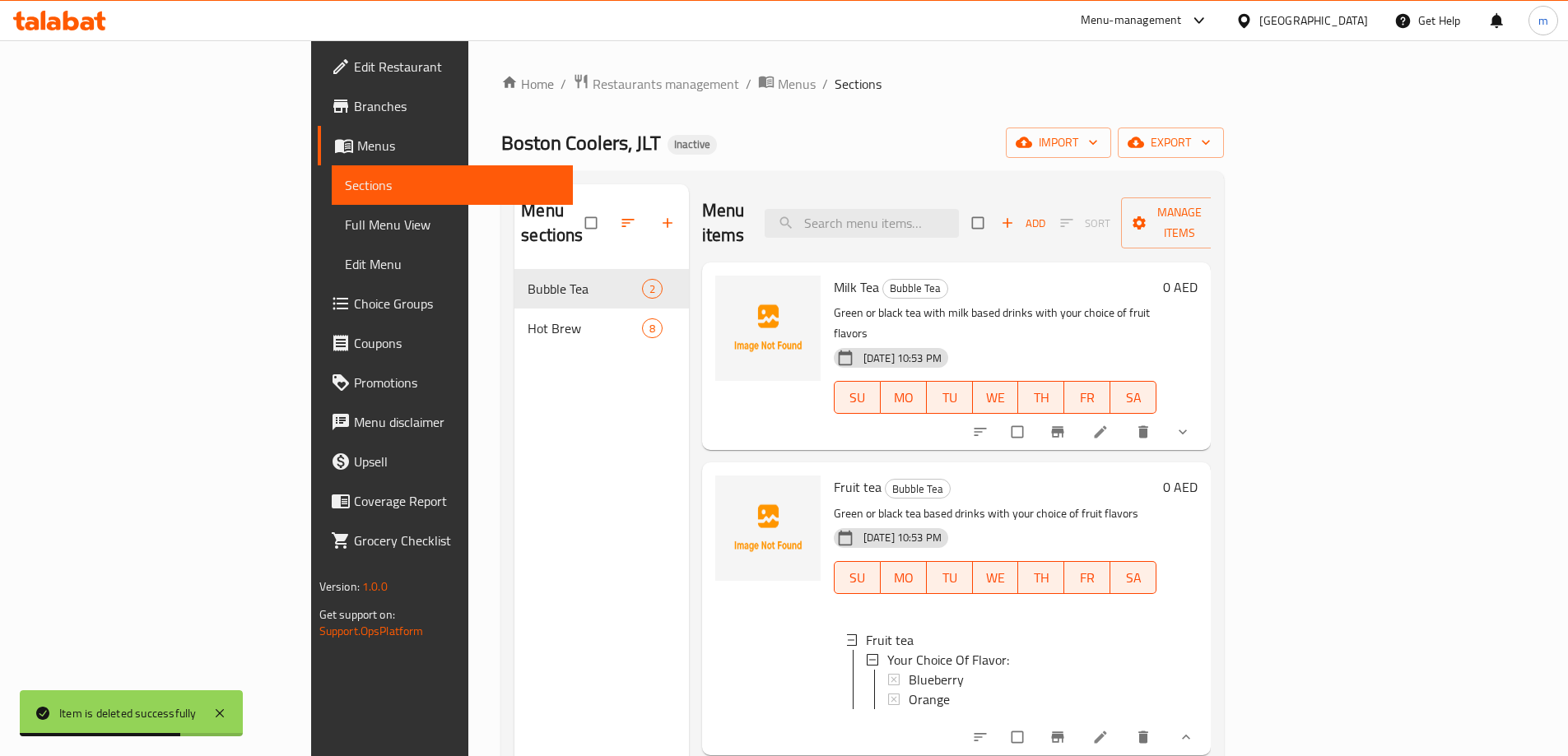
click at [1191, 424] on icon "show more" at bounding box center [1182, 432] width 17 height 17
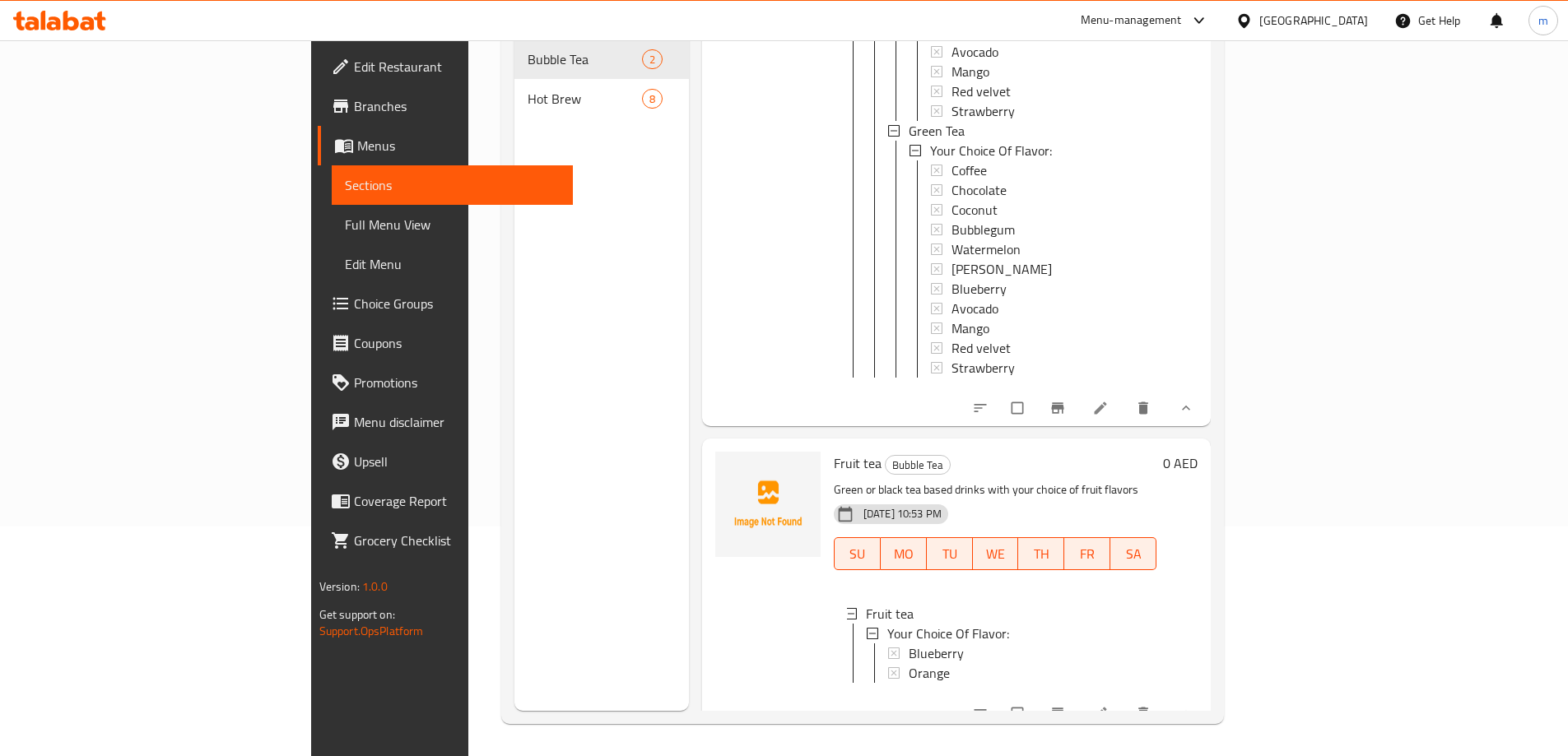
scroll to position [230, 0]
click at [1125, 702] on li at bounding box center [1102, 713] width 46 height 26
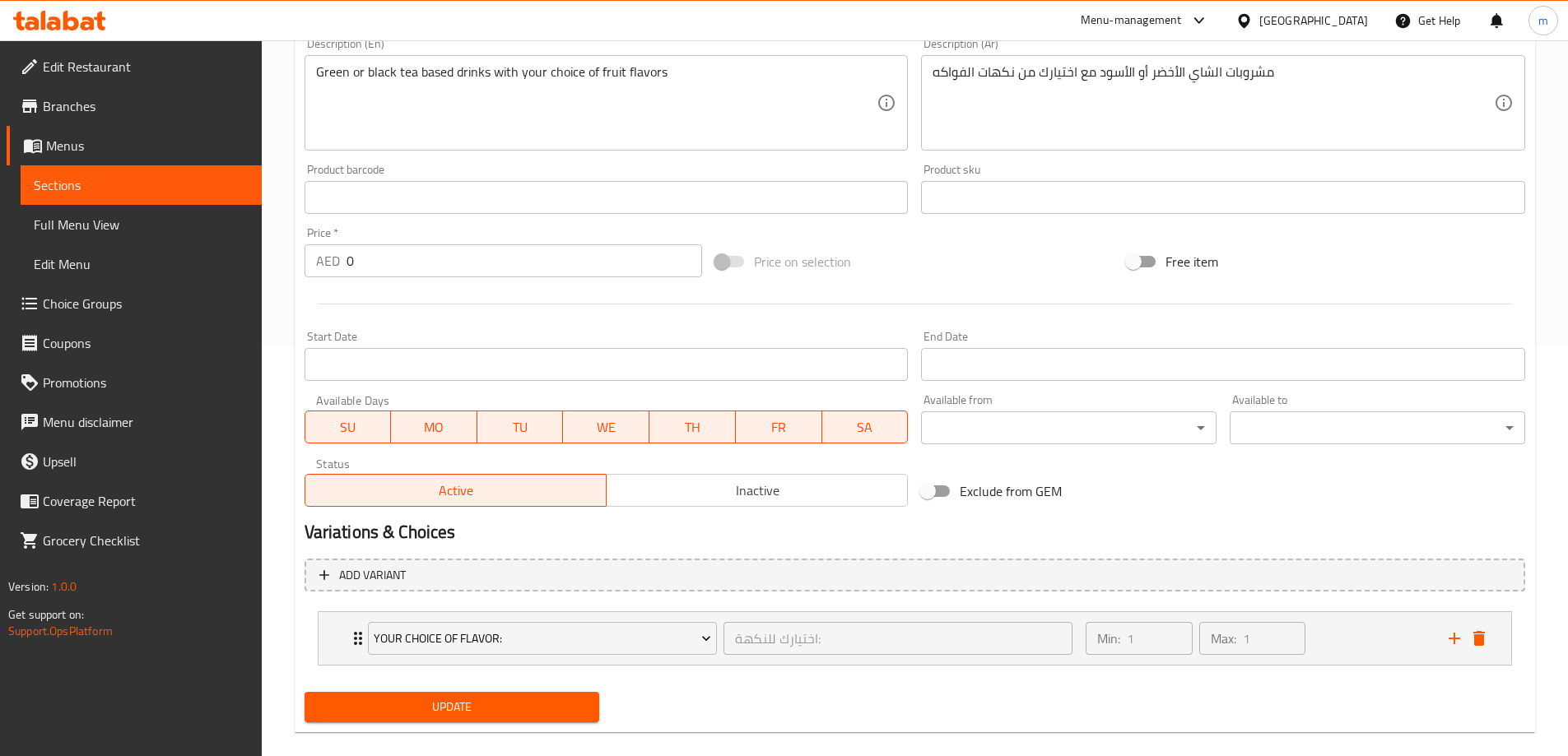
scroll to position [434, 0]
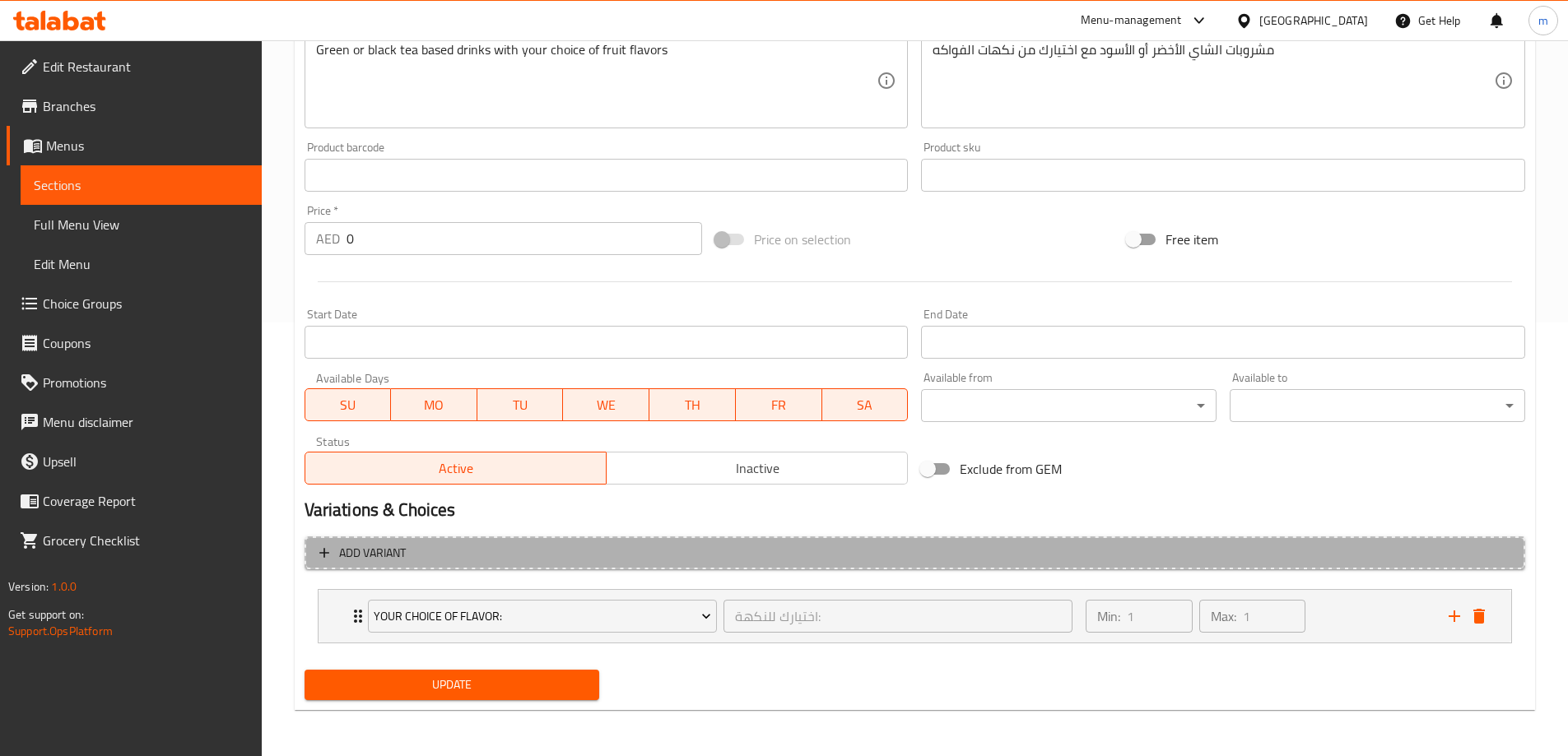
click at [376, 561] on span "Add variant" at bounding box center [373, 552] width 67 height 20
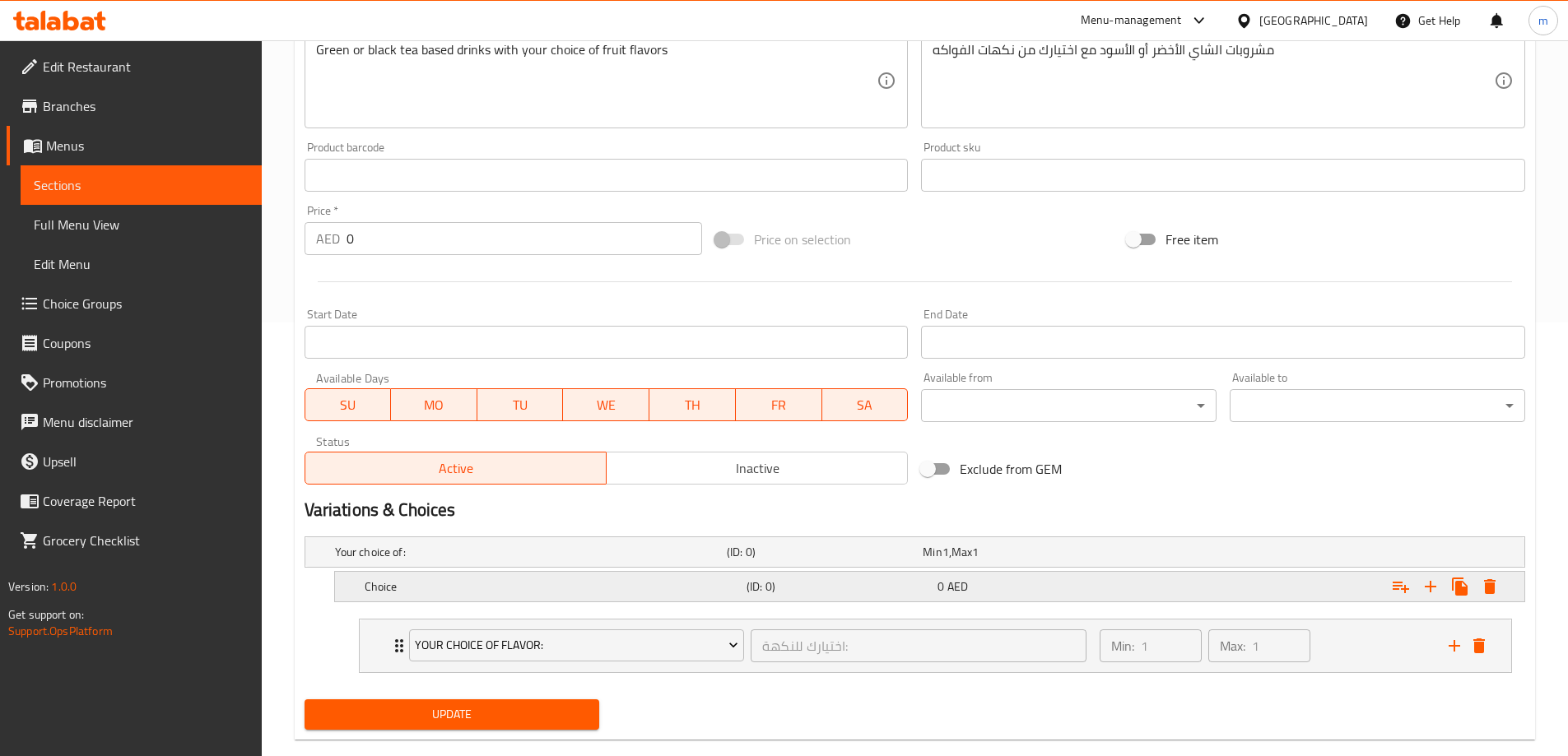
click at [412, 590] on h5 "Choice" at bounding box center [553, 586] width 375 height 17
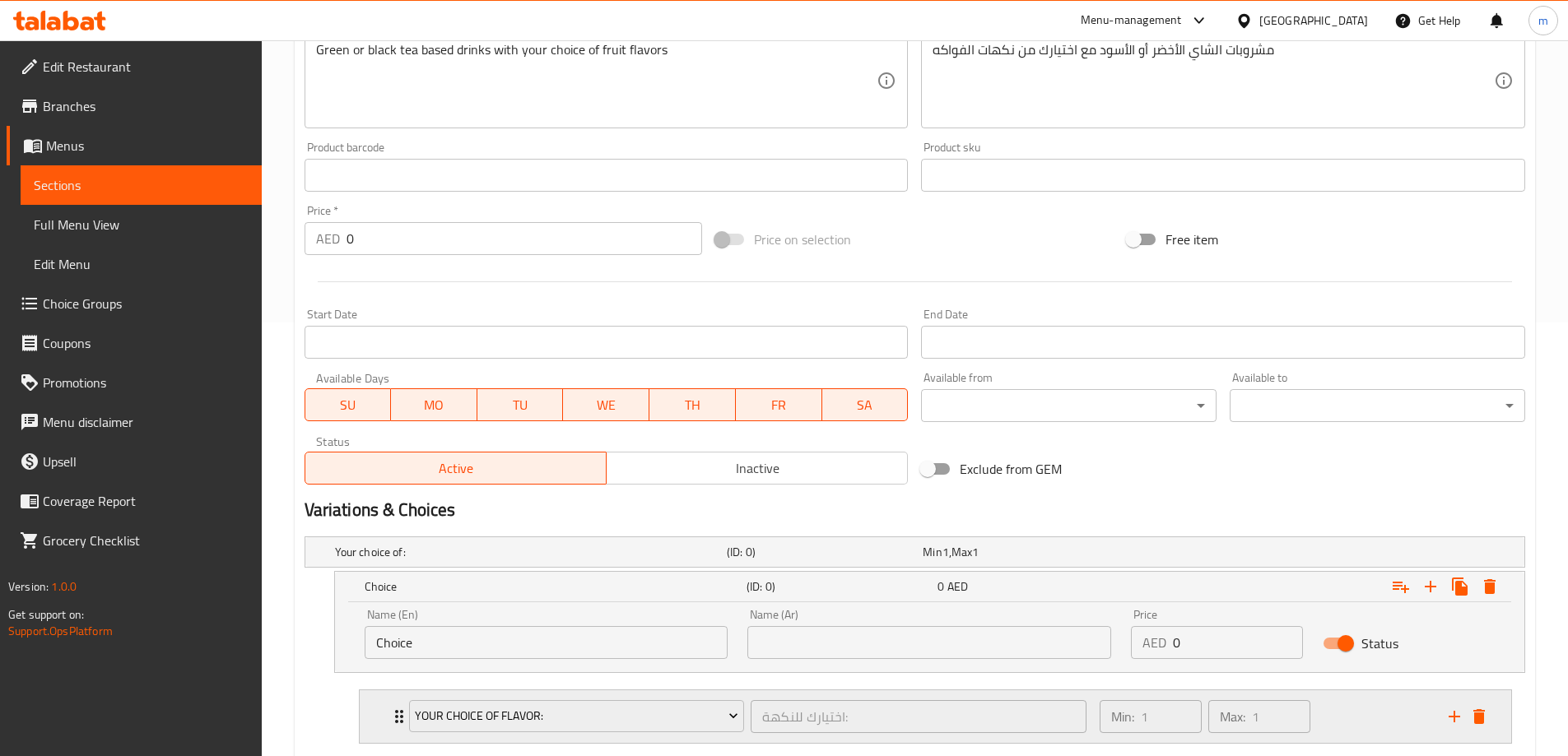
click at [1491, 717] on div "Your Choice Of Flavor: اختيارك للنكهة: ​ Min: 1 ​ Max: 1 ​" at bounding box center [935, 716] width 1151 height 53
click at [1471, 724] on icon "delete" at bounding box center [1479, 716] width 19 height 19
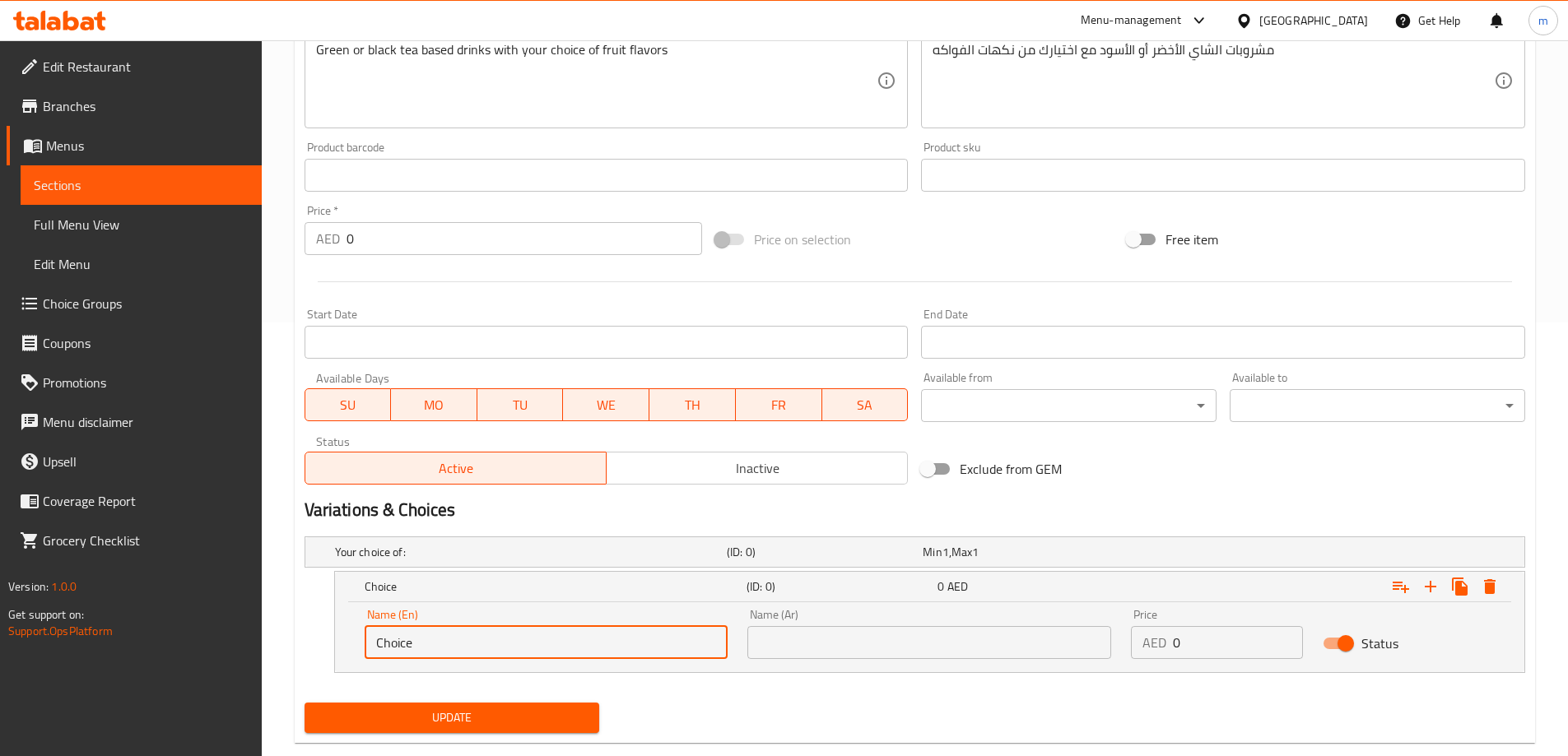
drag, startPoint x: 434, startPoint y: 639, endPoint x: 368, endPoint y: 640, distance: 66.0
click at [368, 640] on input "Choice" at bounding box center [546, 642] width 364 height 33
paste input "Green Tea"
type input "Green Tea"
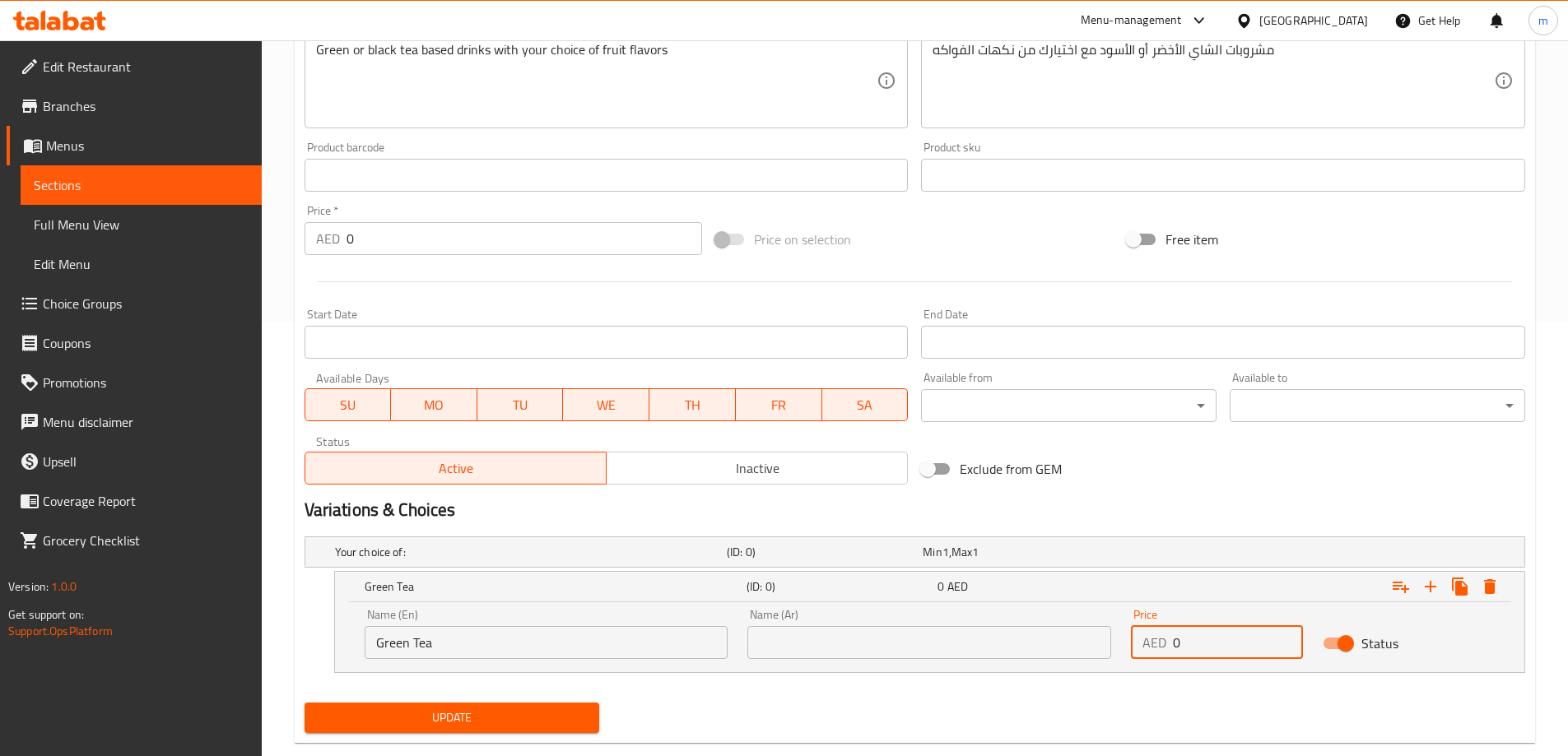
drag, startPoint x: 1184, startPoint y: 641, endPoint x: 1161, endPoint y: 644, distance: 23.2
click at [1161, 644] on div "AED 0 Price" at bounding box center [1216, 642] width 172 height 33
type input "15"
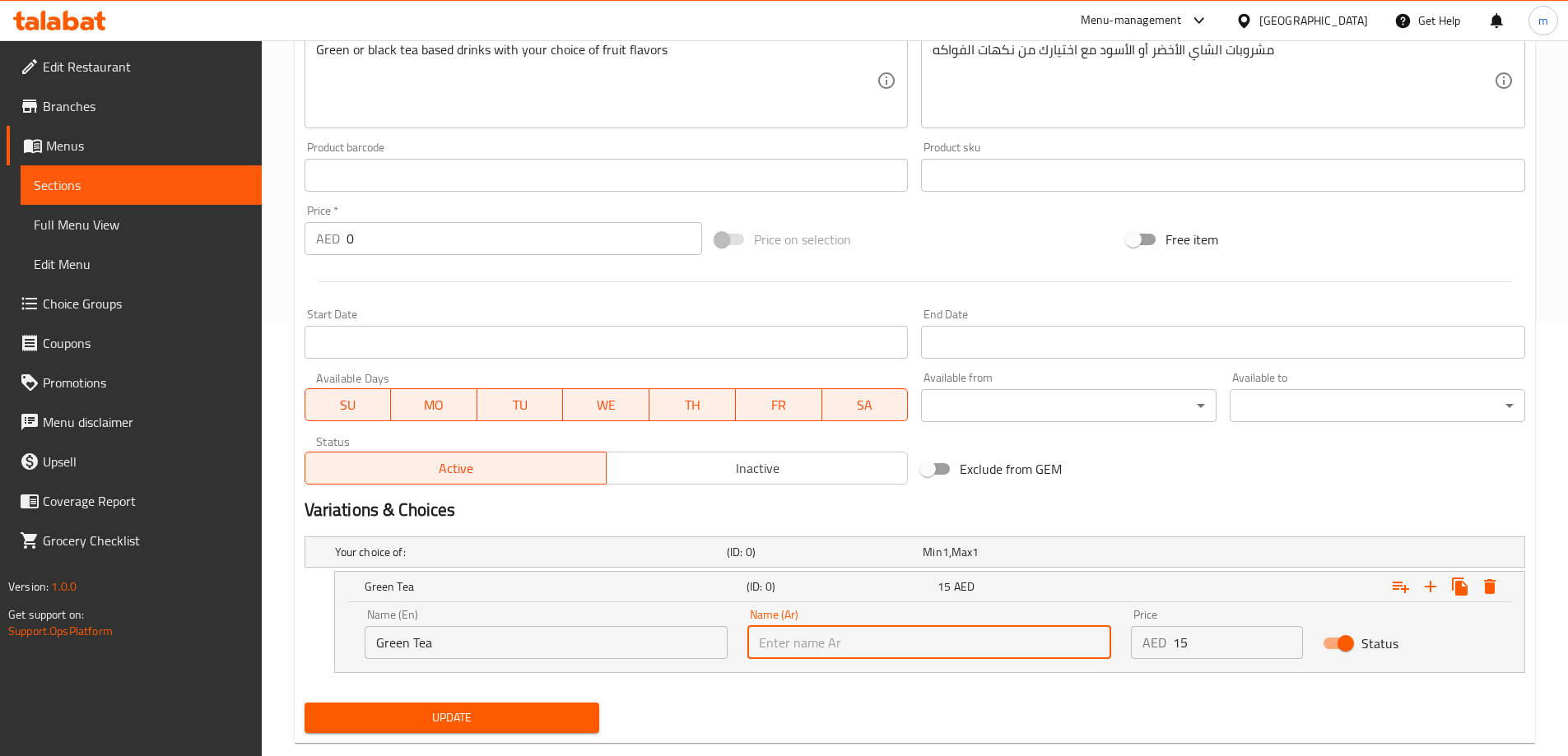
click at [787, 650] on input "text" at bounding box center [929, 642] width 364 height 33
type input "شاي اخضر"
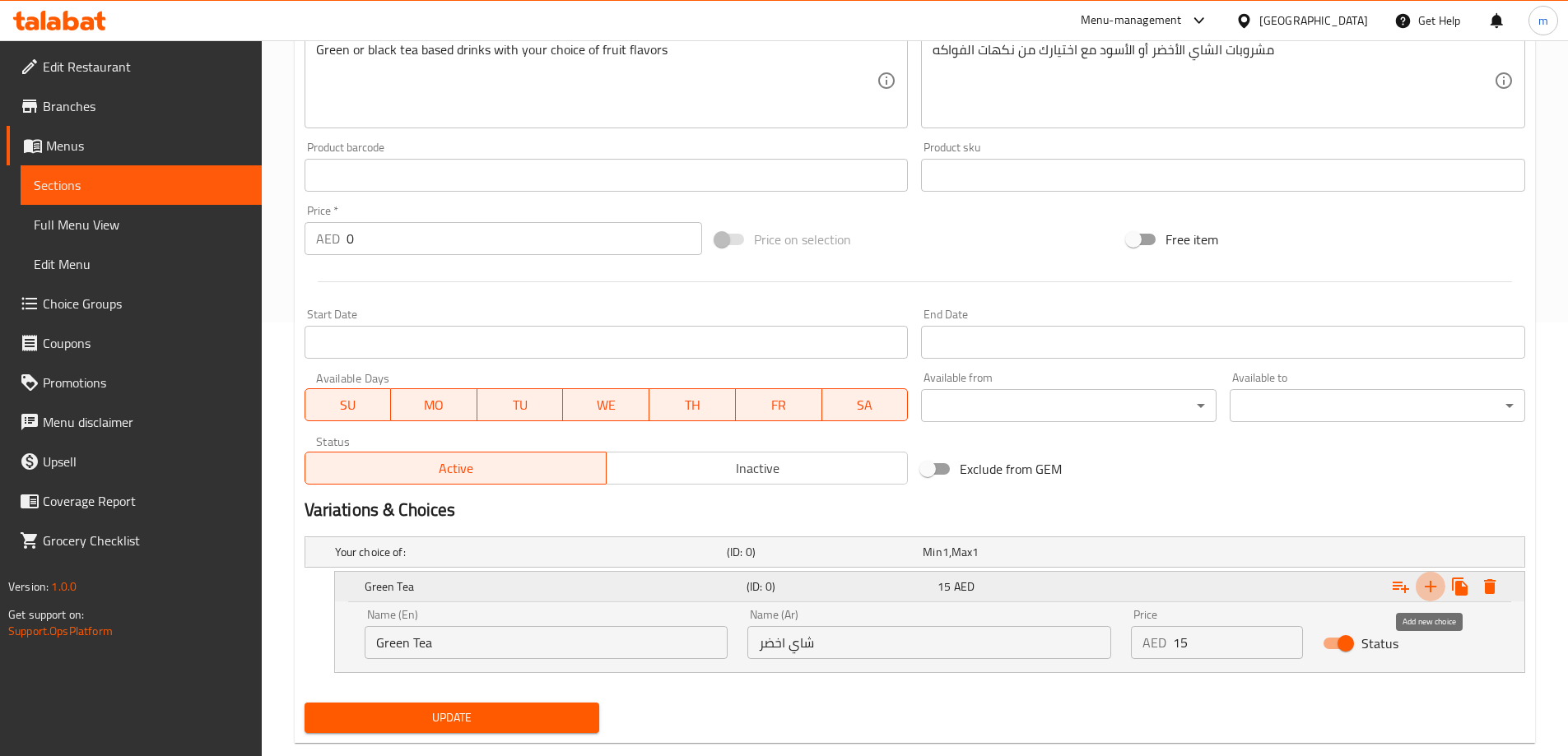
click at [1431, 589] on icon "Expand" at bounding box center [1430, 586] width 11 height 11
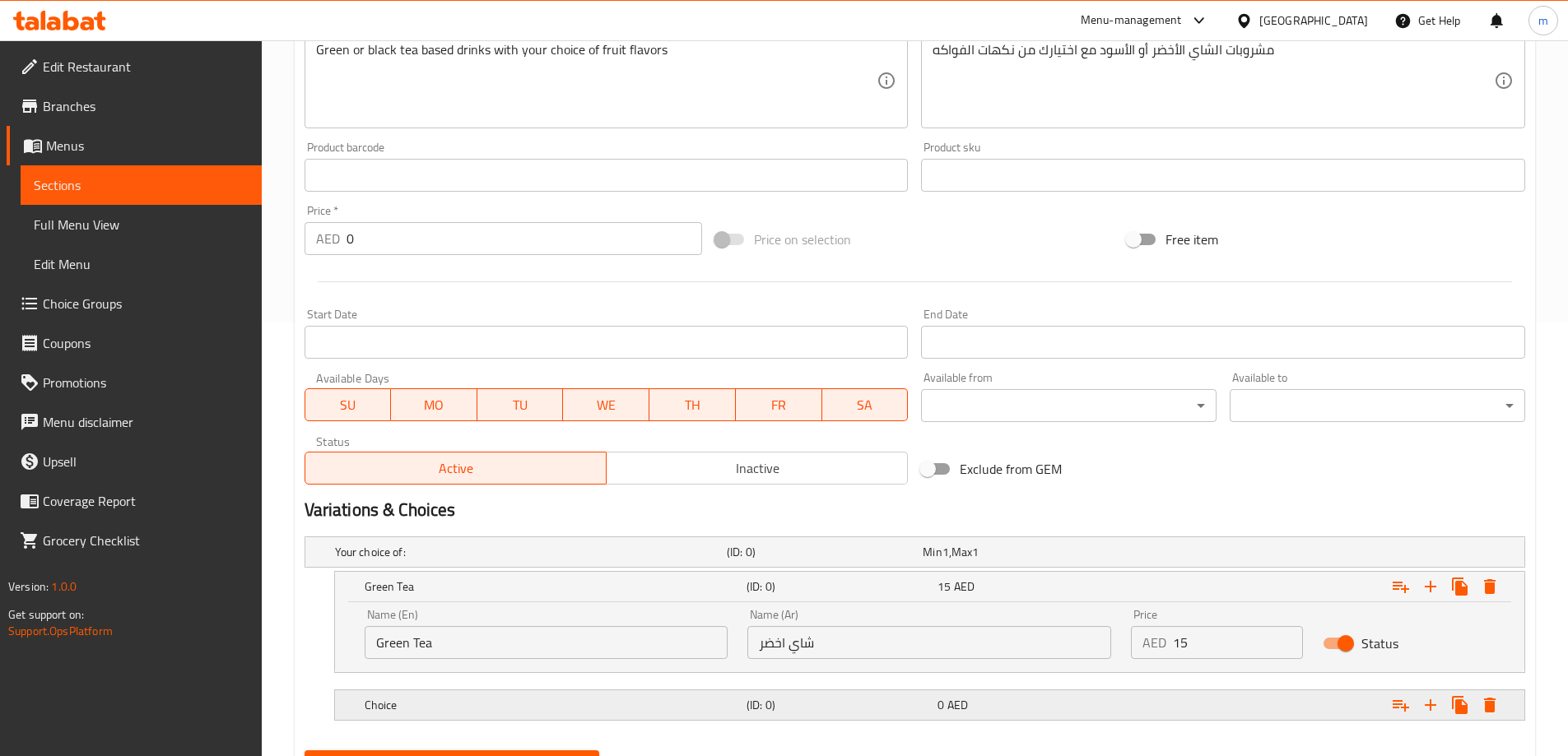
click at [621, 708] on h5 "Choice" at bounding box center [553, 705] width 375 height 17
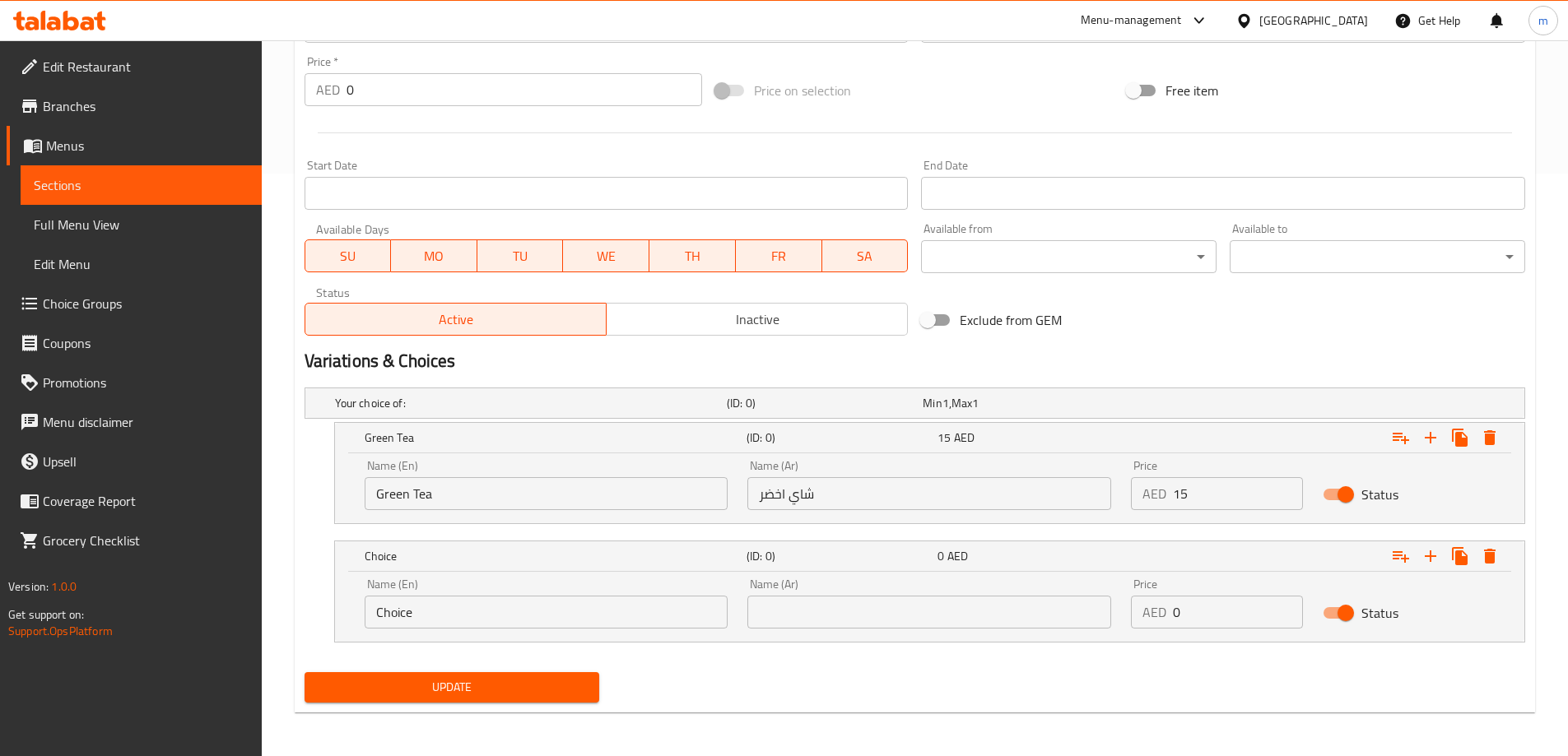
scroll to position [585, 0]
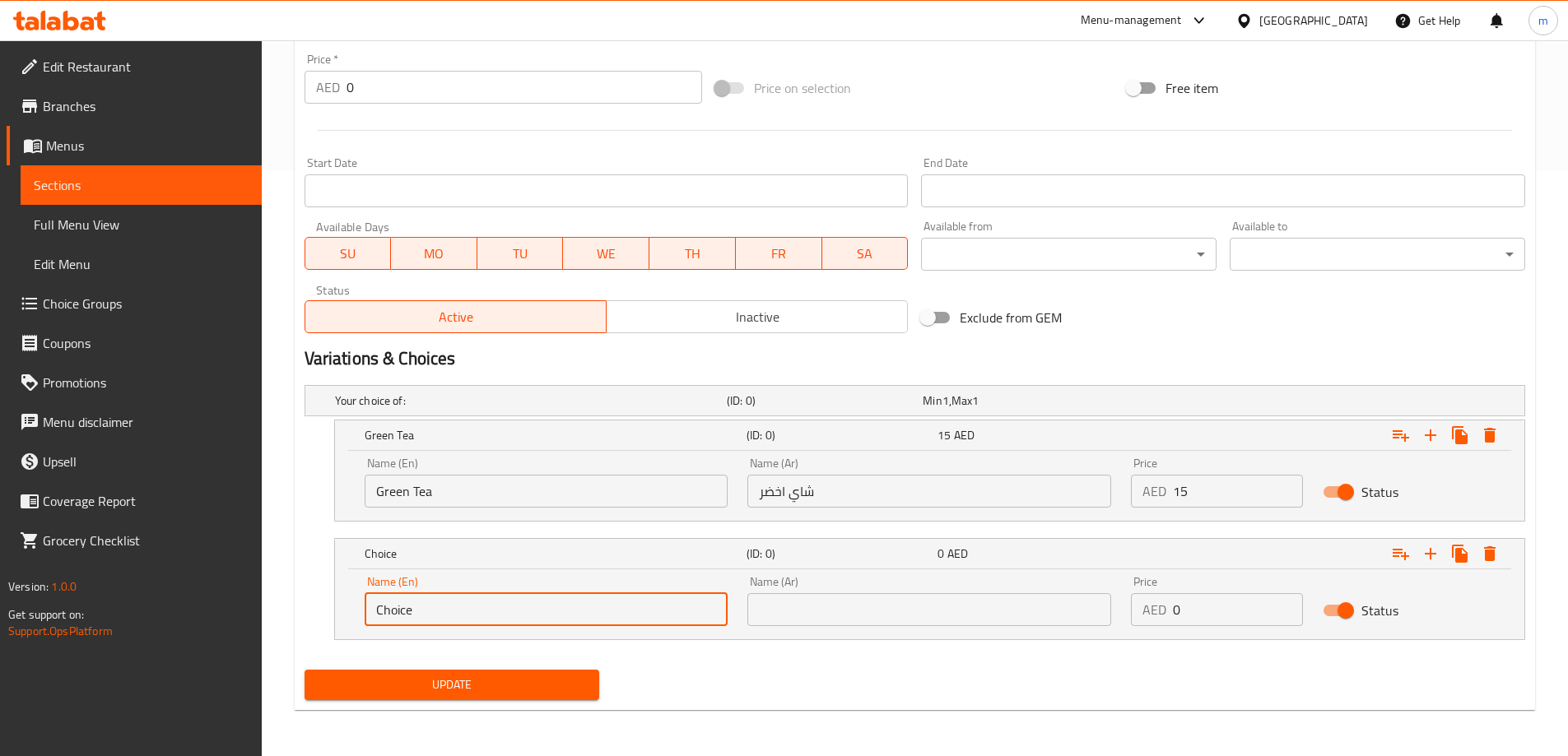
click at [405, 619] on input "Choice" at bounding box center [546, 609] width 364 height 33
paste input "Black Tea"
type input "Black Tea"
click at [794, 614] on input "text" at bounding box center [929, 609] width 364 height 33
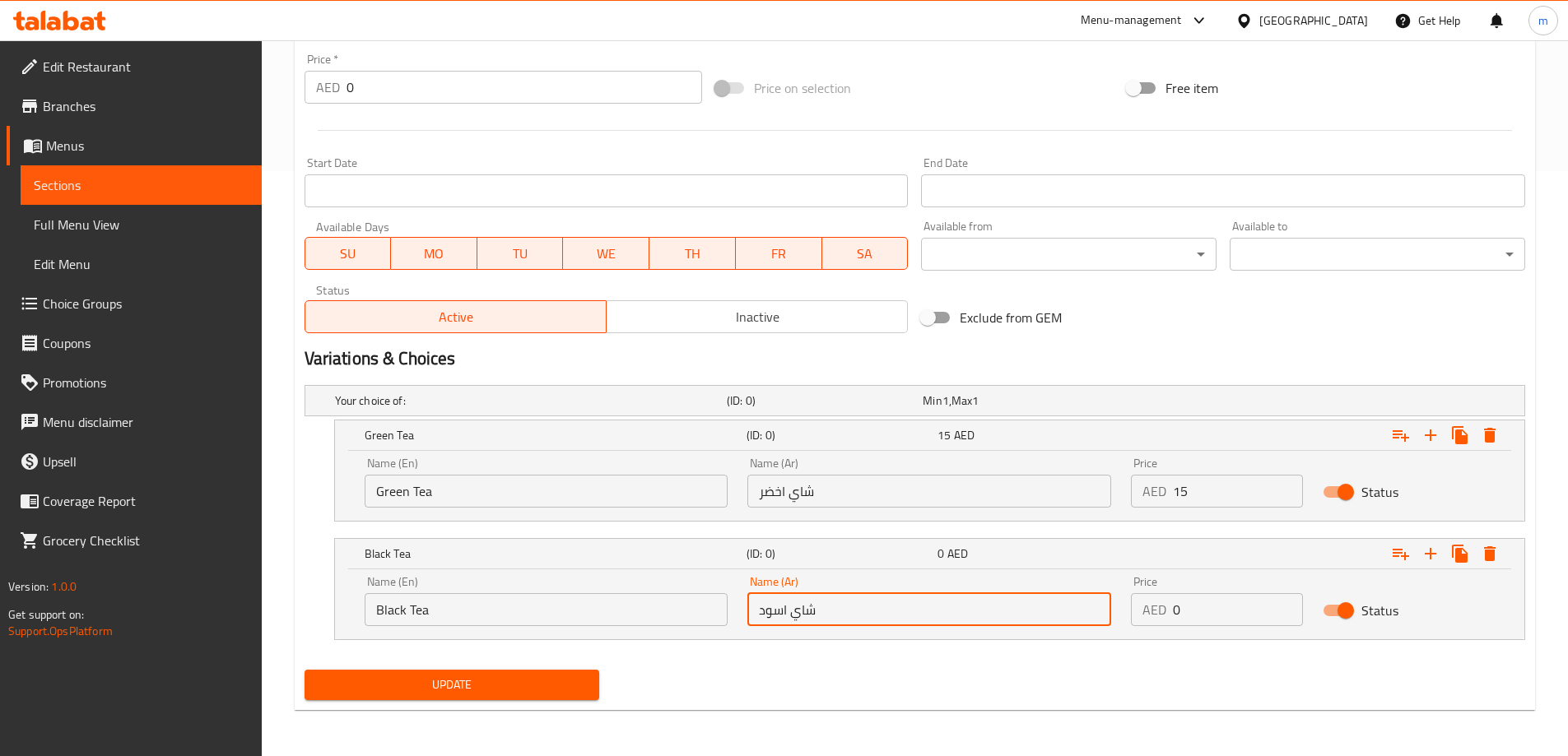
type input "شاي اسود"
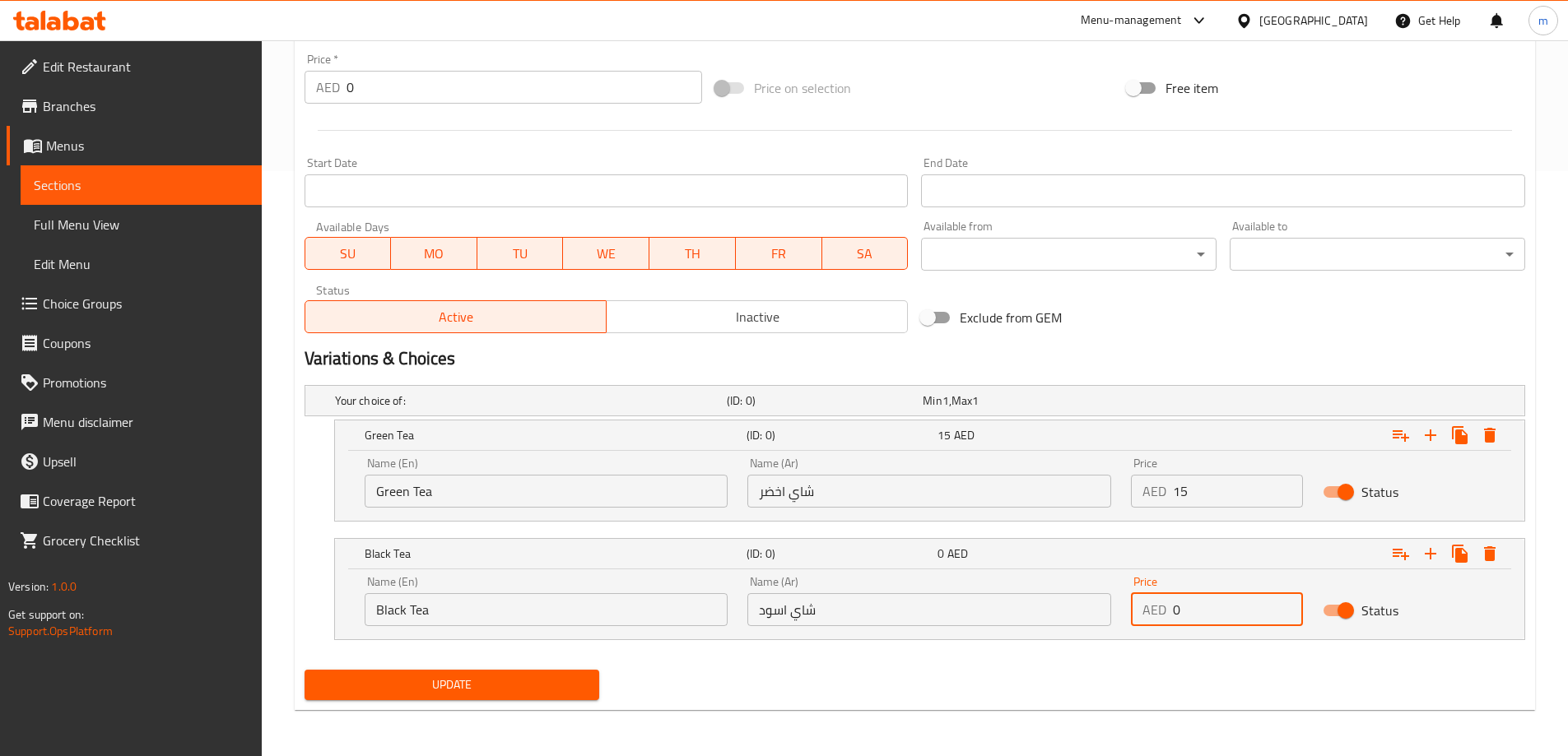
drag, startPoint x: 1173, startPoint y: 623, endPoint x: 1162, endPoint y: 614, distance: 14.2
click at [1162, 614] on div "AED 0 Price" at bounding box center [1216, 609] width 172 height 33
type input "15"
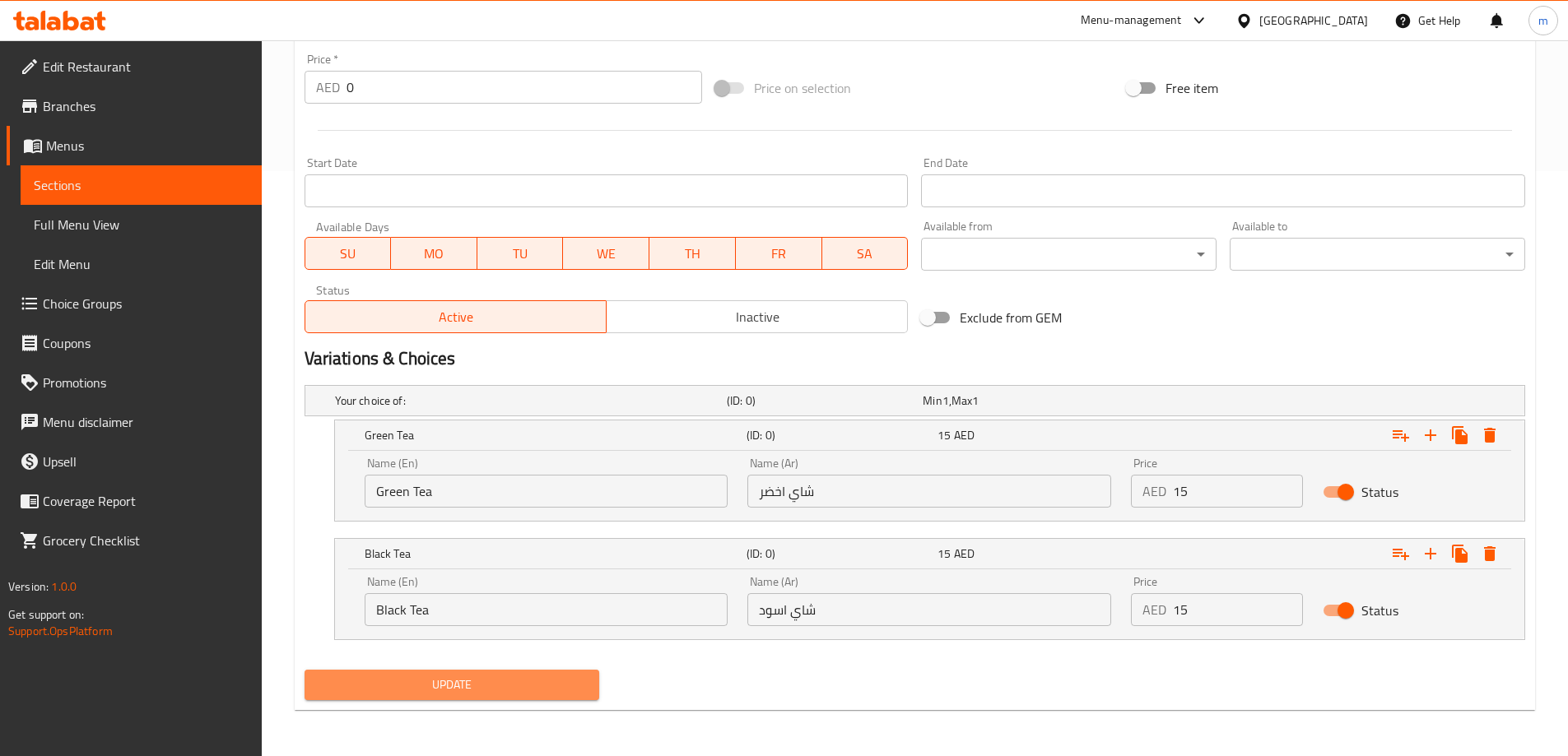
click at [512, 693] on span "Update" at bounding box center [451, 685] width 269 height 20
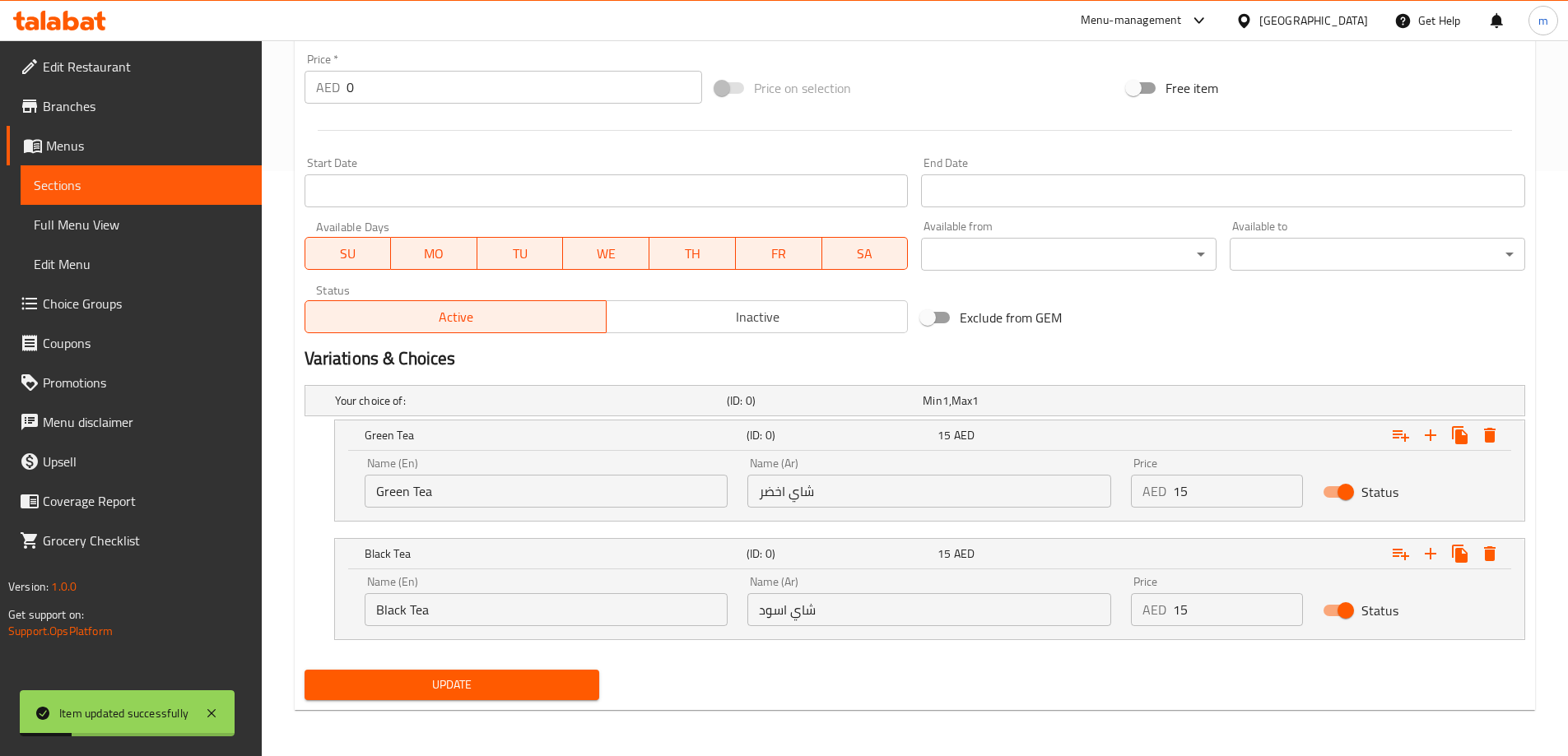
click at [110, 303] on span "Choice Groups" at bounding box center [145, 303] width 205 height 19
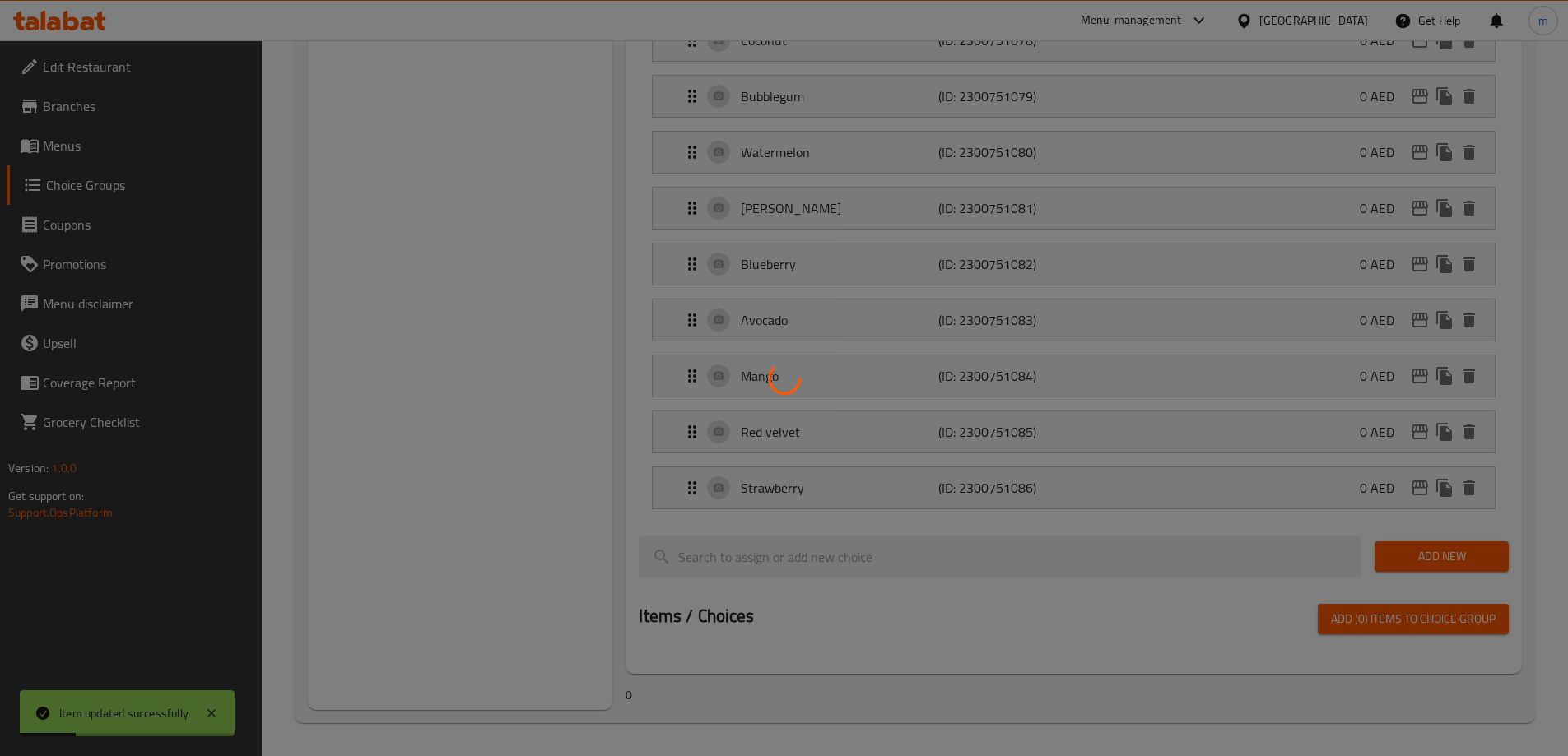
scroll to position [233, 0]
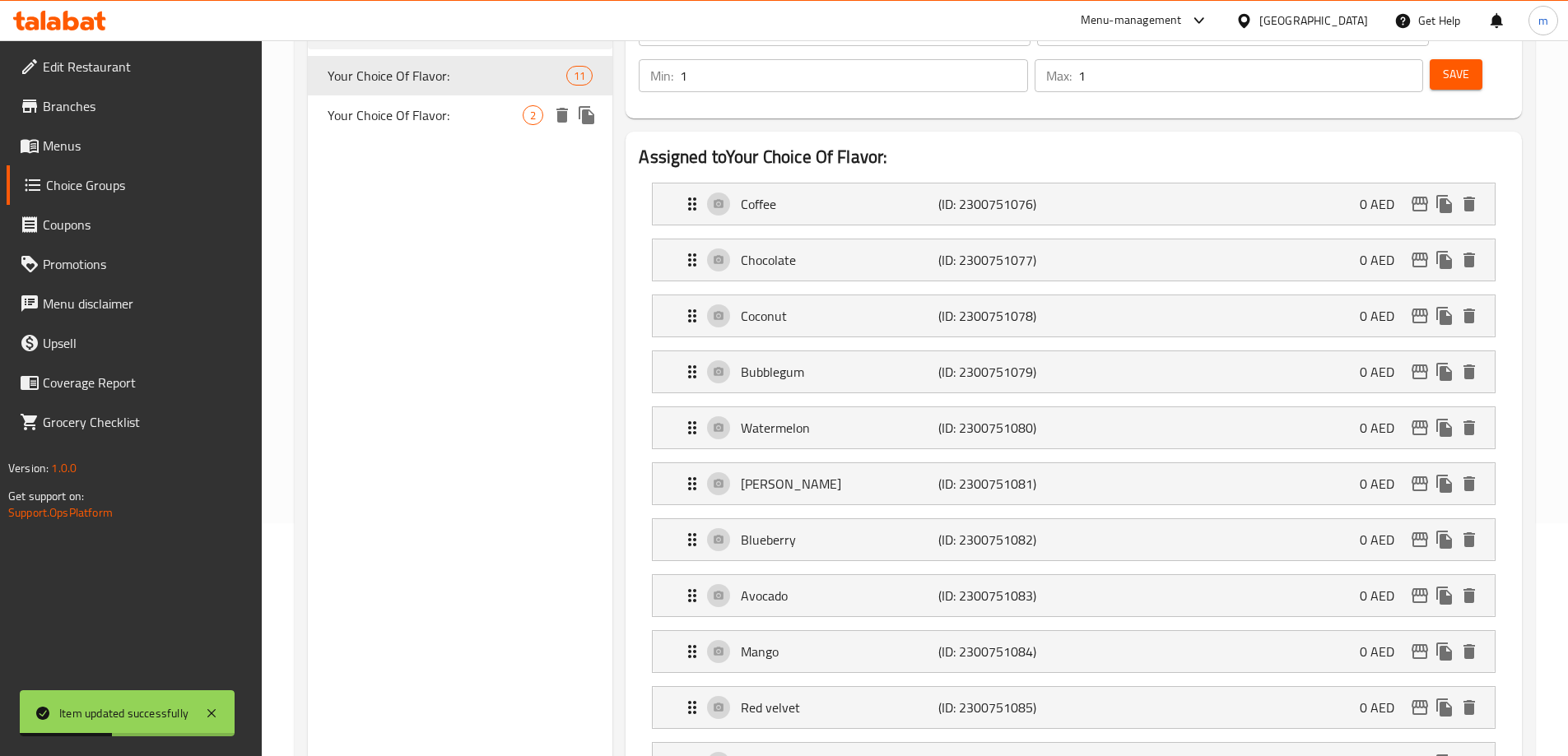
click at [553, 122] on icon "delete" at bounding box center [562, 115] width 19 height 19
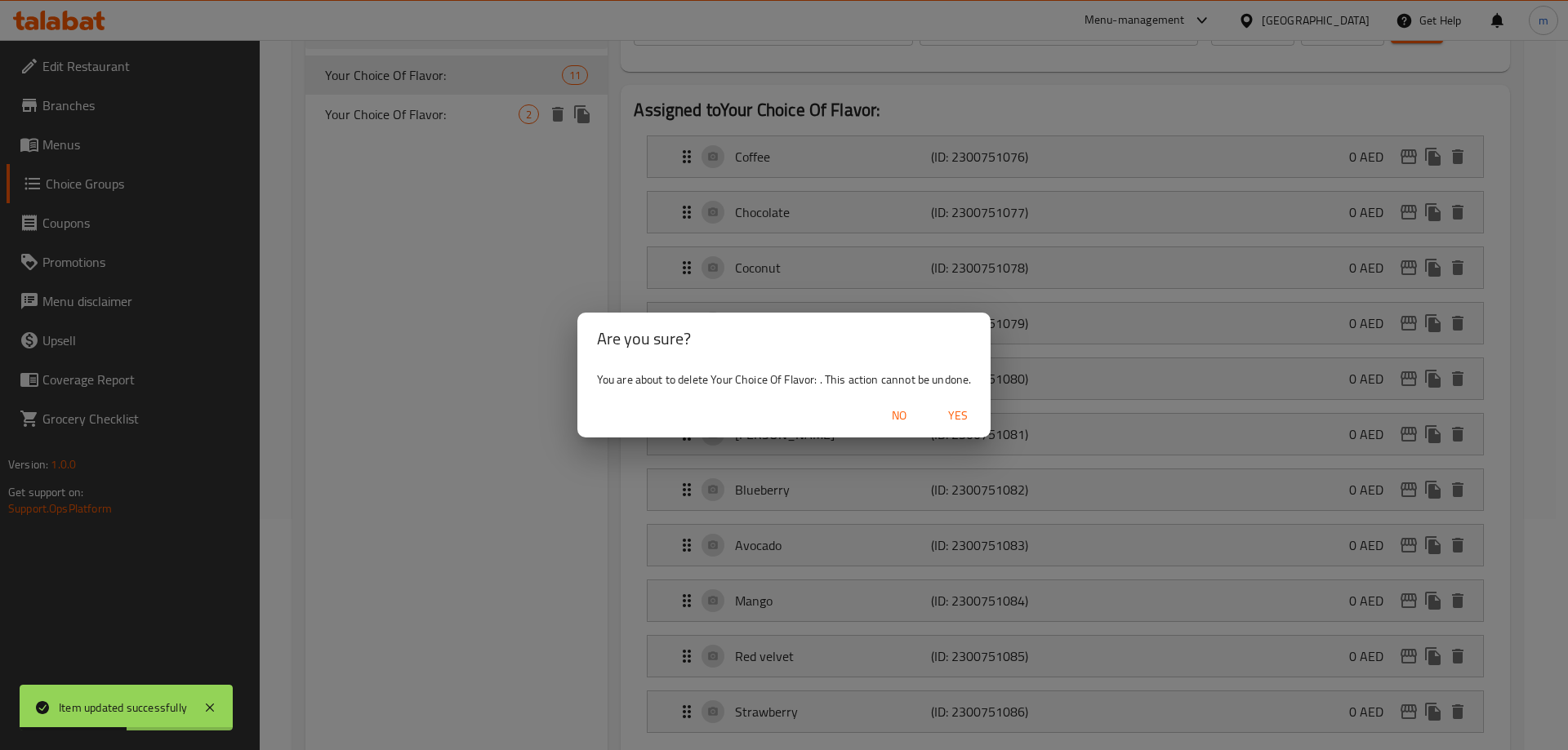
click at [463, 136] on div "Are you sure? You are about to delete Your Choice Of Flavor: . This action cann…" at bounding box center [784, 375] width 1568 height 750
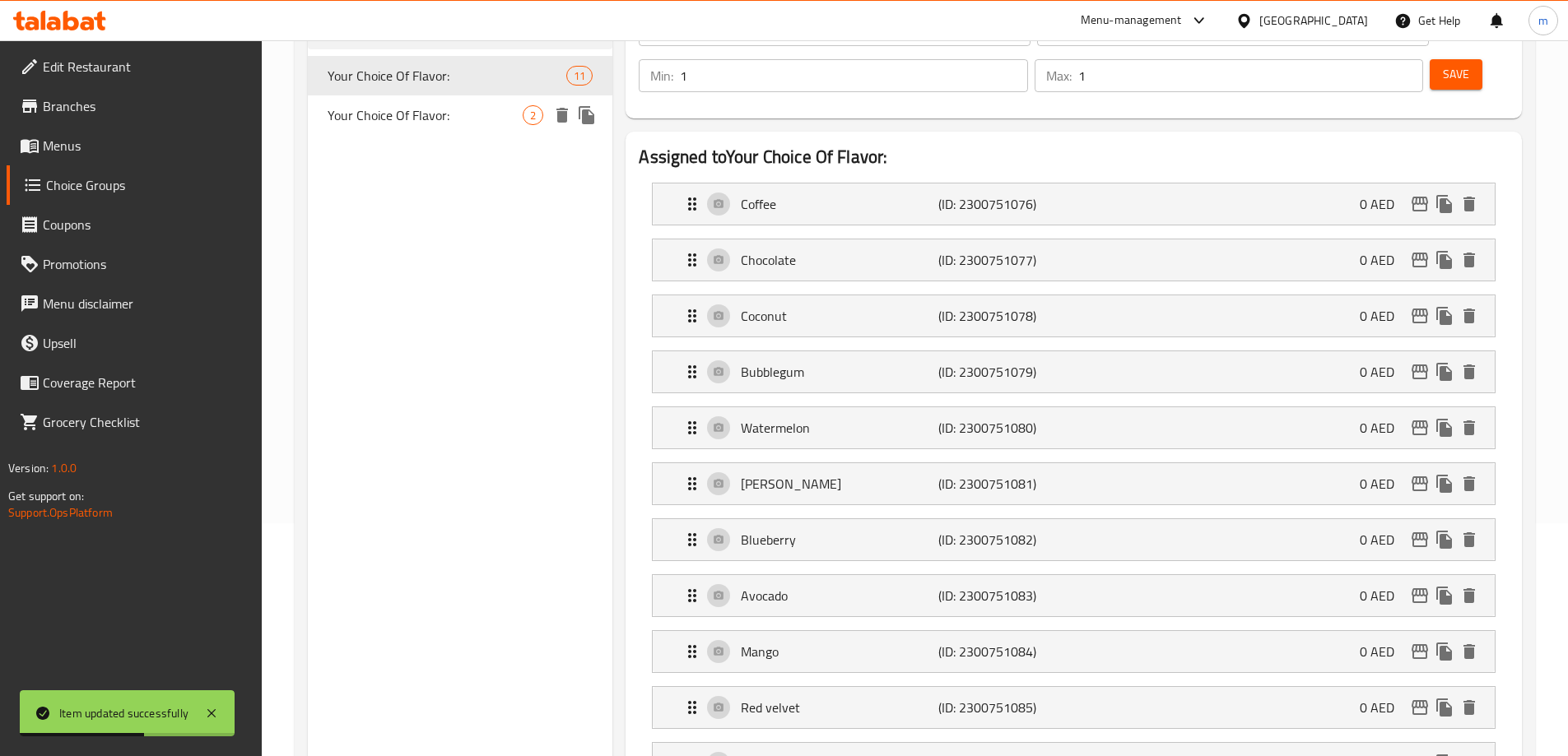
click at [434, 120] on span "Your Choice Of Flavor:" at bounding box center [426, 115] width 196 height 19
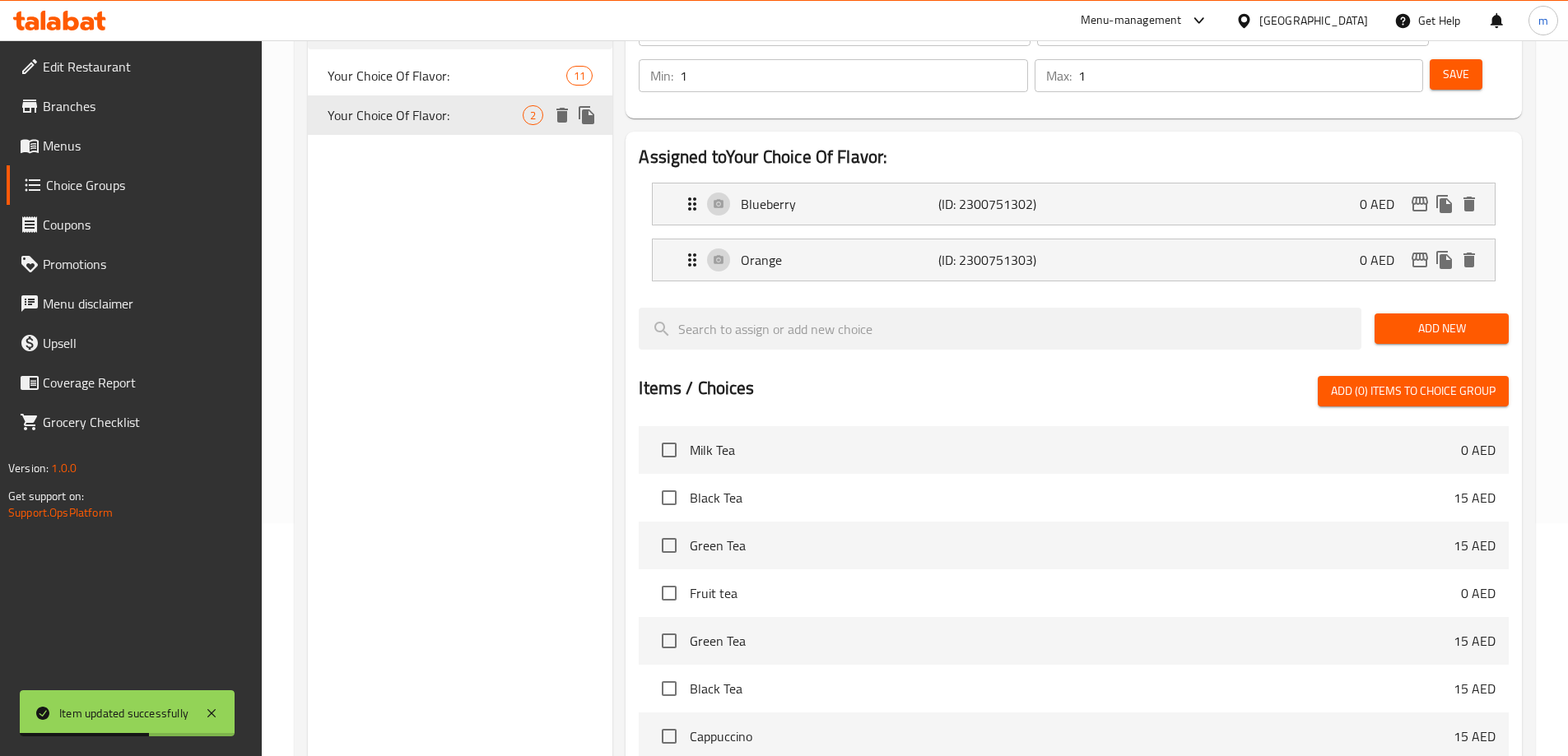
type input "Your Choice Of Flavor:"
type input "اختيارك للنكهة:"
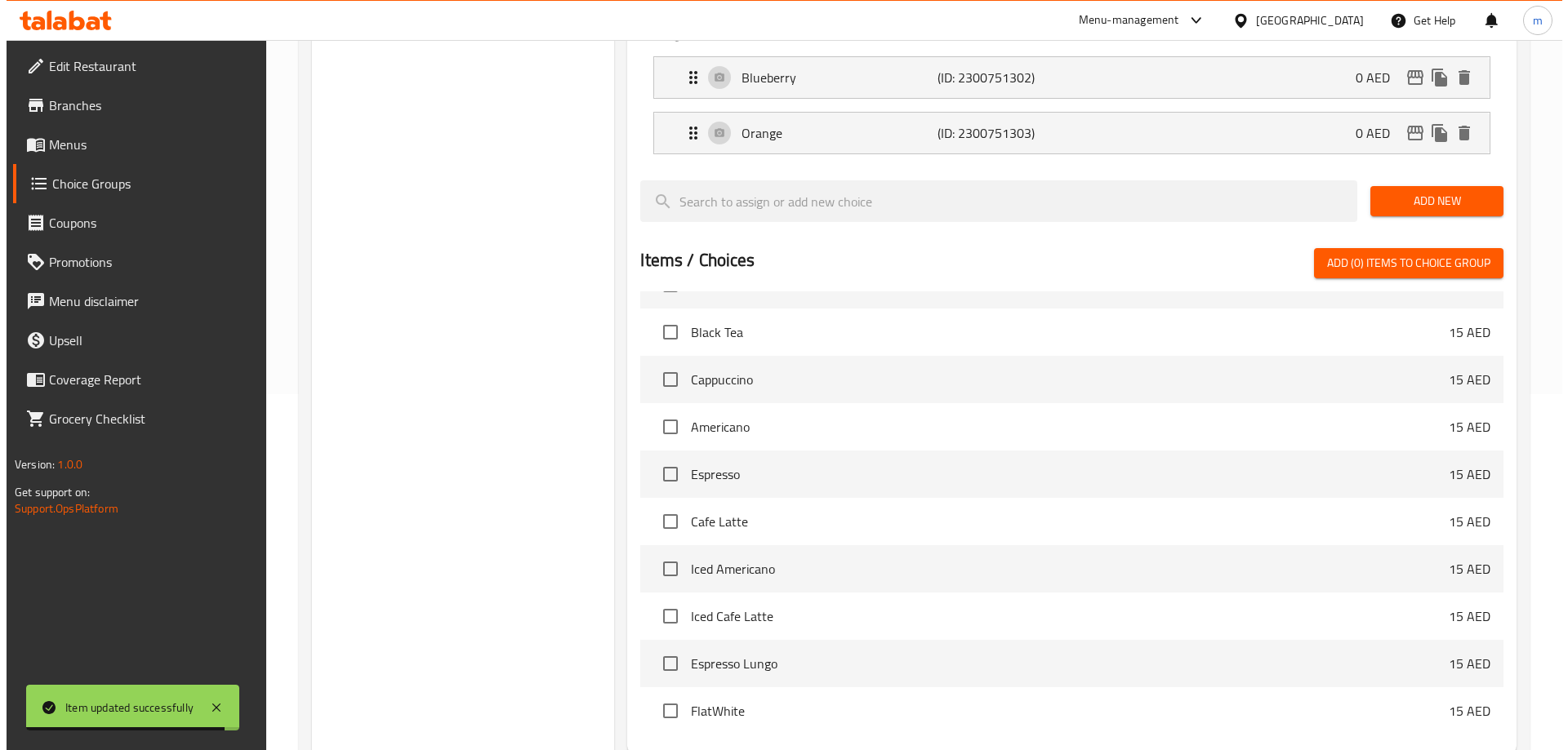
scroll to position [481, 0]
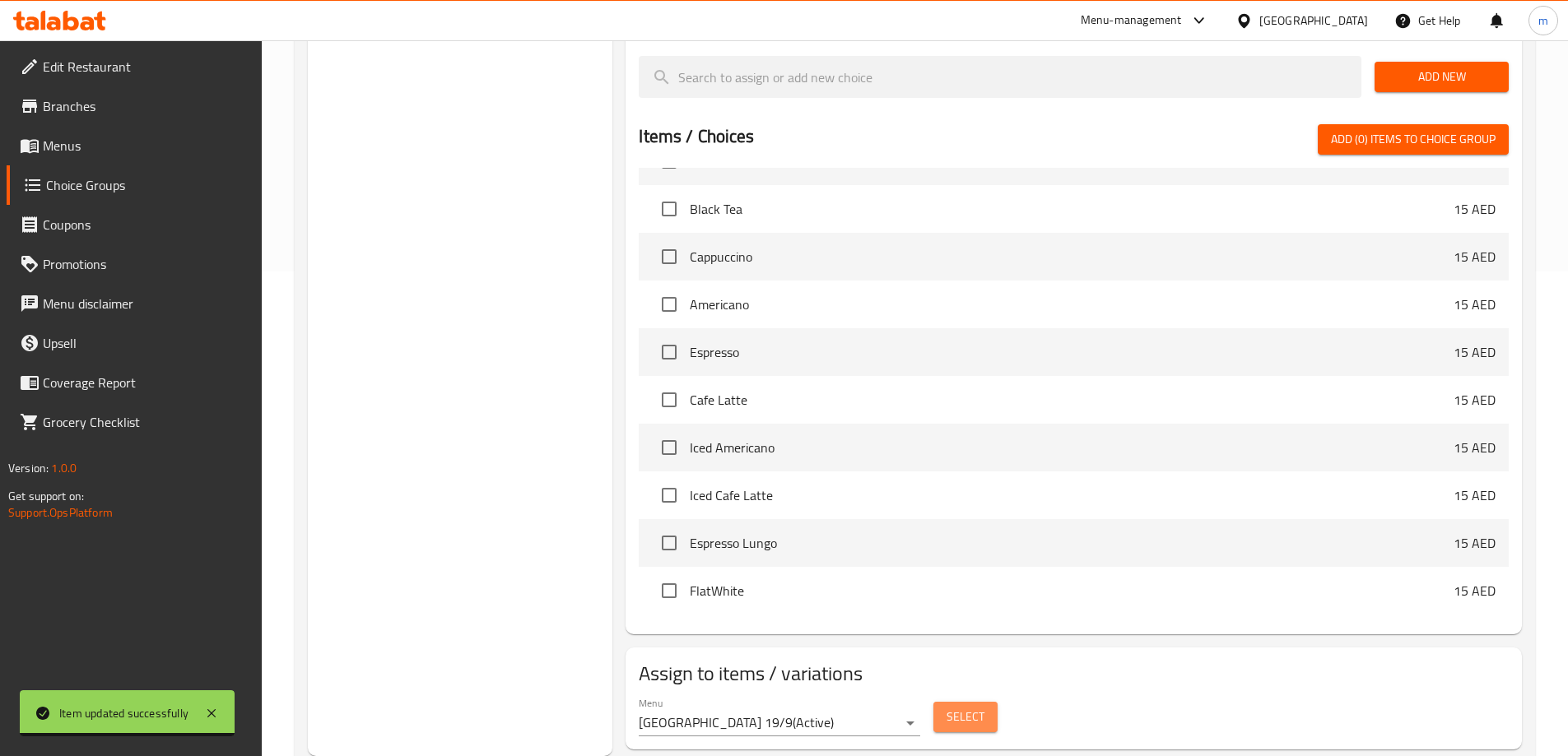
click at [977, 707] on span "Select" at bounding box center [965, 716] width 38 height 20
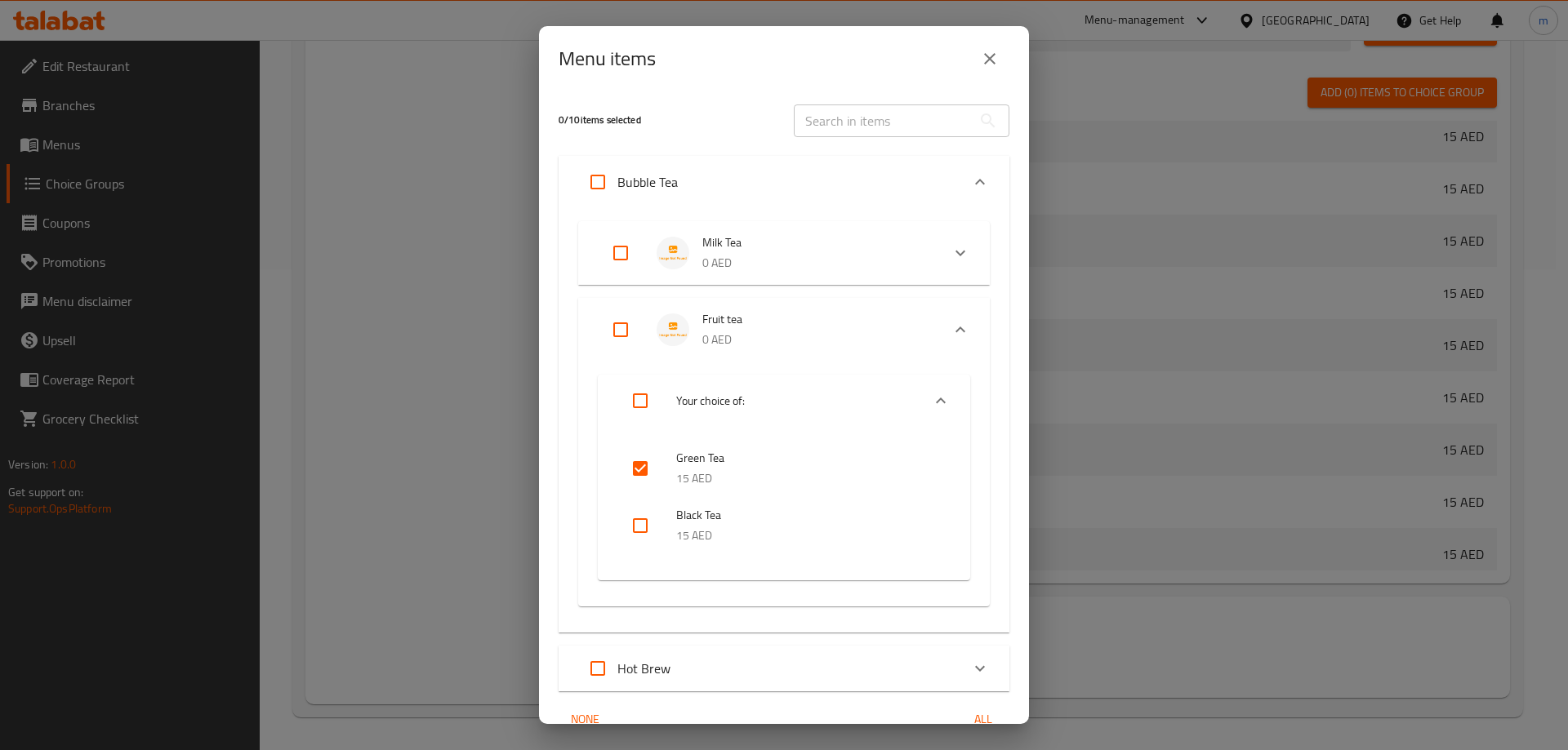
click at [642, 532] on input "checkbox" at bounding box center [640, 525] width 39 height 39
checkbox input "true"
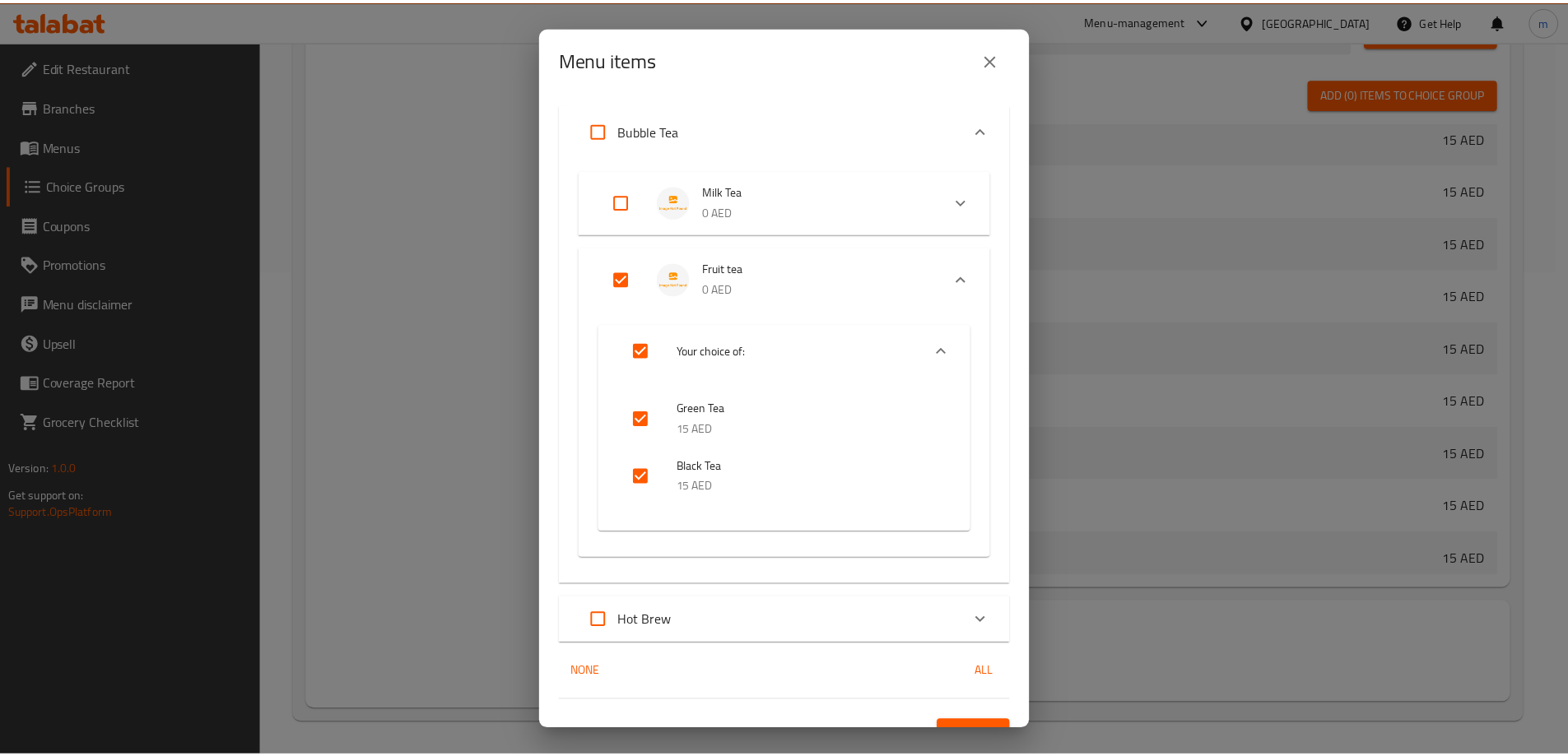
scroll to position [81, 0]
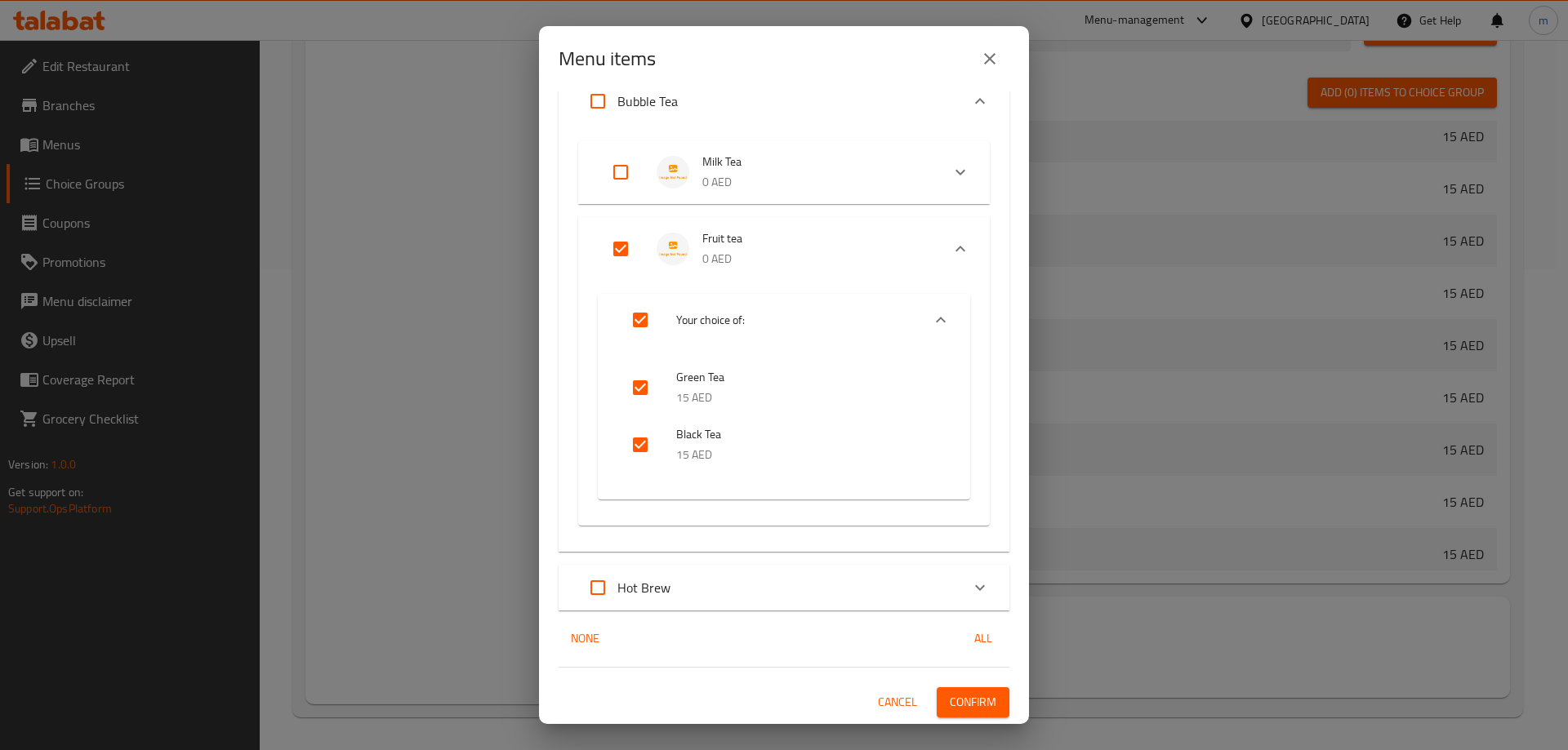
click at [991, 719] on div "1 / 10 items selected ​ Bubble Tea Milk Tea 0 AED Your Choice Of Tea Black Tea …" at bounding box center [784, 408] width 490 height 633
click at [986, 704] on button "Confirm" at bounding box center [972, 702] width 73 height 31
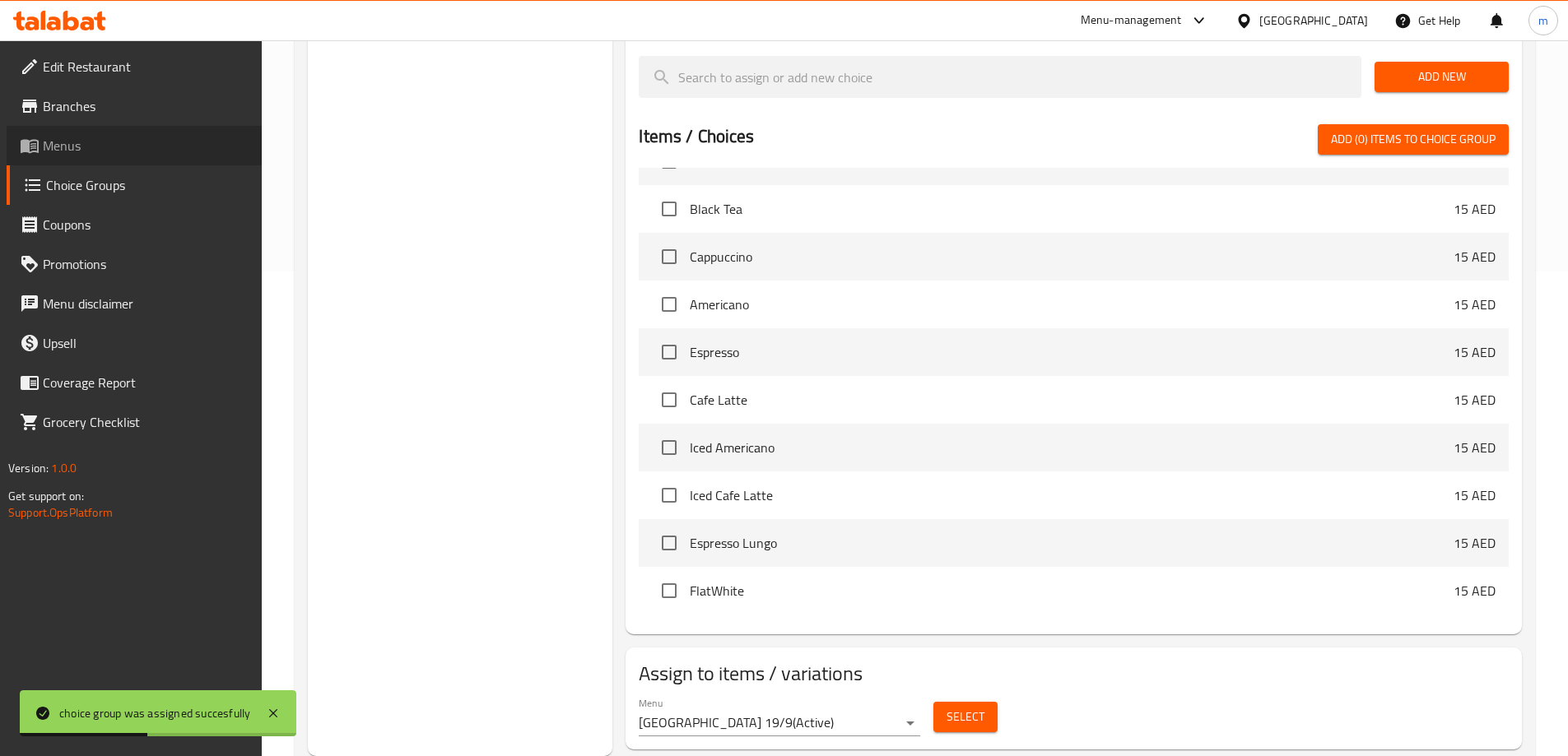
click at [83, 145] on span "Menus" at bounding box center [145, 145] width 205 height 19
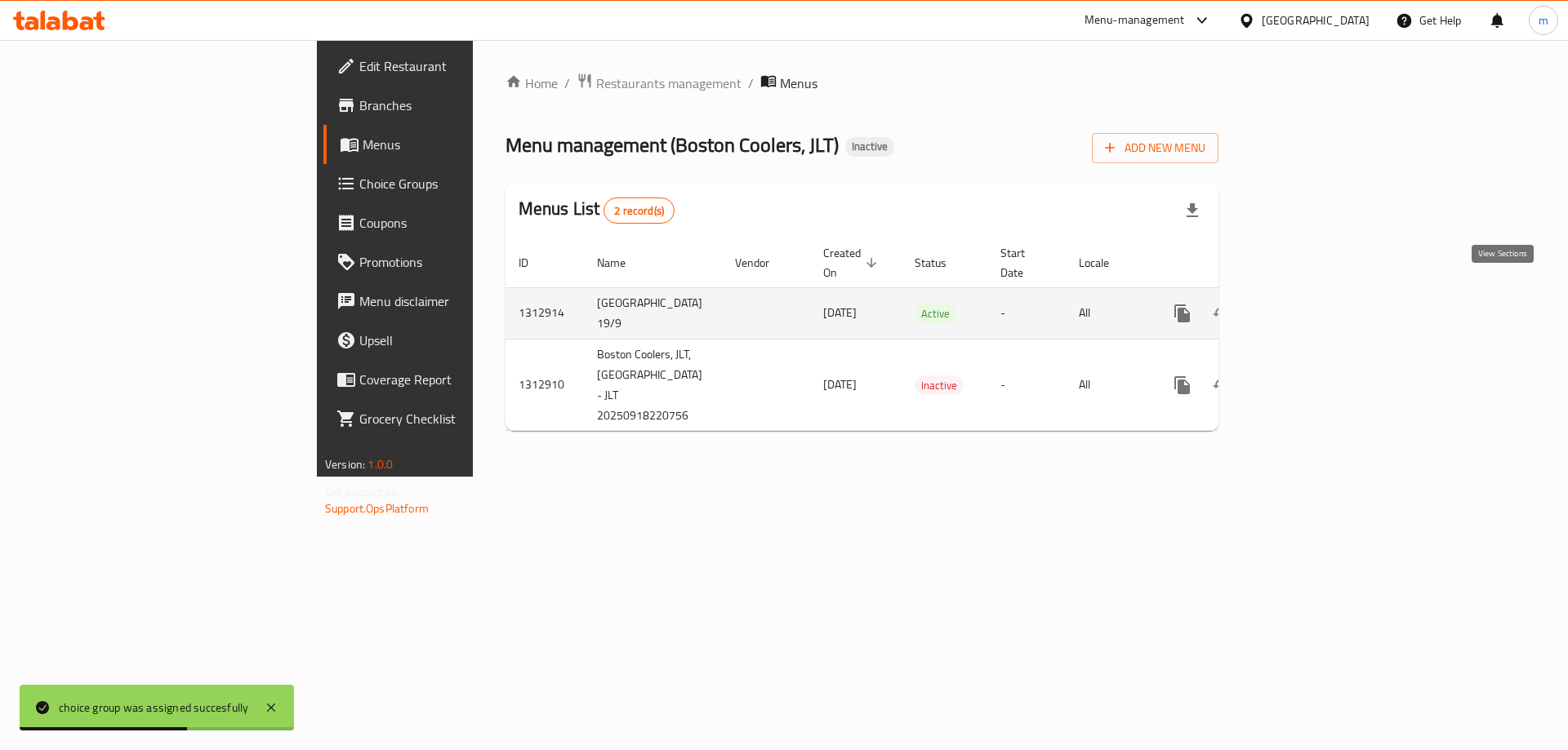
click at [1307, 306] on icon "enhanced table" at bounding box center [1300, 313] width 15 height 15
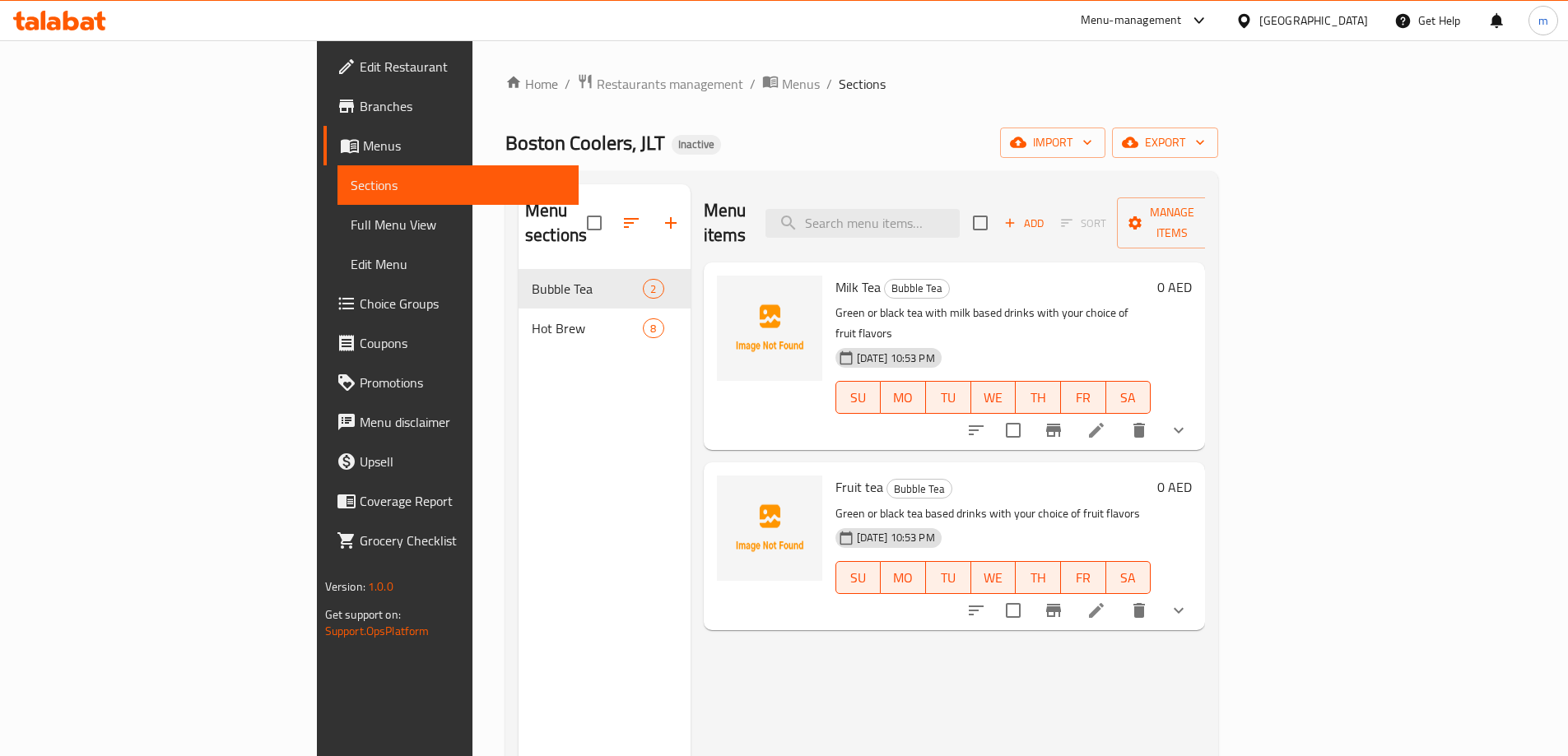
click at [363, 143] on span "Menus" at bounding box center [464, 145] width 203 height 19
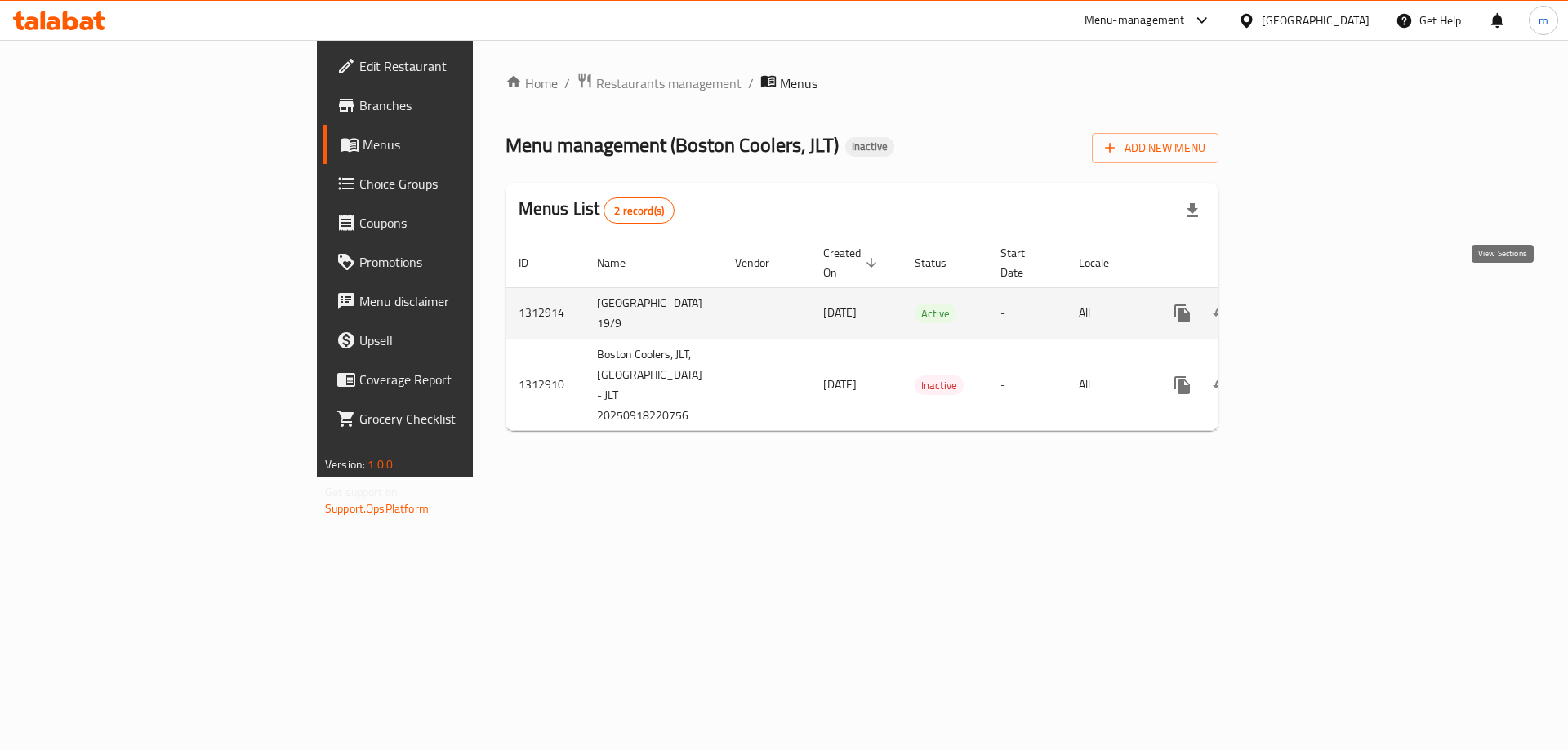
click at [1307, 306] on icon "enhanced table" at bounding box center [1300, 313] width 15 height 15
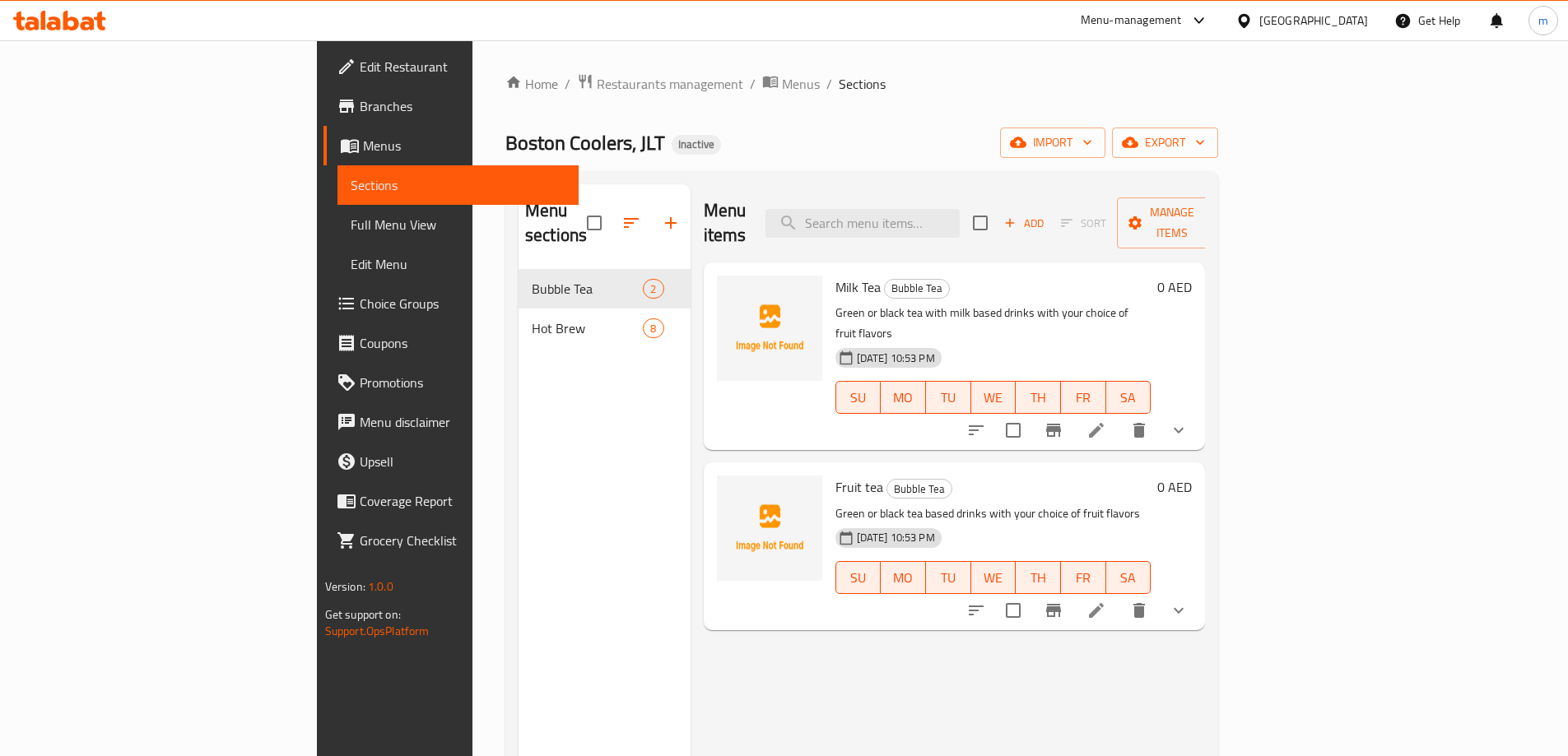
click at [351, 226] on span "Full Menu View" at bounding box center [458, 225] width 215 height 19
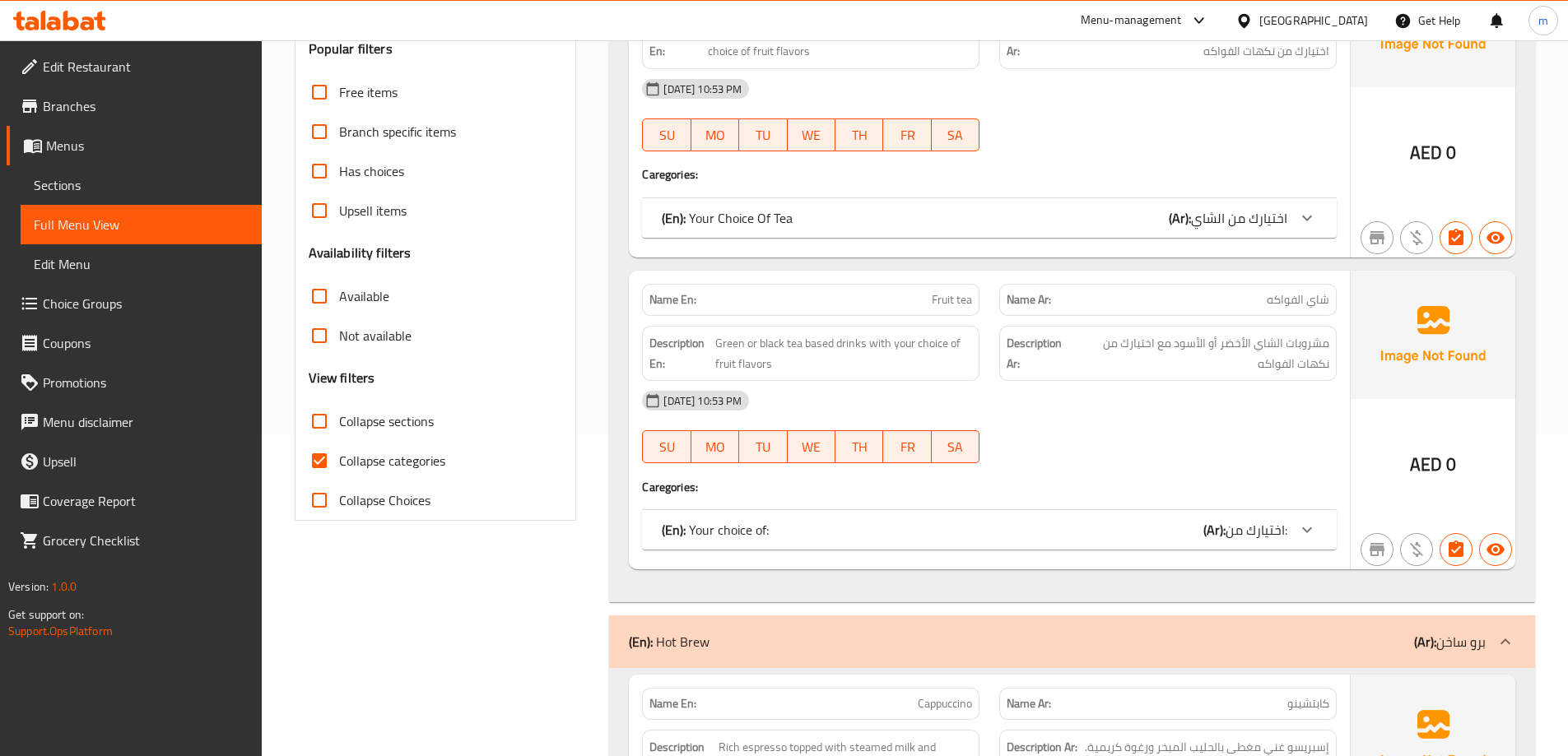
scroll to position [330, 0]
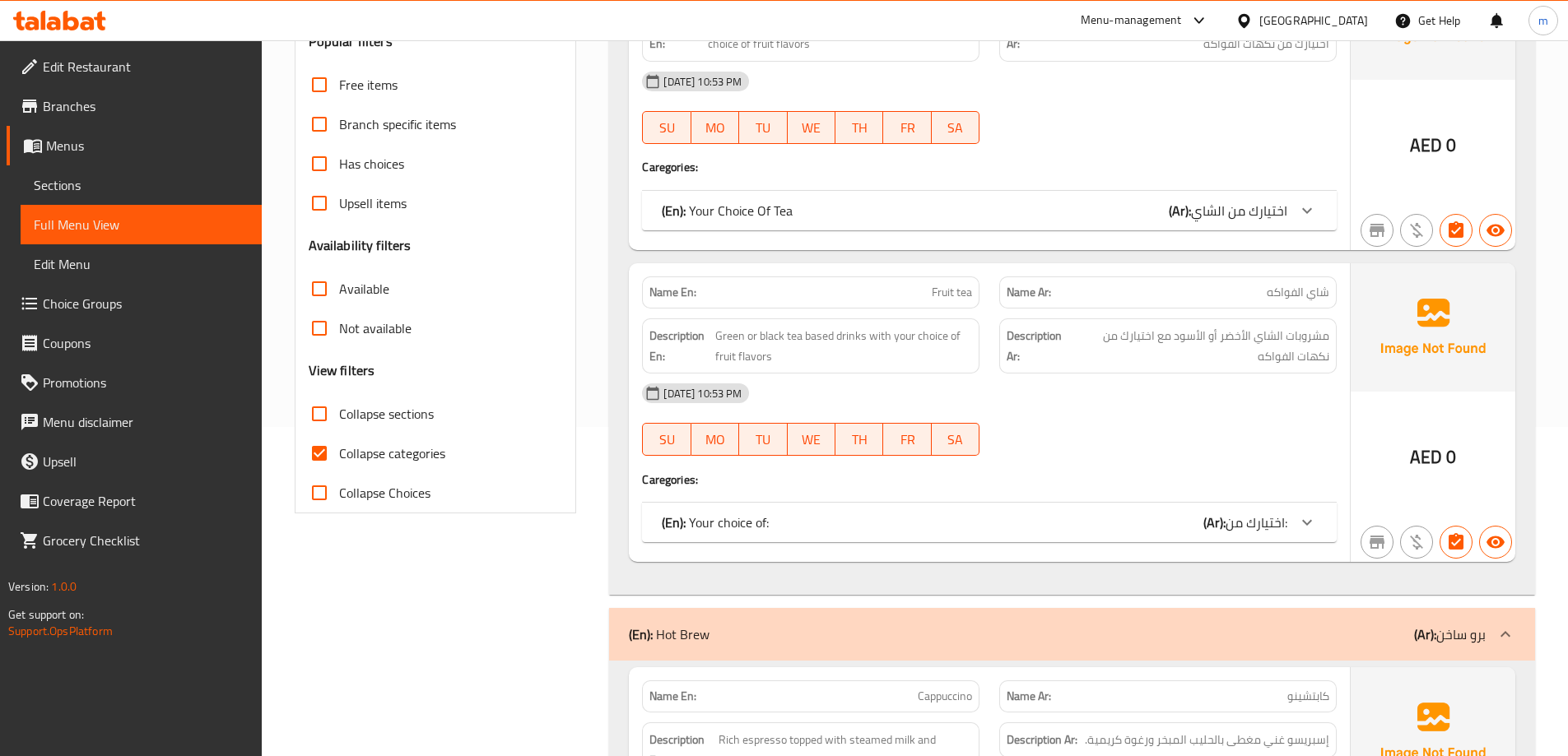
click at [427, 459] on span "Collapse categories" at bounding box center [392, 453] width 106 height 19
click at [339, 459] on input "Collapse categories" at bounding box center [319, 453] width 40 height 40
checkbox input "false"
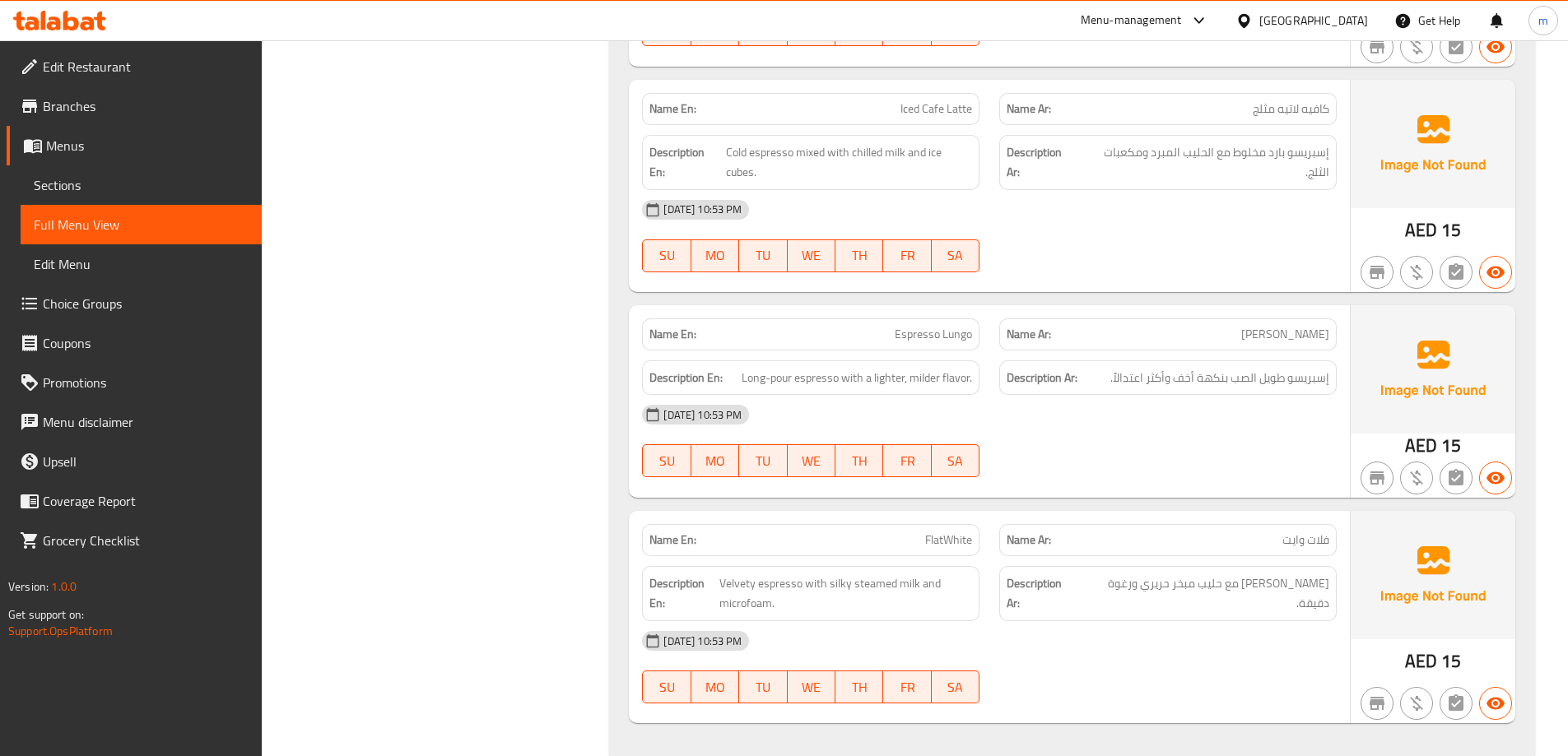
scroll to position [3574, 0]
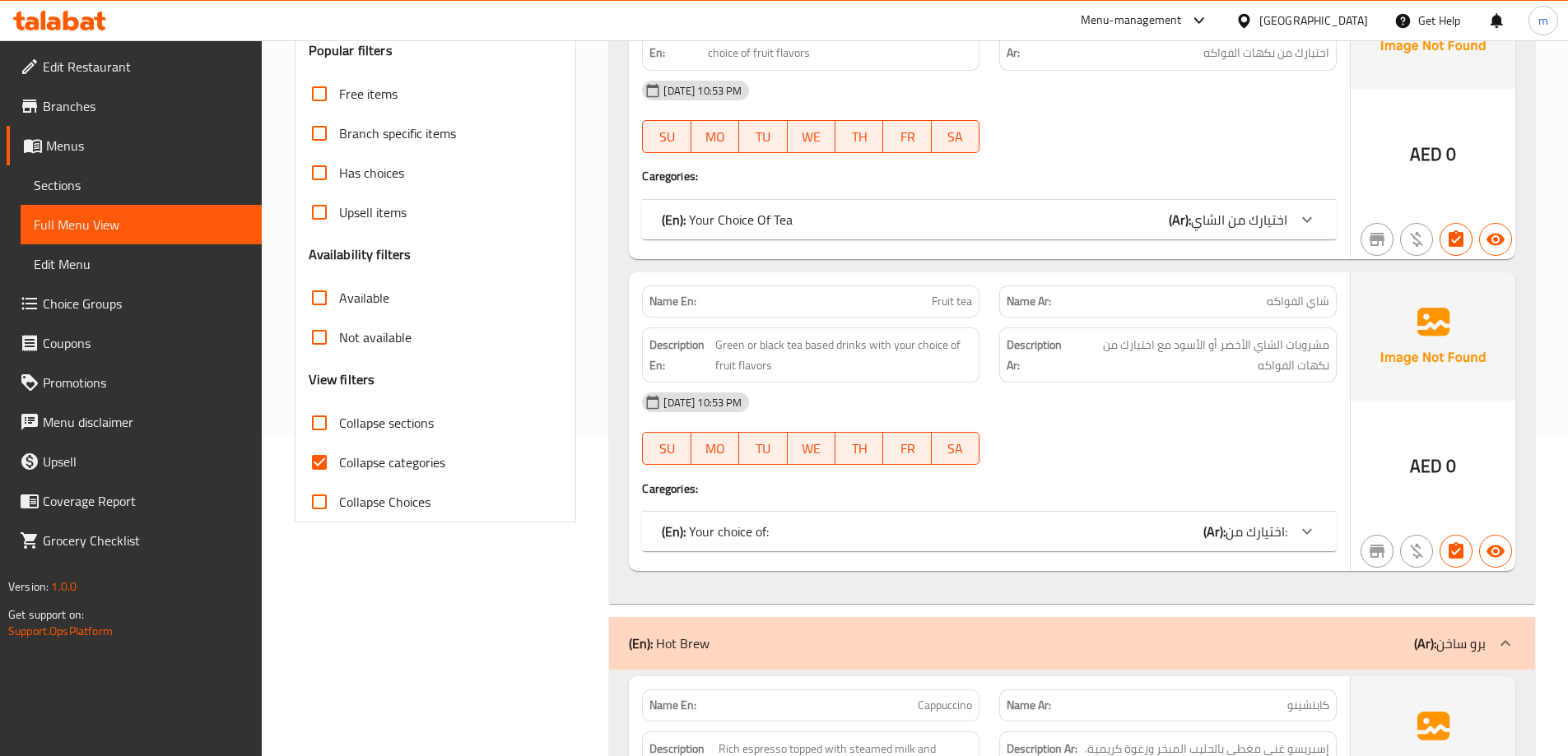
scroll to position [411, 0]
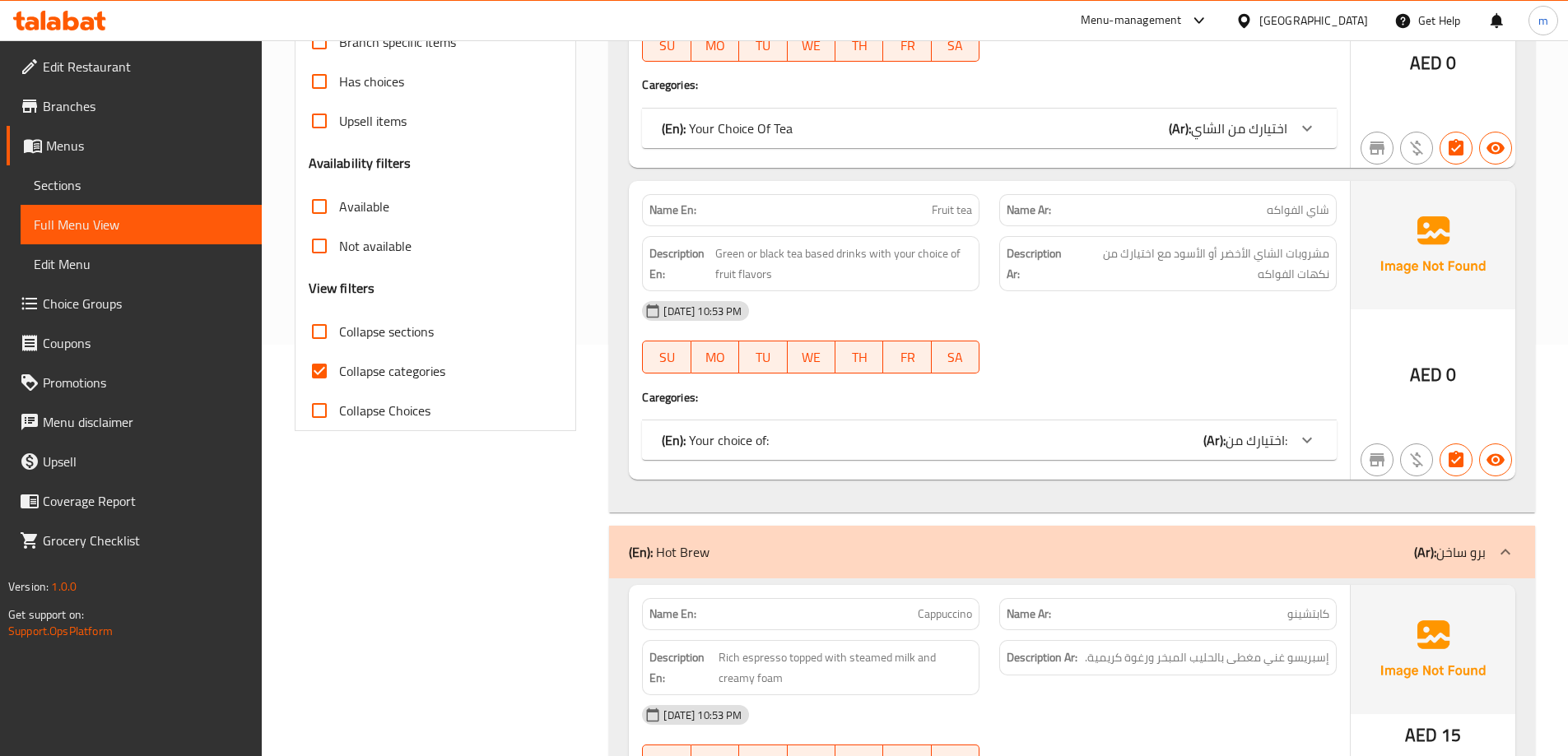
click at [377, 367] on span "Collapse categories" at bounding box center [392, 371] width 106 height 19
click at [339, 367] on input "Collapse categories" at bounding box center [319, 371] width 40 height 40
checkbox input "false"
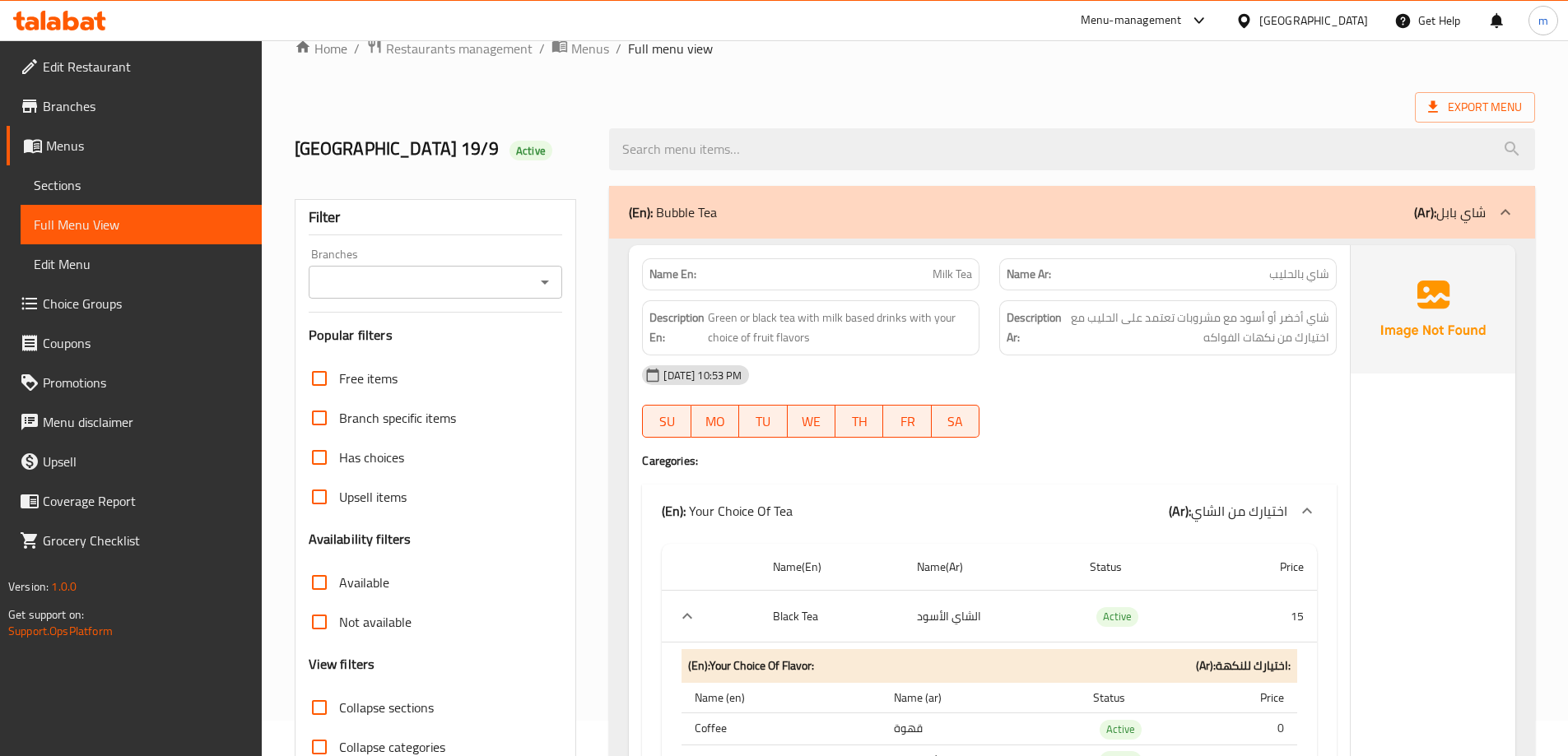
scroll to position [0, 0]
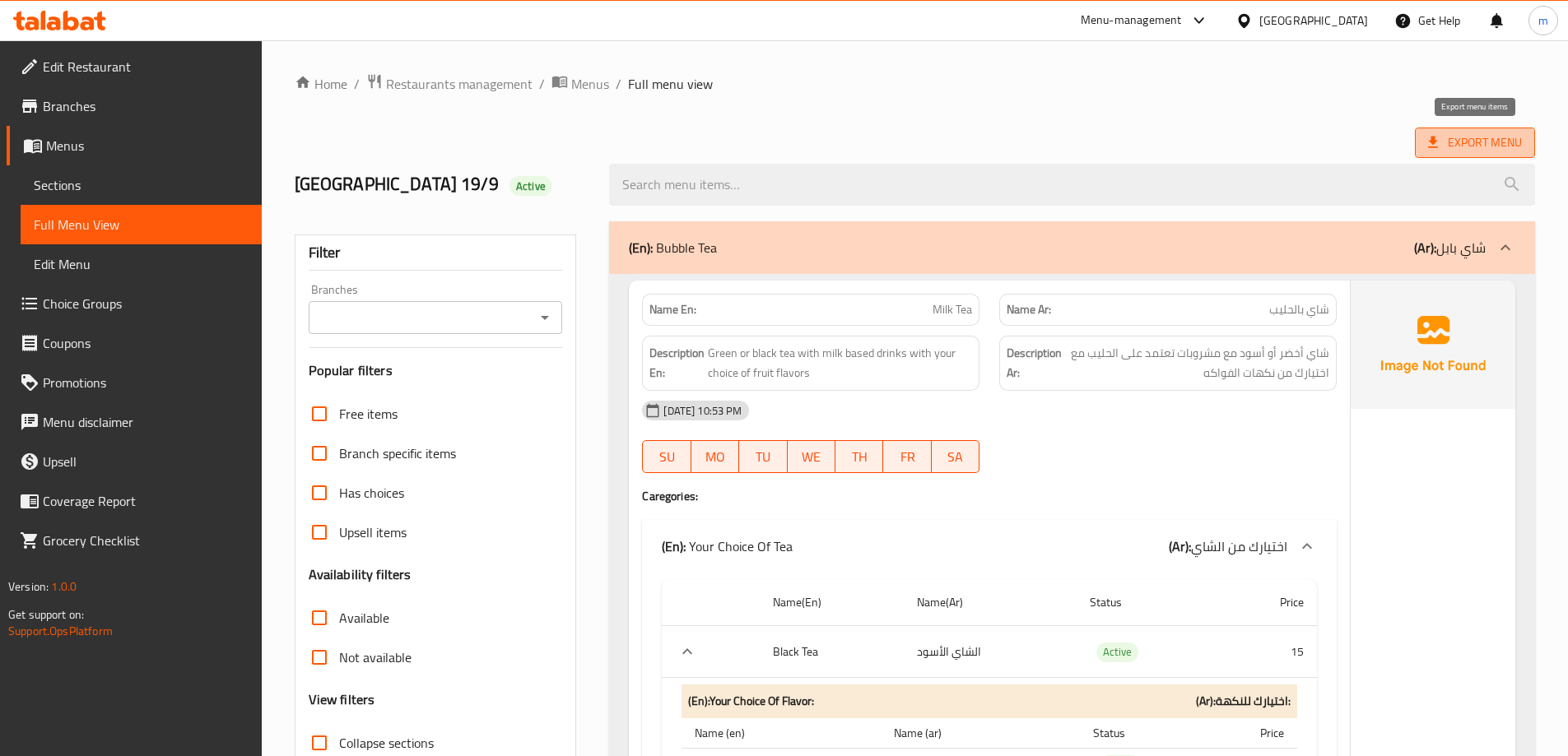
click at [1513, 151] on span "Export Menu" at bounding box center [1475, 142] width 93 height 20
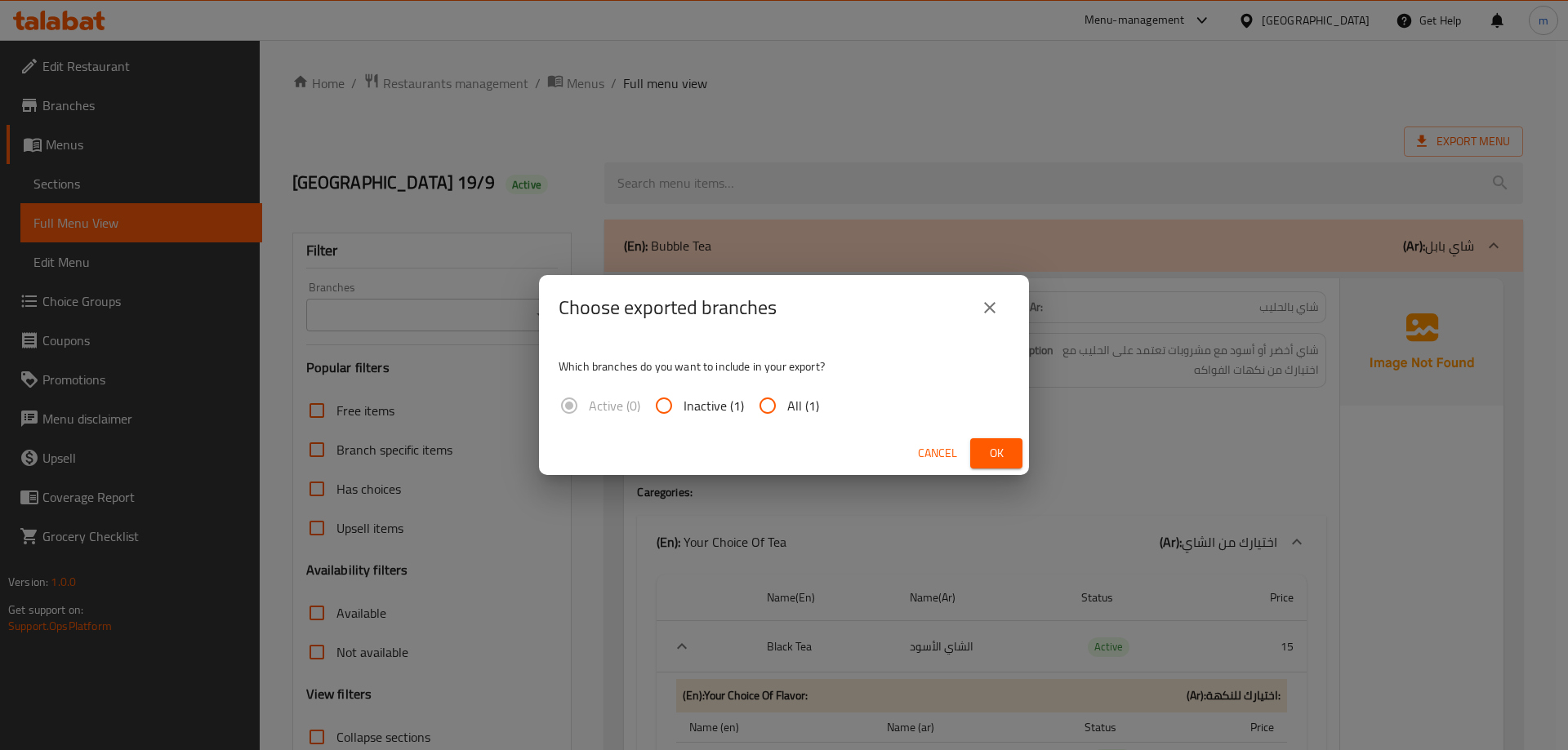
click at [809, 411] on span "All (1)" at bounding box center [803, 406] width 31 height 19
click at [787, 411] on input "All (1)" at bounding box center [767, 406] width 39 height 39
radio input "true"
click at [973, 455] on button "Ok" at bounding box center [996, 453] width 52 height 31
